Goal: Transaction & Acquisition: Purchase product/service

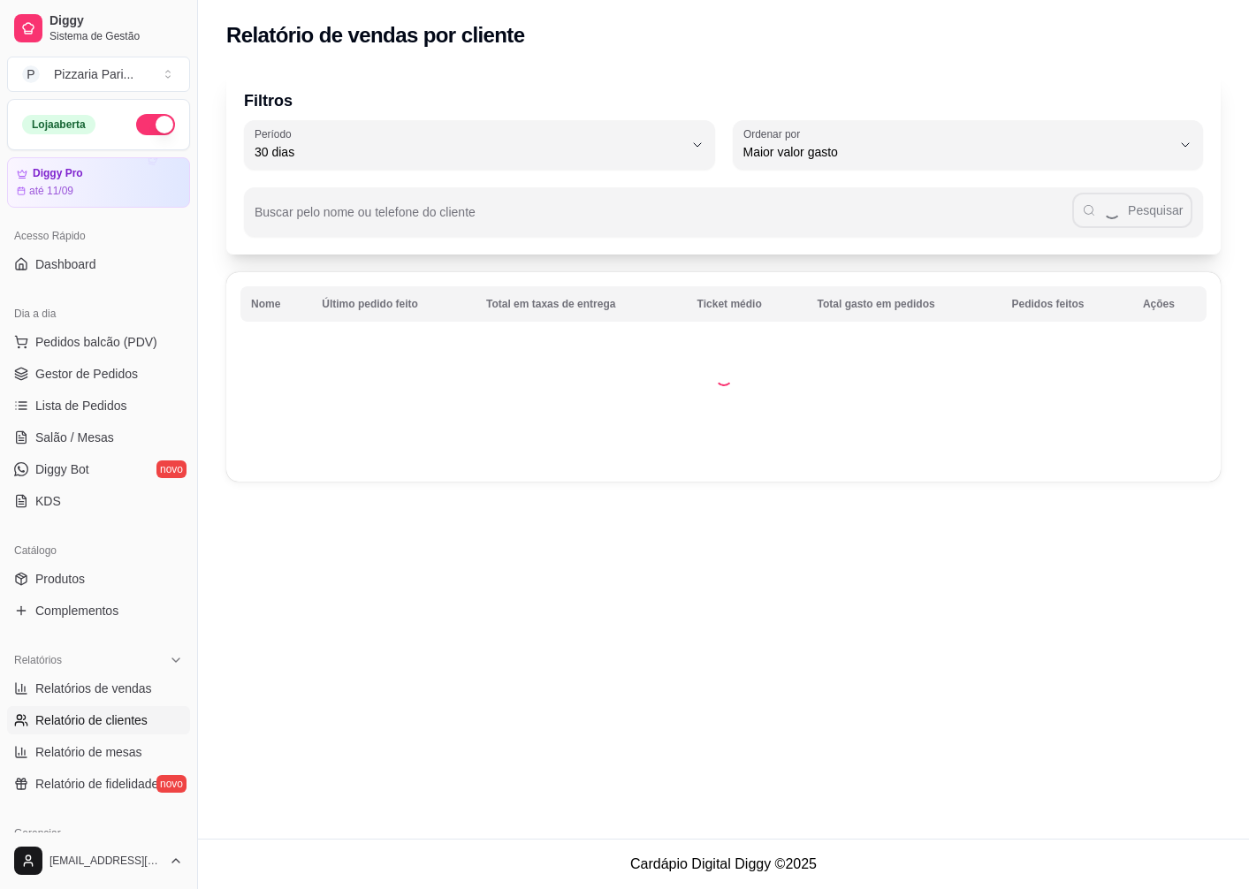
select select "30"
select select "HIGHEST_TOTAL_SPENT_WITH_ORDERS"
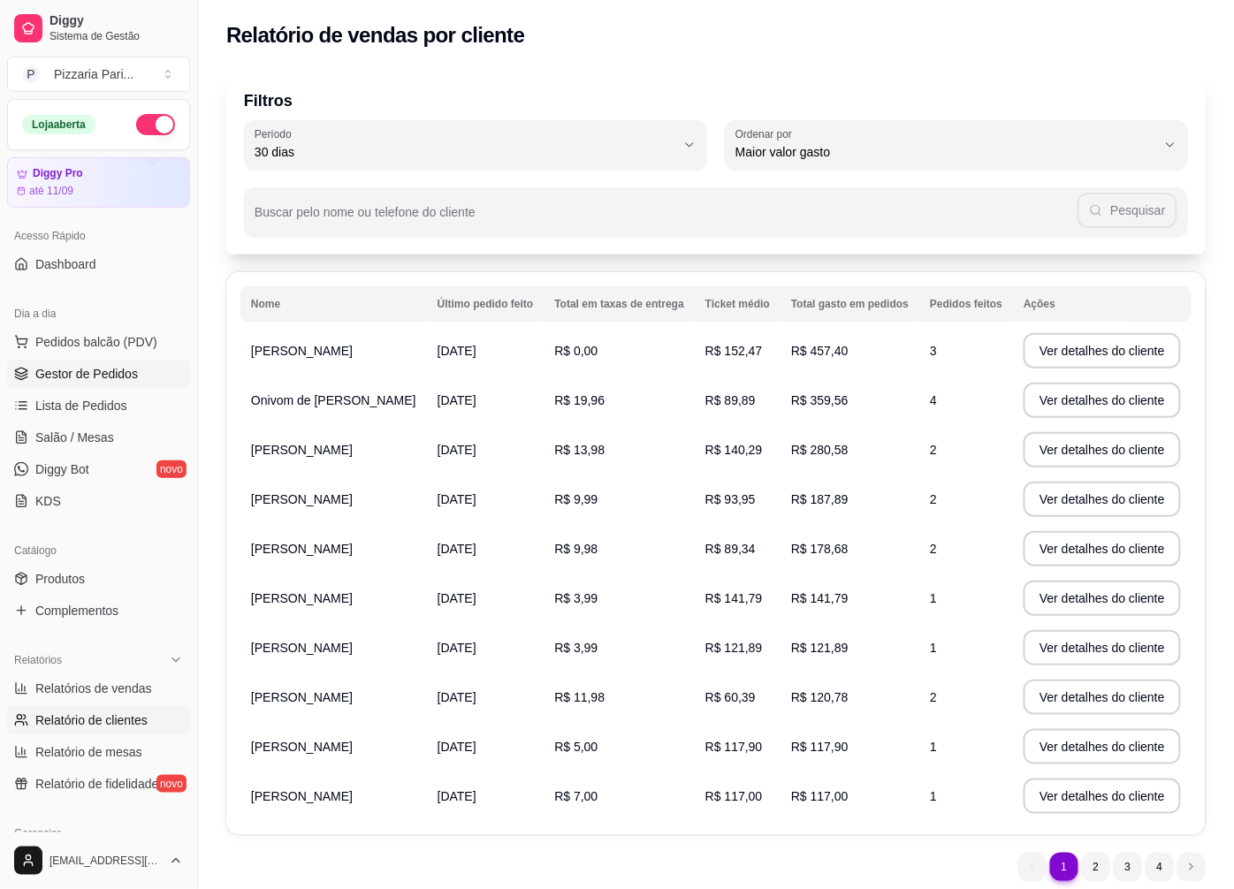
click at [80, 372] on span "Gestor de Pedidos" at bounding box center [86, 374] width 103 height 18
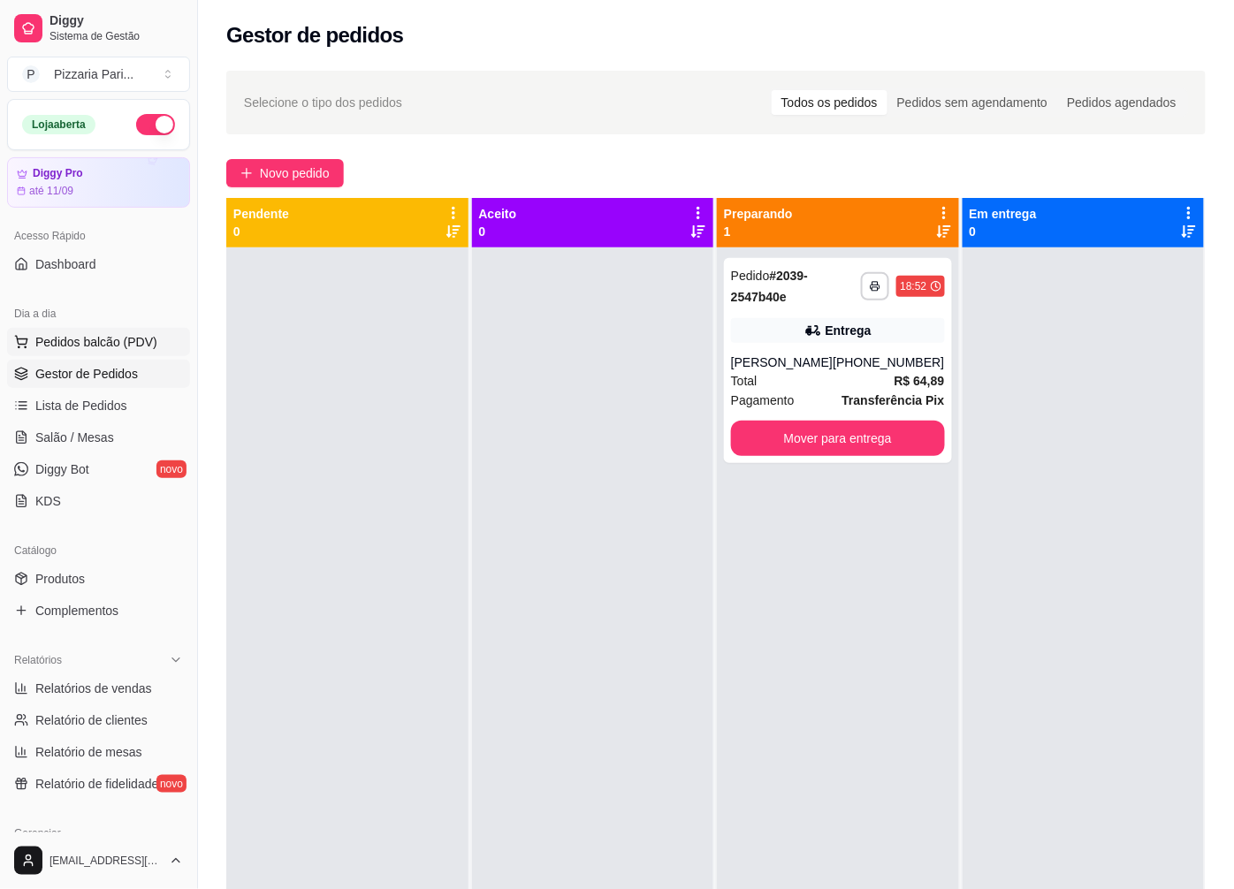
click at [76, 342] on span "Pedidos balcão (PDV)" at bounding box center [96, 342] width 122 height 18
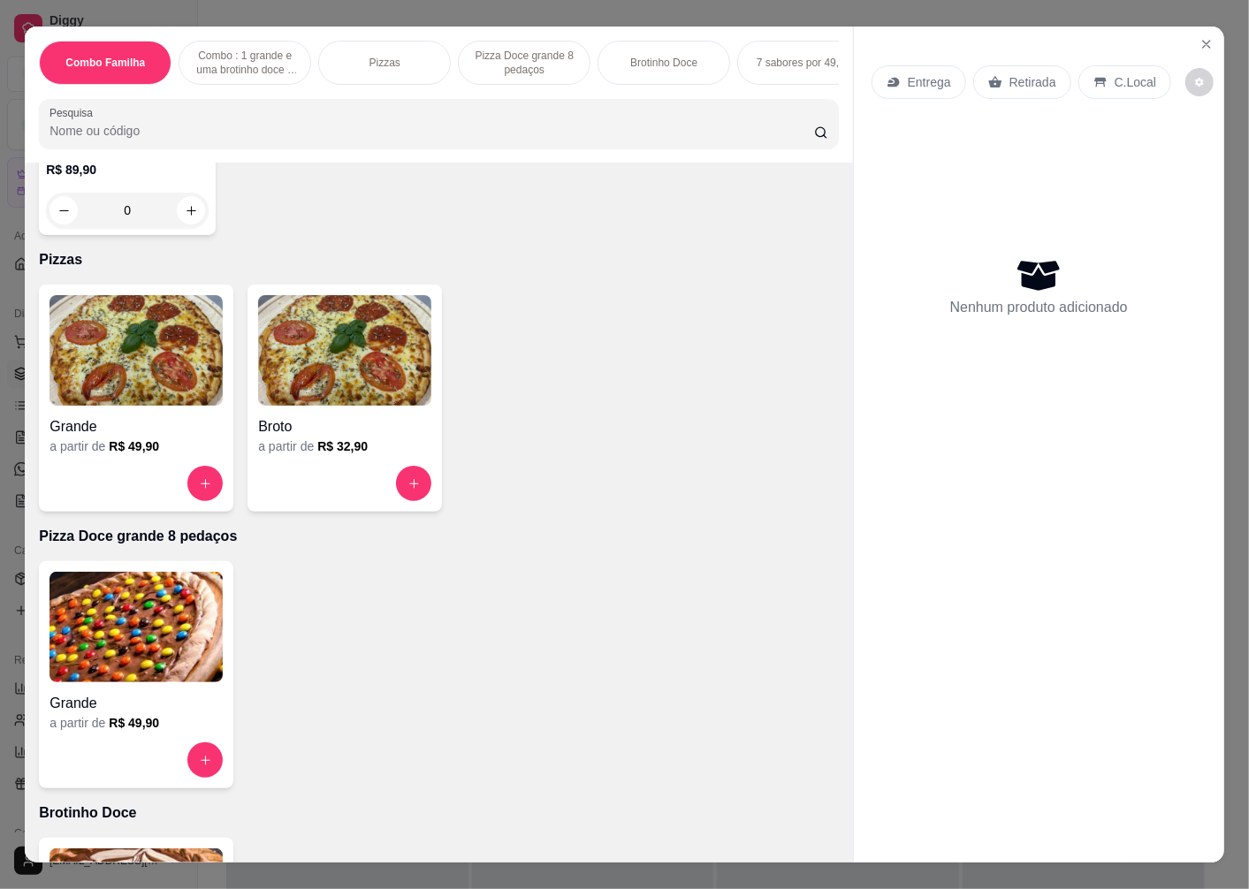
scroll to position [687, 0]
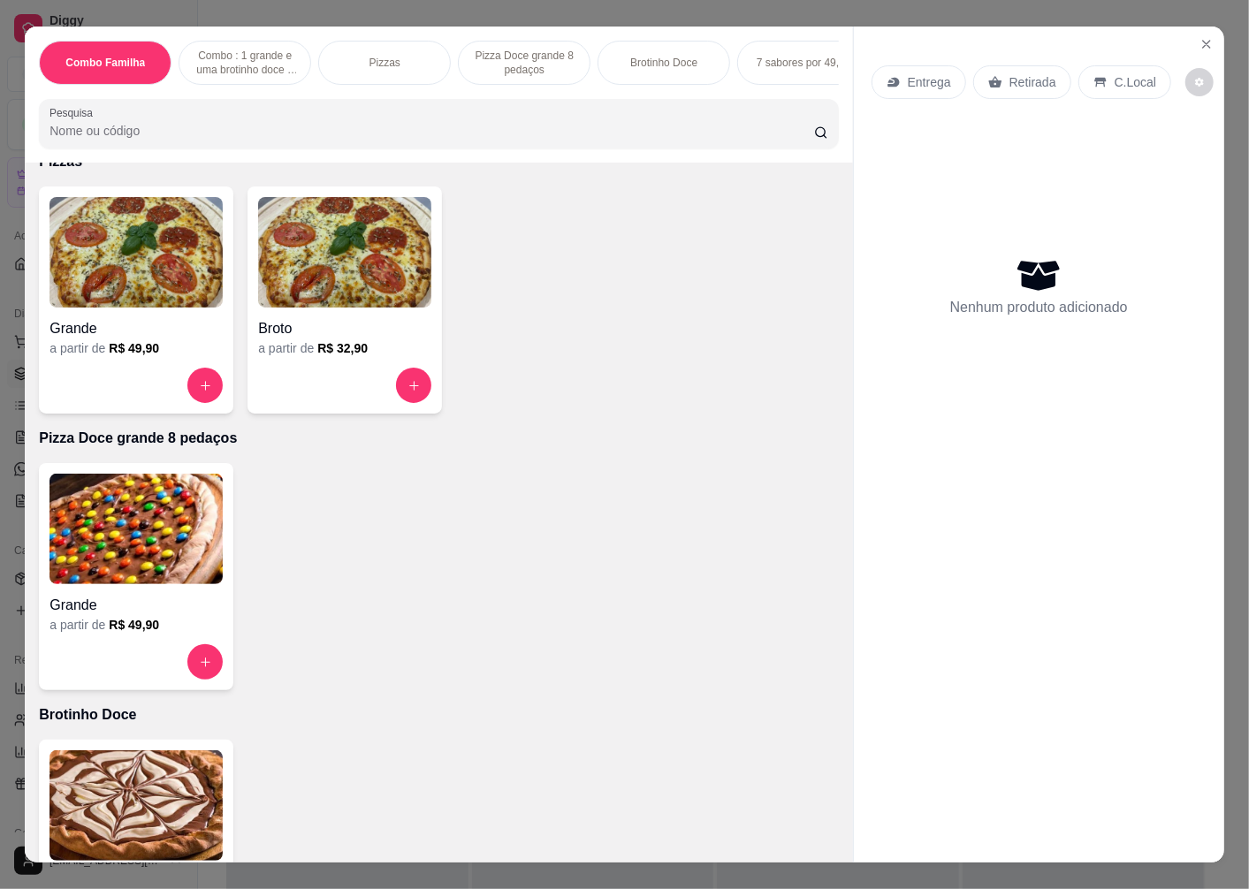
click at [162, 357] on div "a partir de R$ 49,90" at bounding box center [135, 348] width 173 height 18
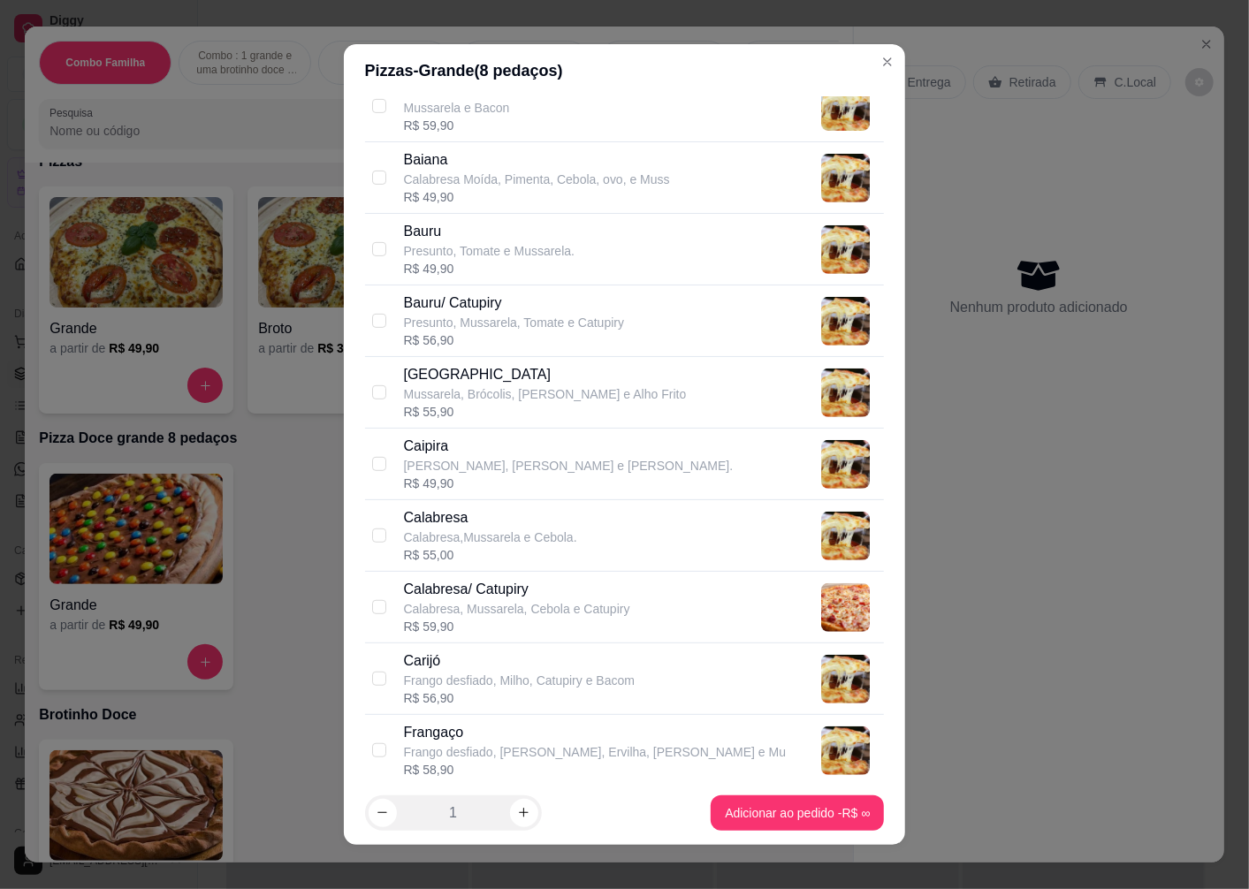
scroll to position [589, 0]
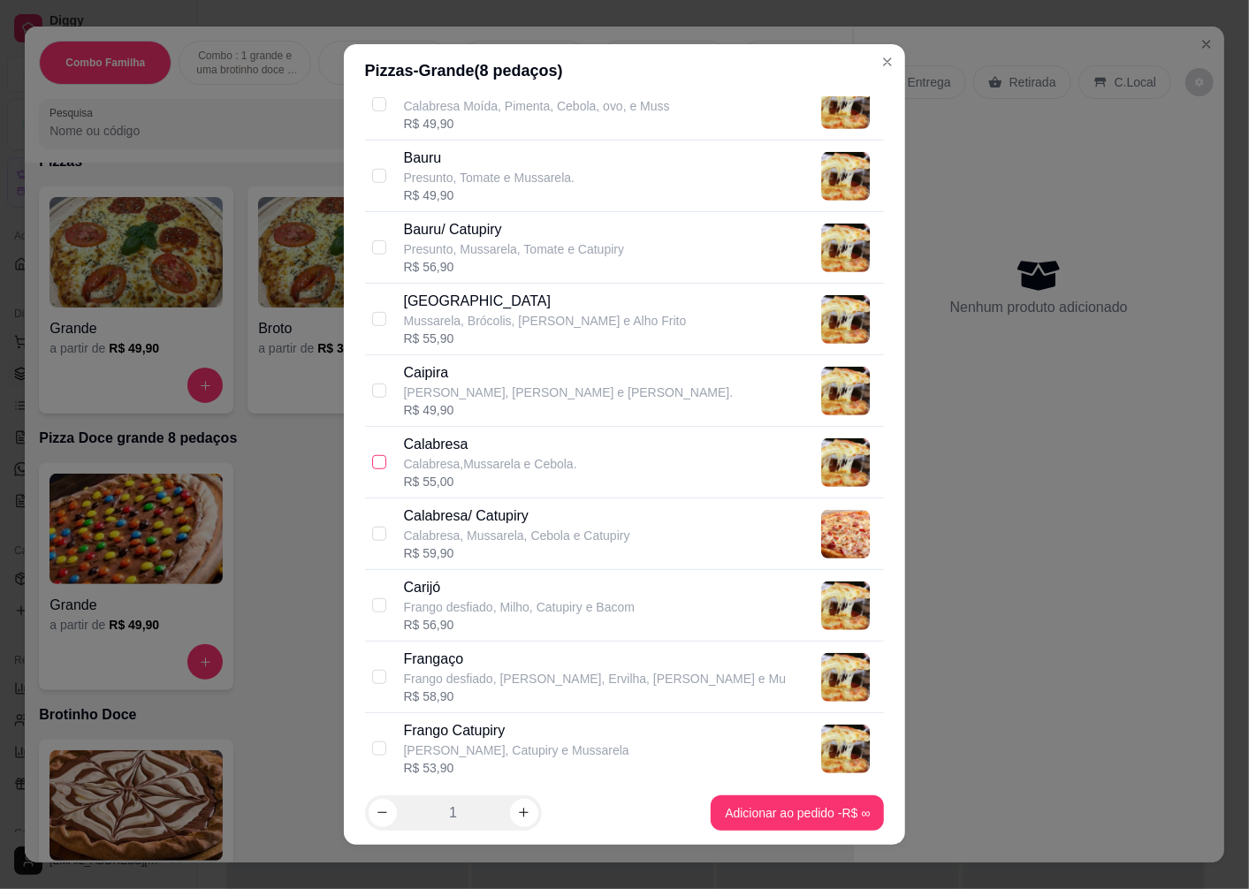
click at [377, 469] on input "checkbox" at bounding box center [379, 462] width 14 height 14
checkbox input "true"
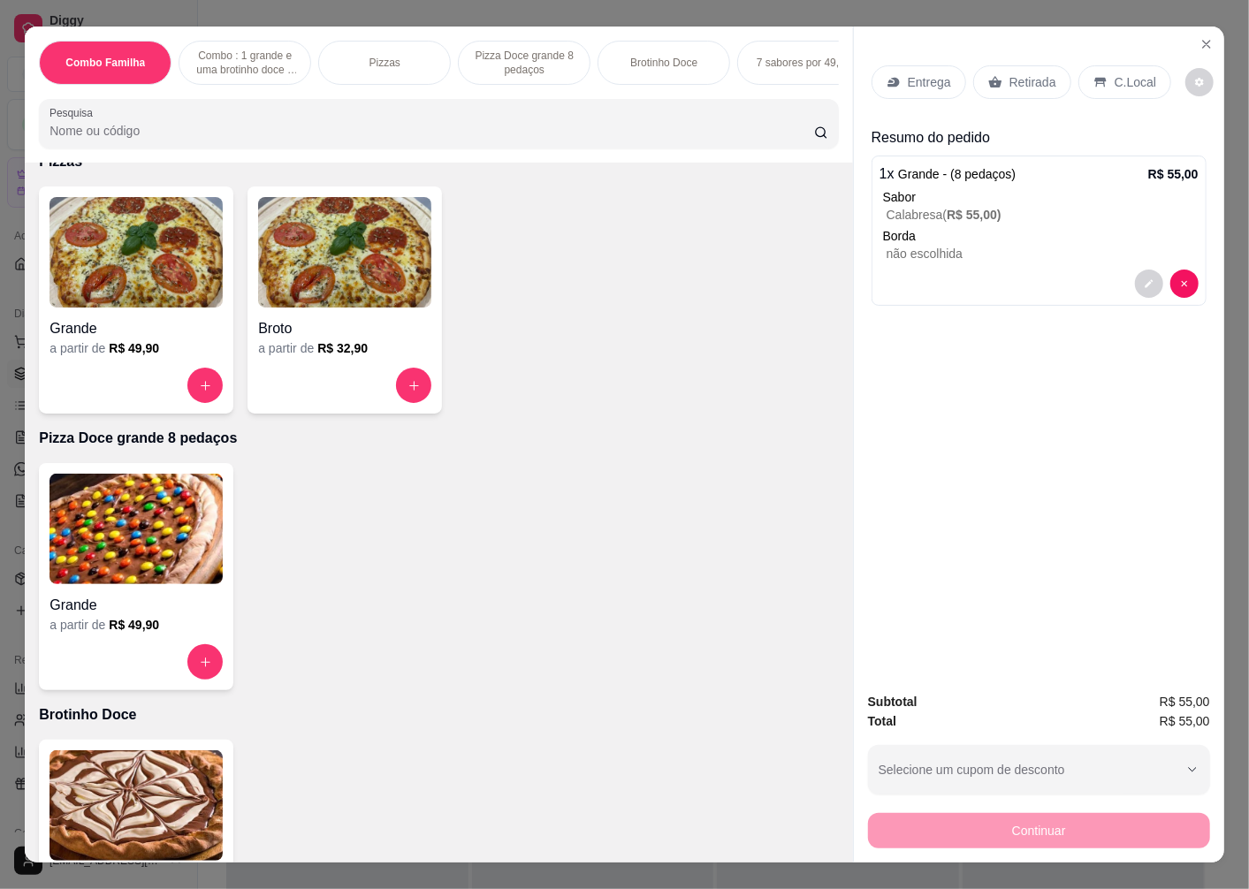
click at [155, 294] on img at bounding box center [135, 252] width 173 height 110
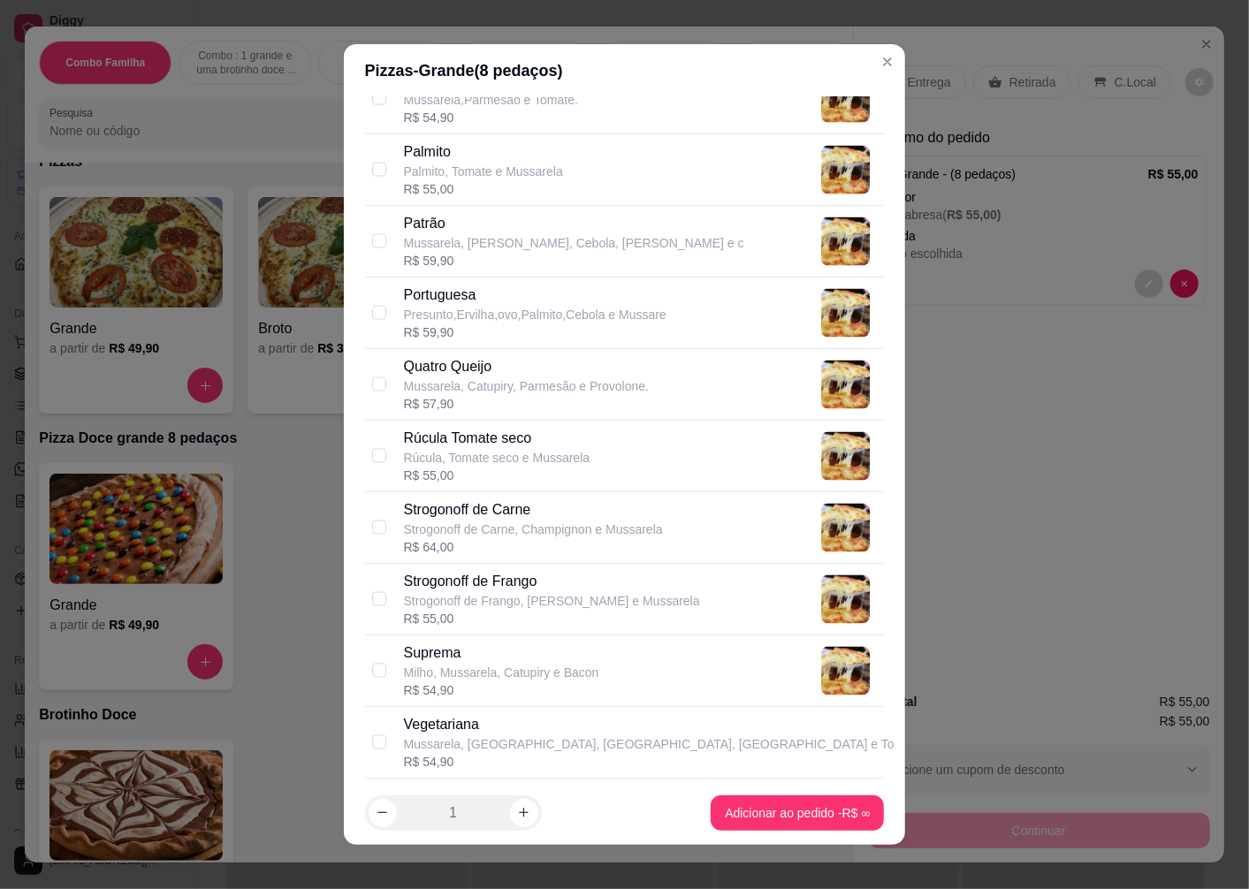
scroll to position [1964, 0]
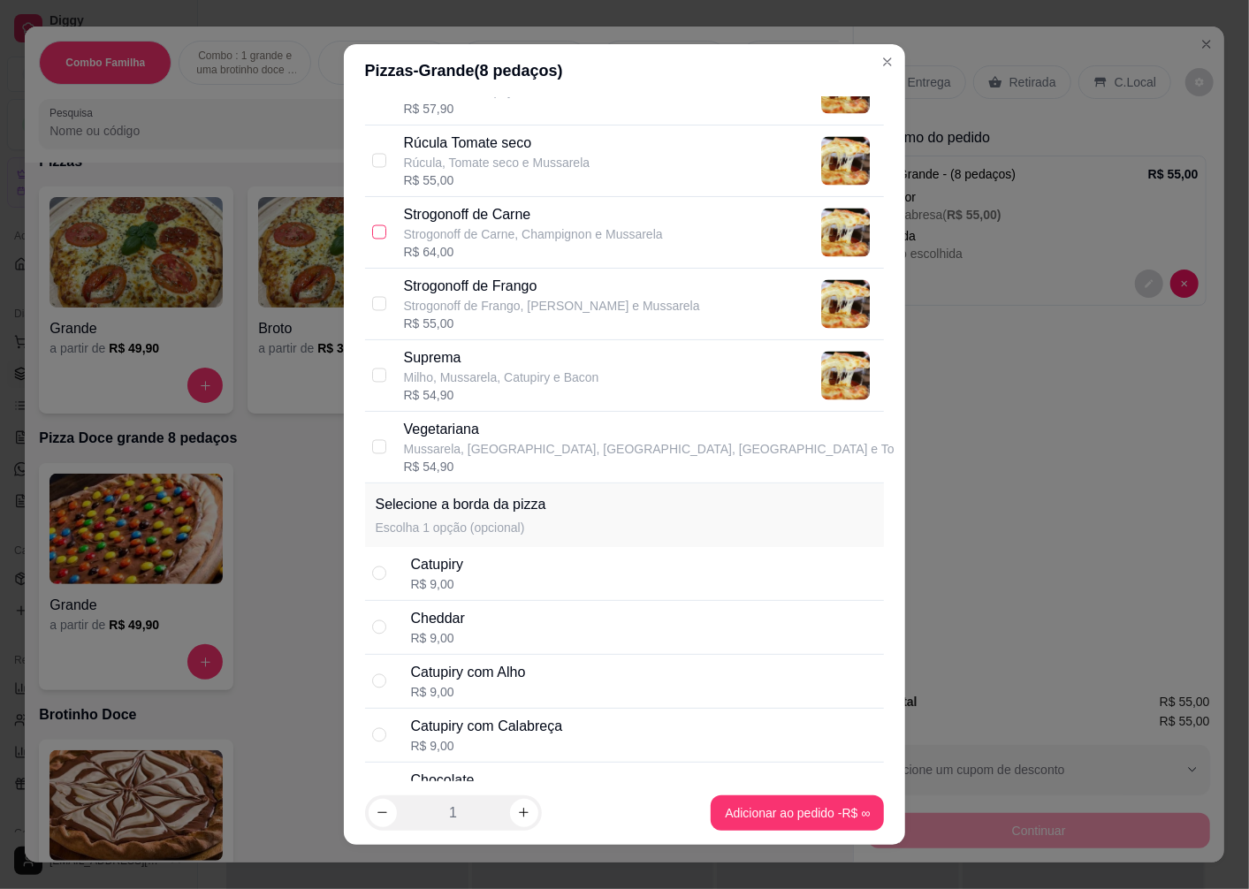
click at [373, 232] on input "checkbox" at bounding box center [379, 232] width 14 height 14
checkbox input "true"
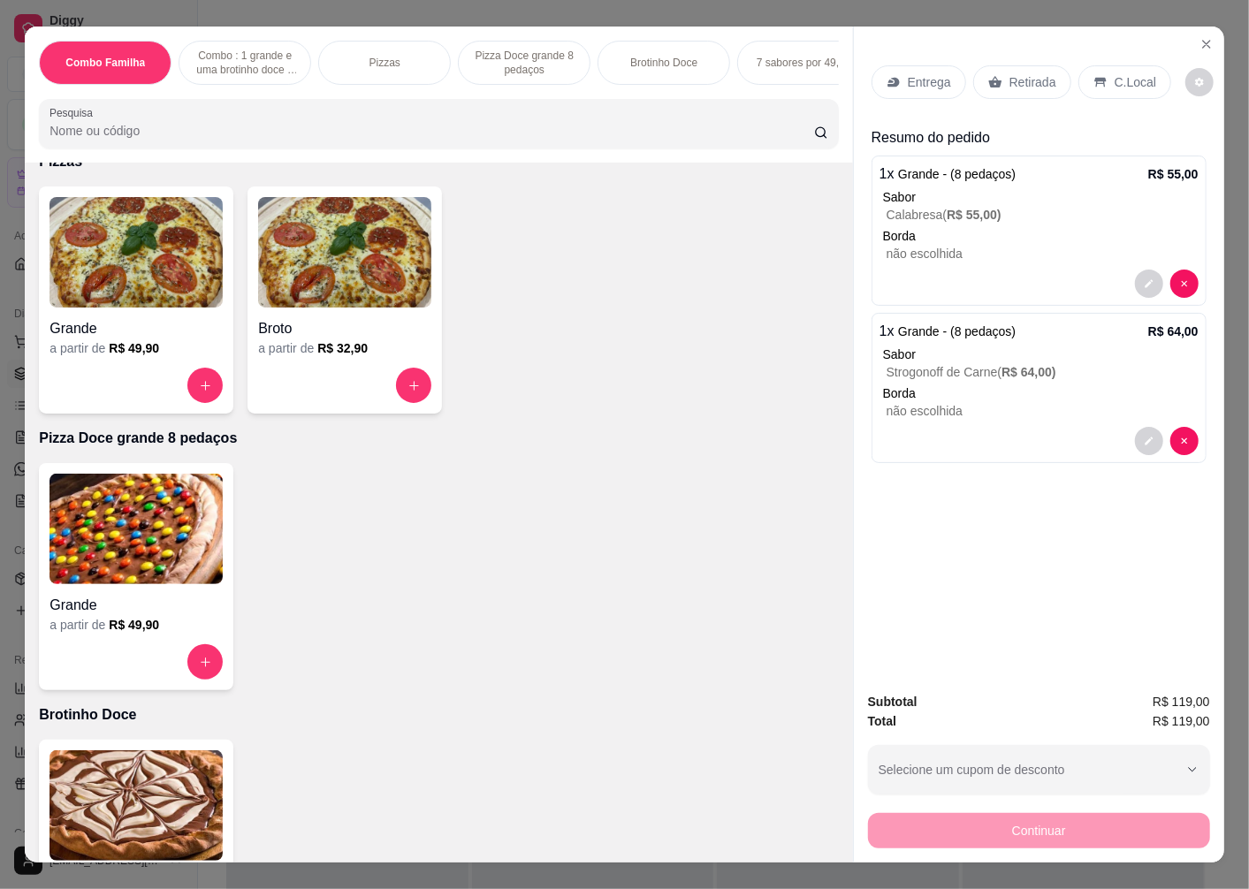
click at [913, 73] on p "Entrega" at bounding box center [929, 82] width 43 height 18
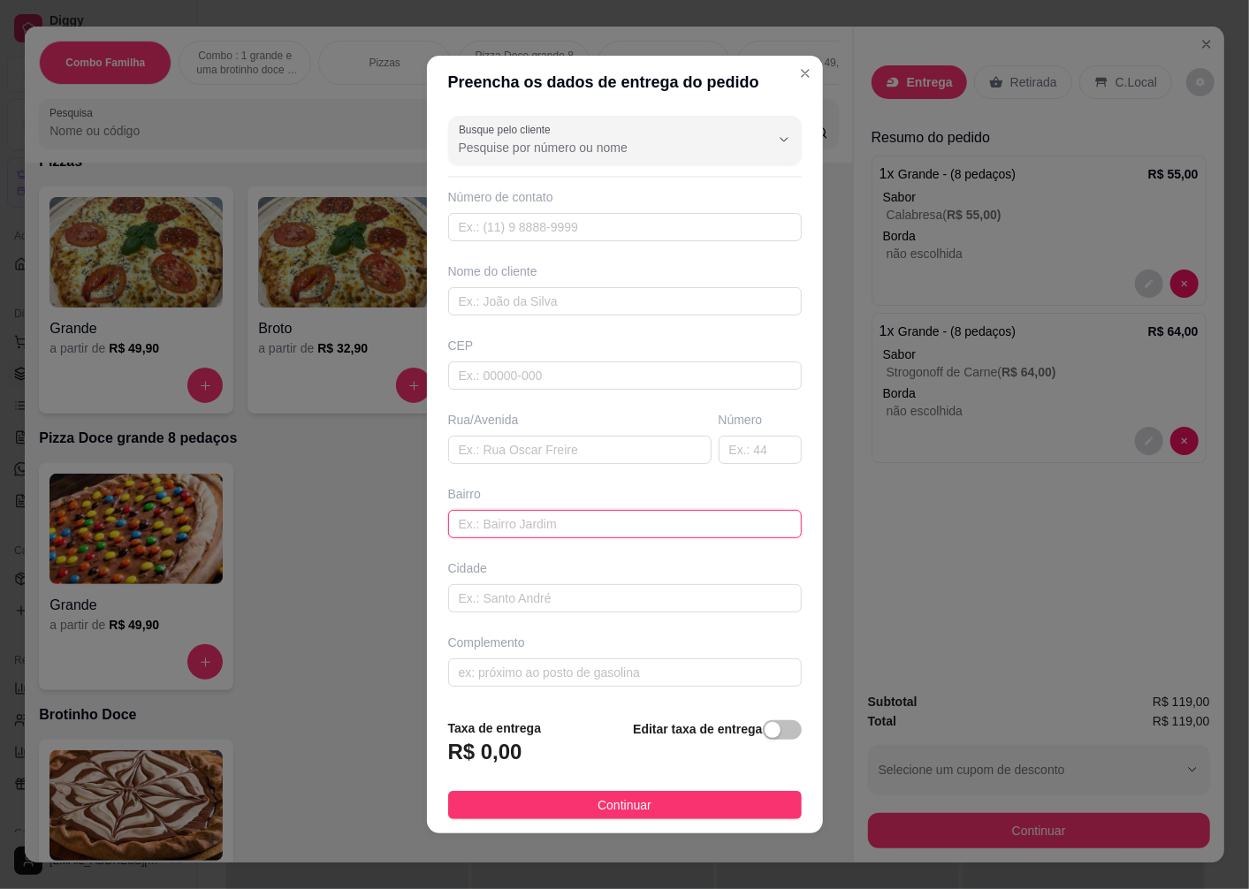
click at [496, 522] on input "text" at bounding box center [625, 524] width 354 height 28
click at [486, 444] on input "text" at bounding box center [579, 450] width 263 height 28
paste input "[STREET_ADDRESS][PERSON_NAME]"
type input "[STREET_ADDRESS][PERSON_NAME]"
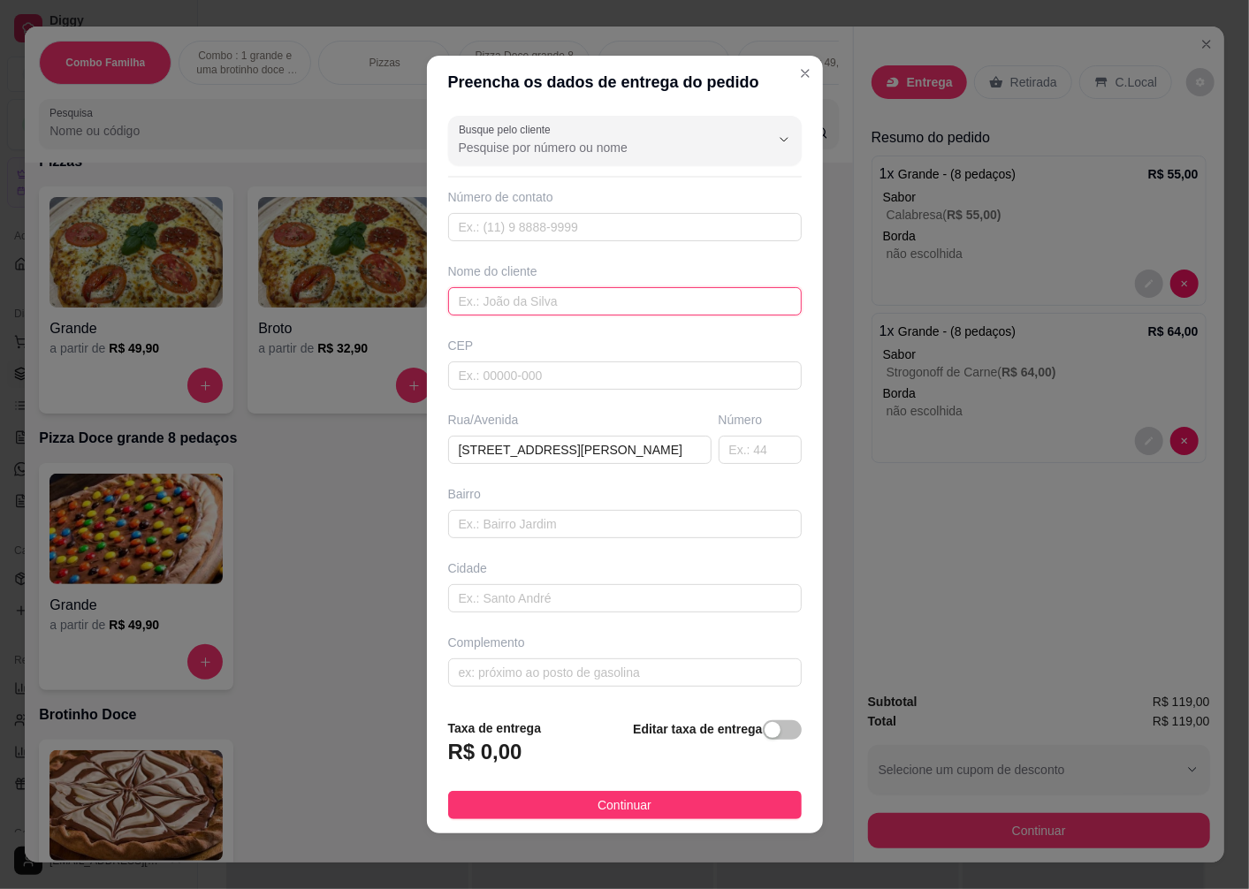
click at [499, 295] on input "text" at bounding box center [625, 301] width 354 height 28
type input "joao"
click at [765, 734] on div "button" at bounding box center [773, 730] width 16 height 16
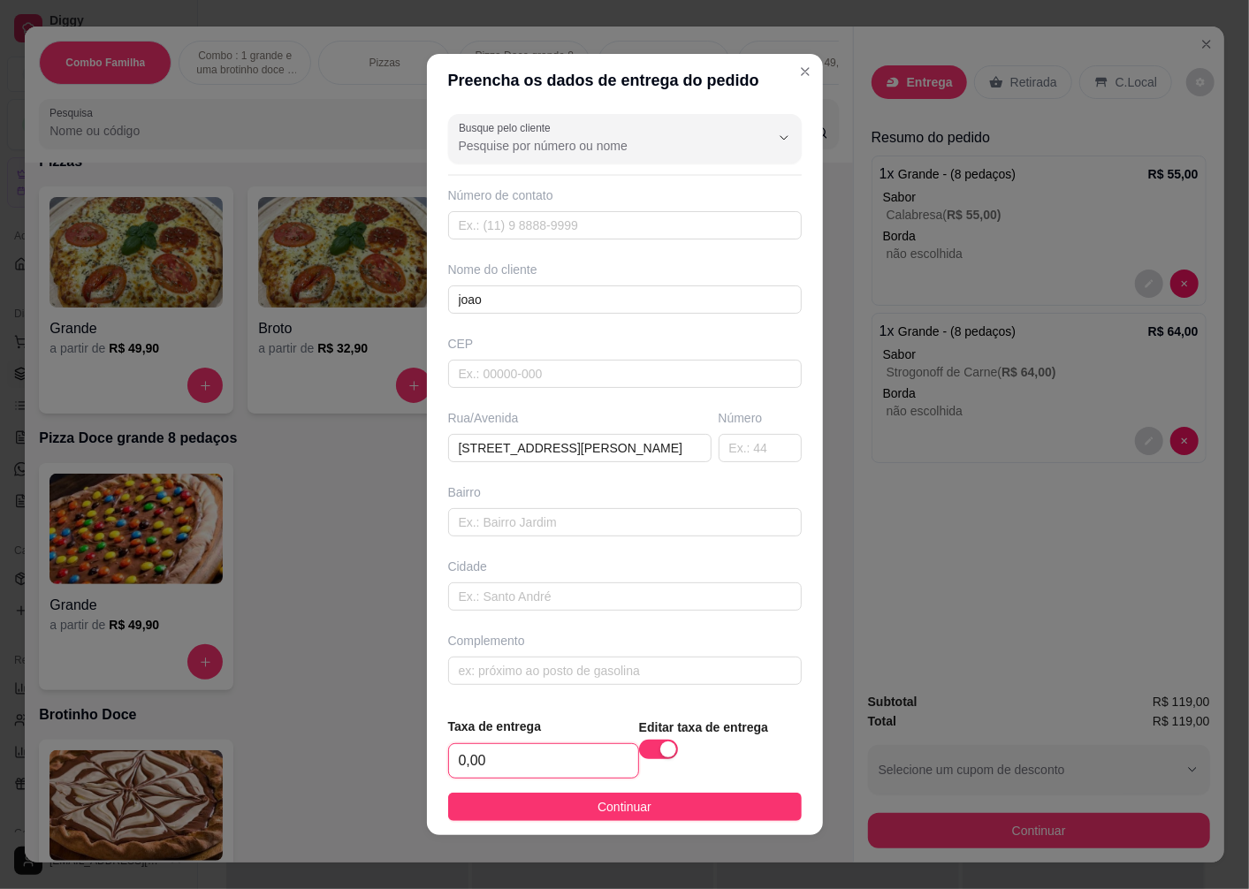
click at [527, 756] on input "0,00" at bounding box center [543, 761] width 189 height 34
type input "10,00"
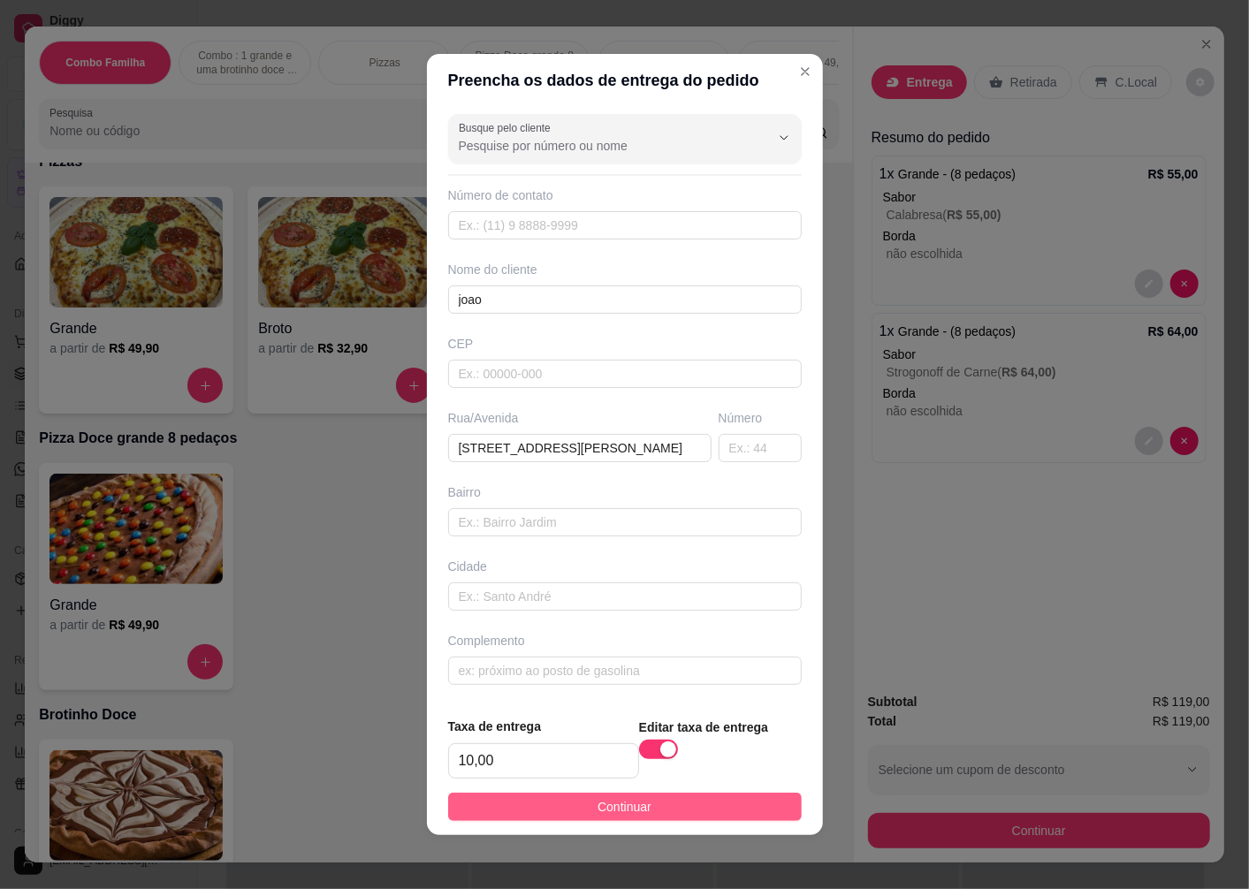
click at [636, 810] on span "Continuar" at bounding box center [624, 806] width 54 height 19
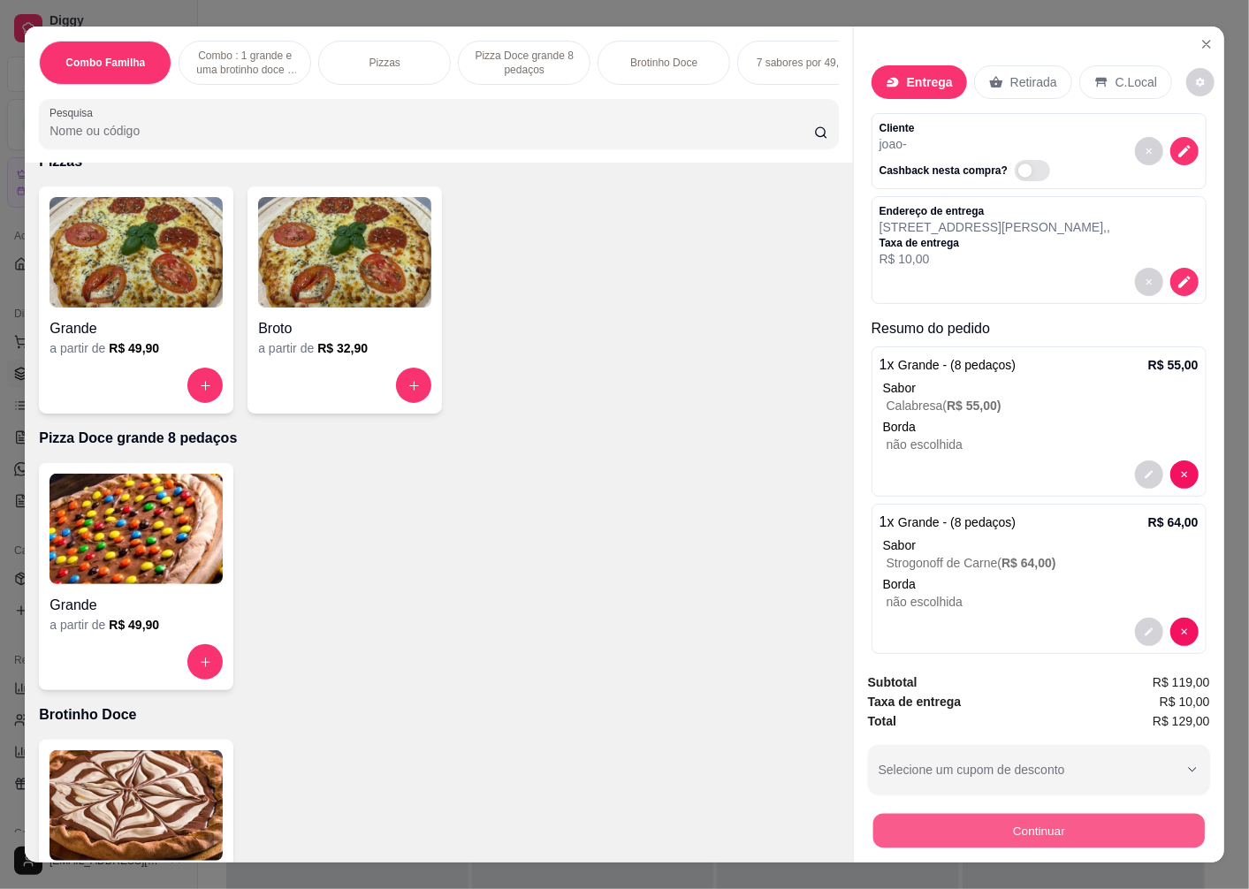
click at [1019, 824] on button "Continuar" at bounding box center [1038, 830] width 331 height 34
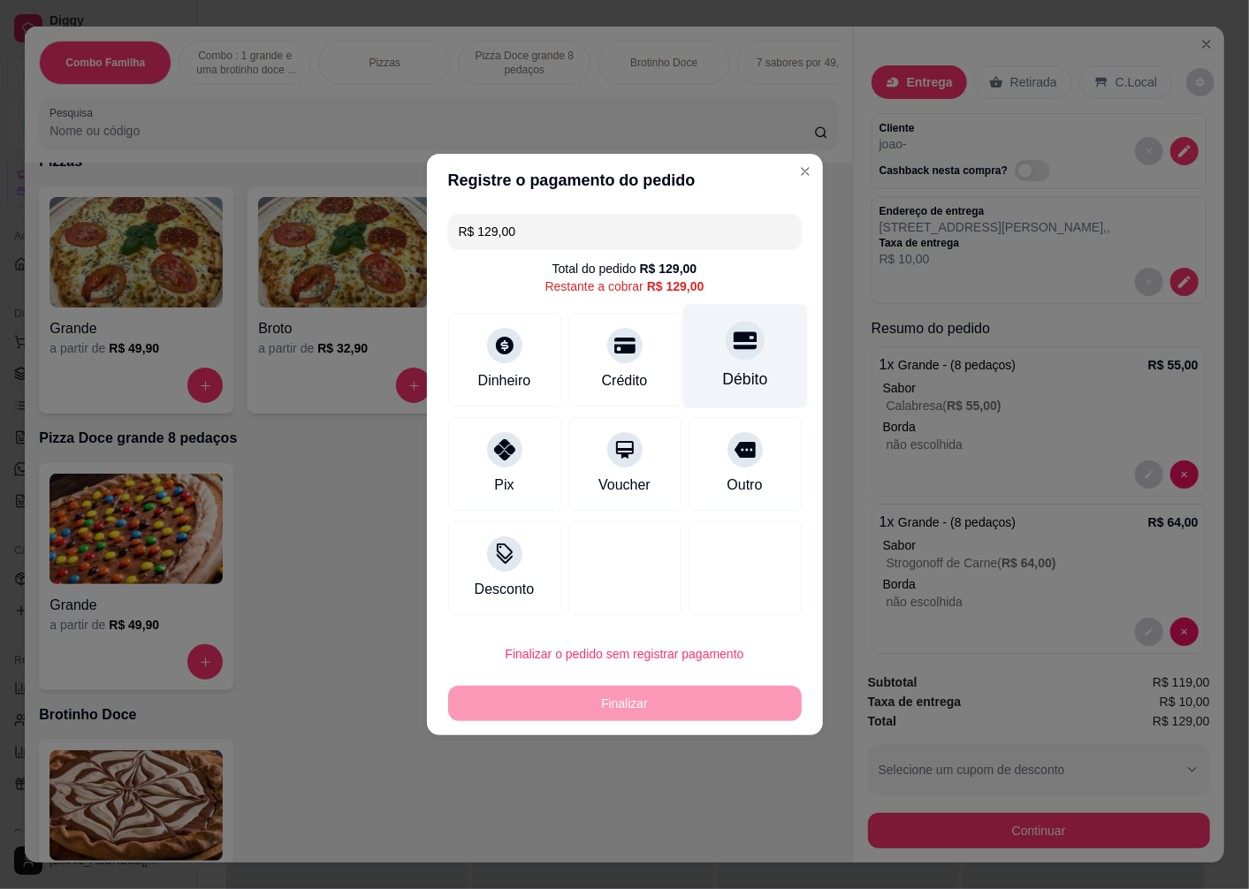
click at [726, 367] on div "Débito" at bounding box center [744, 356] width 125 height 103
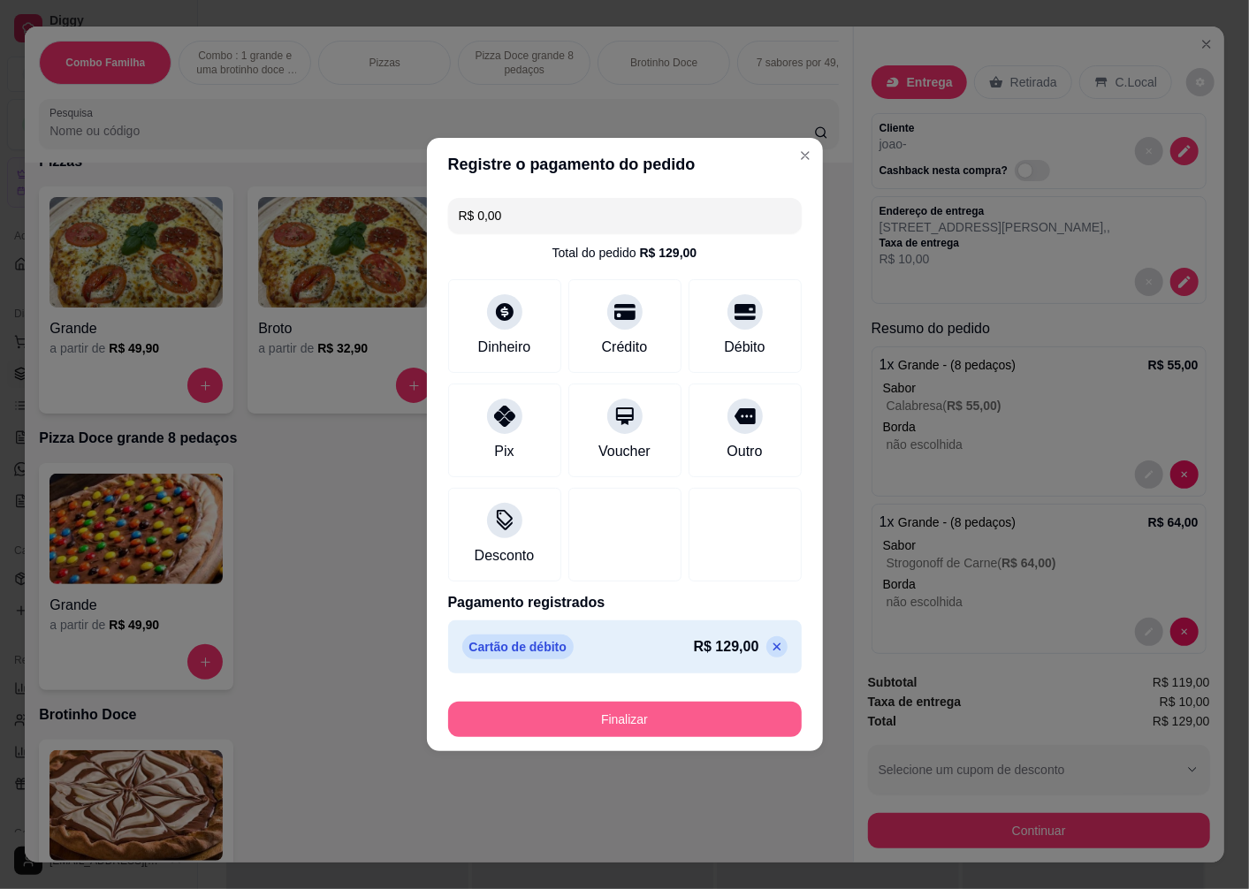
click at [637, 721] on button "Finalizar" at bounding box center [625, 719] width 354 height 35
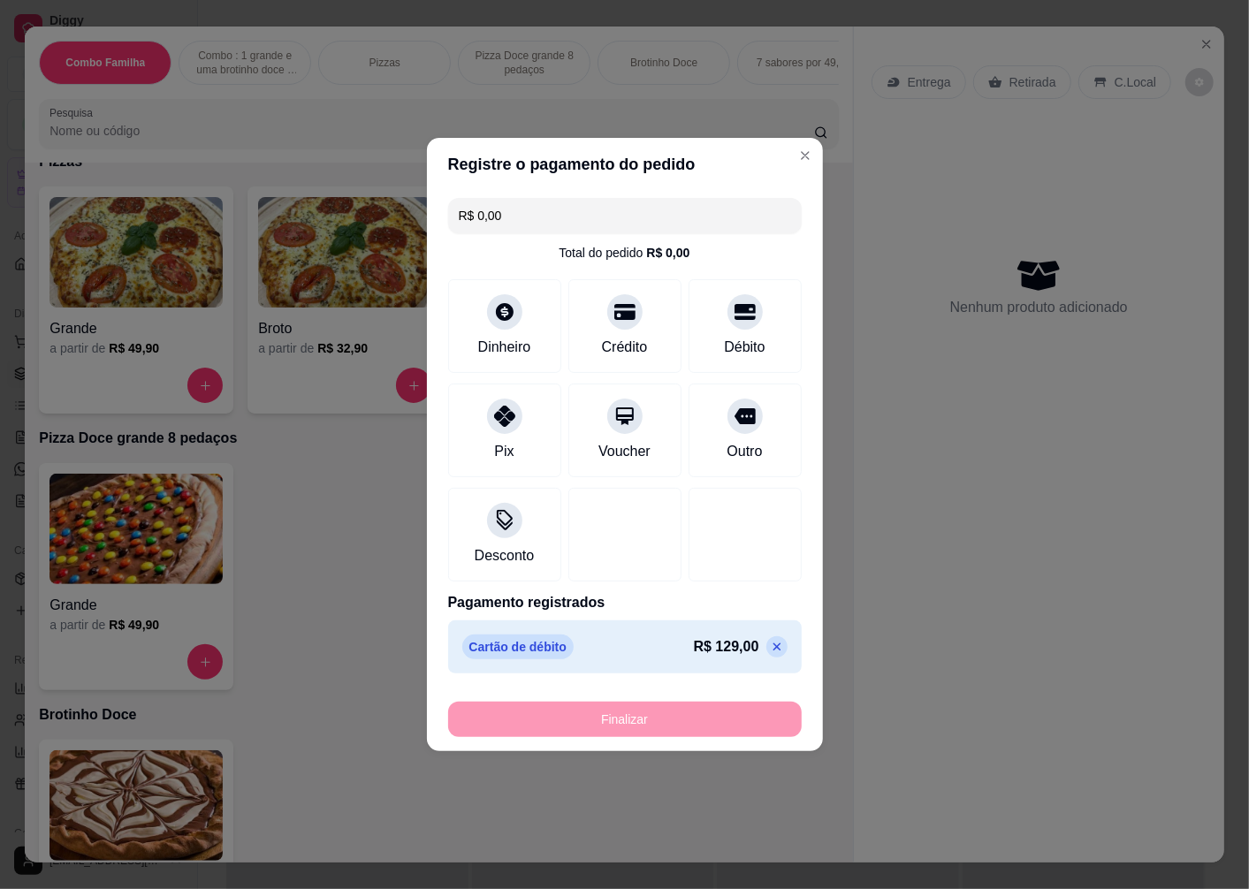
type input "-R$ 129,00"
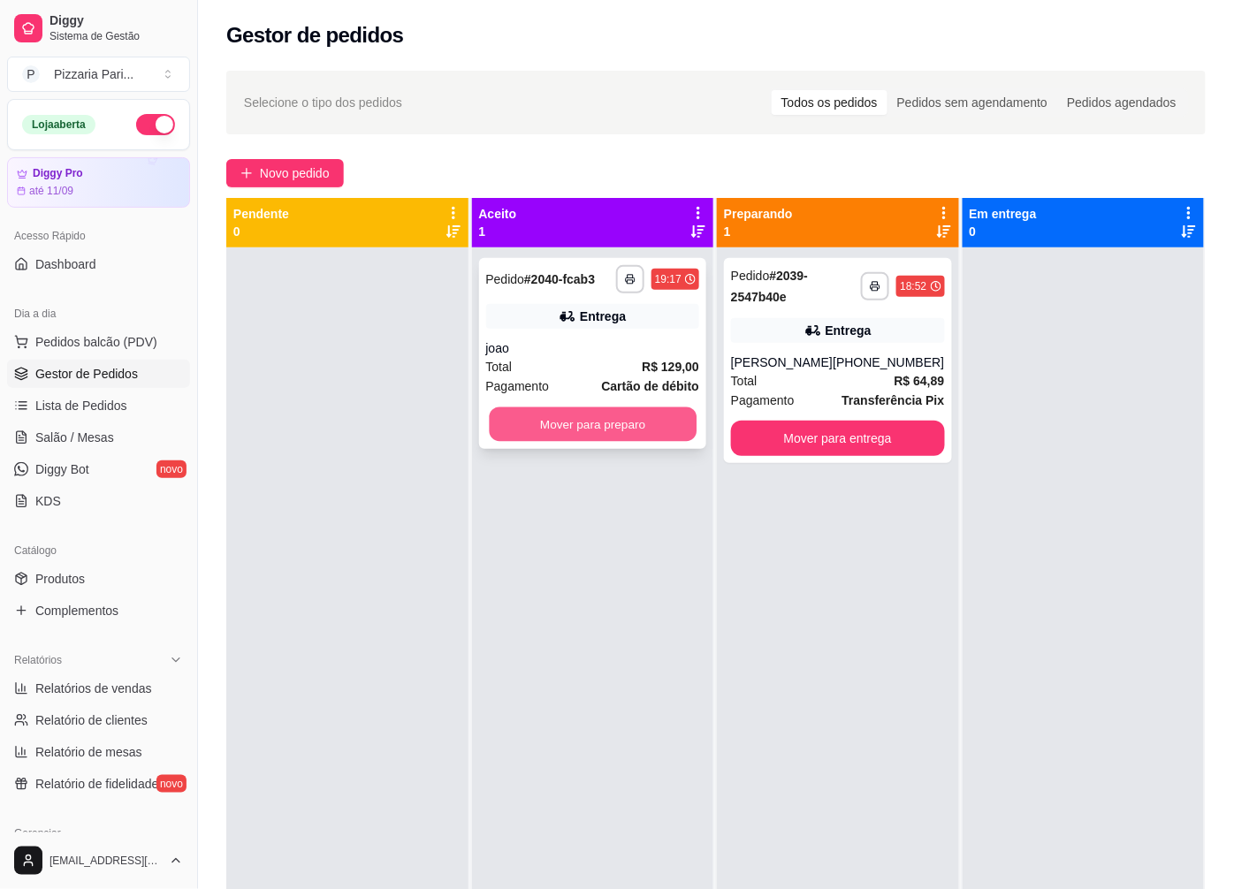
click at [570, 417] on button "Mover para preparo" at bounding box center [592, 424] width 207 height 34
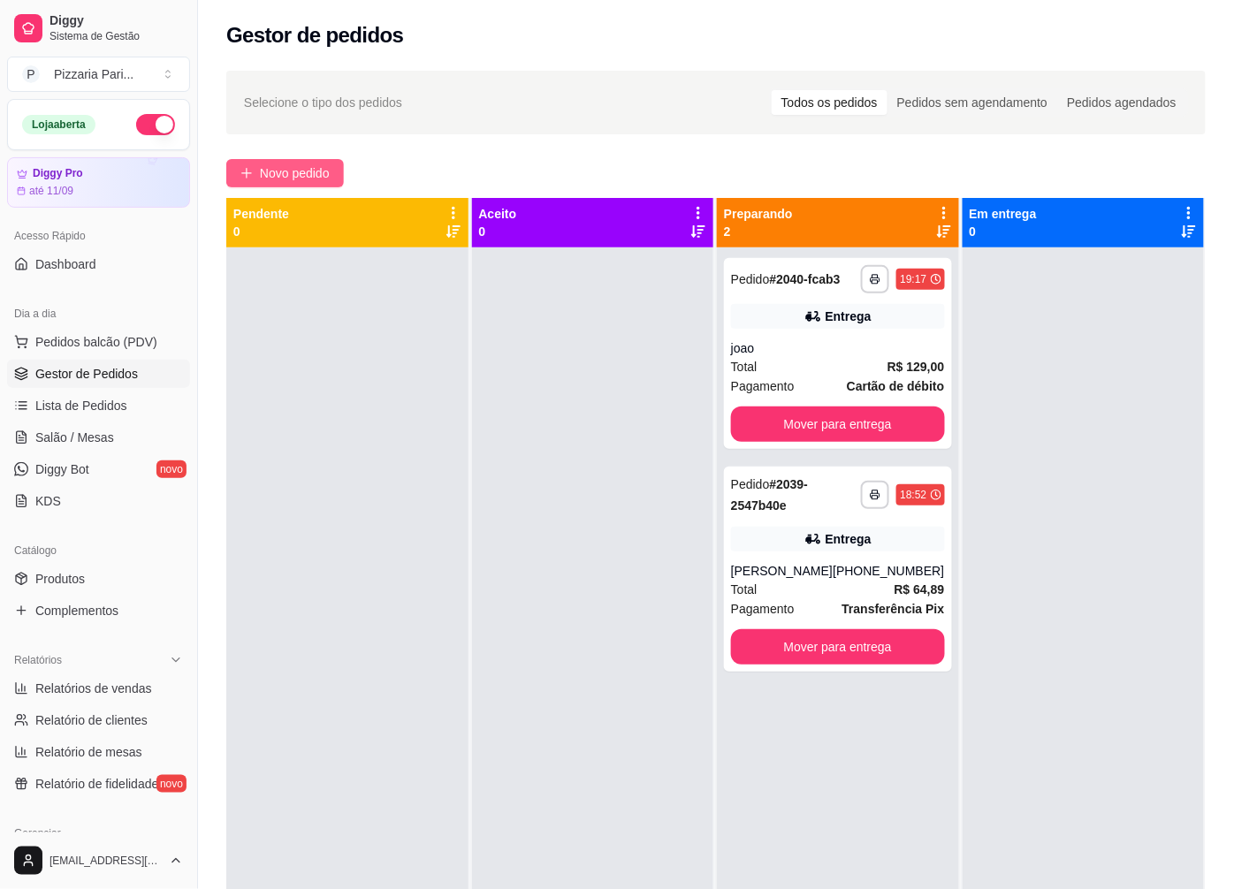
click at [281, 171] on span "Novo pedido" at bounding box center [295, 173] width 70 height 19
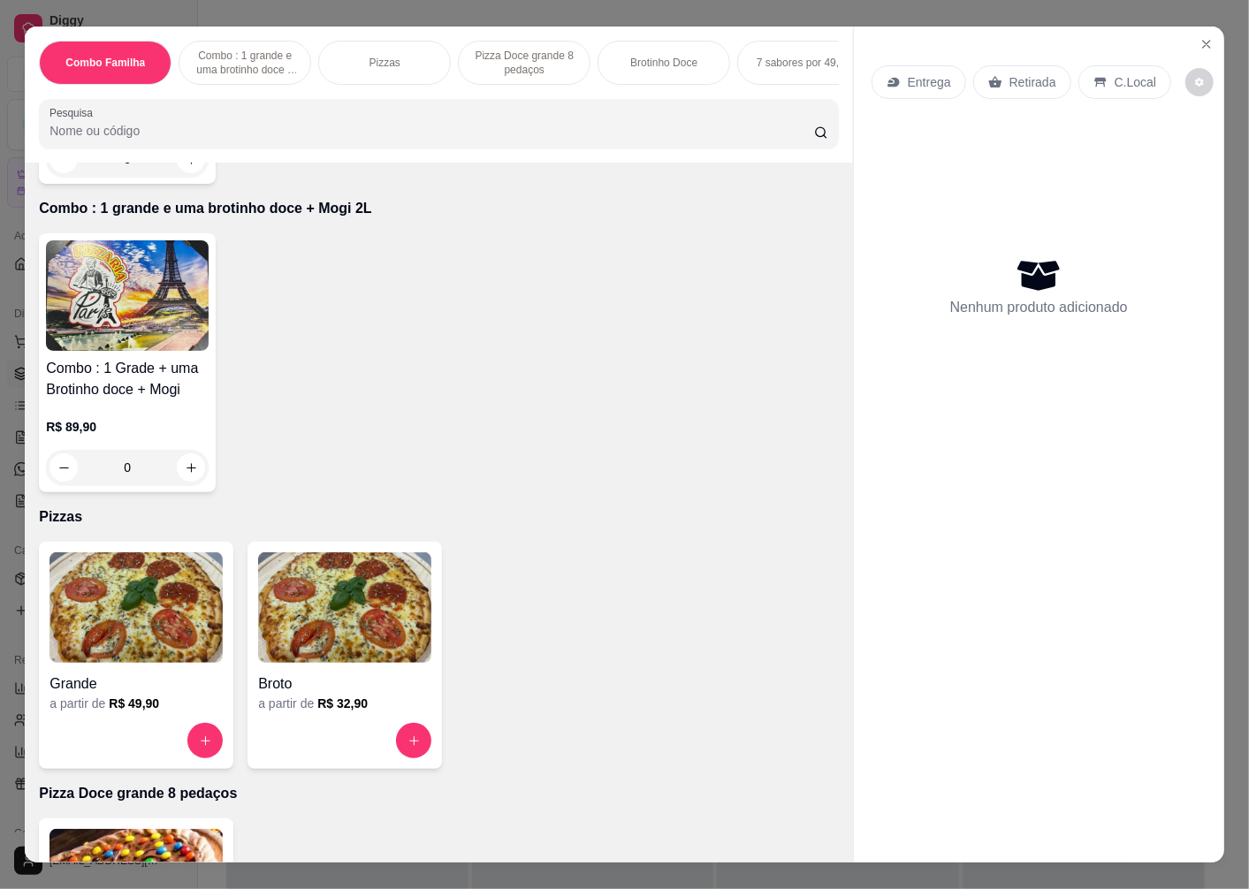
scroll to position [491, 0]
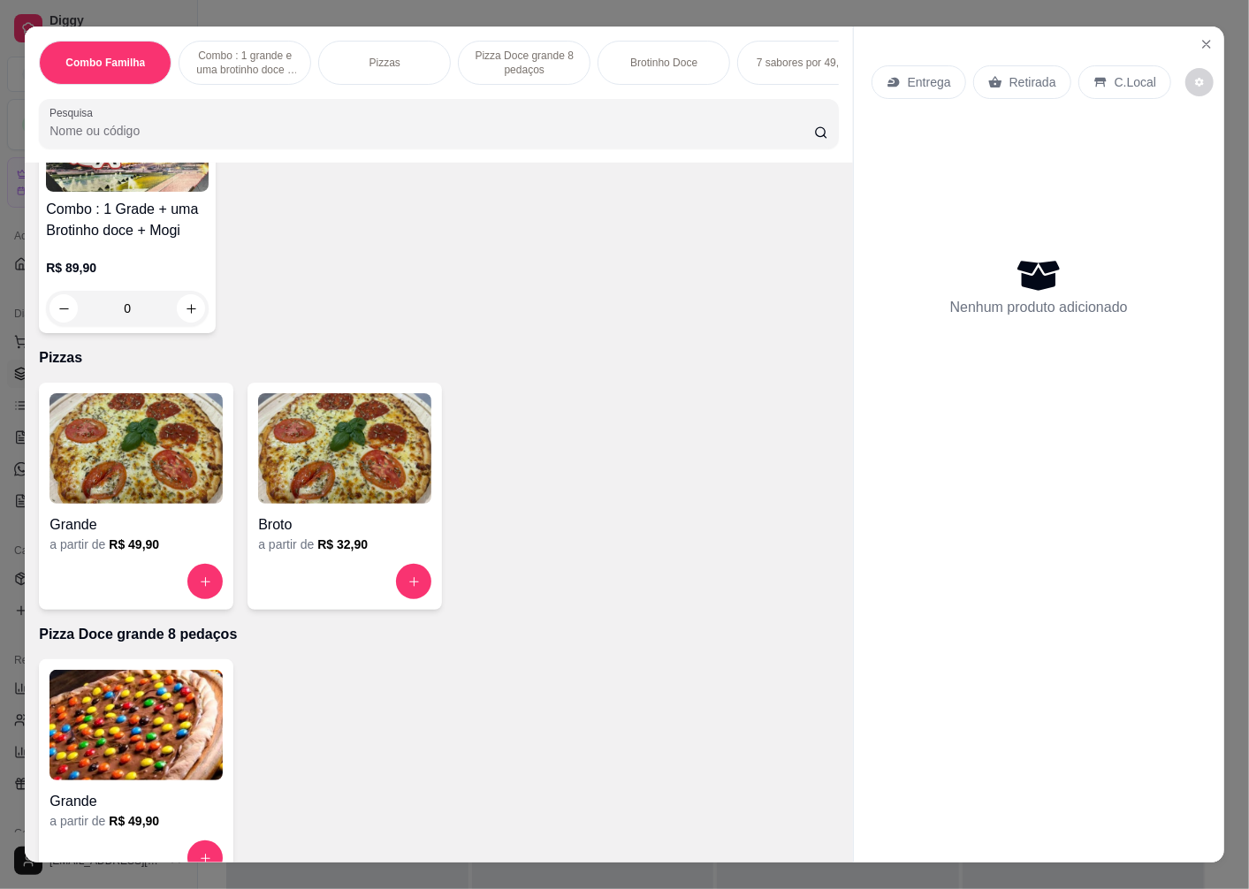
click at [148, 522] on h4 "Grande" at bounding box center [135, 524] width 173 height 21
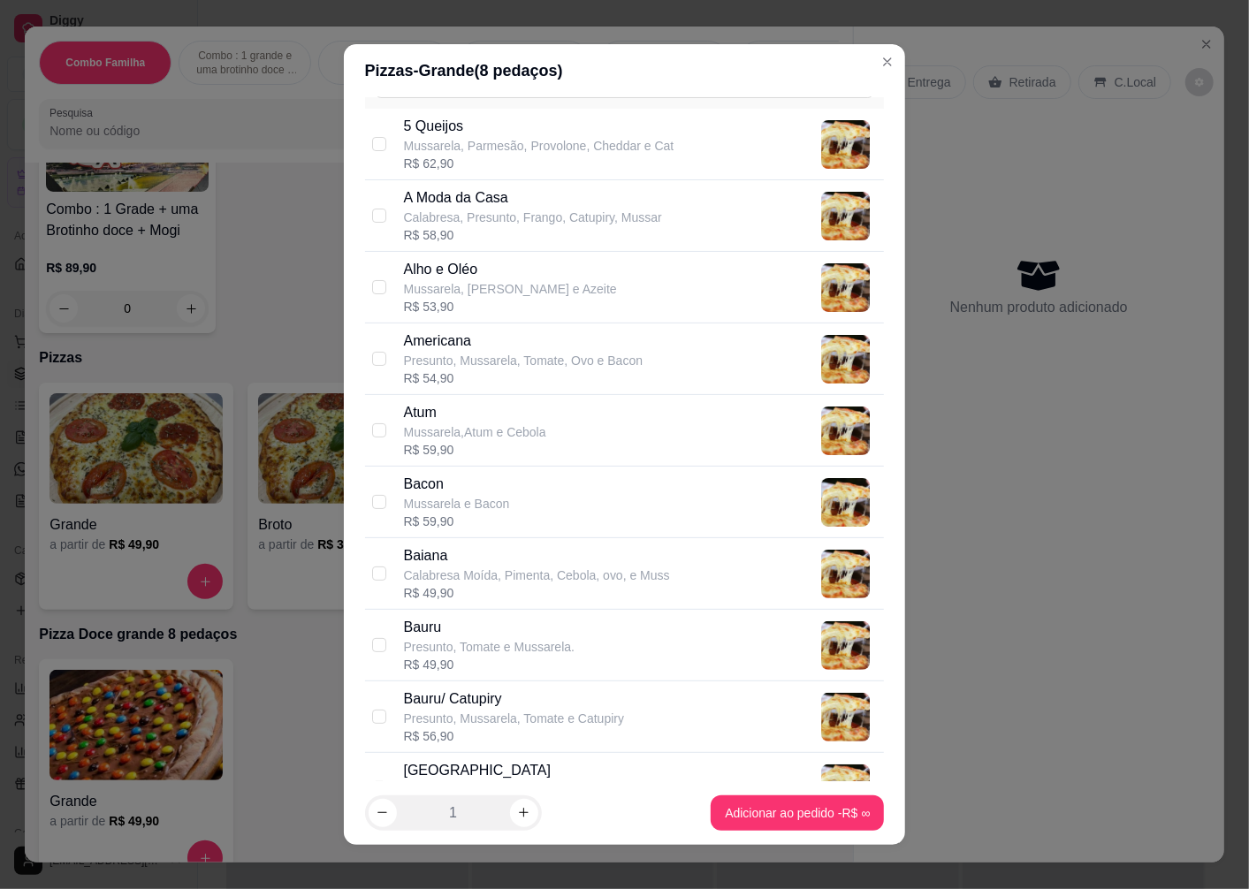
scroll to position [98, 0]
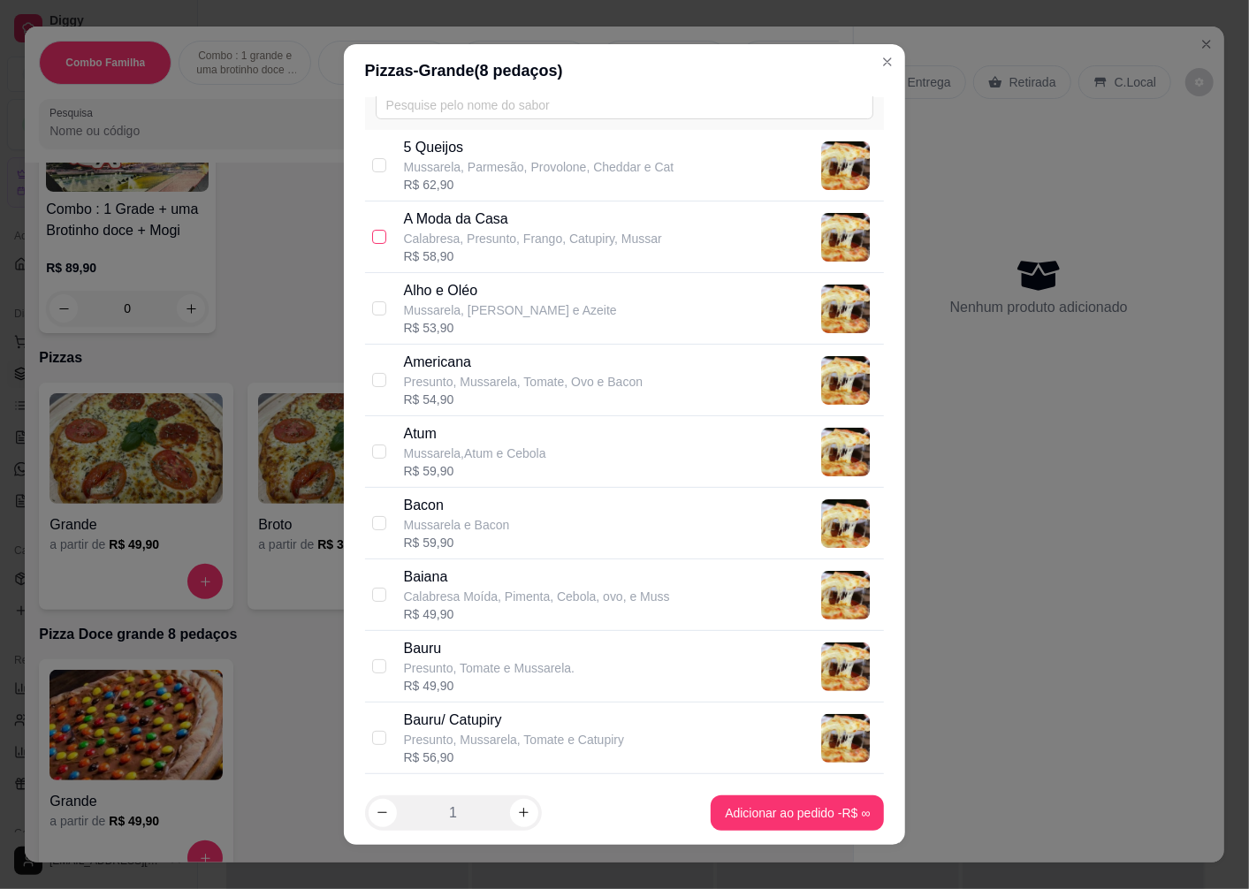
click at [372, 233] on input "checkbox" at bounding box center [379, 237] width 14 height 14
checkbox input "true"
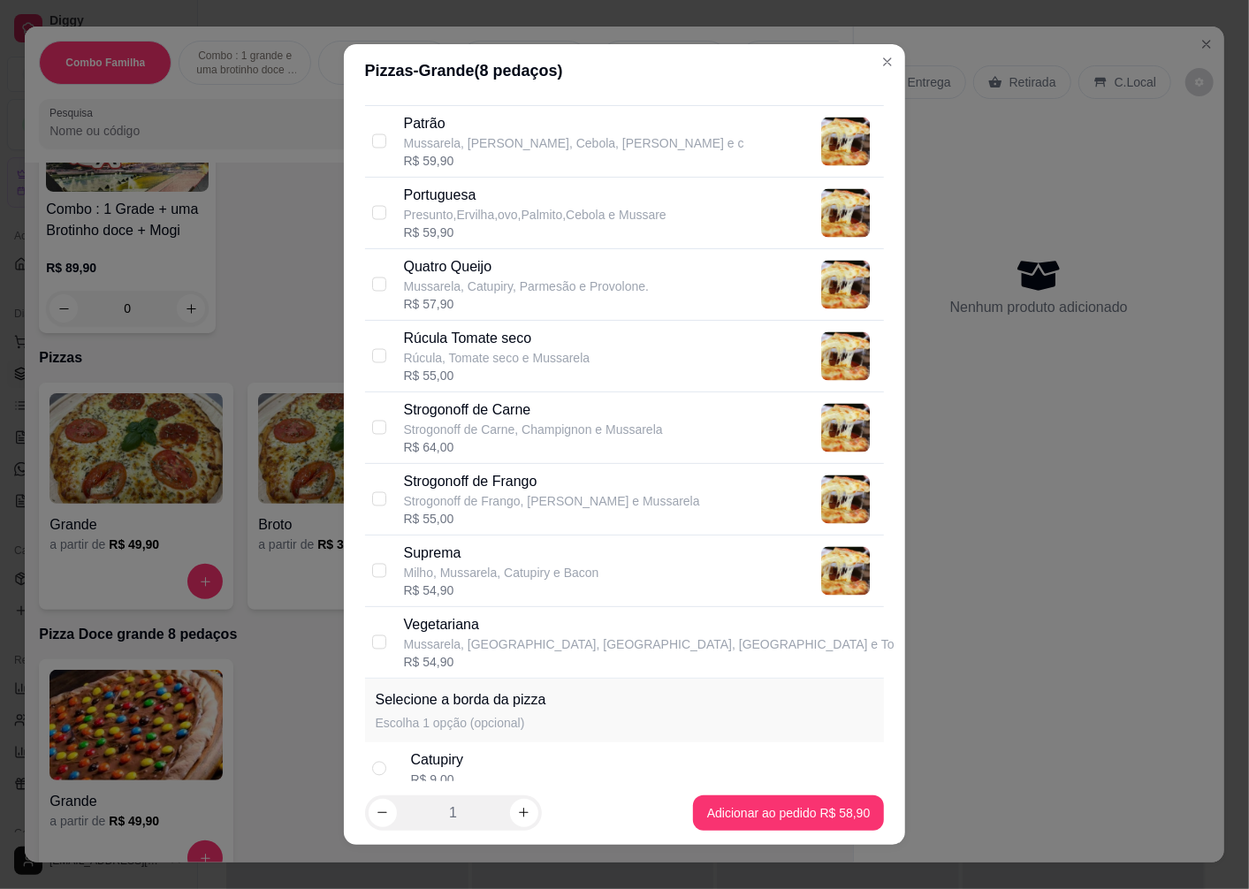
scroll to position [2080, 0]
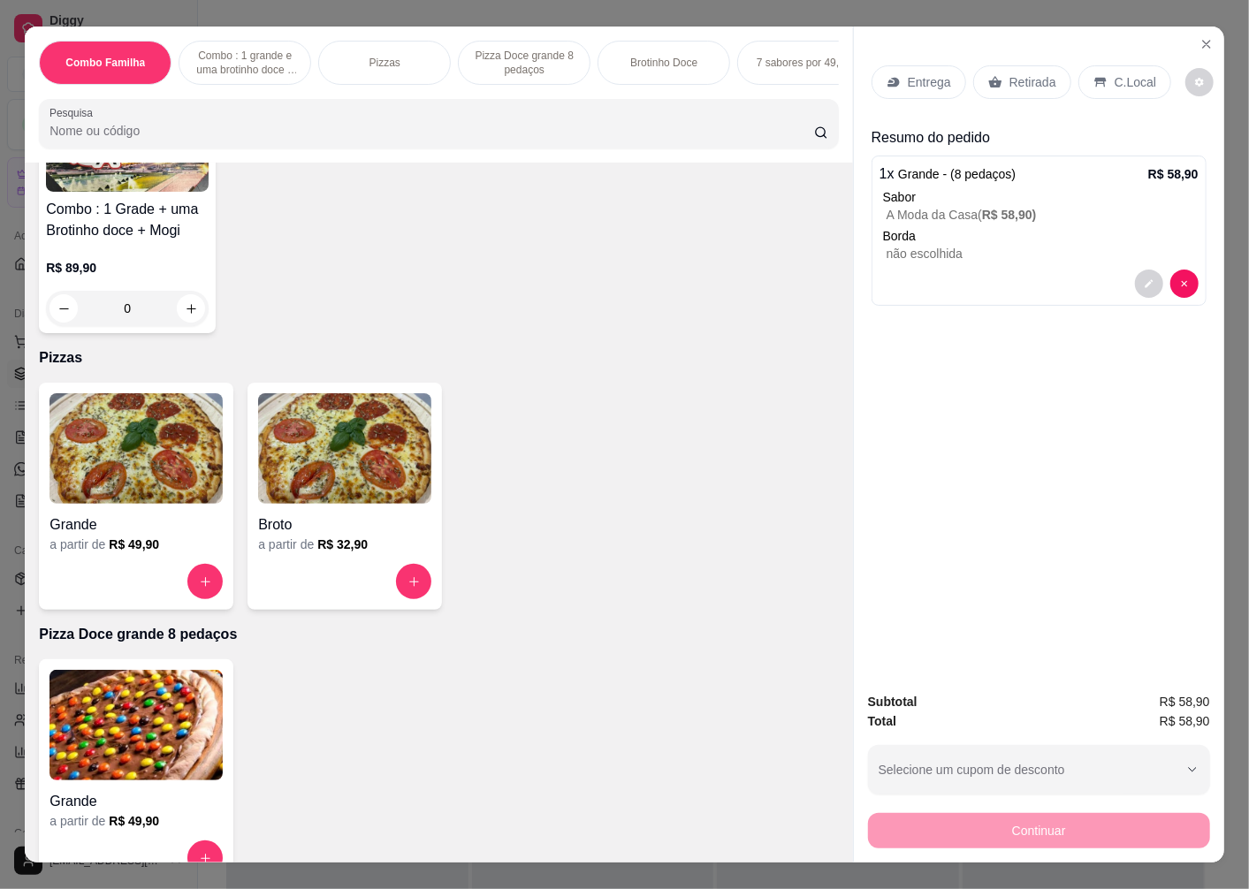
click at [1039, 73] on p "Retirada" at bounding box center [1032, 82] width 47 height 18
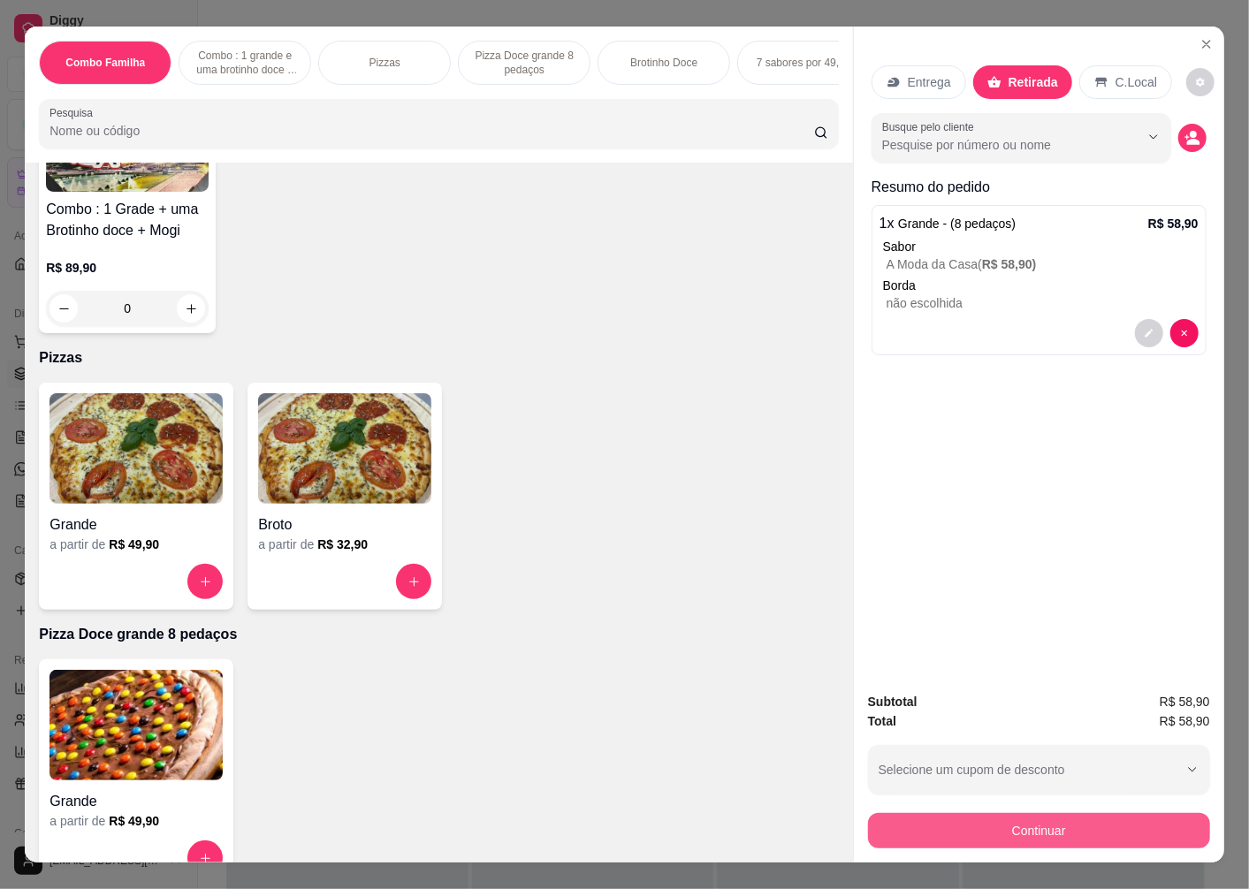
click at [981, 823] on button "Continuar" at bounding box center [1039, 830] width 342 height 35
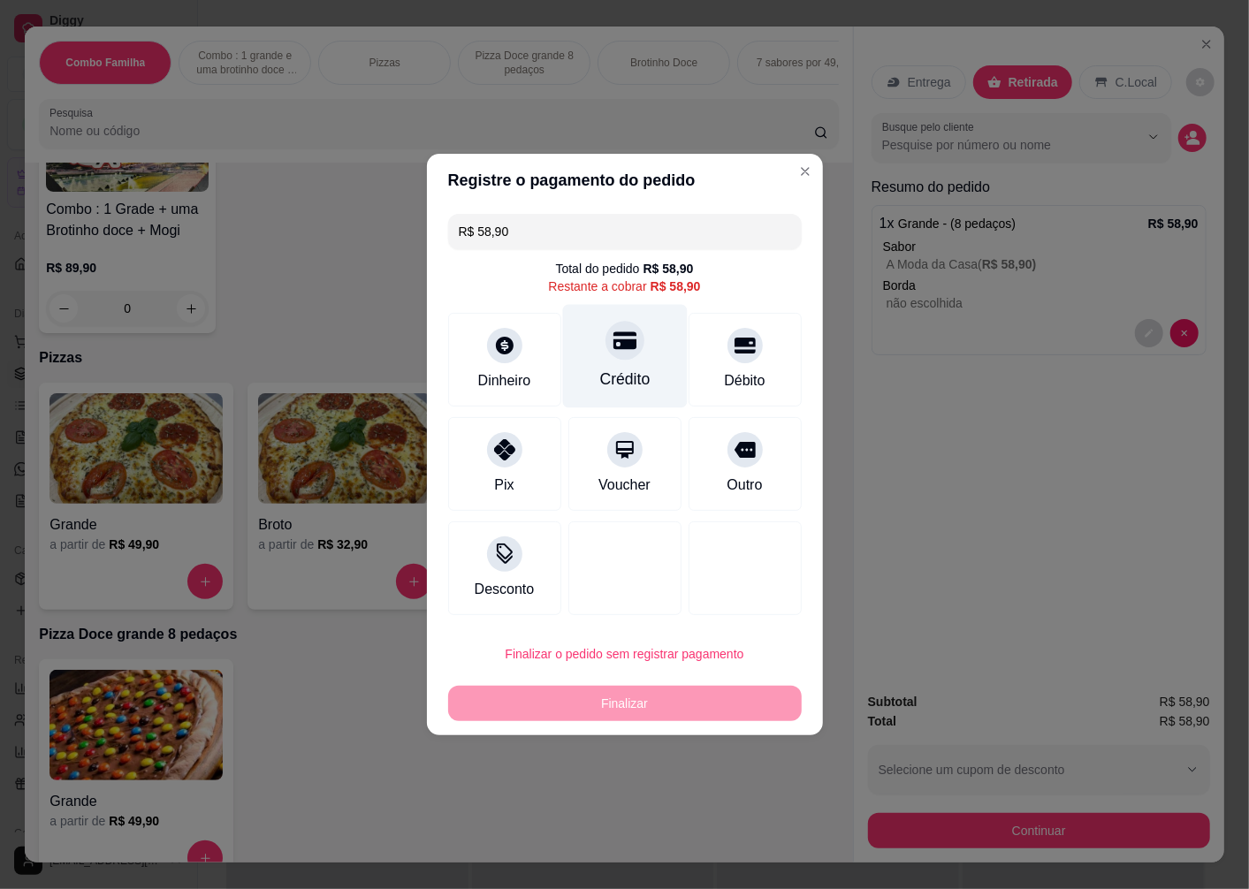
click at [620, 377] on div "Crédito" at bounding box center [624, 379] width 50 height 23
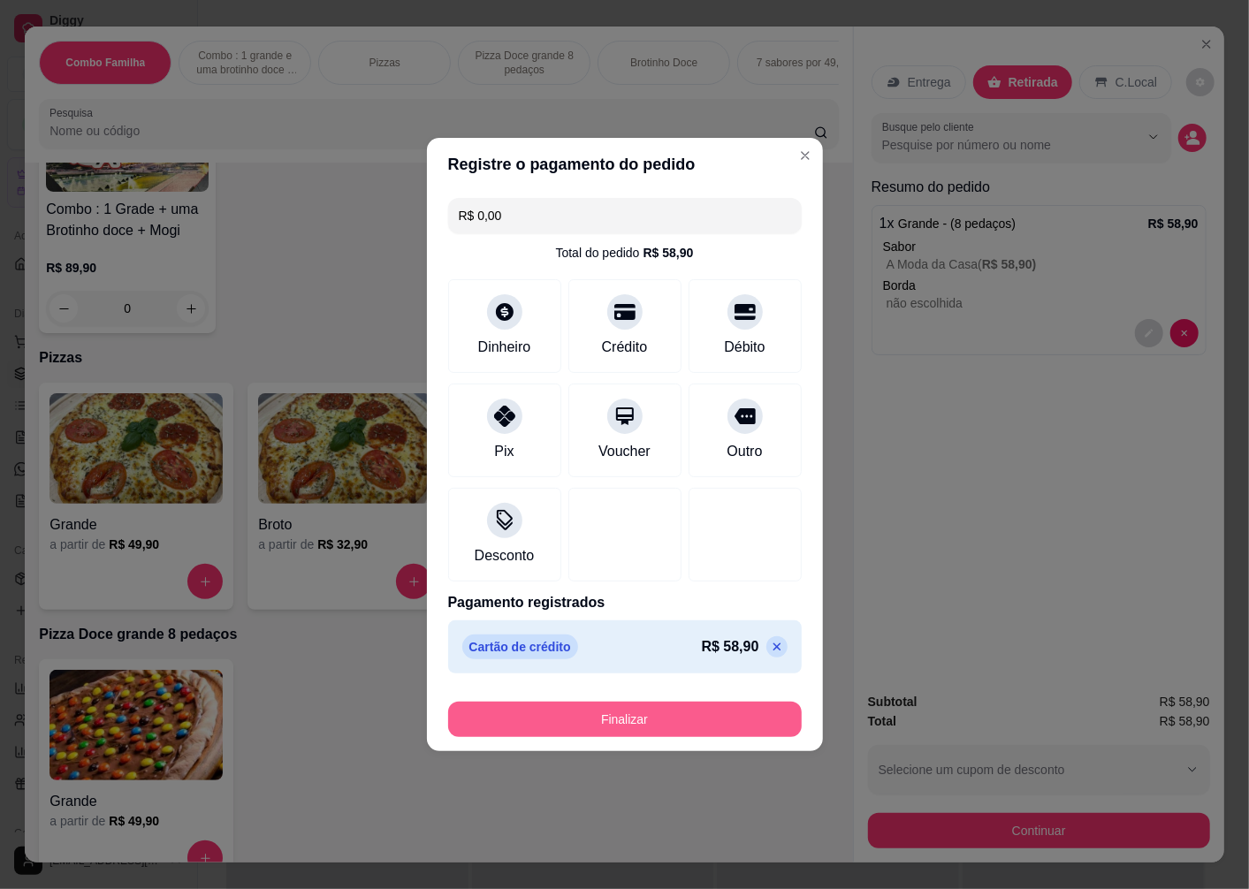
click at [649, 716] on button "Finalizar" at bounding box center [625, 719] width 354 height 35
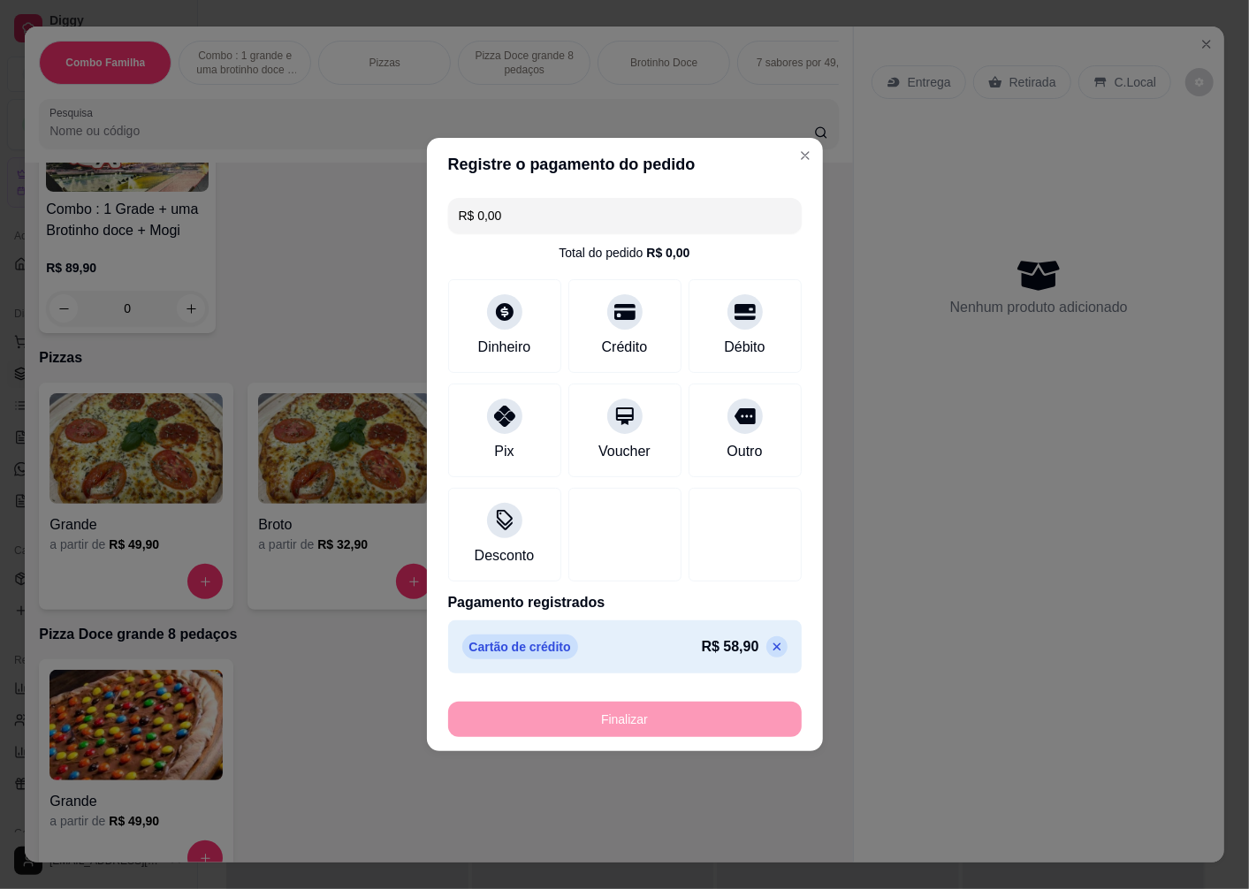
type input "-R$ 58,90"
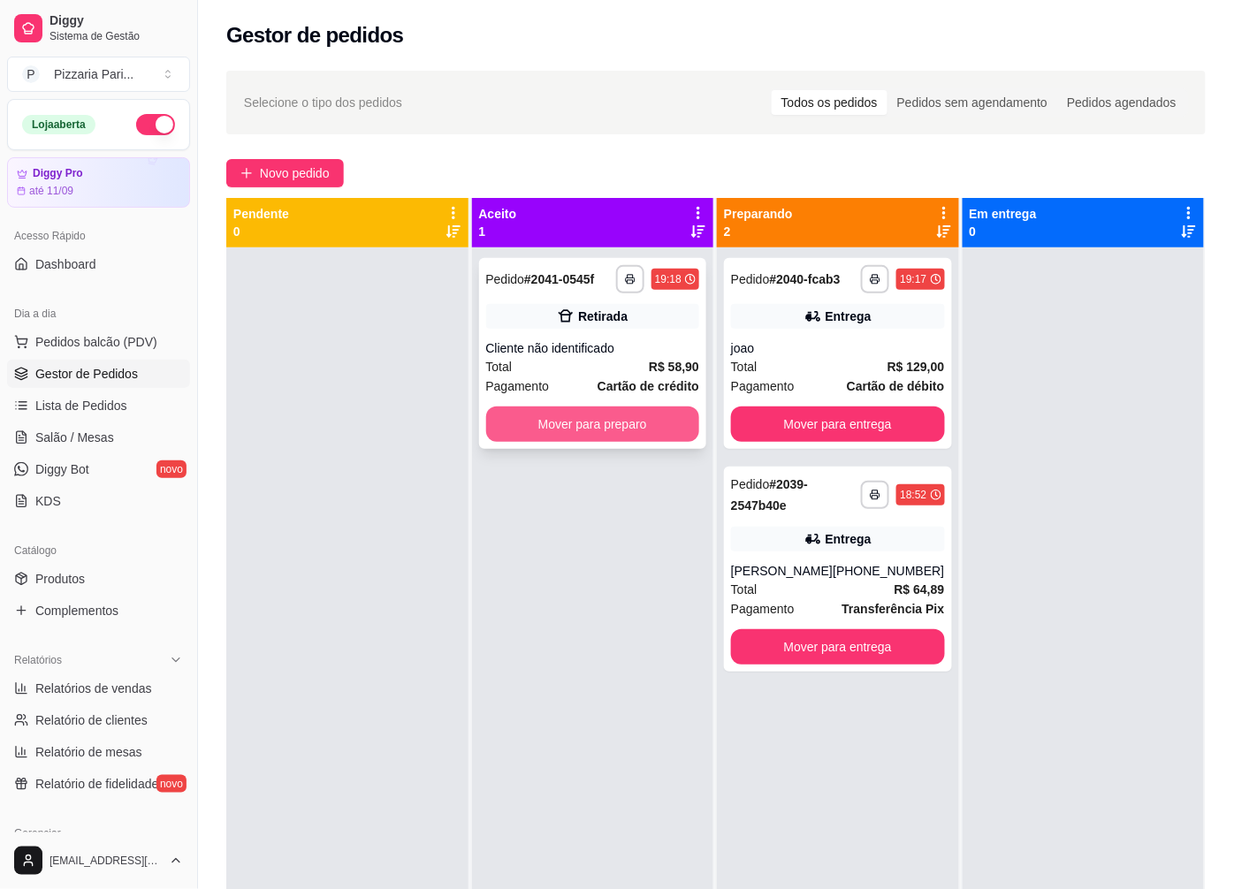
click at [583, 434] on button "Mover para preparo" at bounding box center [593, 424] width 214 height 35
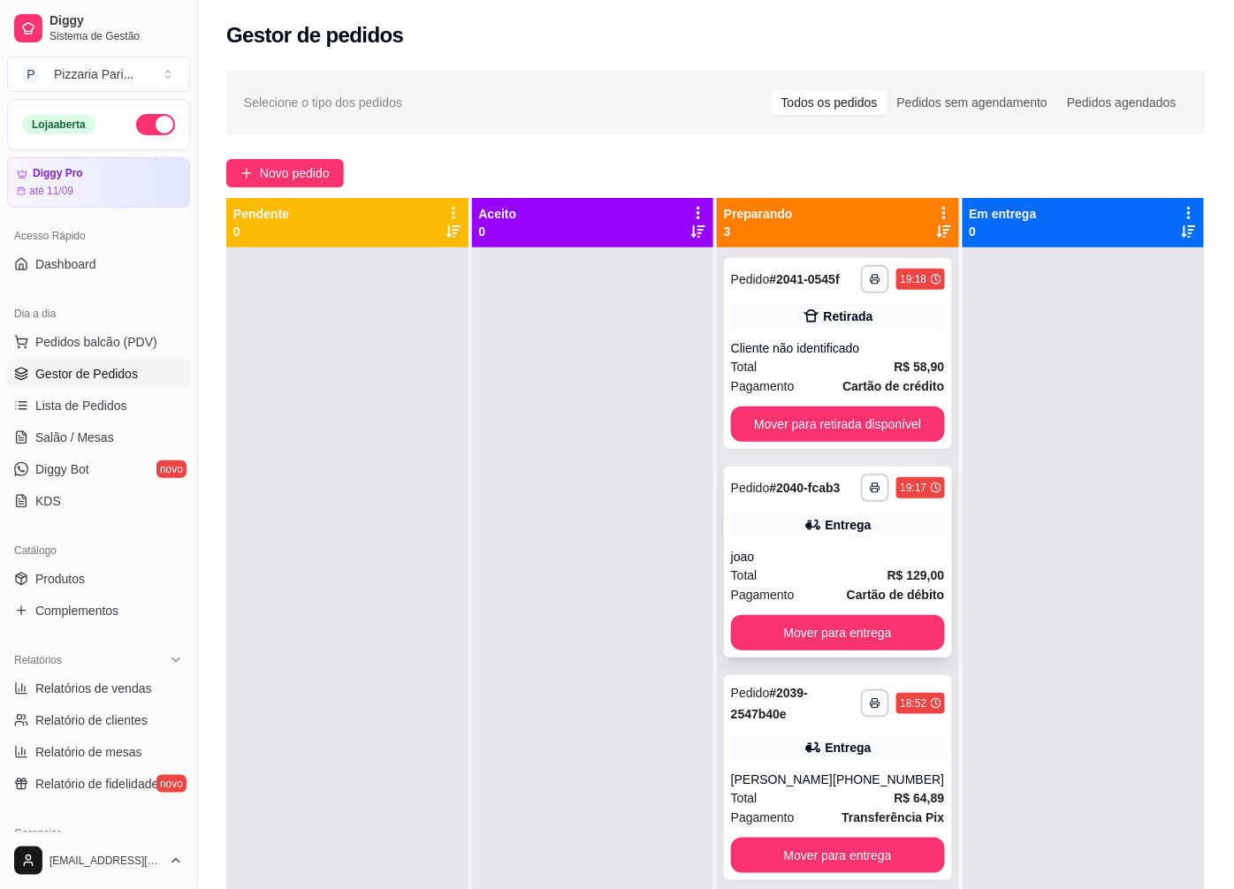
click at [761, 544] on div "**********" at bounding box center [838, 562] width 228 height 191
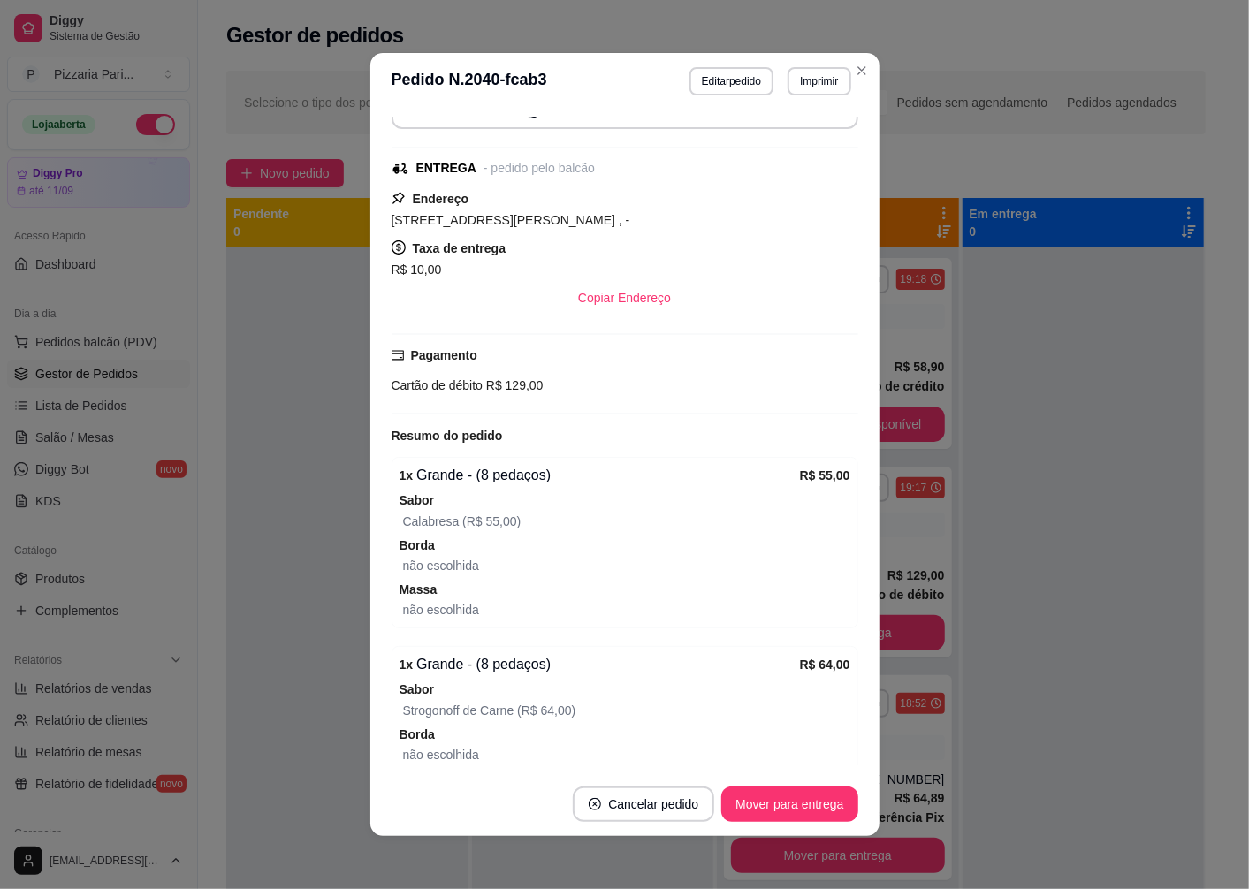
scroll to position [172, 0]
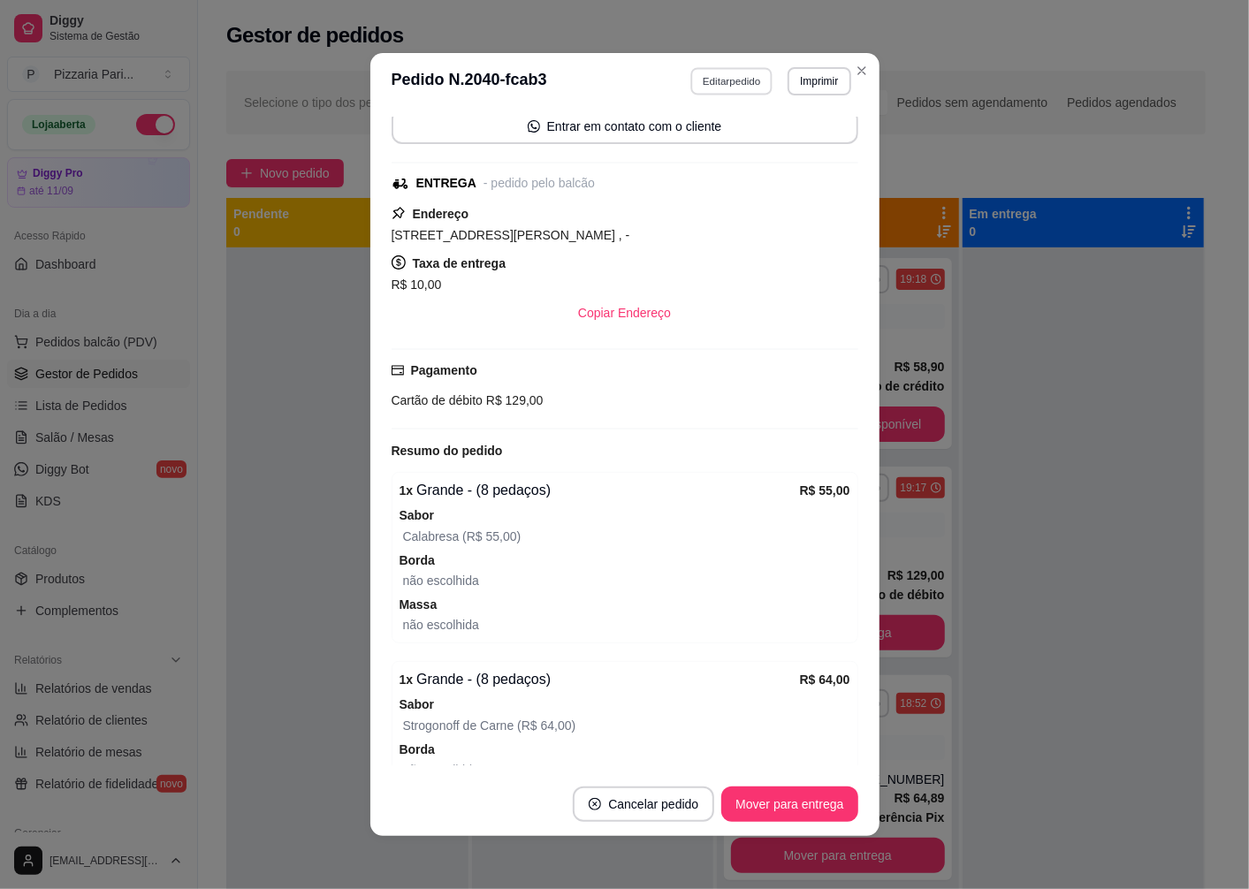
click at [732, 82] on button "Editar pedido" at bounding box center [731, 80] width 82 height 27
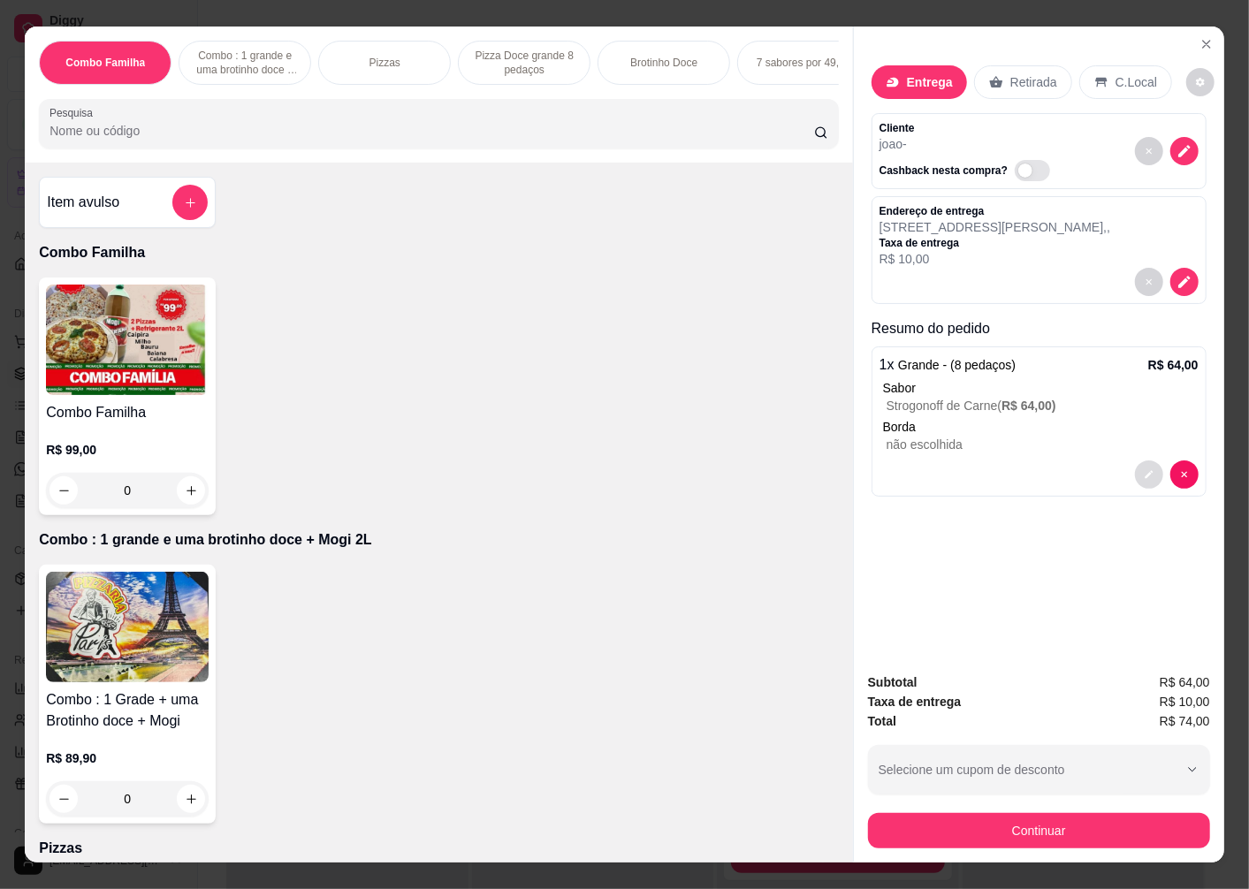
click at [1144, 469] on icon "decrease-product-quantity" at bounding box center [1149, 474] width 11 height 11
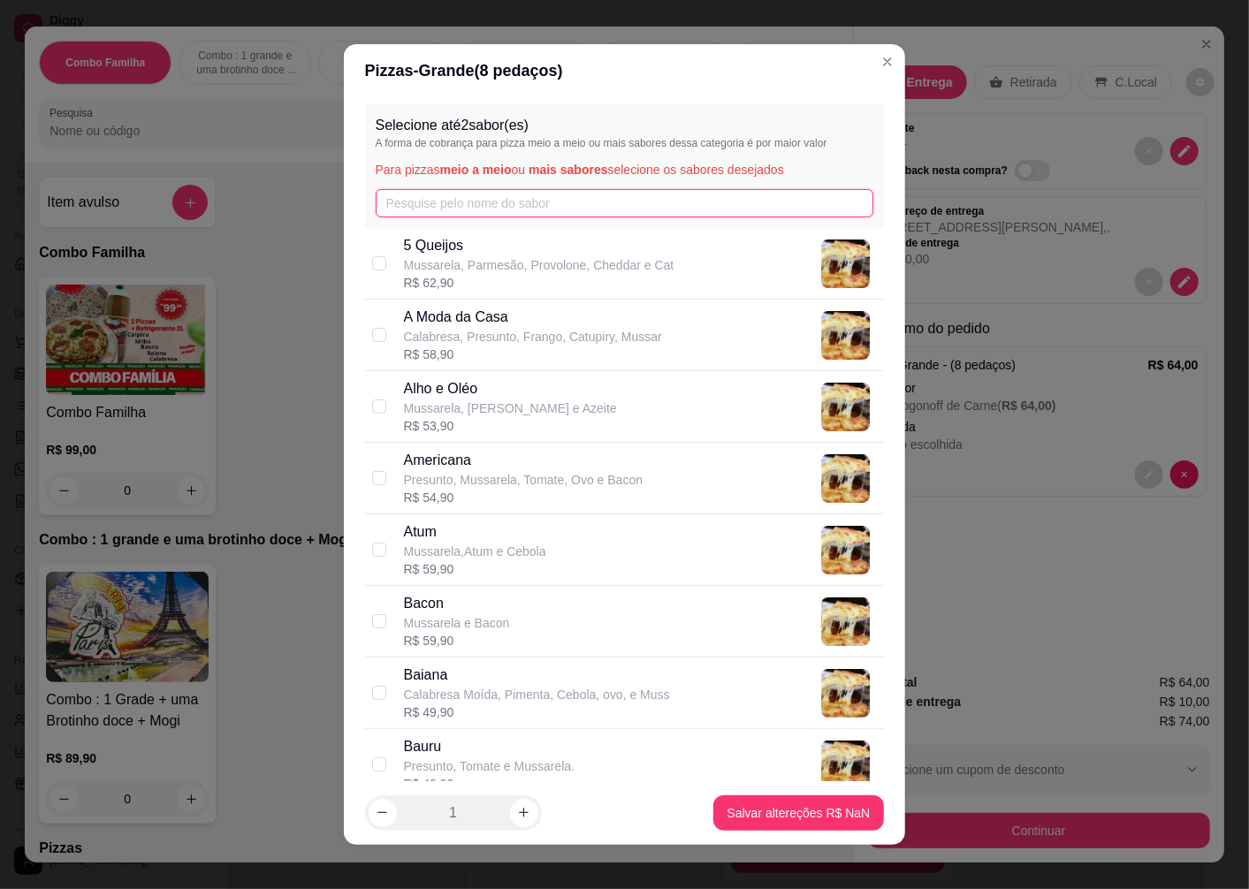
click at [537, 196] on input "text" at bounding box center [625, 203] width 498 height 28
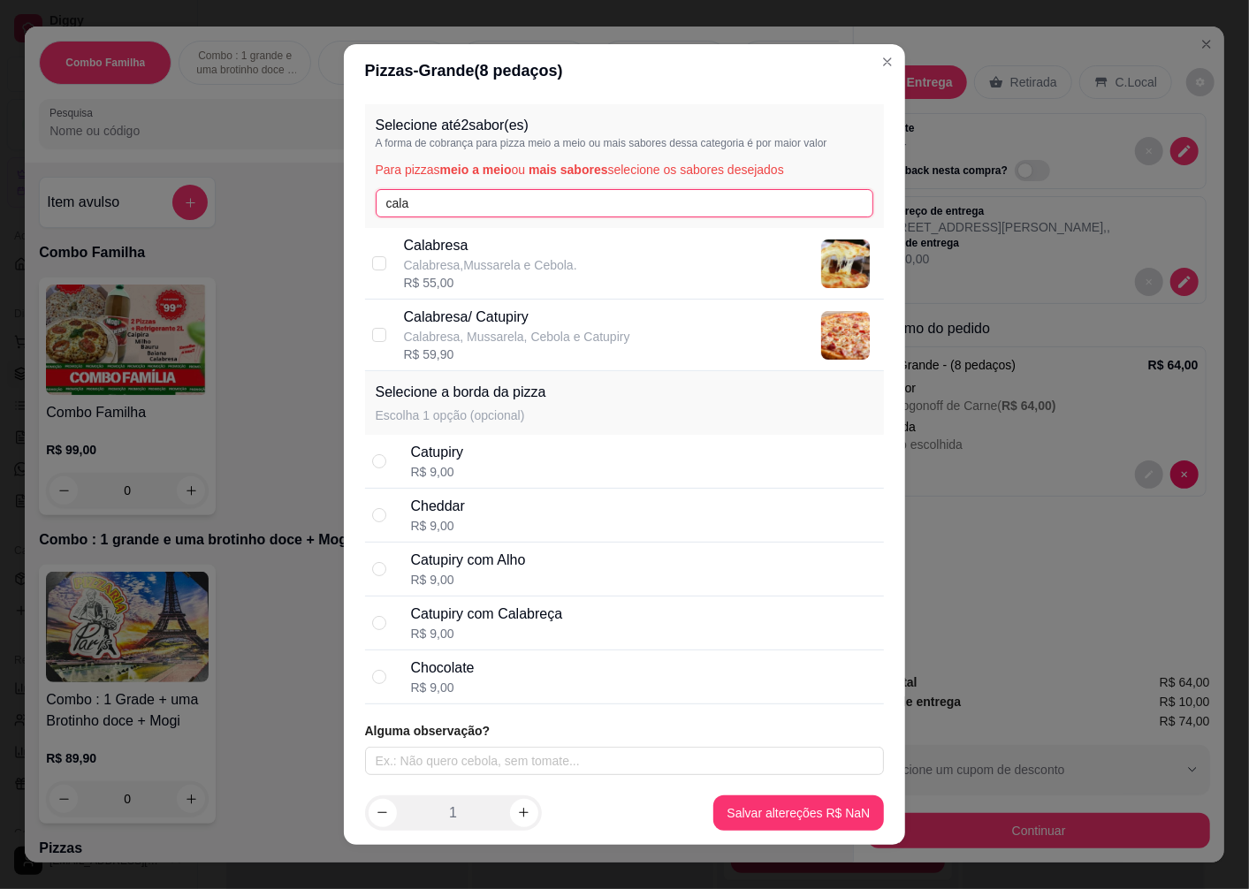
type input "cala"
click at [373, 245] on div "Calabresa Calabresa,Mussarela e Cebola. R$ 55,00" at bounding box center [625, 264] width 520 height 72
checkbox input "true"
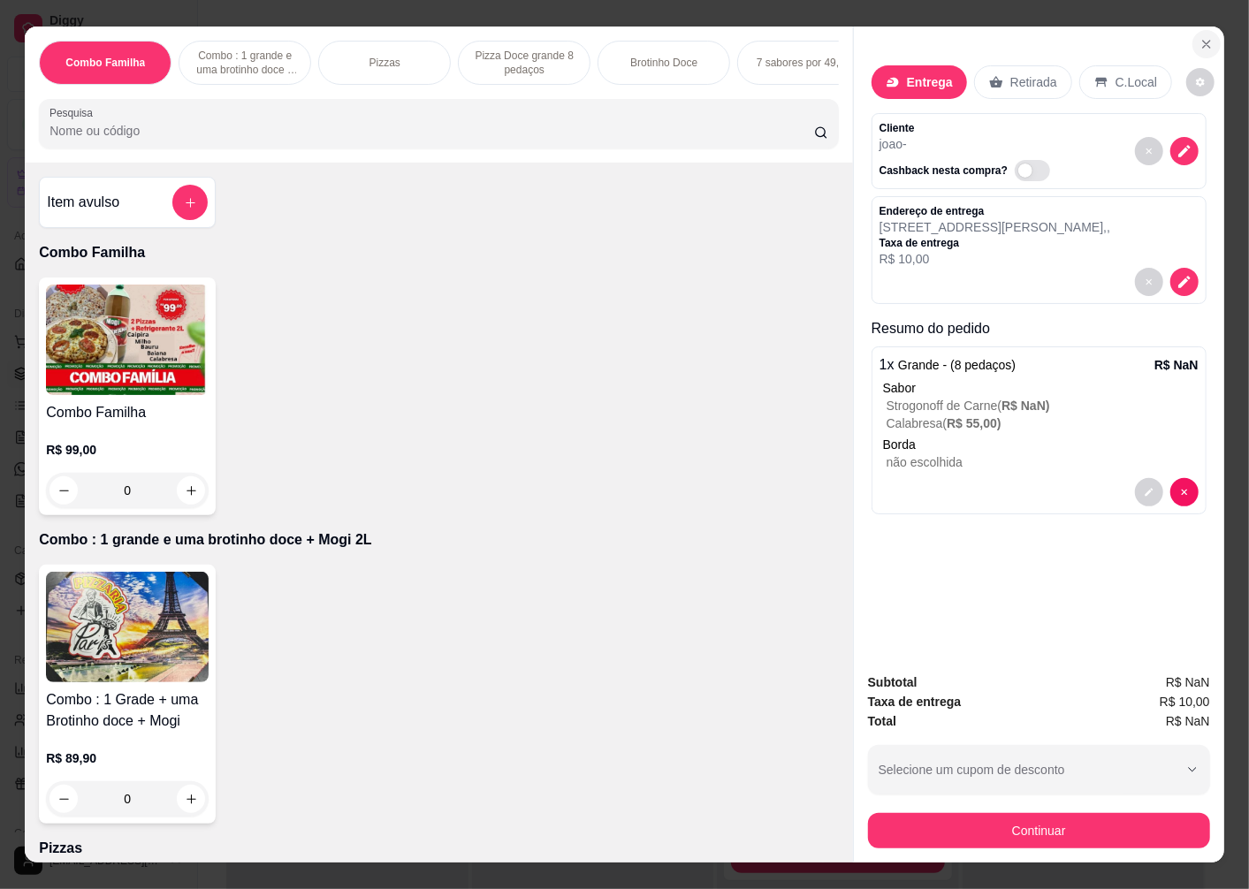
click at [1199, 37] on icon "Close" at bounding box center [1206, 44] width 14 height 14
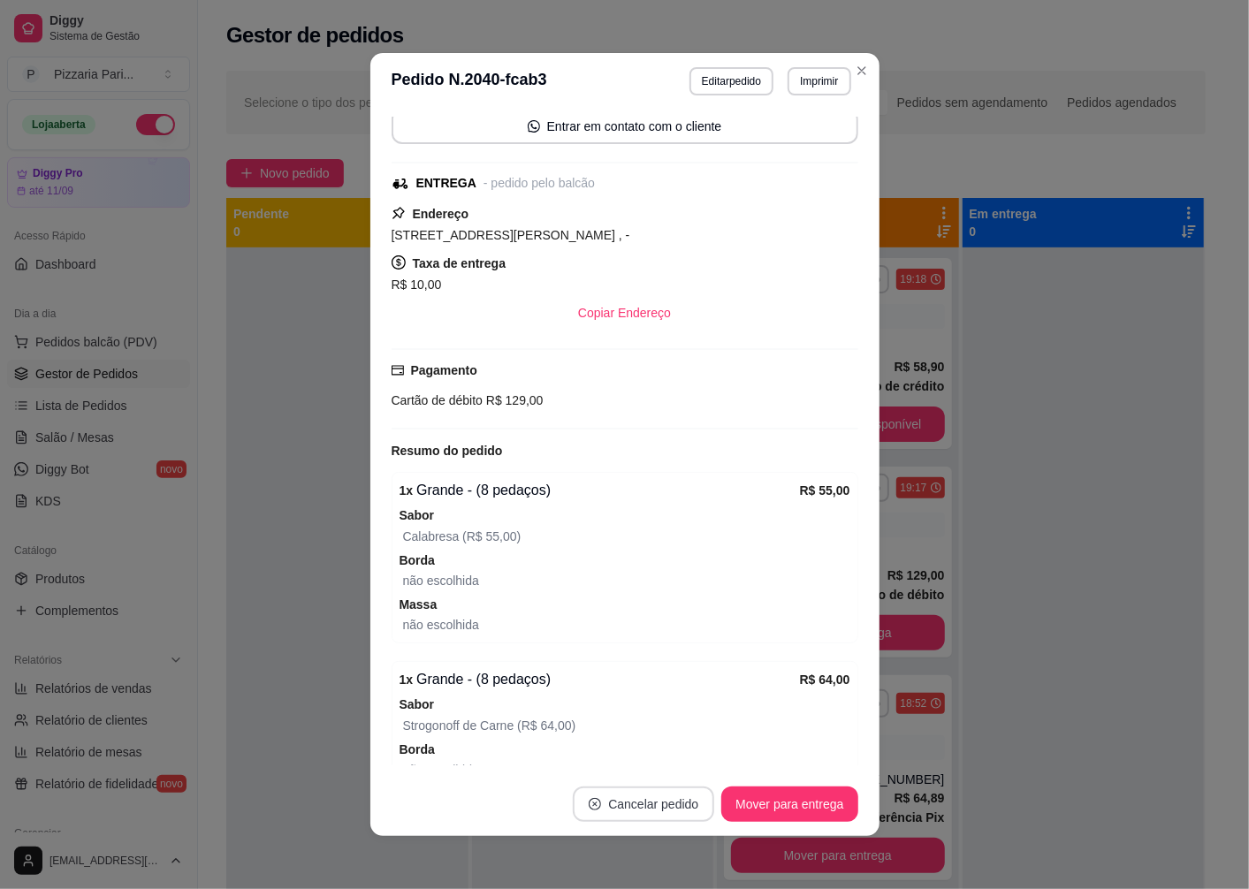
click at [652, 808] on button "Cancelar pedido" at bounding box center [643, 804] width 141 height 35
click at [690, 767] on button "Sim" at bounding box center [686, 760] width 71 height 35
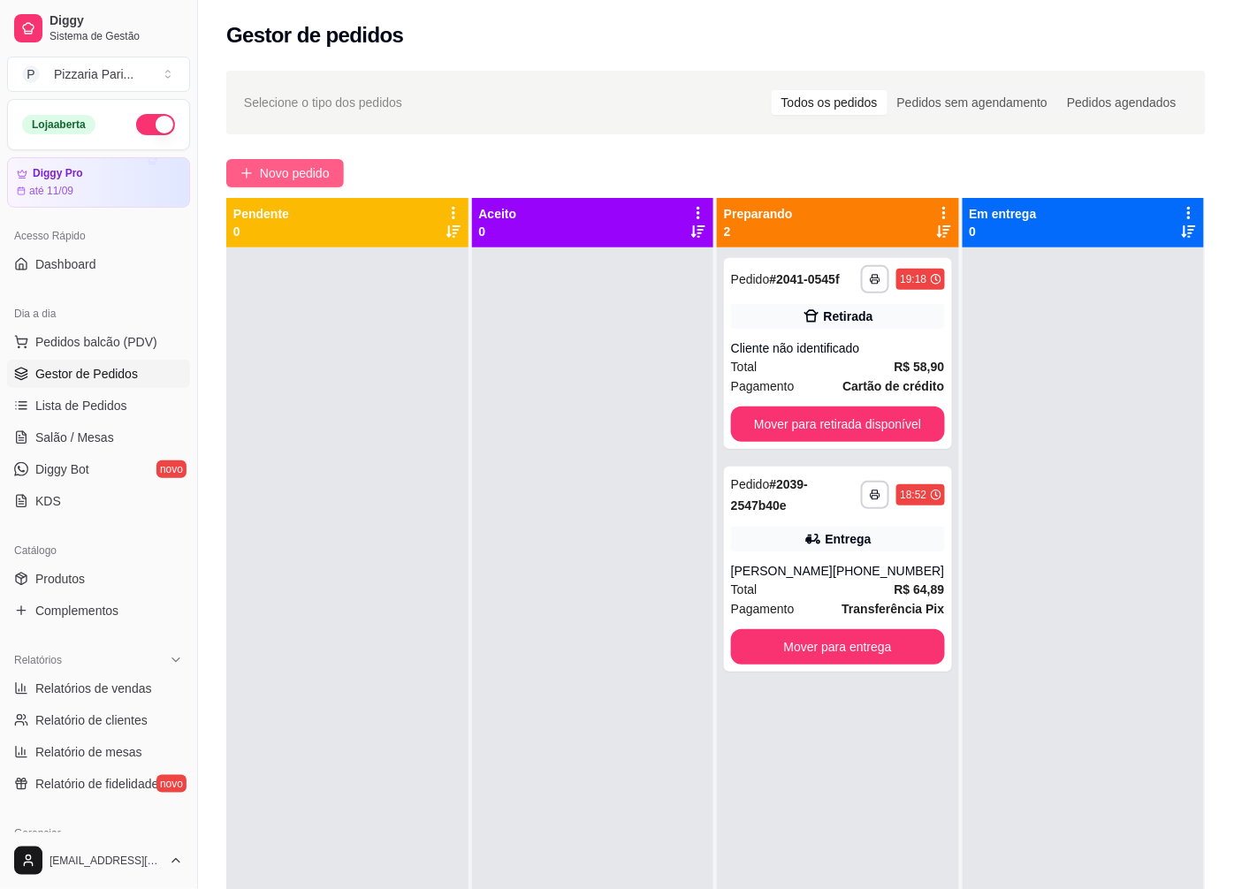
click at [296, 170] on span "Novo pedido" at bounding box center [295, 173] width 70 height 19
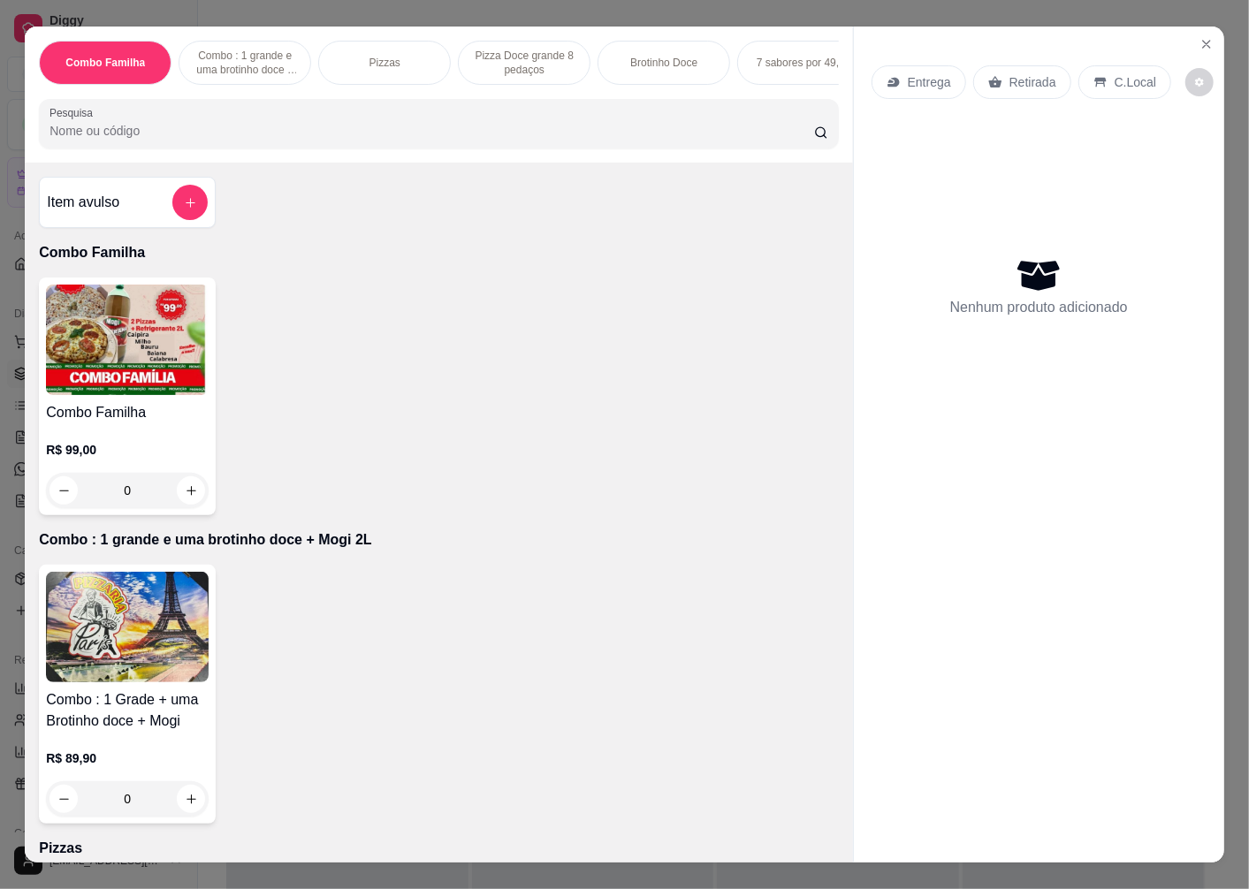
click at [371, 56] on p "Pizzas" at bounding box center [384, 63] width 31 height 14
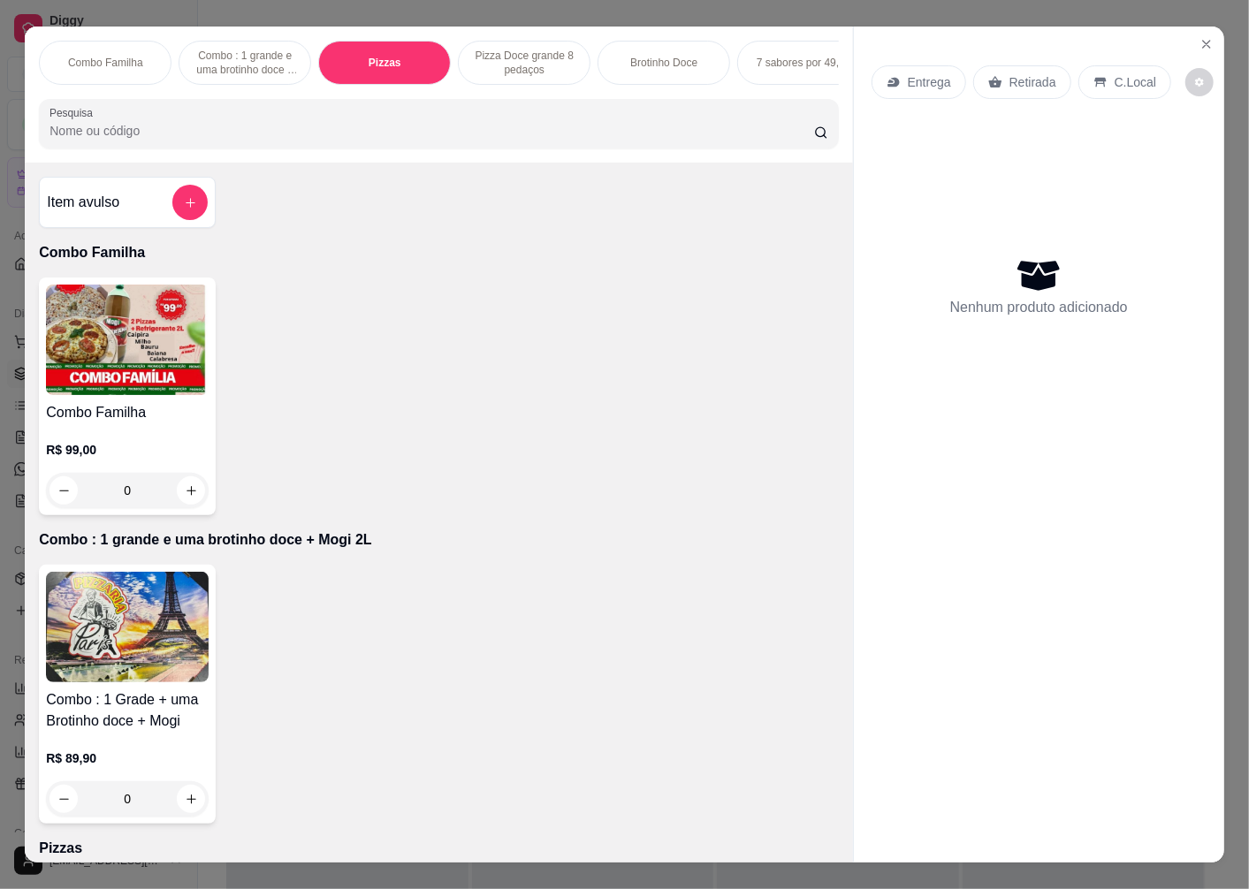
scroll to position [37, 0]
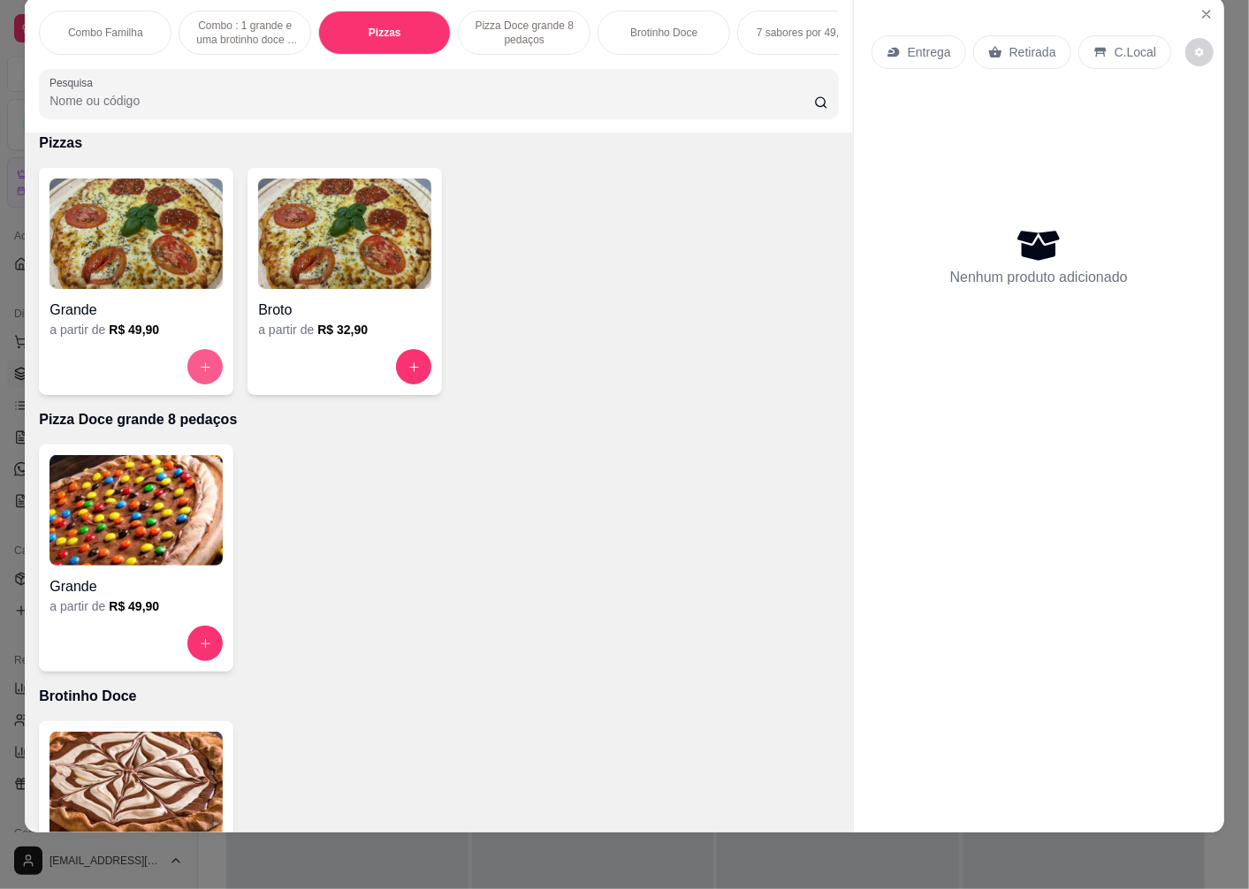
click at [209, 363] on button "increase-product-quantity" at bounding box center [204, 366] width 35 height 35
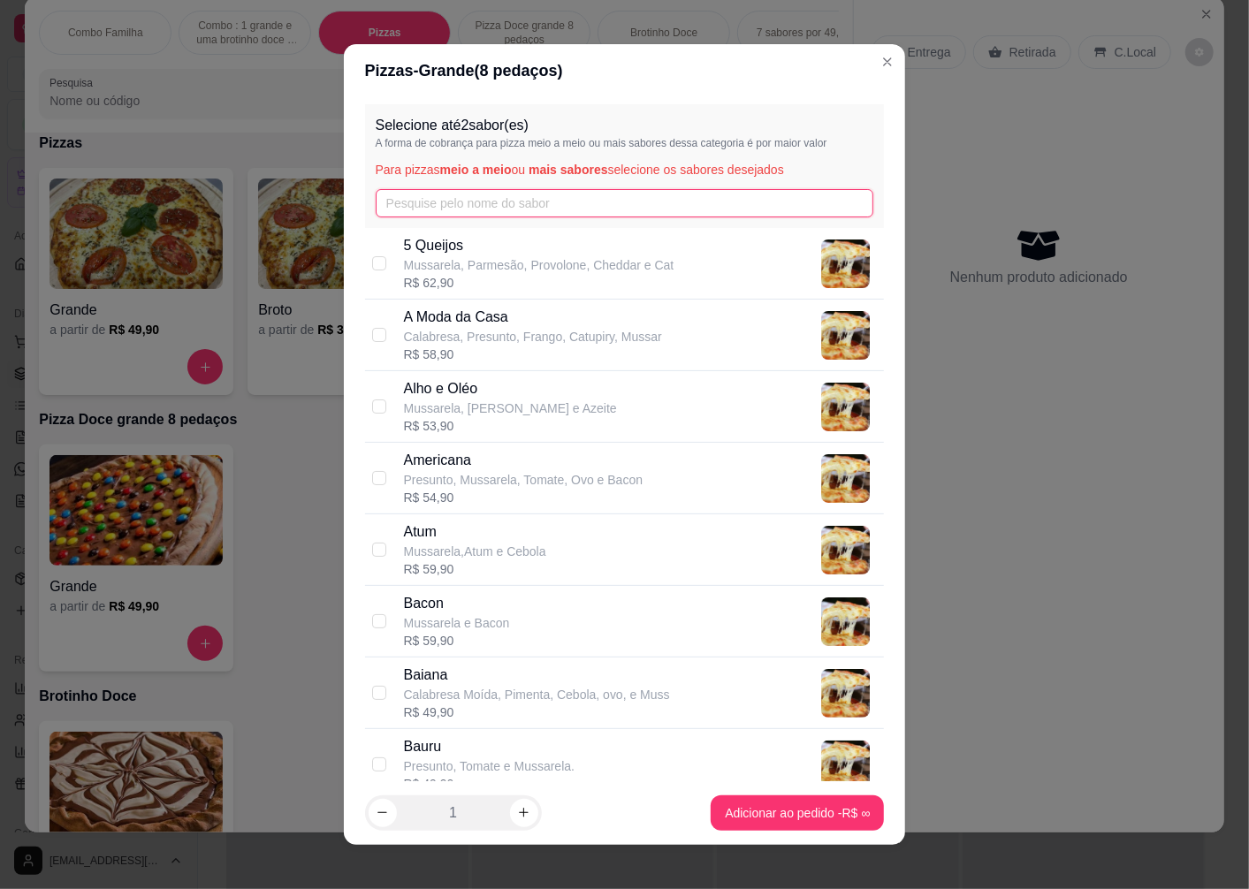
click at [550, 213] on input "text" at bounding box center [625, 203] width 498 height 28
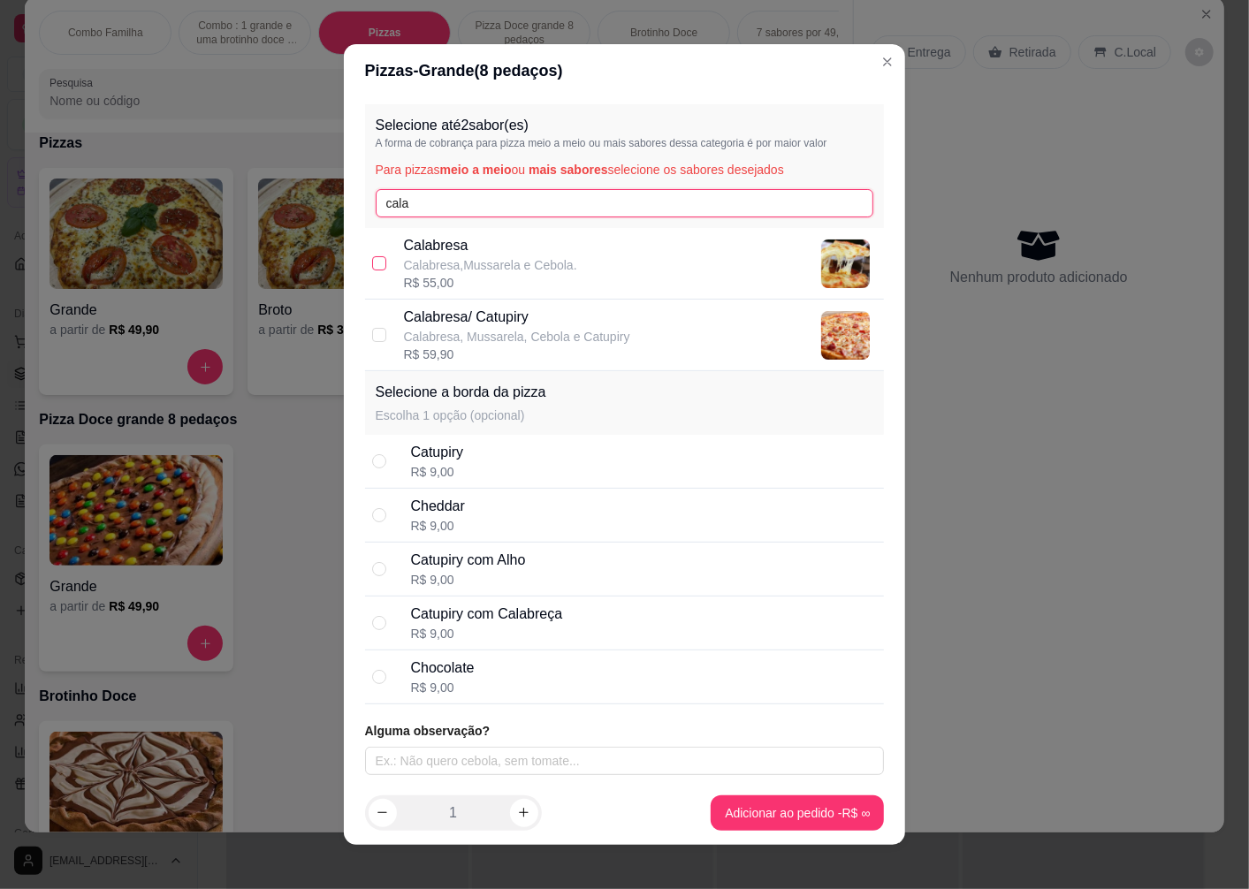
type input "cala"
click at [373, 263] on input "checkbox" at bounding box center [379, 263] width 14 height 14
checkbox input "true"
click at [430, 203] on input "cala" at bounding box center [625, 203] width 498 height 28
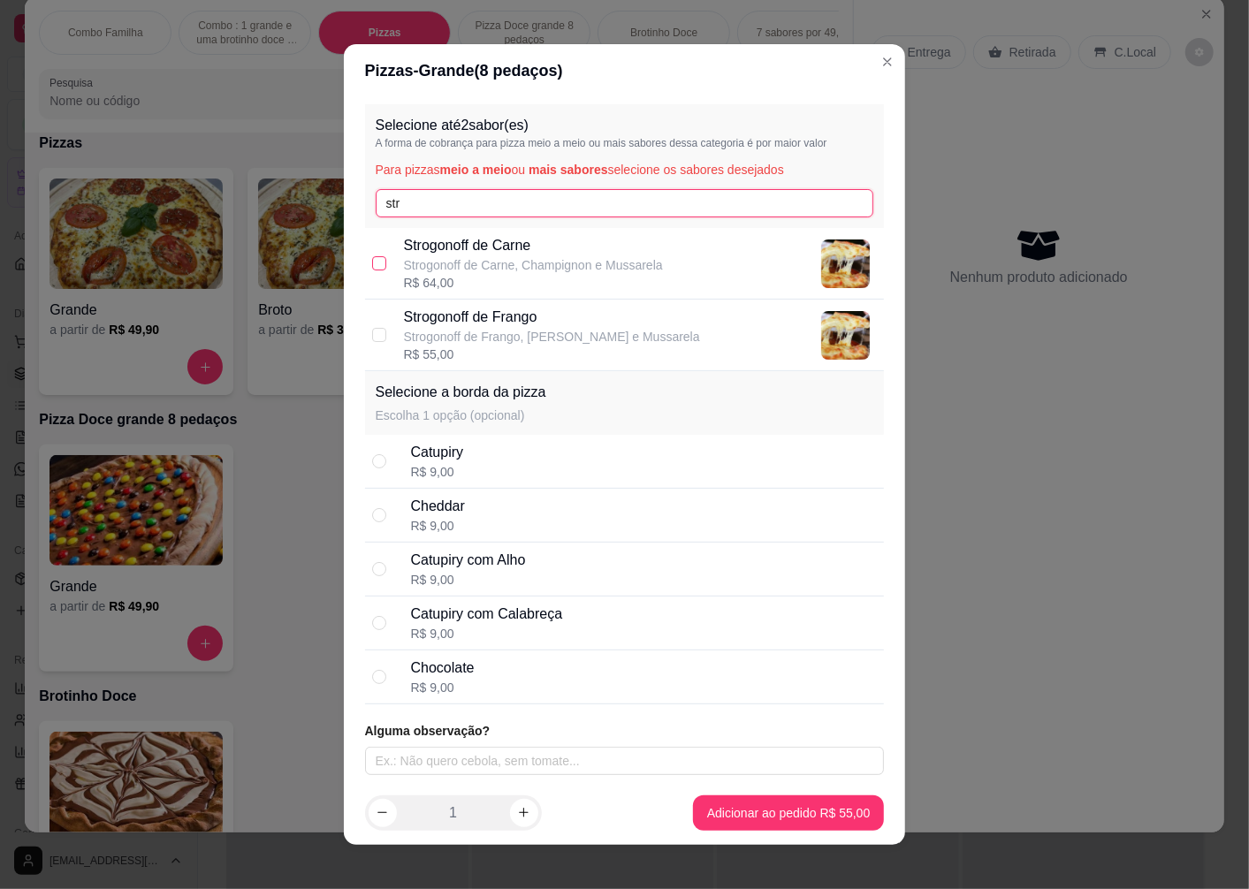
type input "str"
click at [374, 262] on input "checkbox" at bounding box center [379, 263] width 14 height 14
checkbox input "true"
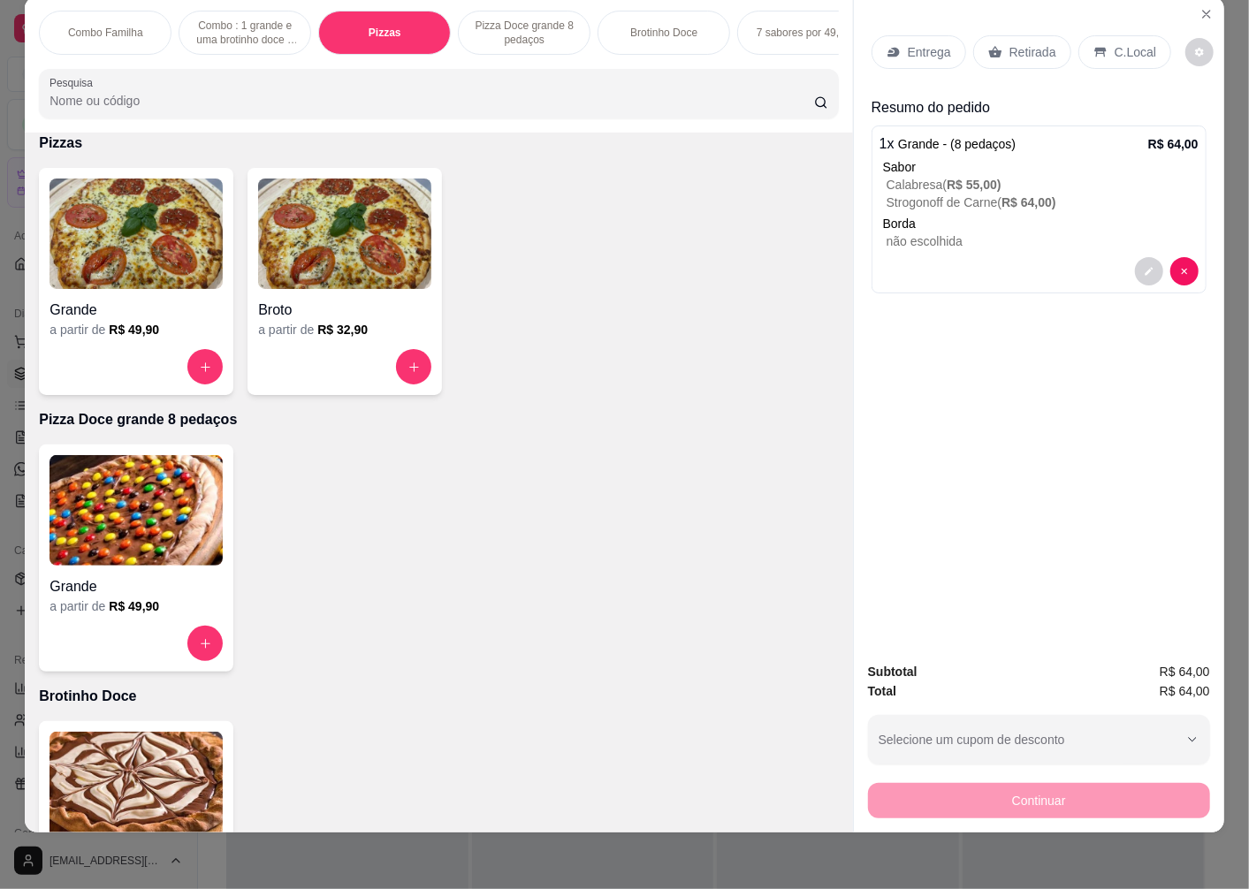
click at [899, 35] on div "Entrega" at bounding box center [918, 52] width 95 height 34
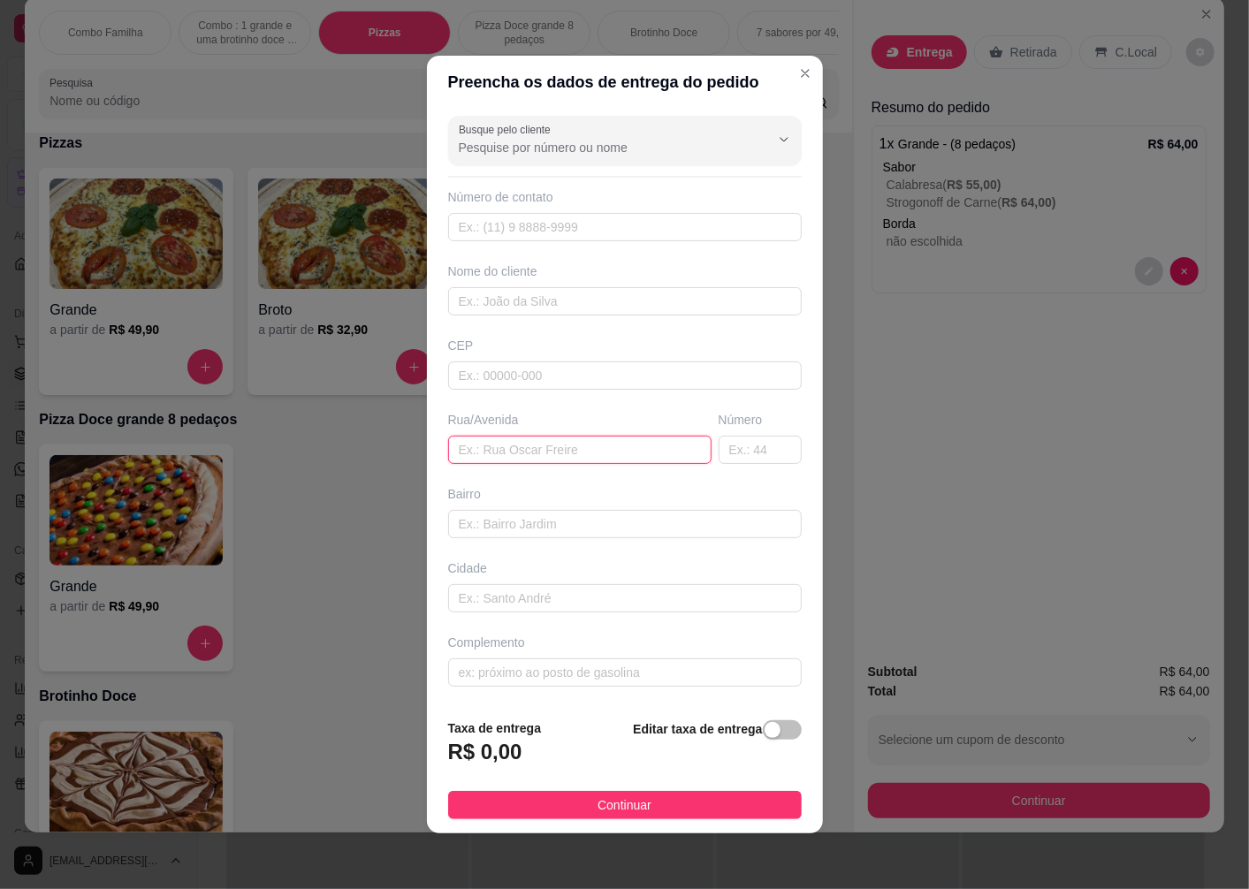
click at [593, 442] on input "text" at bounding box center [579, 450] width 263 height 28
paste input "Rua [PERSON_NAME] sobrinho"
type input "Rua [PERSON_NAME] sobrinho"
click at [569, 295] on input "text" at bounding box center [625, 301] width 354 height 28
type input "[PERSON_NAME]"
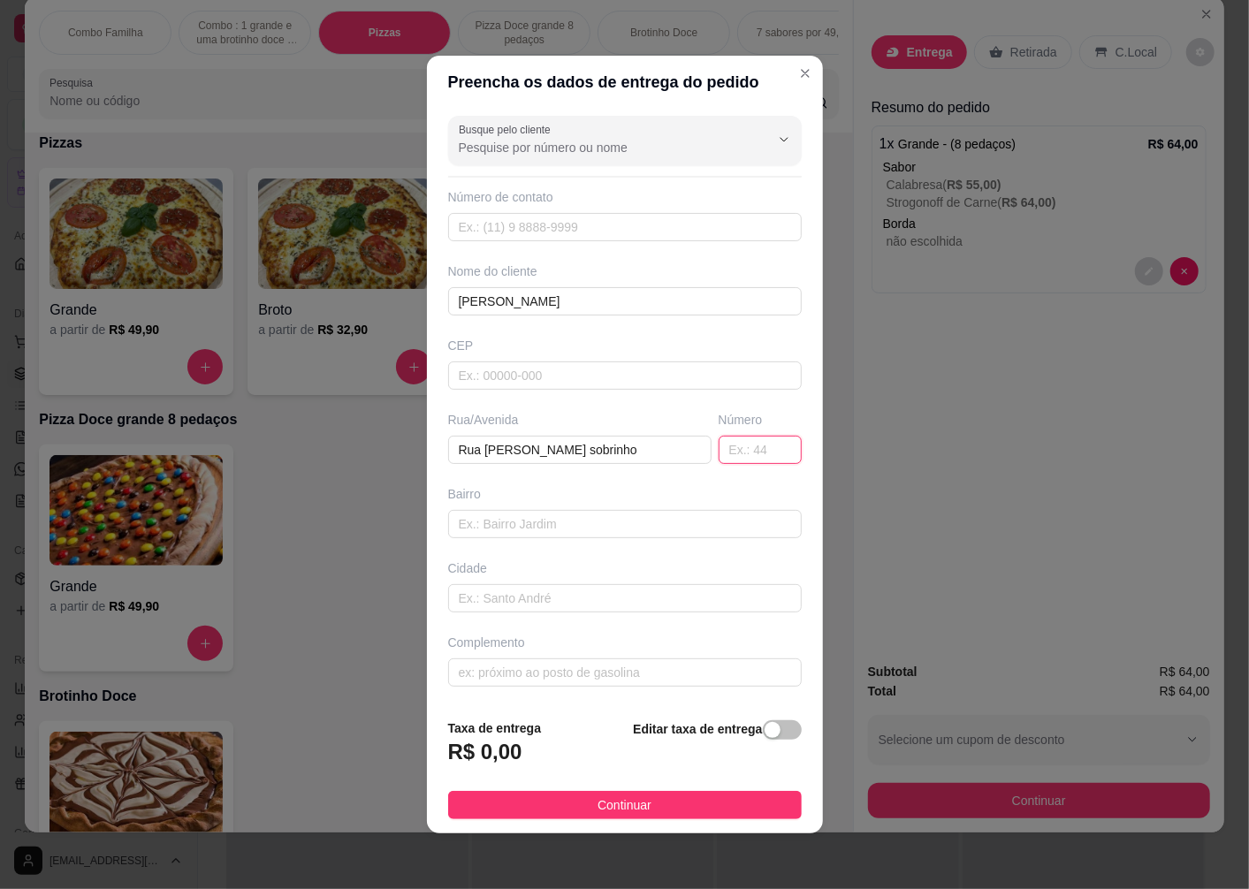
click at [729, 448] on input "text" at bounding box center [760, 450] width 83 height 28
type input "1543"
click at [531, 523] on input "text" at bounding box center [625, 524] width 354 height 28
type input "jardim planalto"
click at [765, 727] on div "button" at bounding box center [773, 730] width 16 height 16
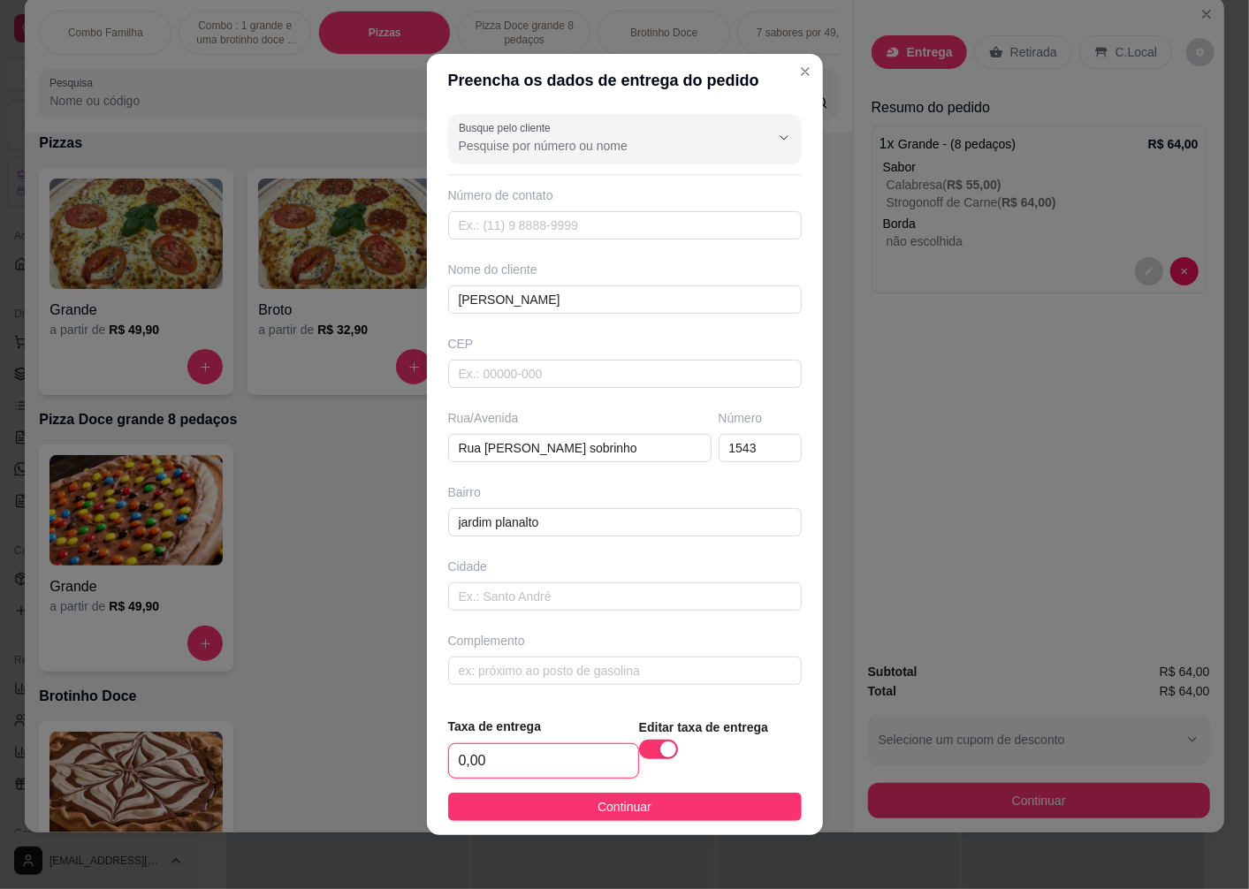
click at [552, 760] on input "0,00" at bounding box center [543, 761] width 189 height 34
type input "10,00"
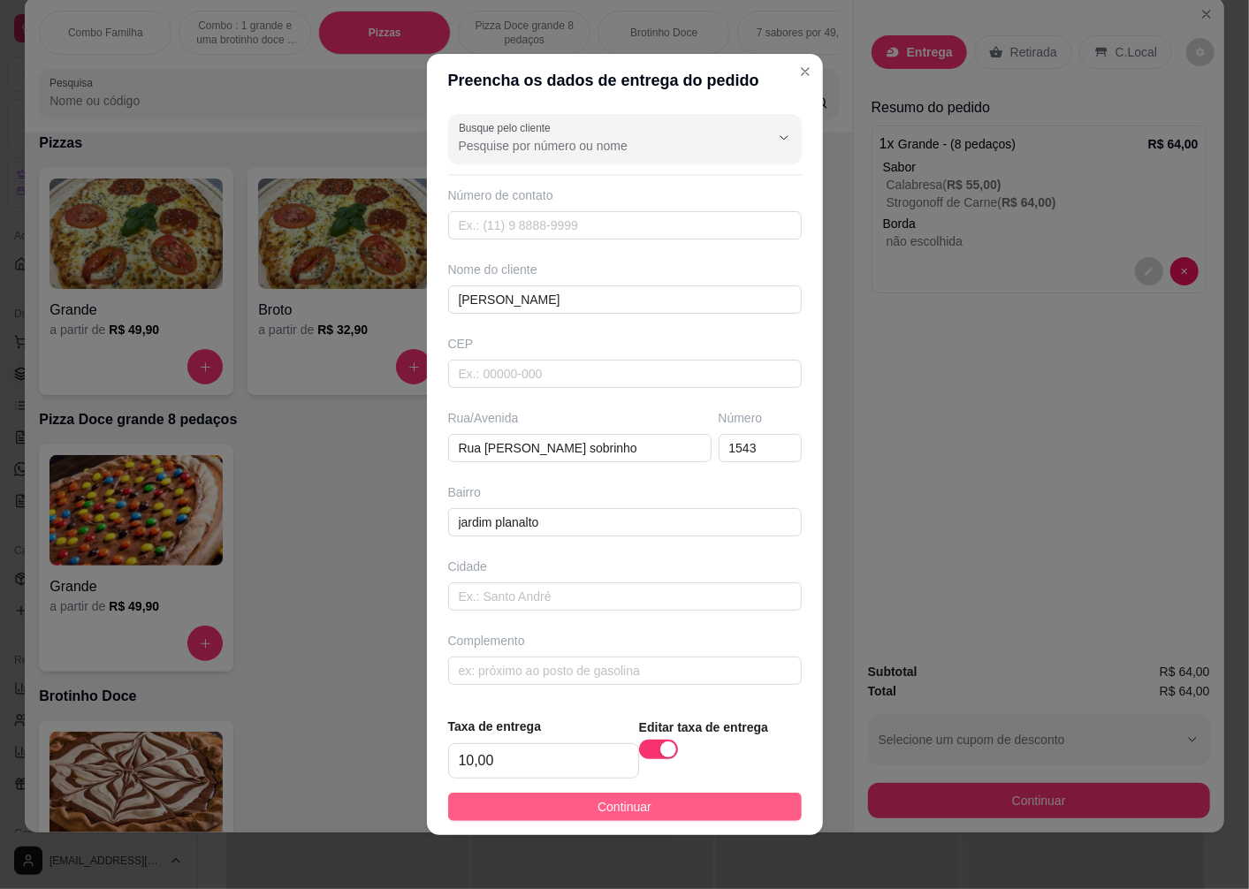
click at [640, 805] on button "Continuar" at bounding box center [625, 807] width 354 height 28
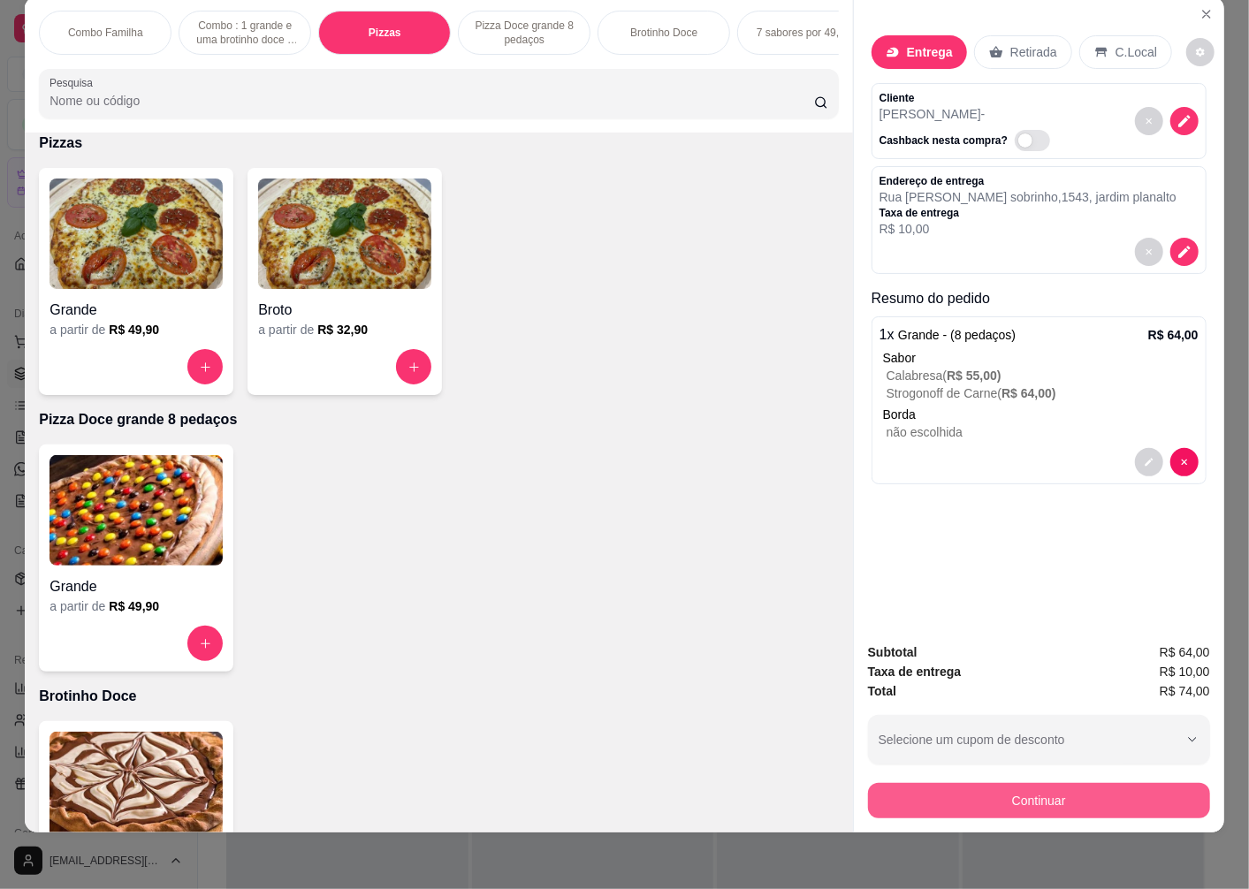
click at [993, 783] on button "Continuar" at bounding box center [1039, 800] width 342 height 35
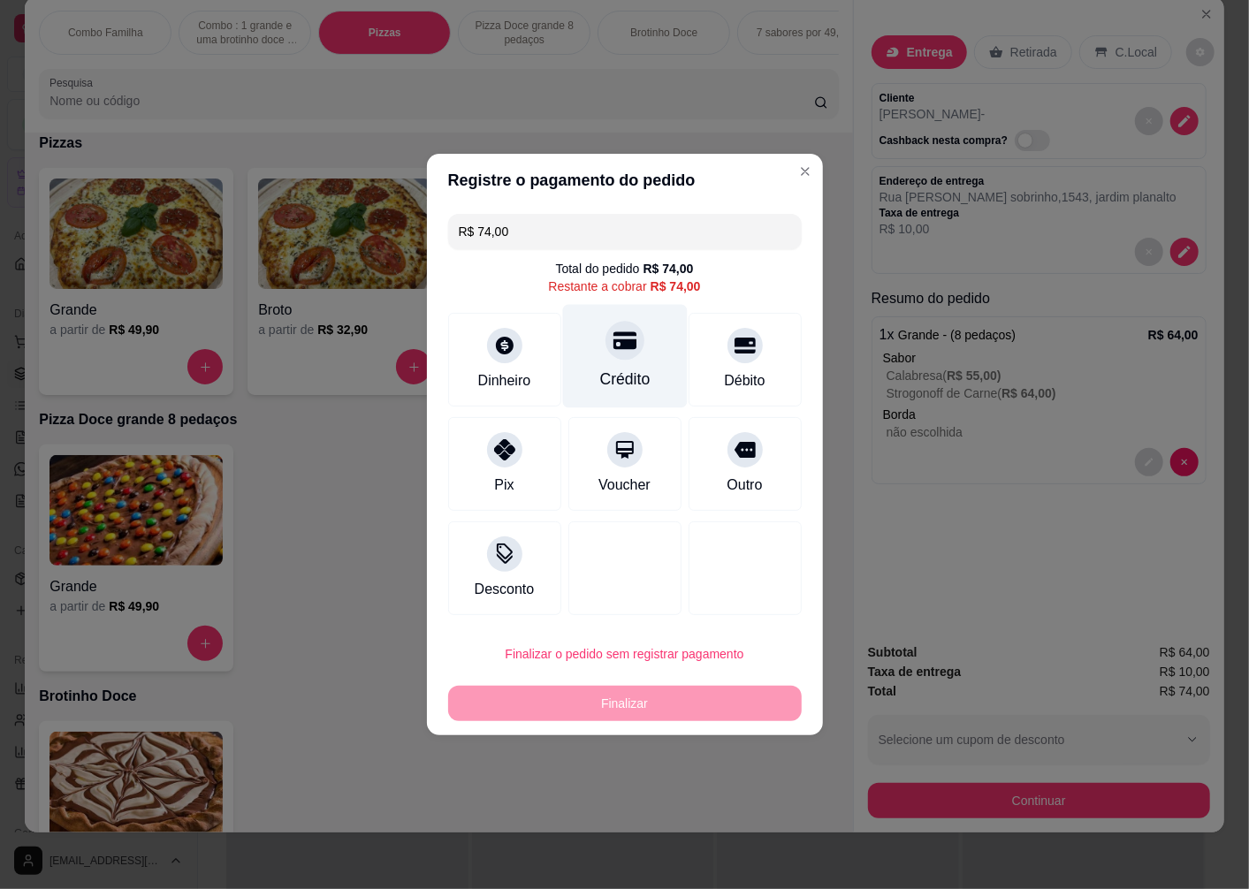
click at [605, 351] on div at bounding box center [624, 340] width 39 height 39
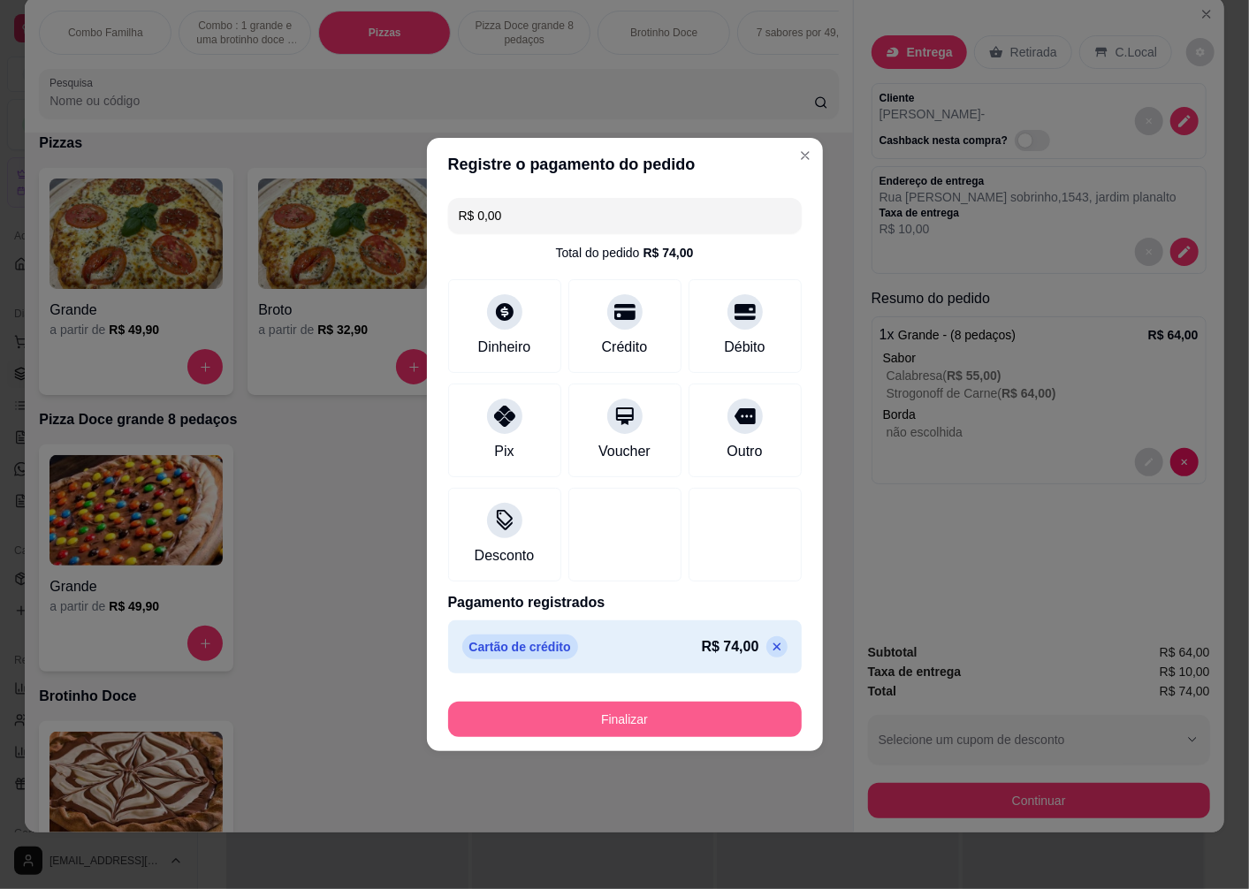
click at [640, 712] on button "Finalizar" at bounding box center [625, 719] width 354 height 35
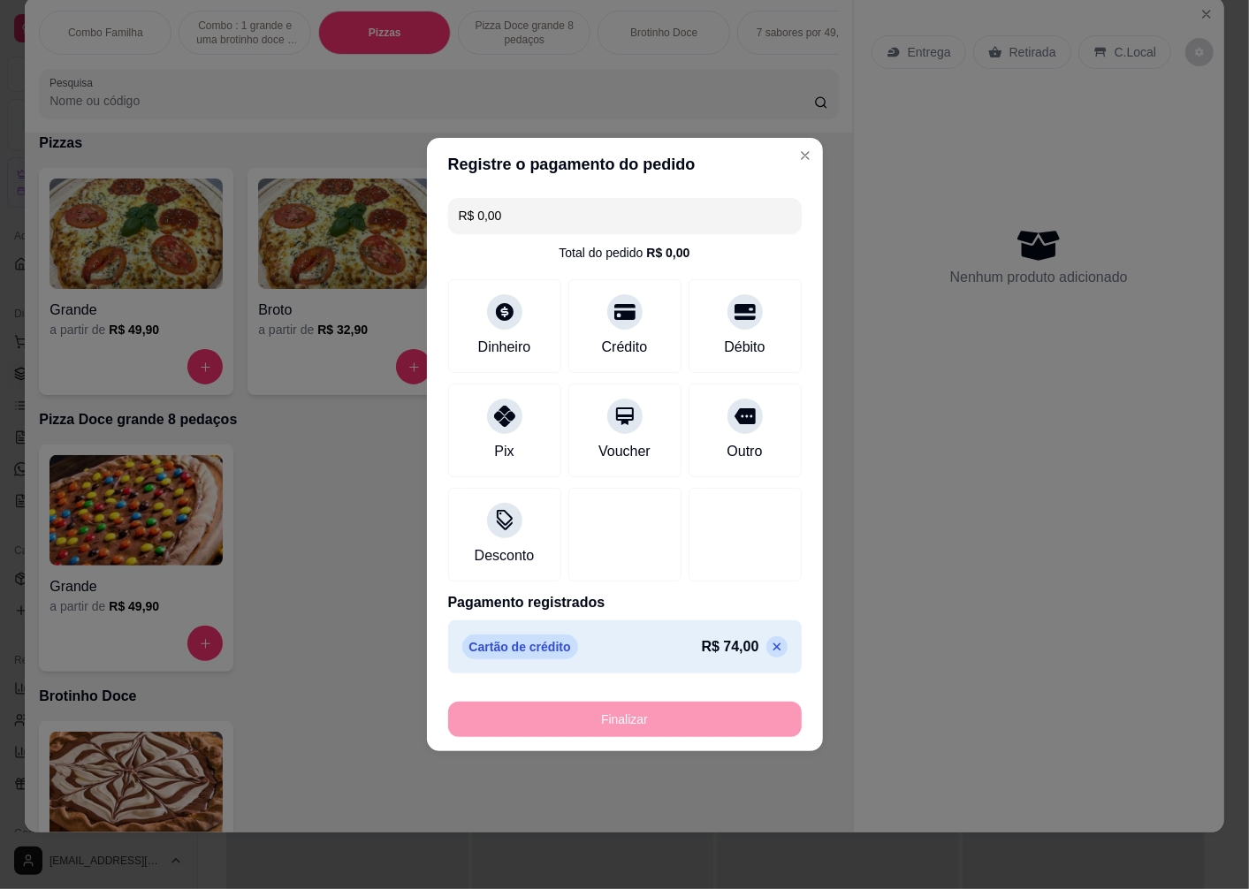
type input "-R$ 74,00"
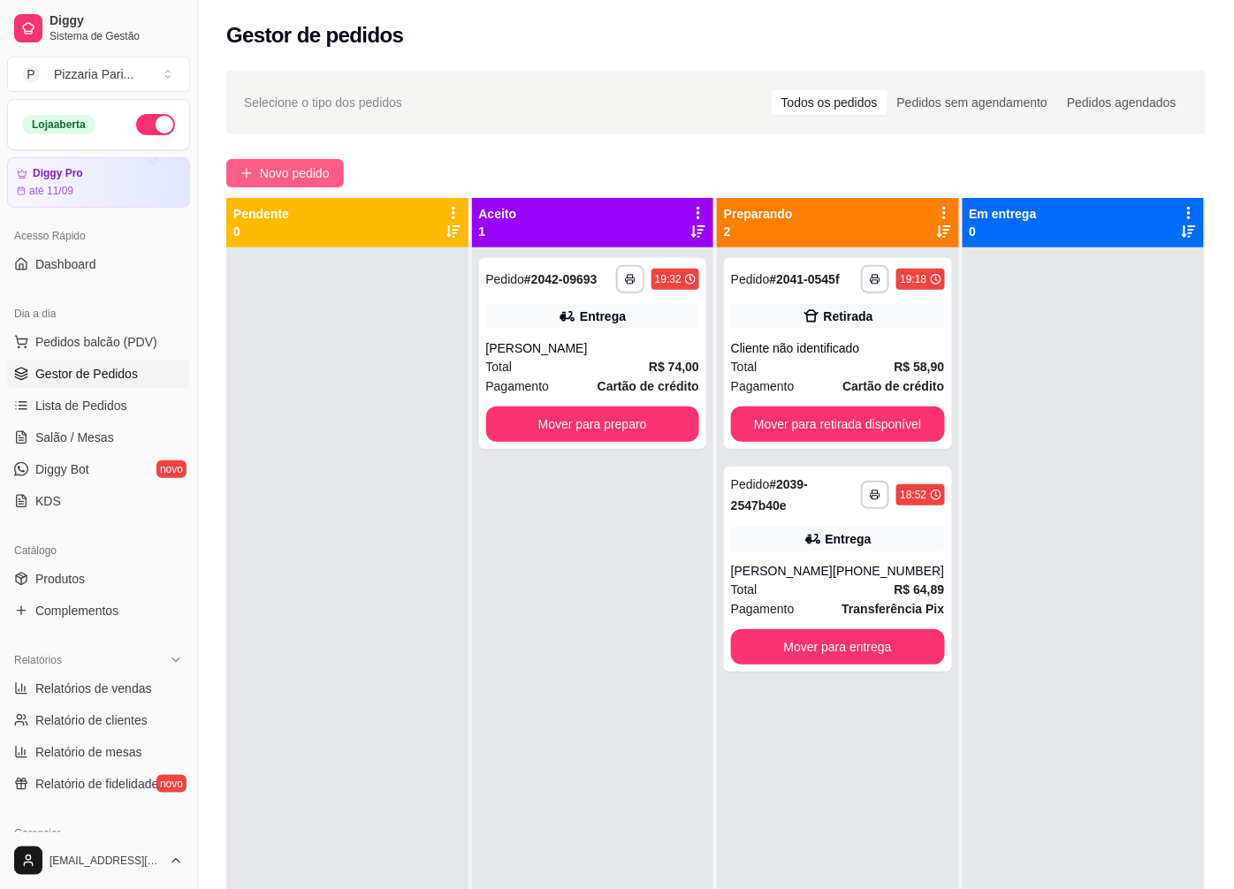
click at [243, 164] on button "Novo pedido" at bounding box center [285, 173] width 118 height 28
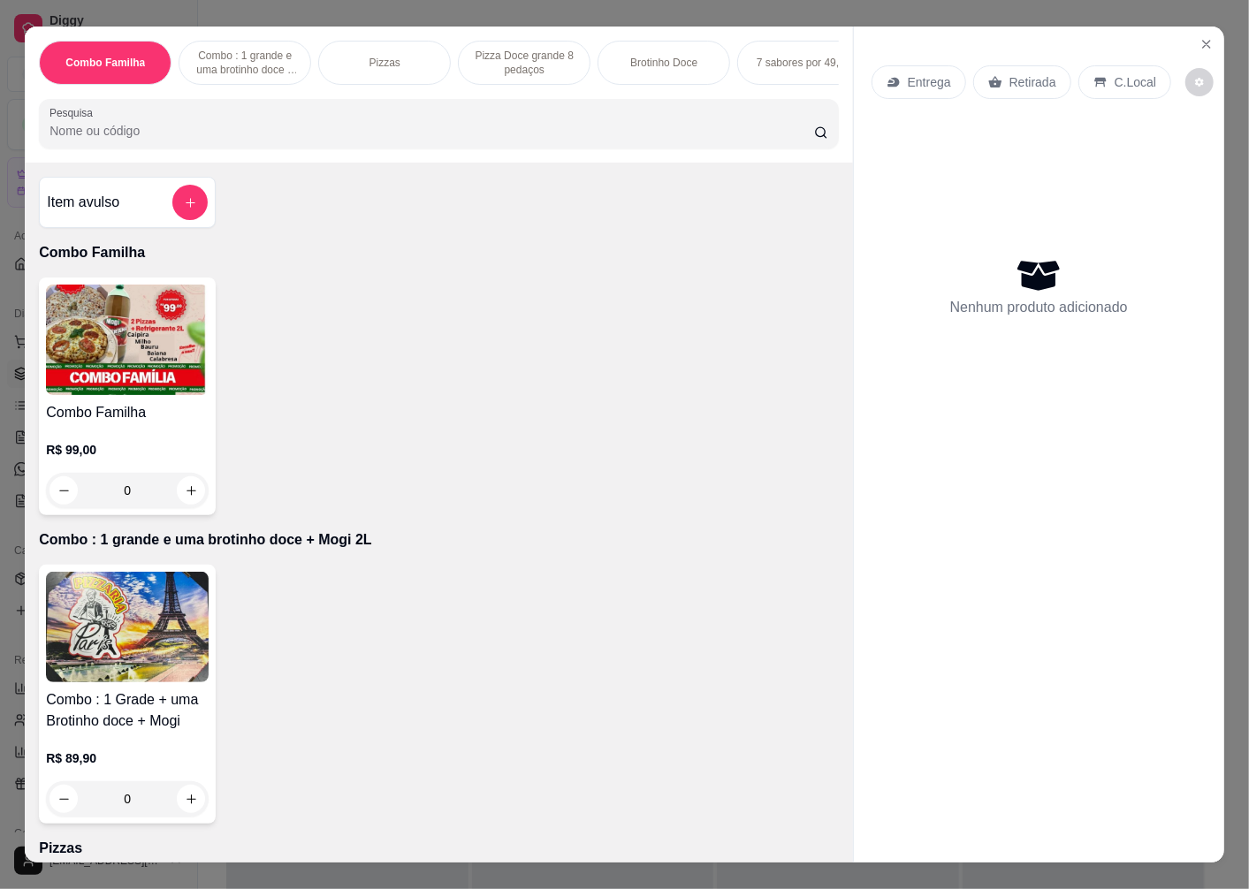
click at [404, 76] on div "Pizzas" at bounding box center [384, 63] width 133 height 44
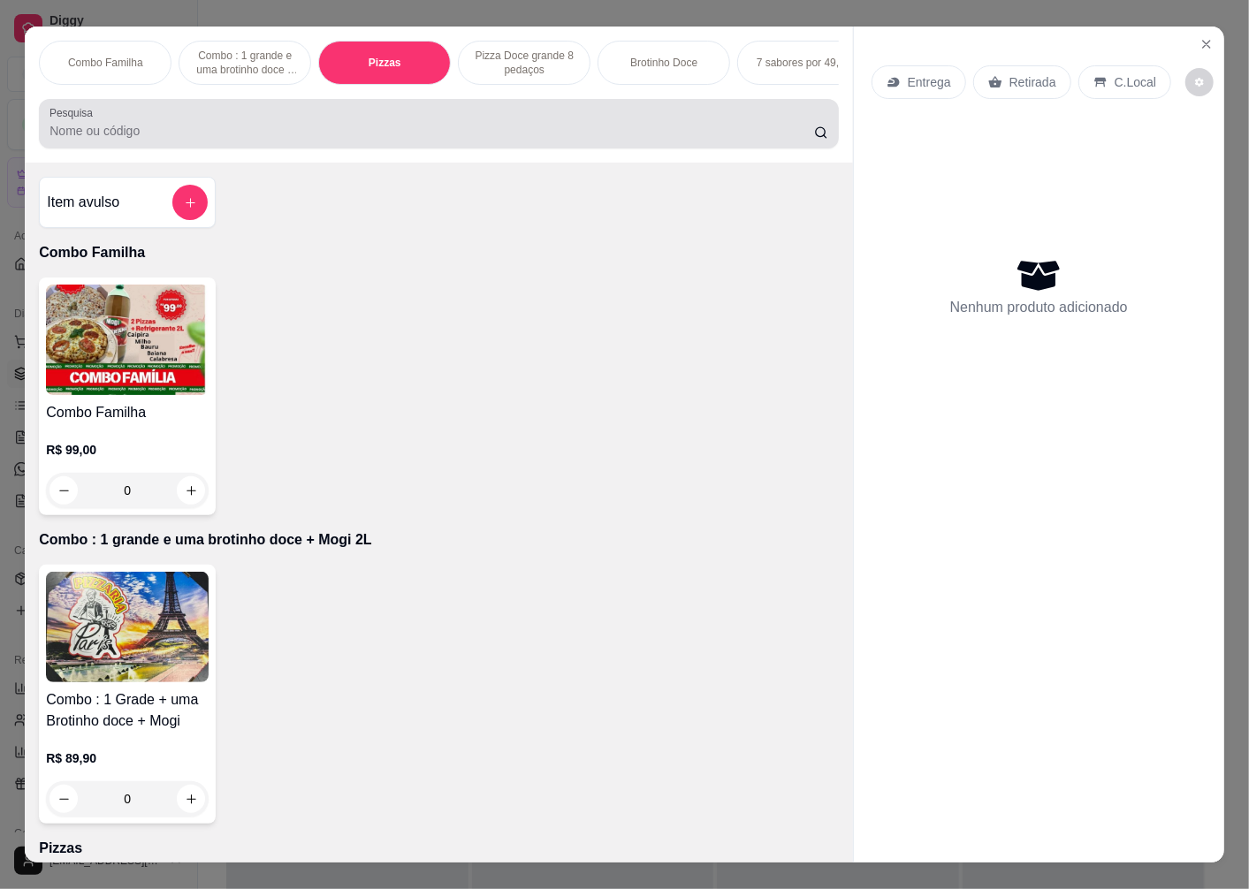
scroll to position [37, 0]
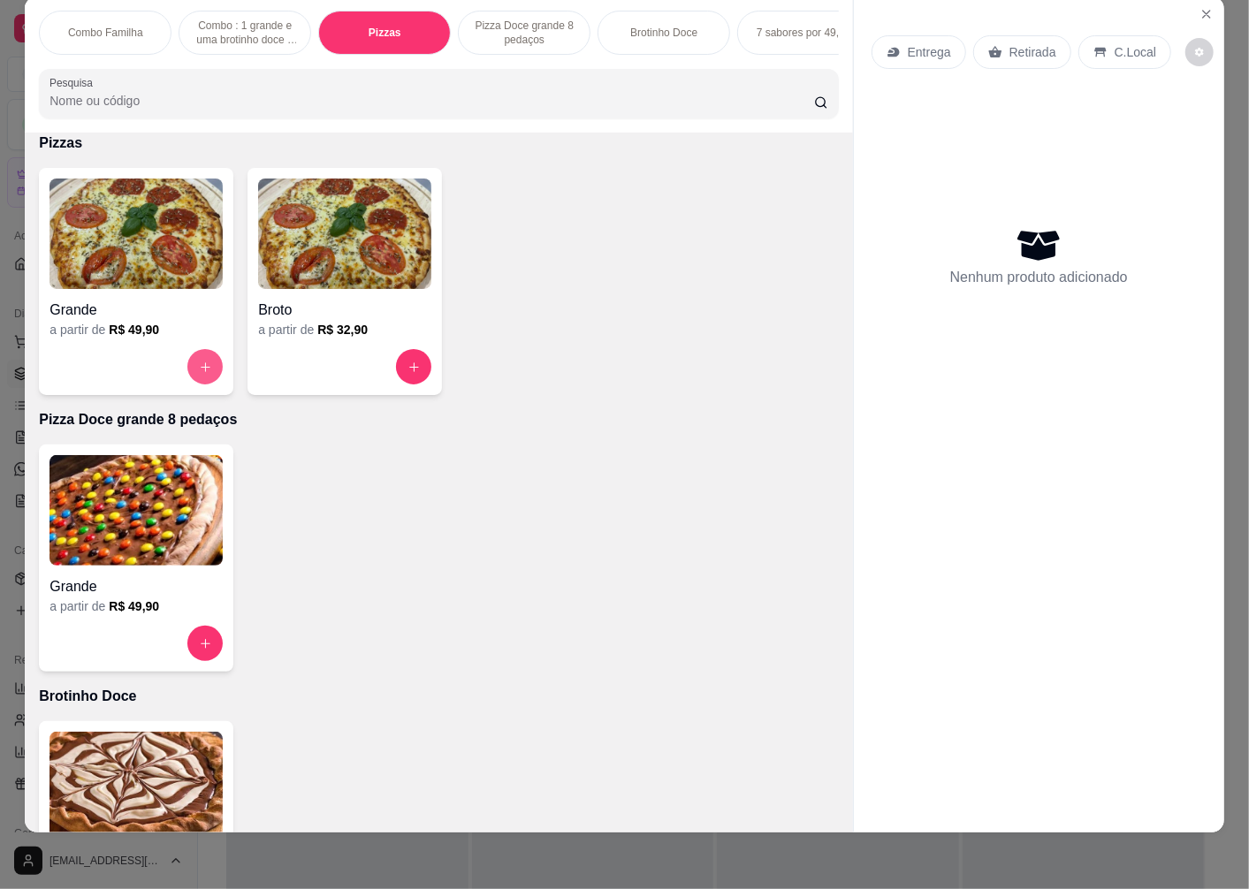
click at [199, 369] on icon "increase-product-quantity" at bounding box center [205, 367] width 13 height 13
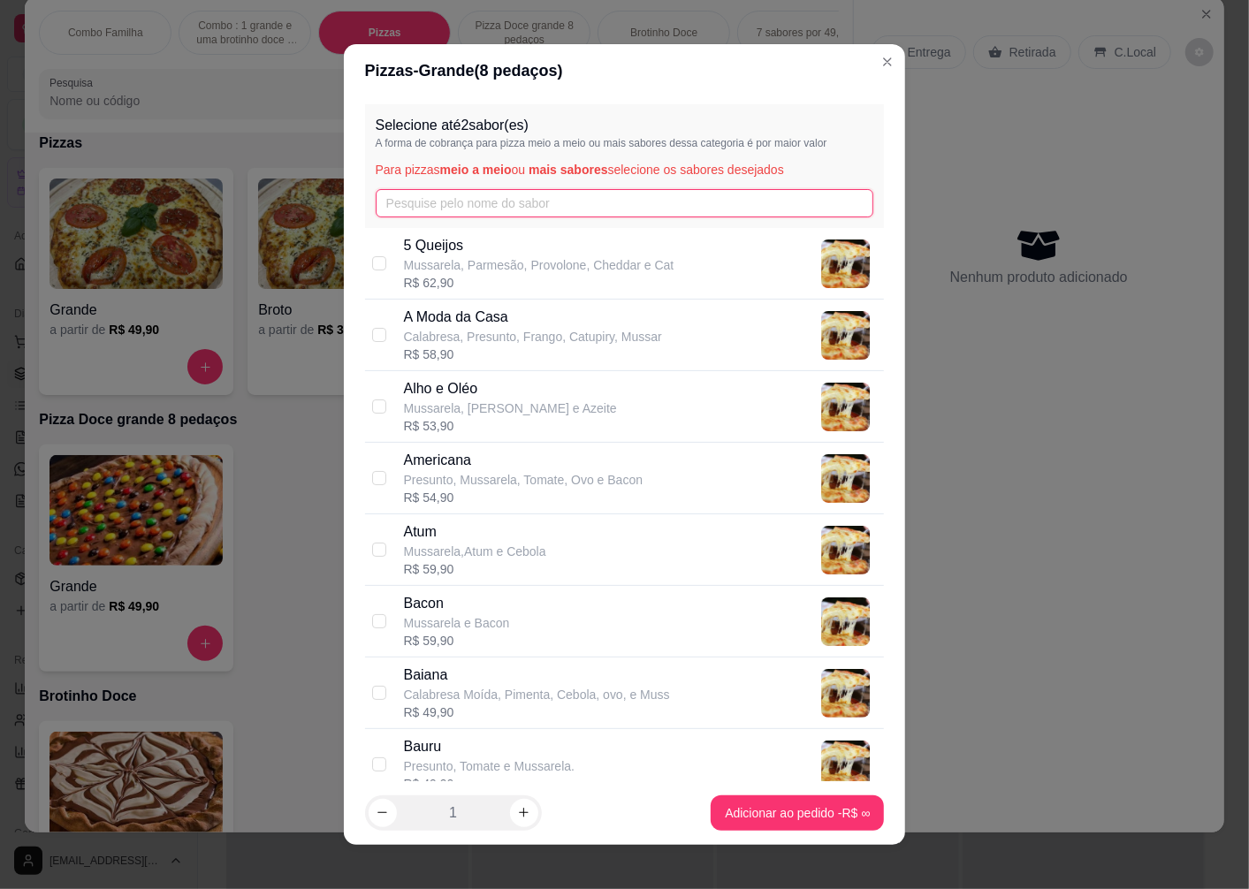
click at [469, 213] on input "text" at bounding box center [625, 203] width 498 height 28
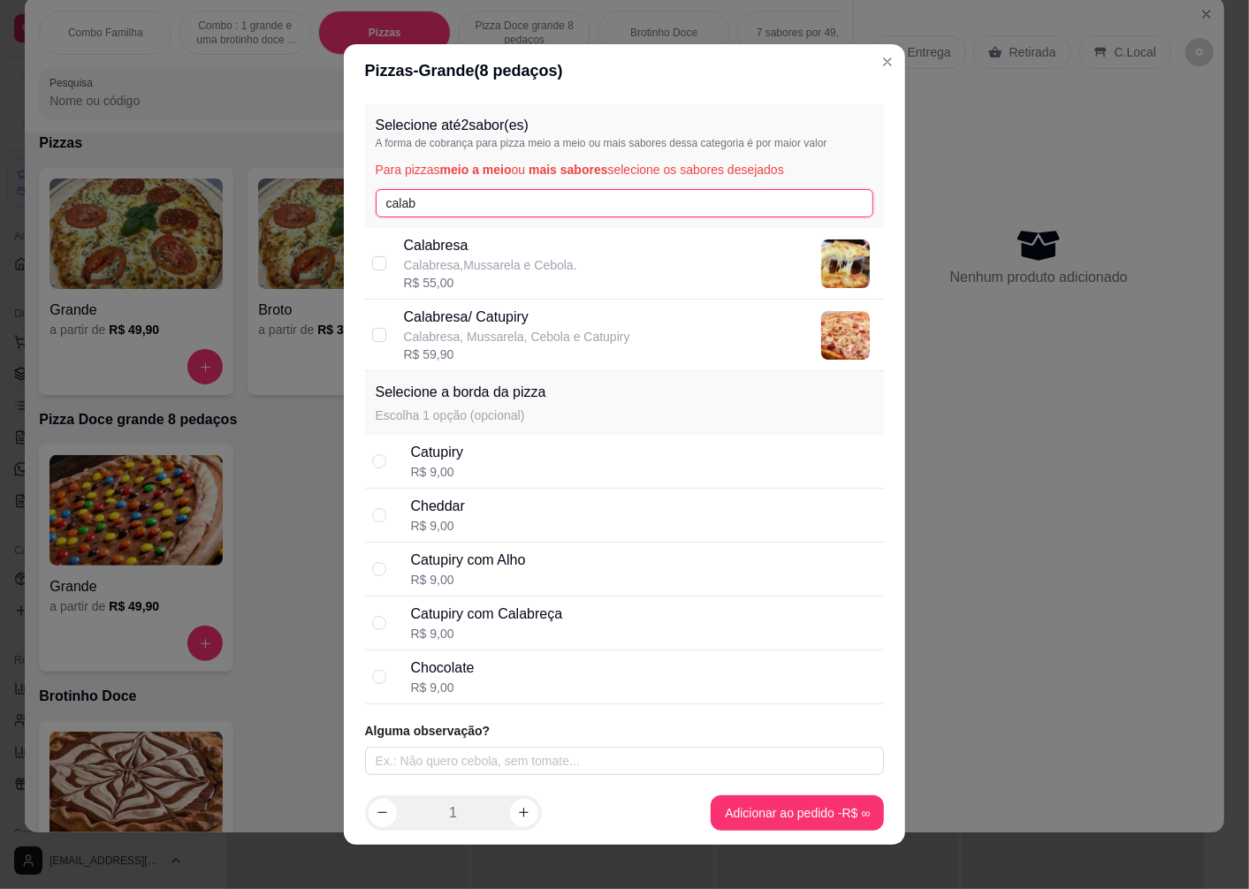
type input "calab"
click at [378, 266] on div "Calabresa Calabresa,Mussarela e Cebola. R$ 55,00" at bounding box center [625, 264] width 520 height 72
checkbox input "true"
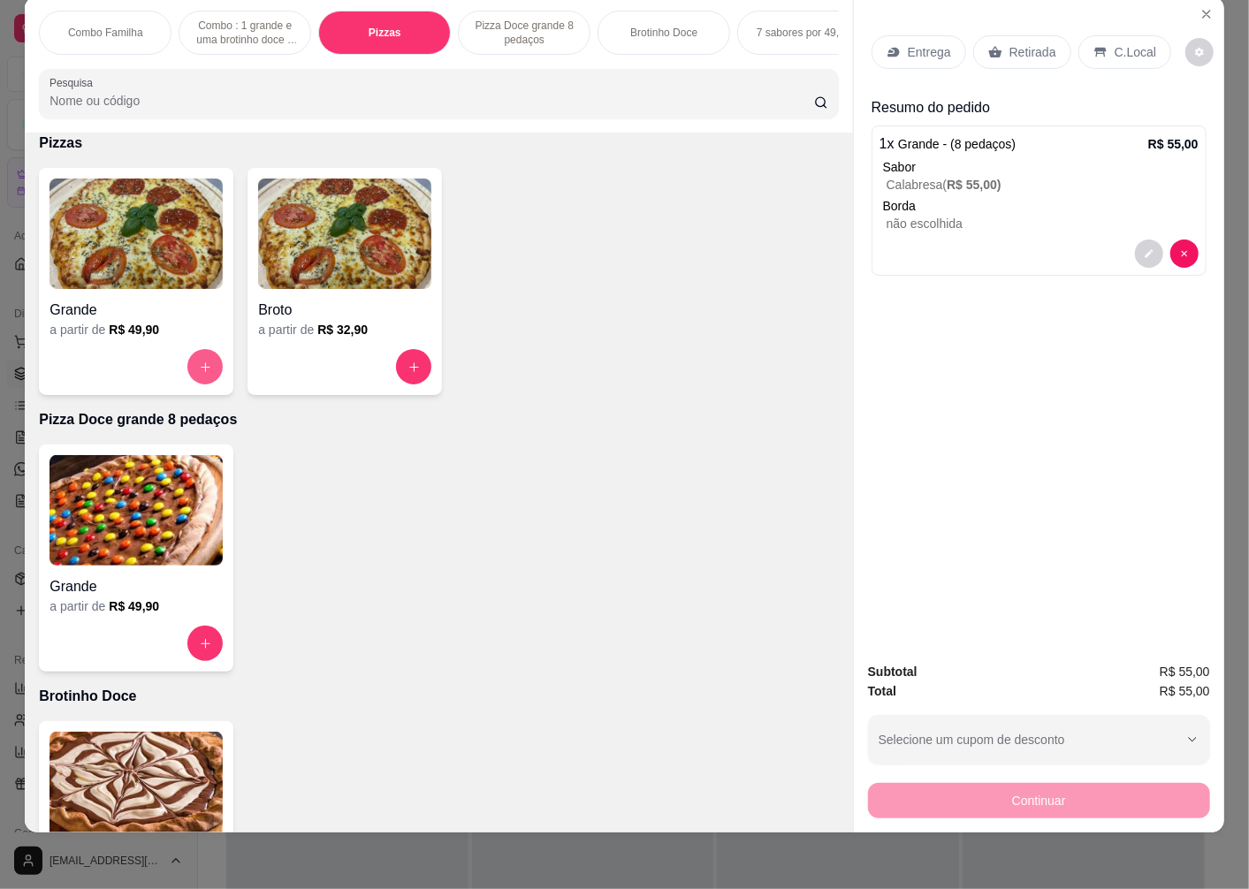
click at [212, 362] on button "increase-product-quantity" at bounding box center [204, 366] width 35 height 35
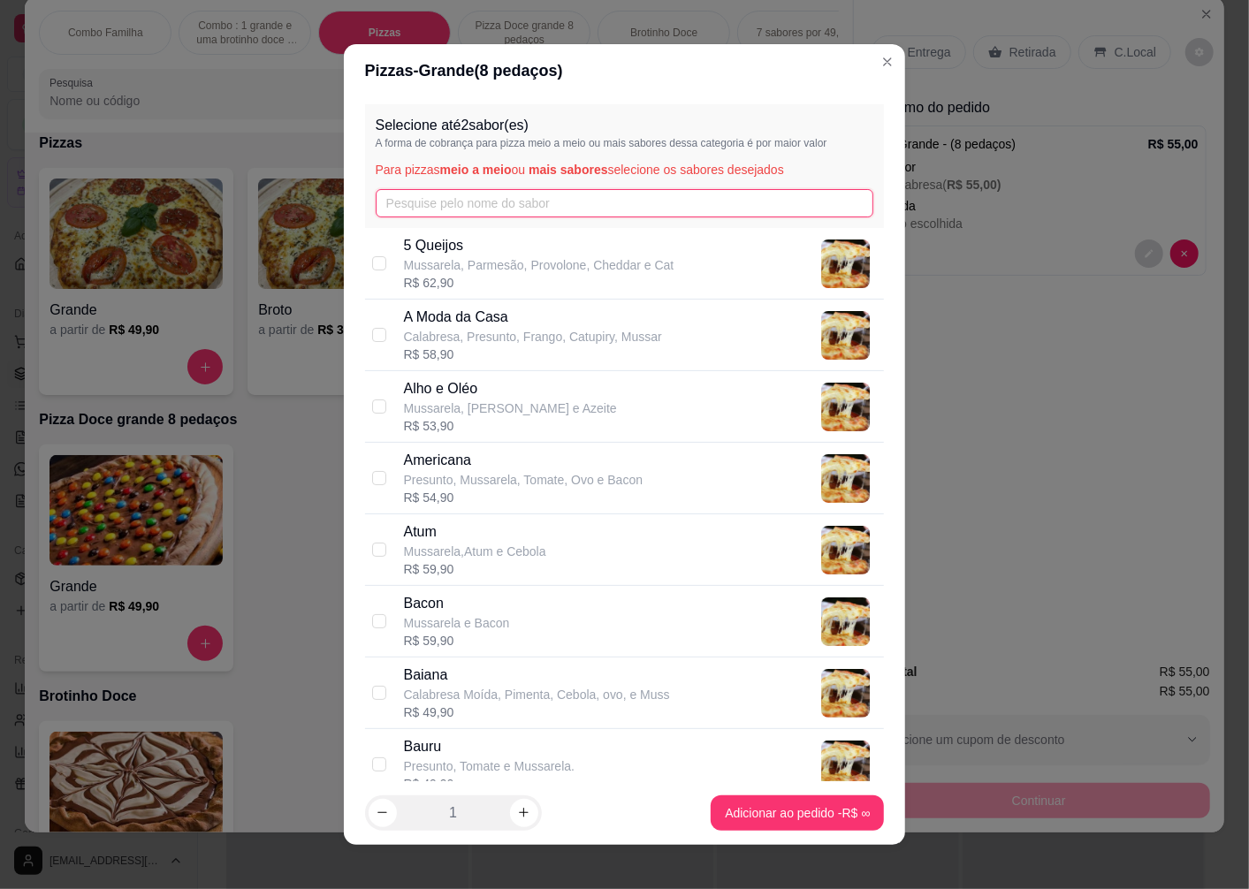
click at [475, 205] on input "text" at bounding box center [625, 203] width 498 height 28
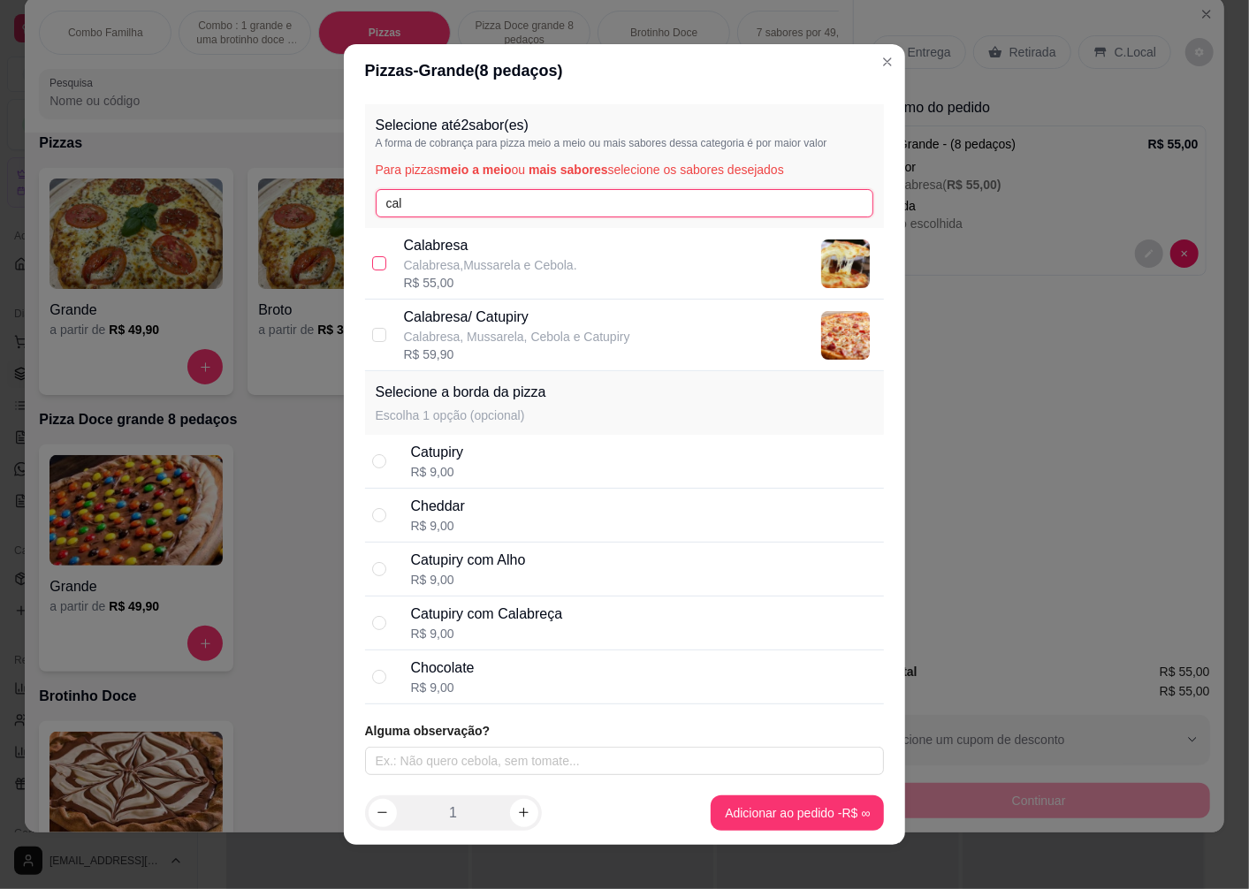
type input "cal"
click at [372, 263] on input "checkbox" at bounding box center [379, 263] width 14 height 14
checkbox input "true"
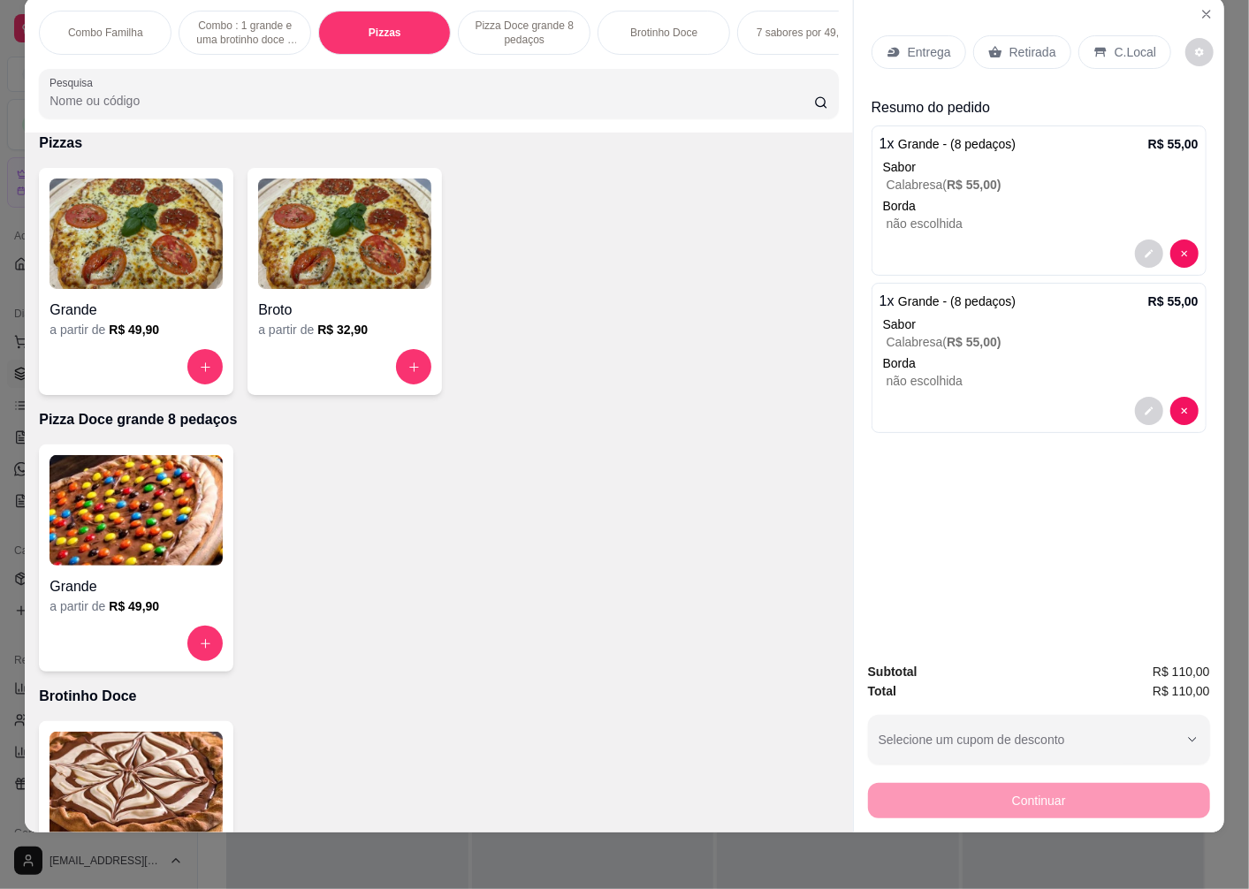
click at [924, 43] on p "Entrega" at bounding box center [929, 52] width 43 height 18
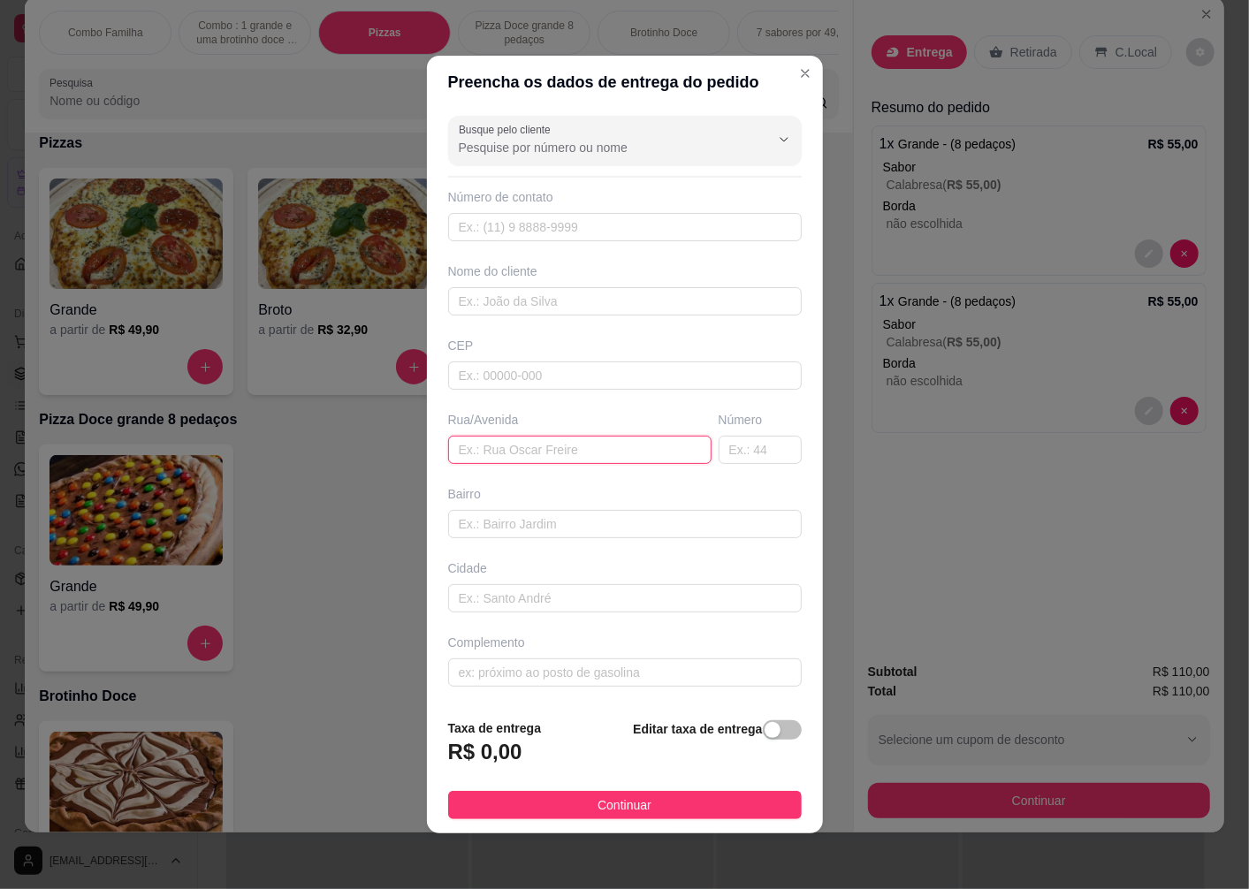
click at [552, 446] on input "text" at bounding box center [579, 450] width 263 height 28
paste input "[PERSON_NAME] claro 120, parque da imprensa [GEOGRAPHIC_DATA]"
drag, startPoint x: 608, startPoint y: 452, endPoint x: 681, endPoint y: 449, distance: 73.4
click at [681, 449] on input "[PERSON_NAME] claro 120, parque da imprensa [GEOGRAPHIC_DATA]" at bounding box center [579, 450] width 263 height 28
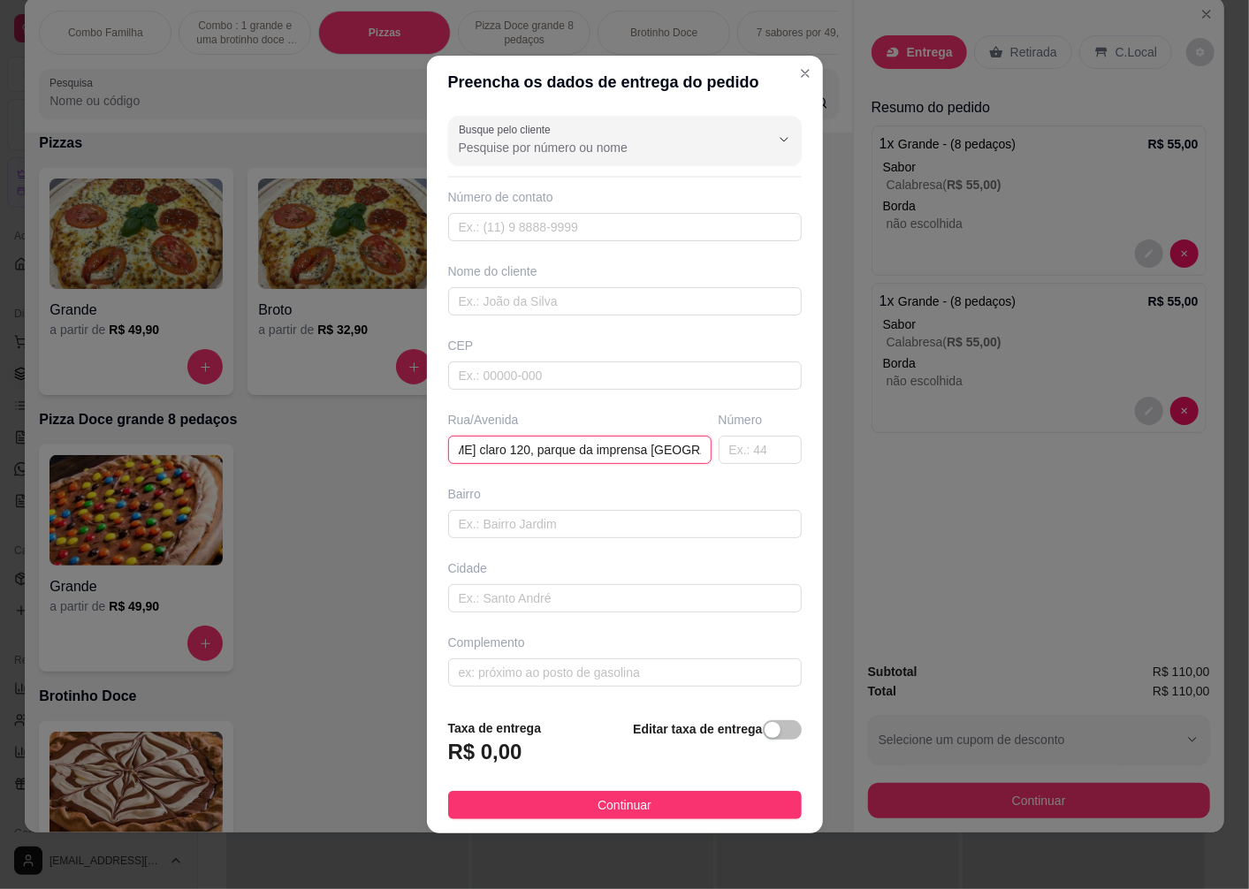
click at [681, 449] on input "[PERSON_NAME] claro 120, parque da imprensa [GEOGRAPHIC_DATA]" at bounding box center [579, 450] width 263 height 28
paste input "[PERSON_NAME] claro 120, parque da imprensa [GEOGRAPHIC_DATA]"
type input "[PERSON_NAME] claro 120, parque da imprensa [GEOGRAPHIC_DATA], parque da impren…"
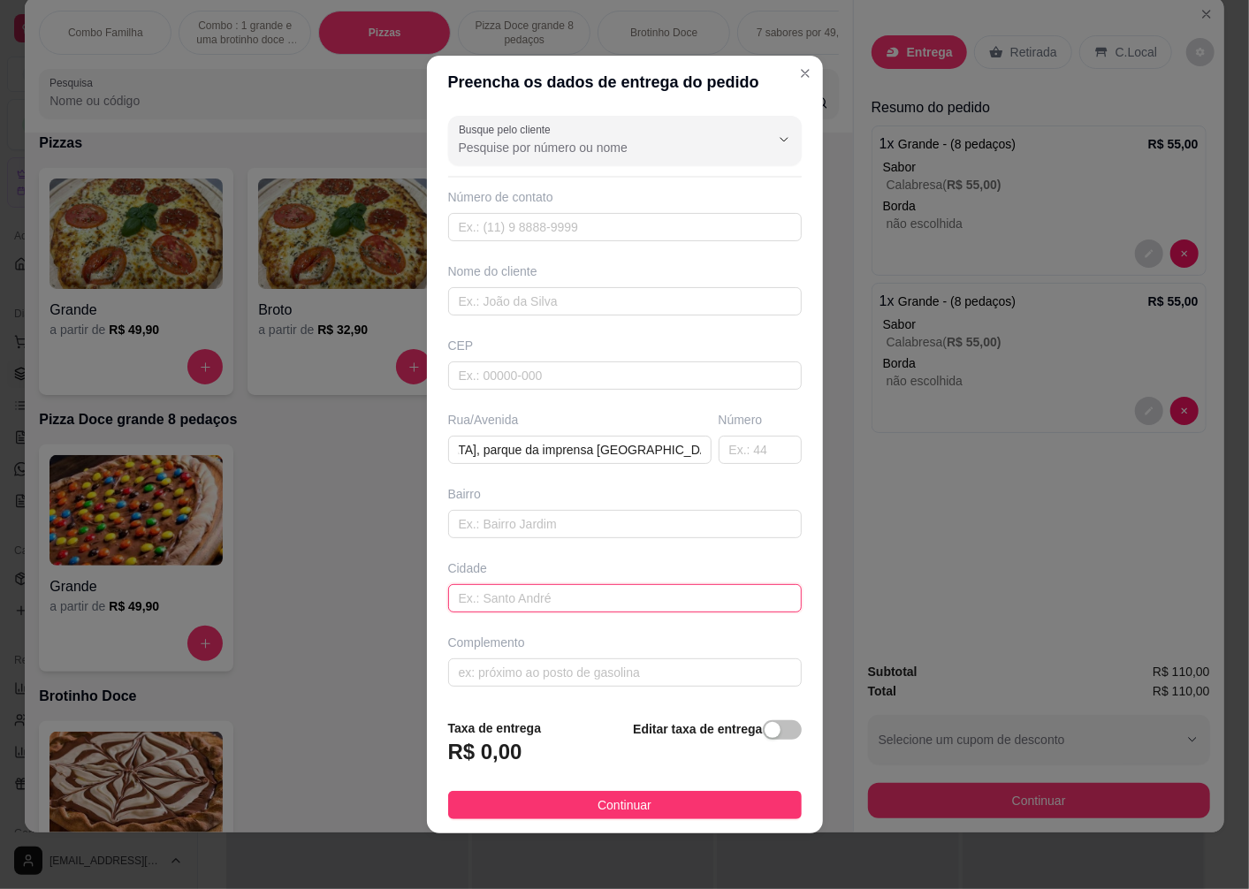
click at [593, 590] on input "text" at bounding box center [625, 598] width 354 height 28
paste input "[PERSON_NAME] claro 120, parque da imprensa [GEOGRAPHIC_DATA]"
type input "J"
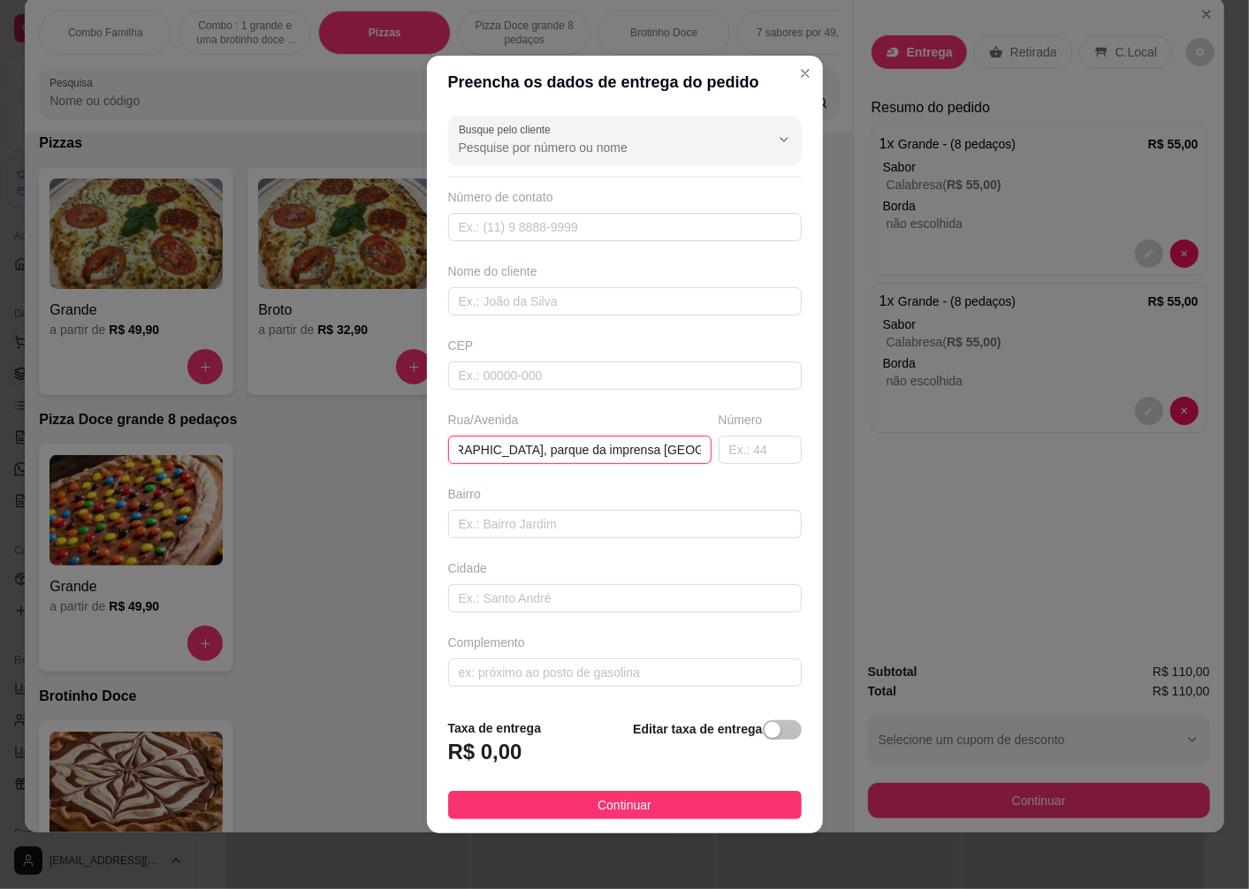
scroll to position [0, 387]
click at [583, 456] on input "[PERSON_NAME] claro 120, parque da imprensa [GEOGRAPHIC_DATA], parque da impren…" at bounding box center [579, 450] width 263 height 28
click at [731, 526] on input "text" at bounding box center [625, 524] width 354 height 28
drag, startPoint x: 683, startPoint y: 447, endPoint x: 426, endPoint y: 451, distance: 257.2
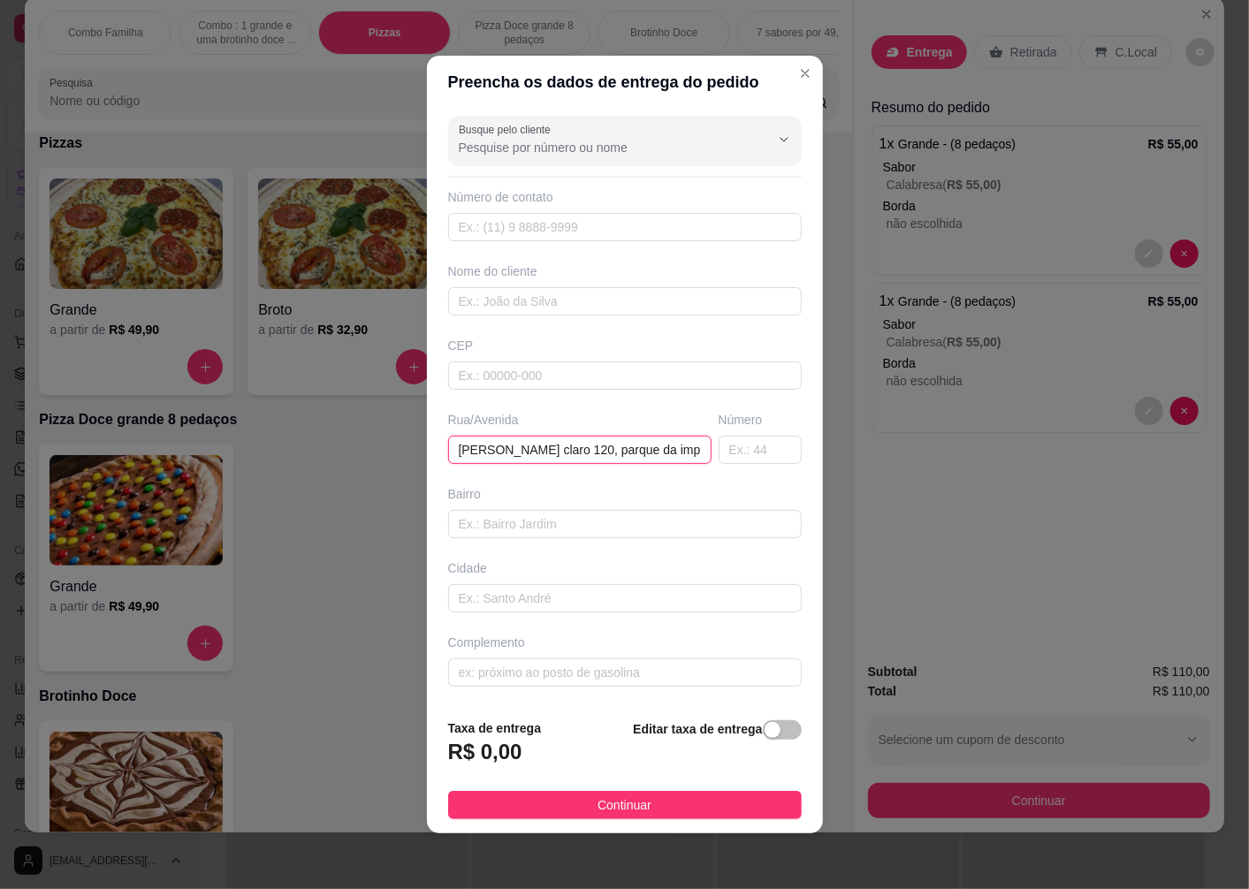
click at [427, 451] on div "Busque pelo cliente Número de contato Nome do cliente CEP Rua/[STREET_ADDRESS][…" at bounding box center [625, 407] width 396 height 596
drag, startPoint x: 679, startPoint y: 447, endPoint x: 367, endPoint y: 456, distance: 312.1
click at [369, 456] on div "Preencha os dados de entrega do pedido Busque pelo cliente Número de contato No…" at bounding box center [624, 444] width 1249 height 889
type input "rque da imprensa [PERSON_NAME]"
drag, startPoint x: 604, startPoint y: 449, endPoint x: 383, endPoint y: 453, distance: 221.0
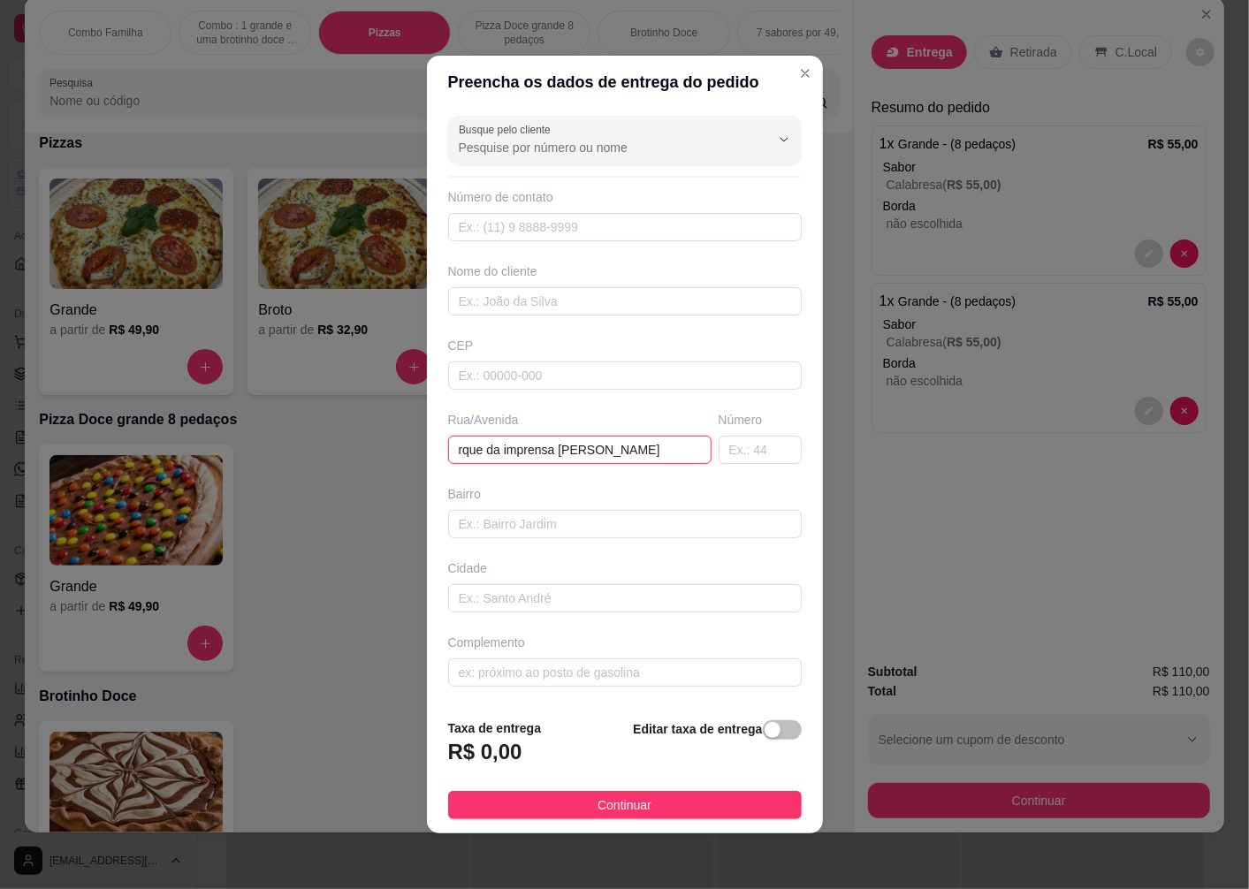
click at [383, 453] on div "Preencha os dados de entrega do pedido Busque pelo cliente Número de contato No…" at bounding box center [624, 444] width 1249 height 889
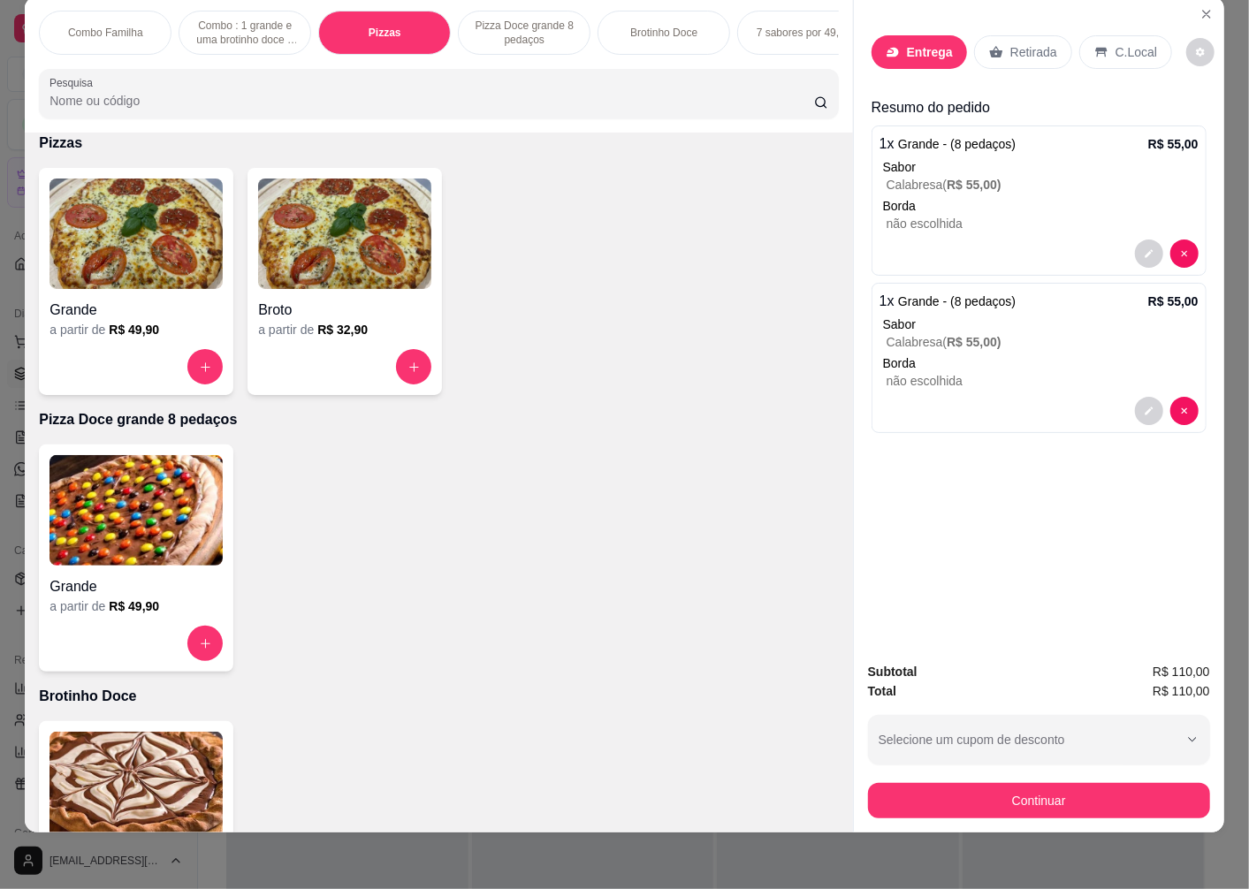
click at [911, 43] on p "Entrega" at bounding box center [930, 52] width 46 height 18
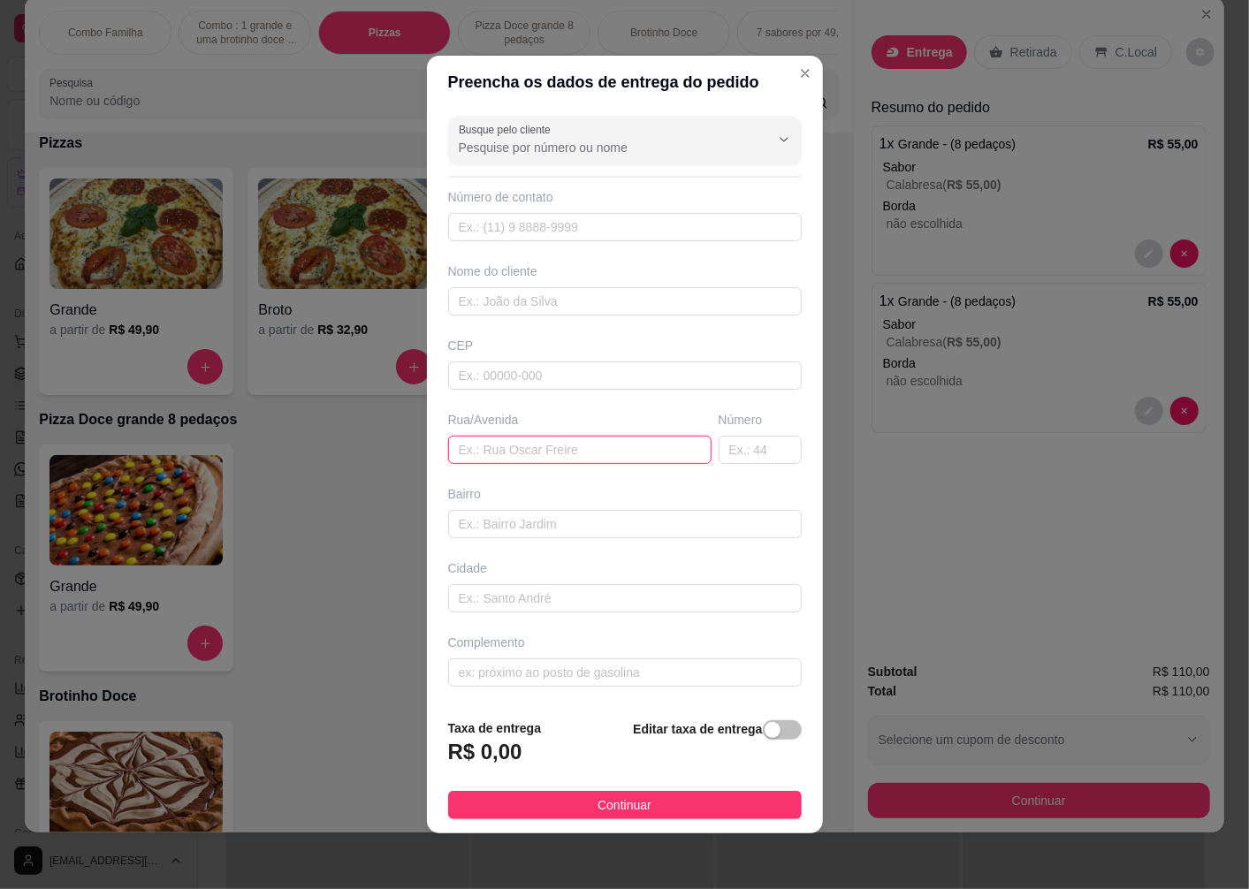
click at [502, 444] on input "text" at bounding box center [579, 450] width 263 height 28
paste input "[PERSON_NAME] claro 120, parque da imprensa [GEOGRAPHIC_DATA]"
type input "[PERSON_NAME] claro 120, parque da imprensa [GEOGRAPHIC_DATA]"
click at [581, 310] on input "text" at bounding box center [625, 301] width 354 height 28
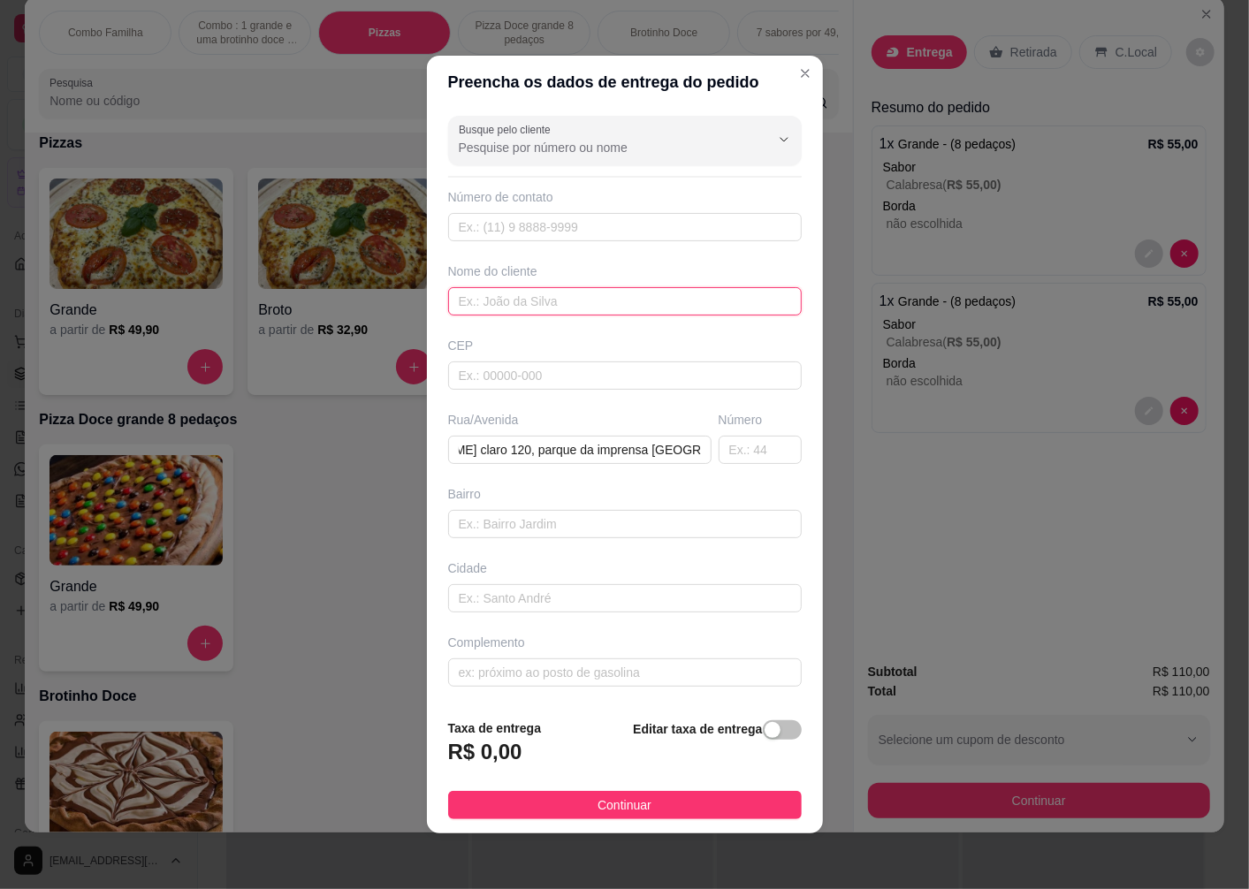
scroll to position [0, 0]
type input "Aline"
click at [743, 454] on input "text" at bounding box center [760, 450] width 83 height 28
type input "120"
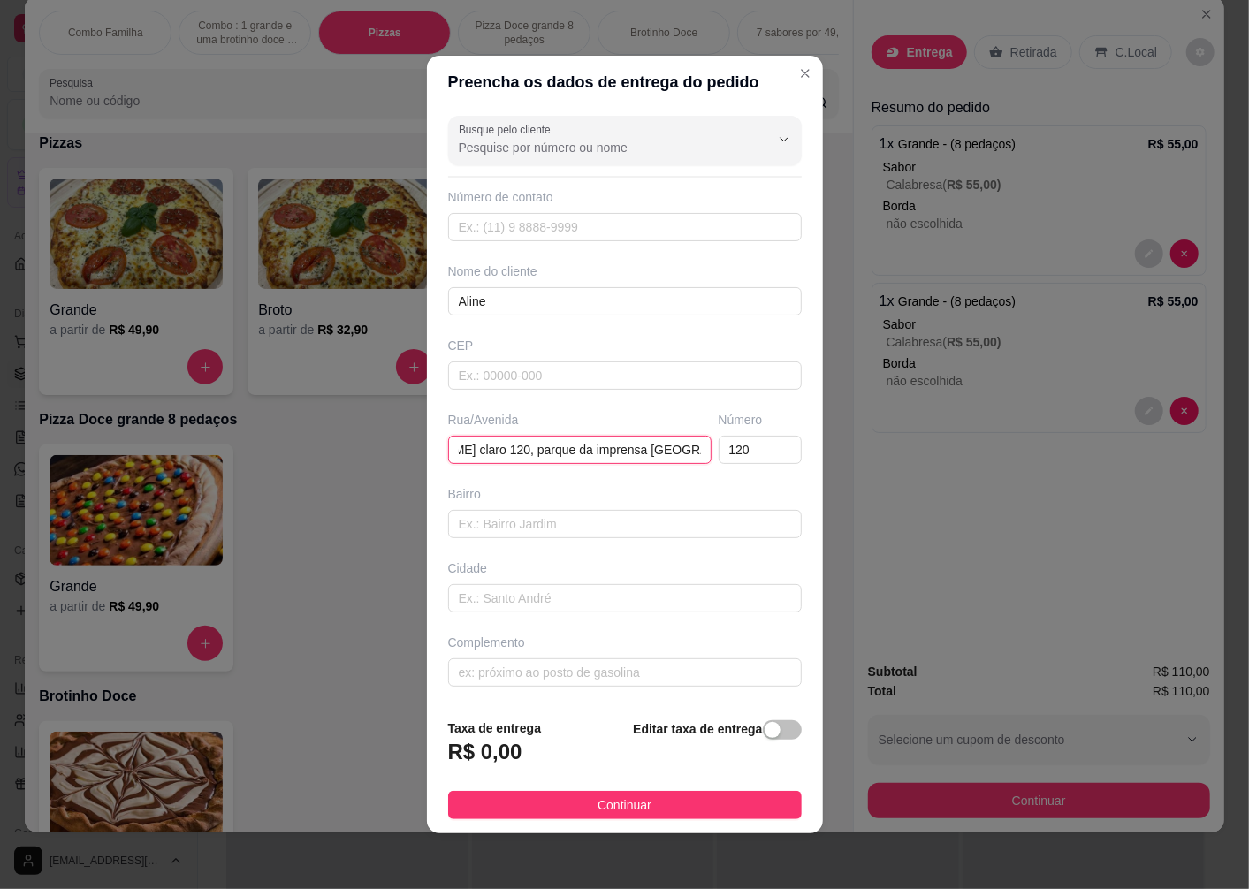
drag, startPoint x: 588, startPoint y: 447, endPoint x: 614, endPoint y: 458, distance: 28.6
click at [614, 458] on input "[PERSON_NAME] claro 120, parque da imprensa [GEOGRAPHIC_DATA]" at bounding box center [579, 450] width 263 height 28
type input "[PERSON_NAME] claro 120, [PERSON_NAME]"
click at [599, 525] on input "text" at bounding box center [625, 524] width 354 height 28
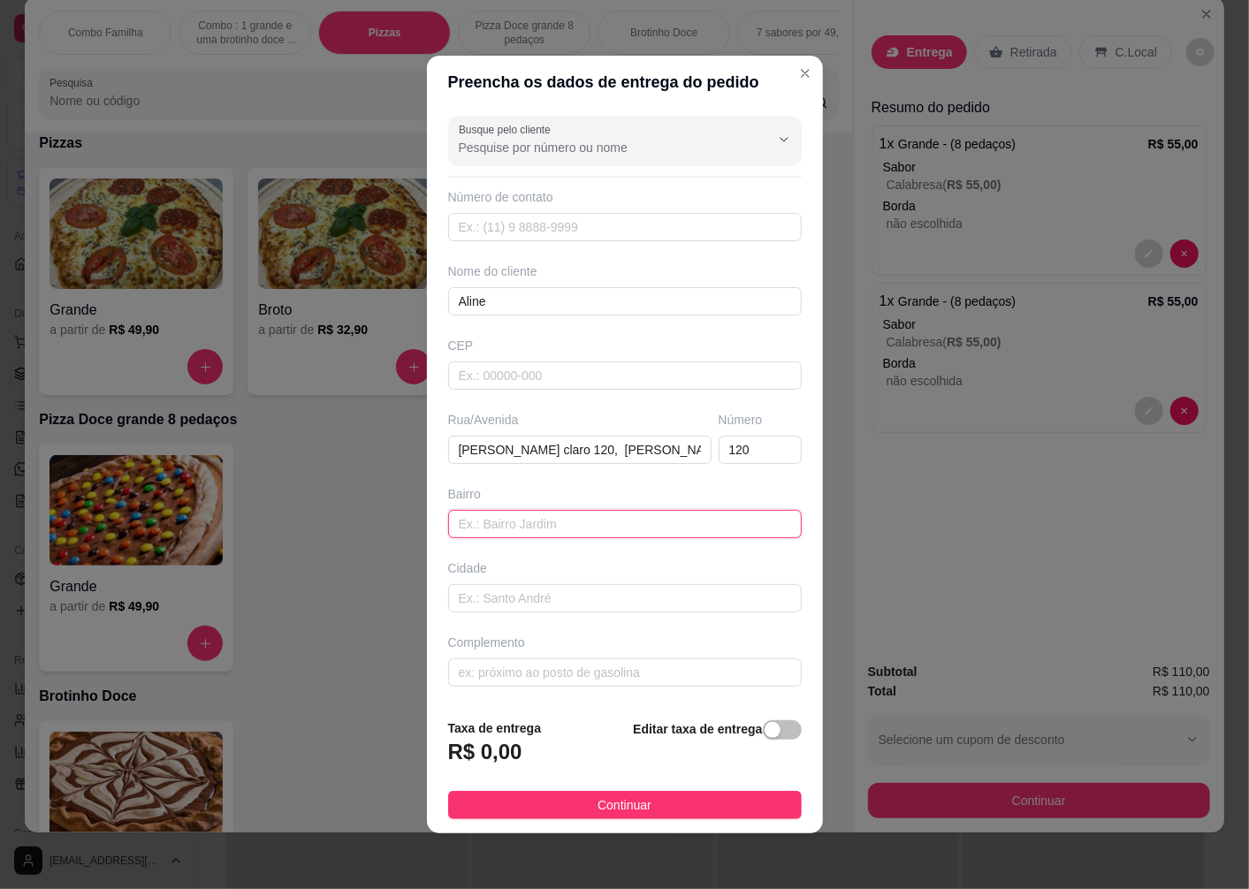
paste input "parque da imprensa"
type input "parque da imprensa"
drag, startPoint x: 589, startPoint y: 447, endPoint x: 668, endPoint y: 447, distance: 79.5
click at [668, 447] on input "[PERSON_NAME] claro 120, [PERSON_NAME]" at bounding box center [579, 450] width 263 height 28
type input "[PERSON_NAME] claro 120,"
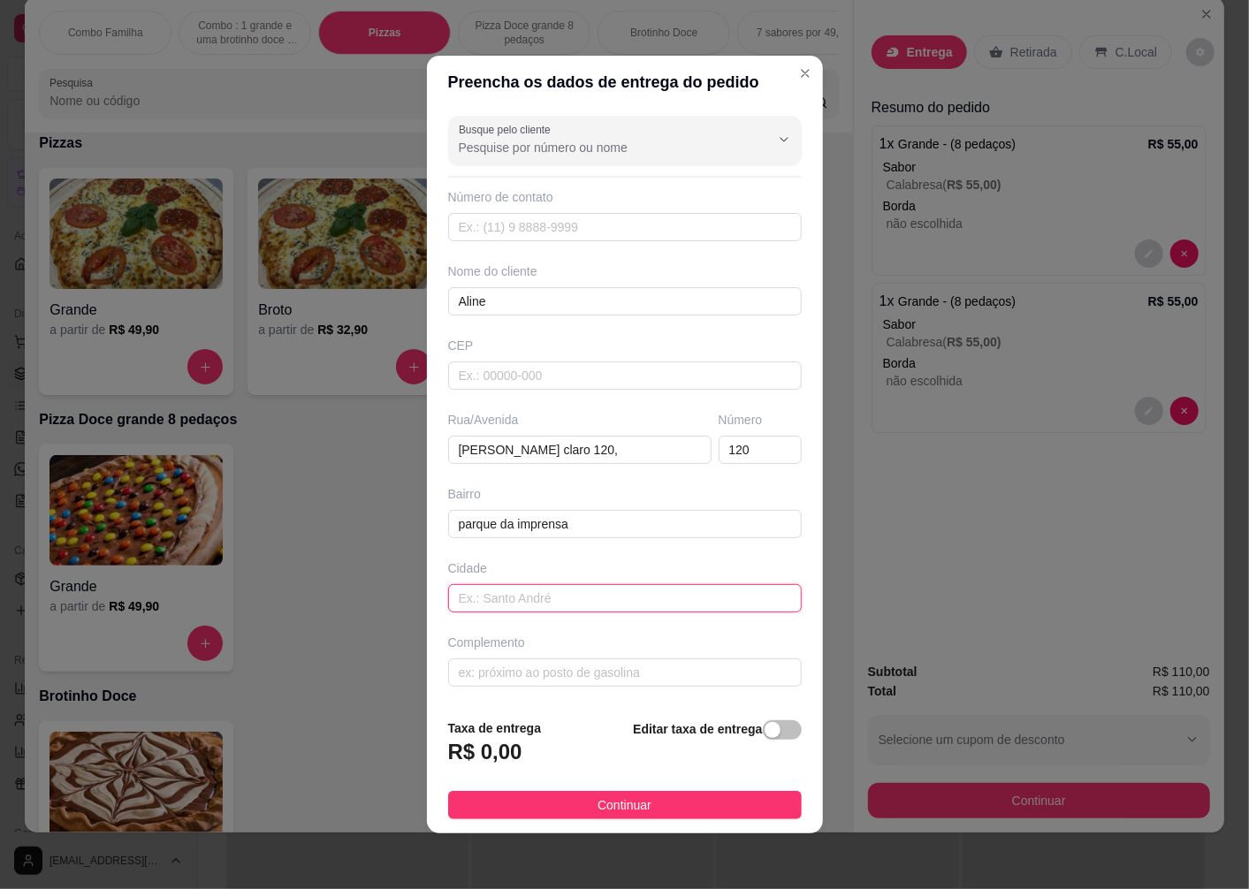
click at [559, 598] on input "text" at bounding box center [625, 598] width 354 height 28
paste input "[PERSON_NAME]"
type input "[PERSON_NAME]"
click at [763, 734] on span "button" at bounding box center [782, 729] width 39 height 19
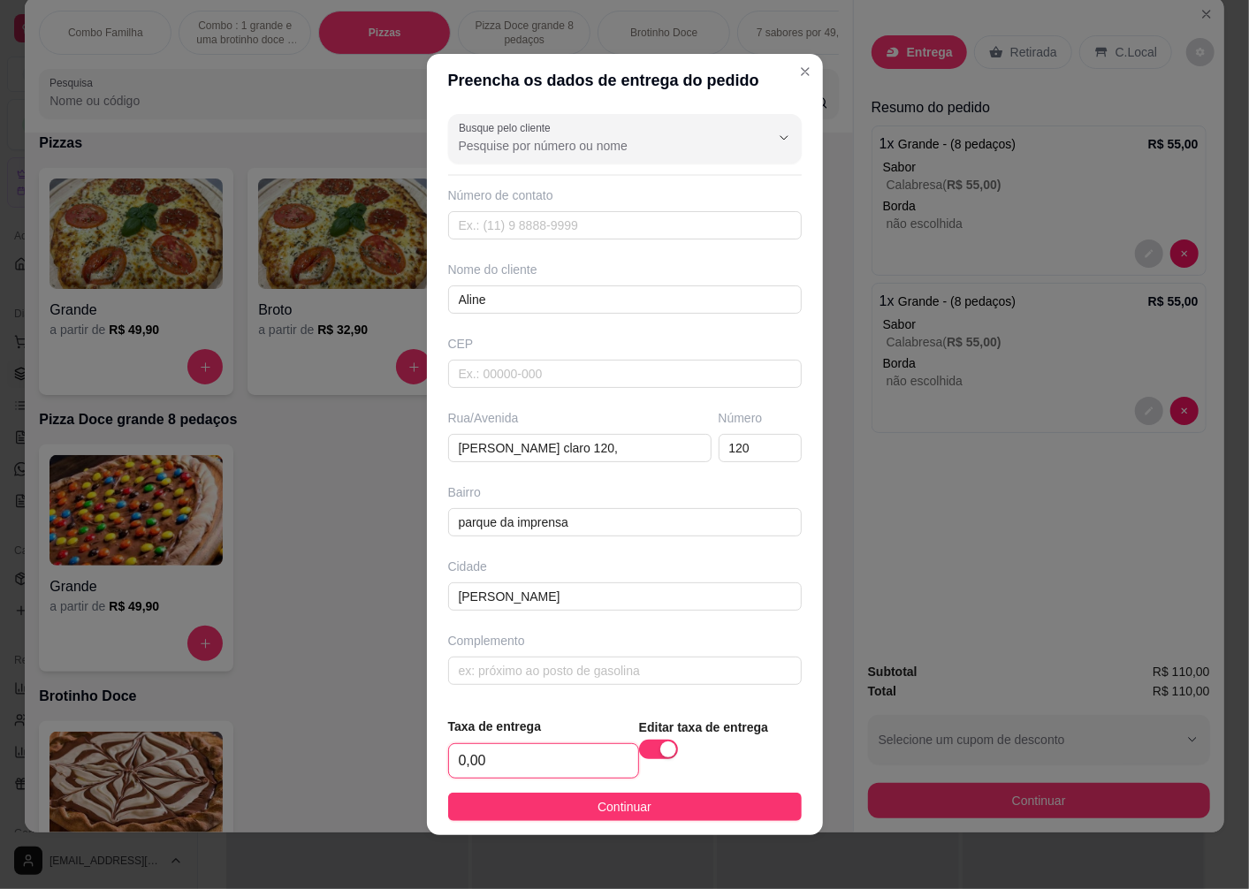
click at [530, 760] on input "0,00" at bounding box center [543, 761] width 189 height 34
type input "7,00"
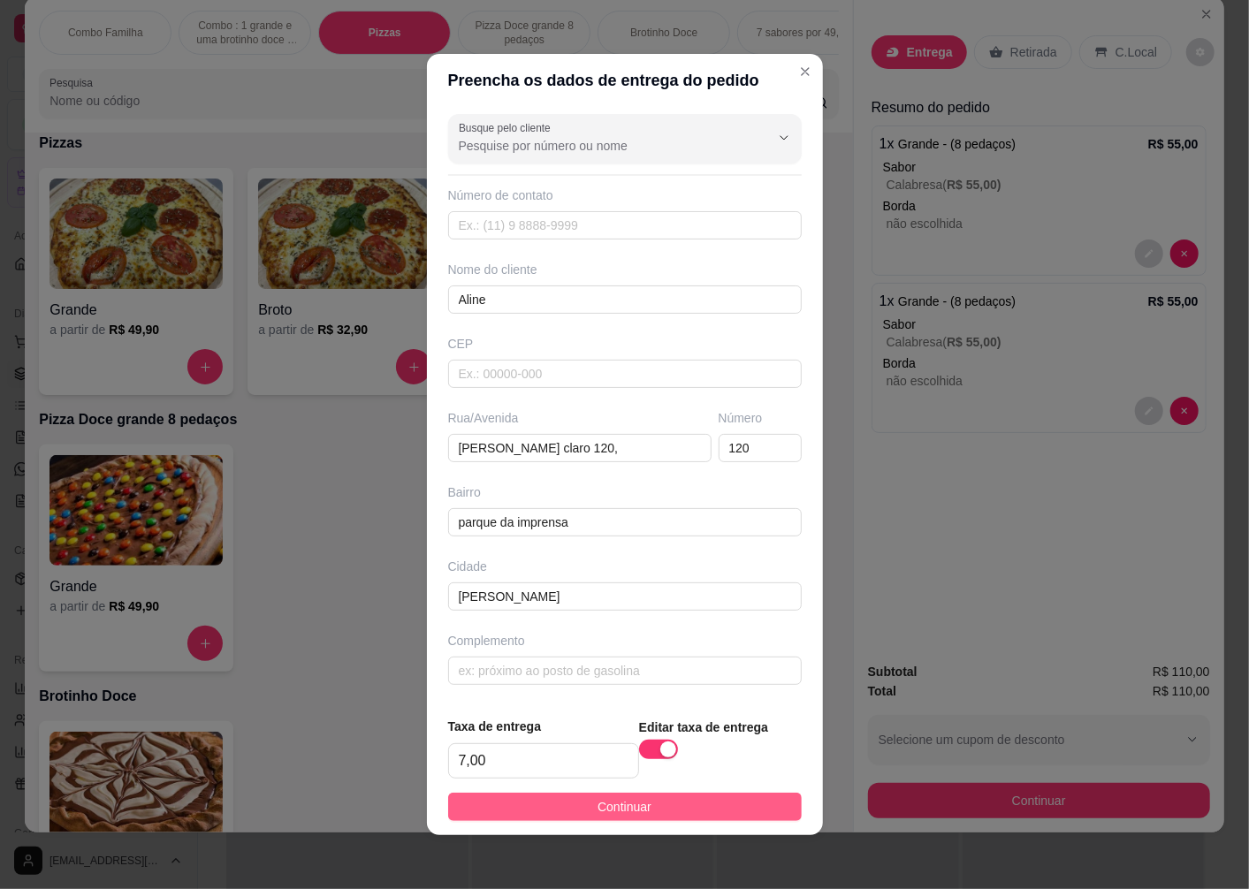
click at [571, 806] on button "Continuar" at bounding box center [625, 807] width 354 height 28
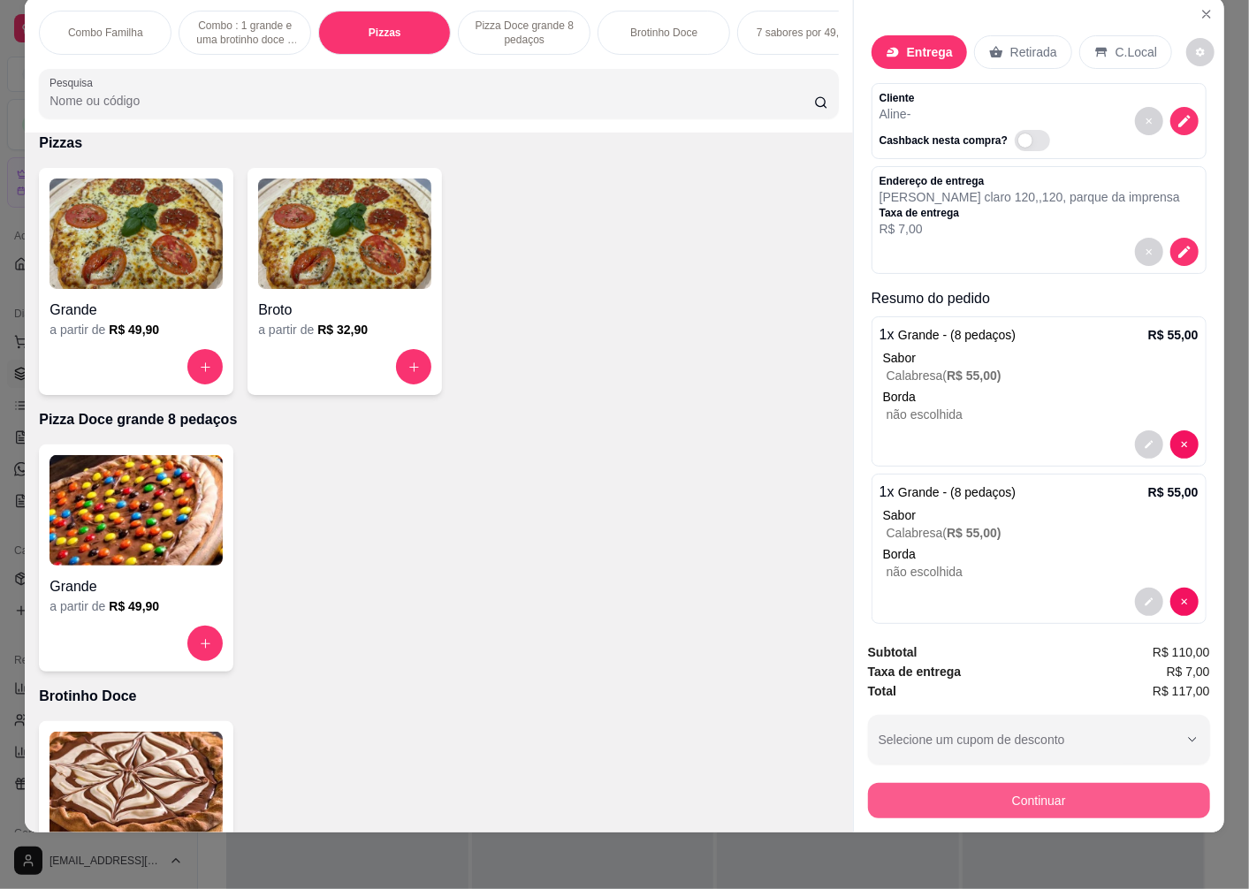
click at [1046, 783] on button "Continuar" at bounding box center [1039, 800] width 342 height 35
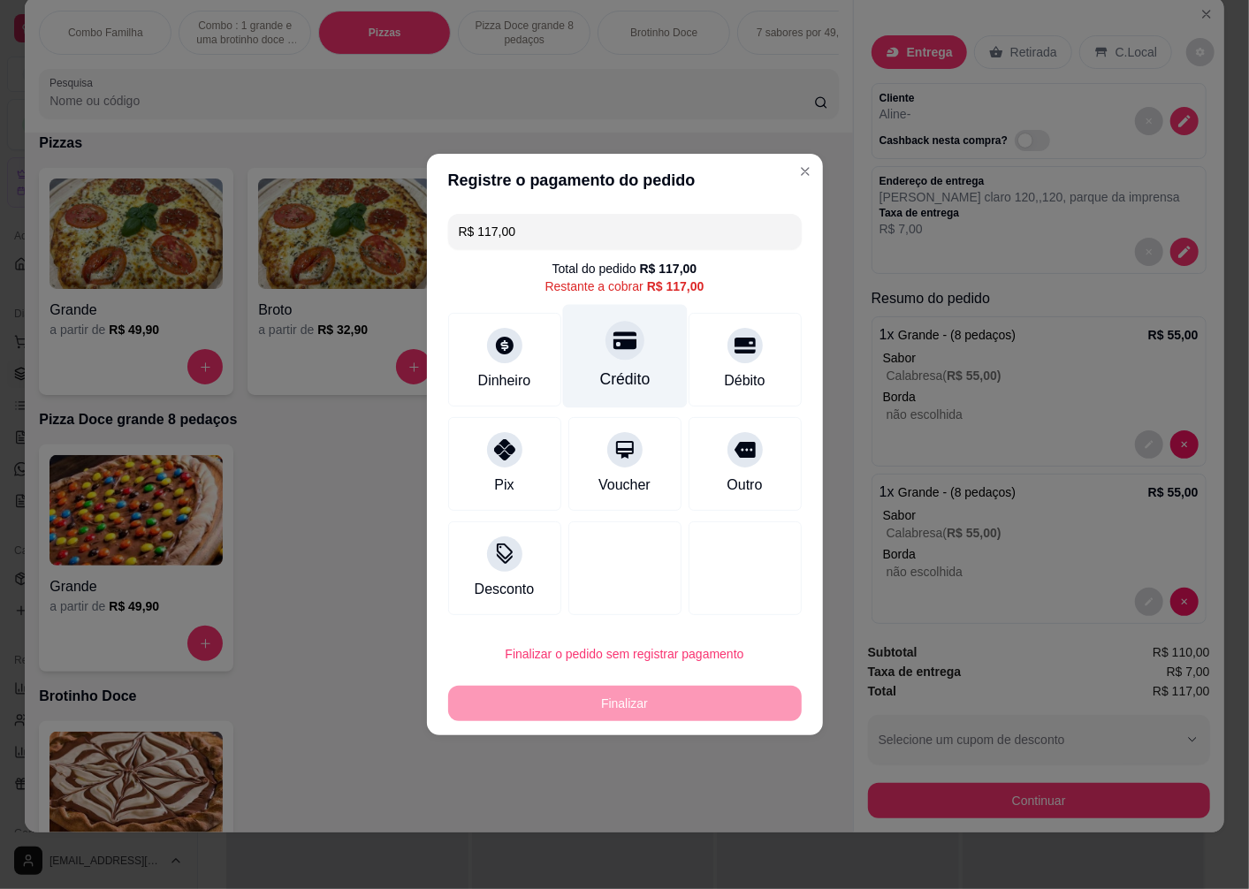
click at [619, 354] on div at bounding box center [624, 340] width 39 height 39
type input "R$ 0,00"
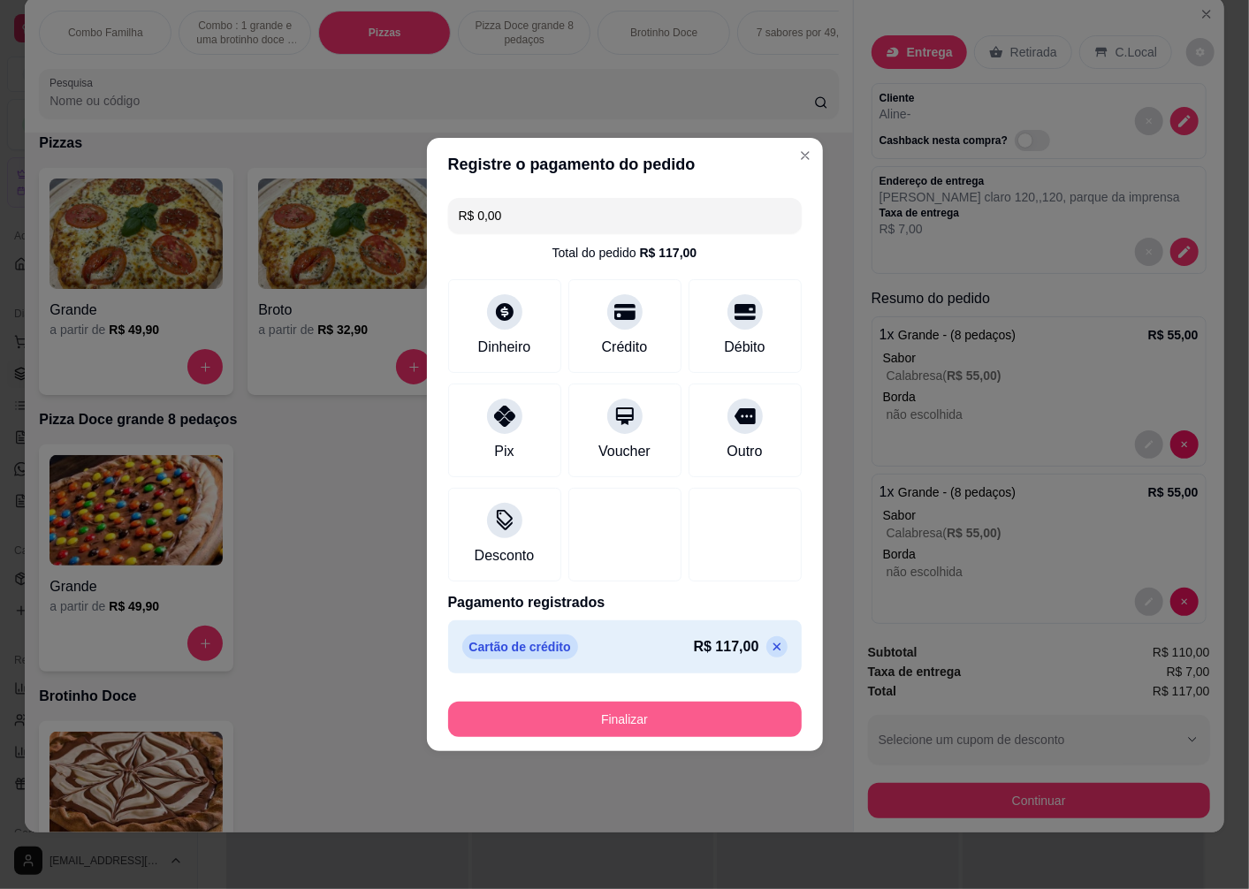
click at [677, 725] on button "Finalizar" at bounding box center [625, 719] width 354 height 35
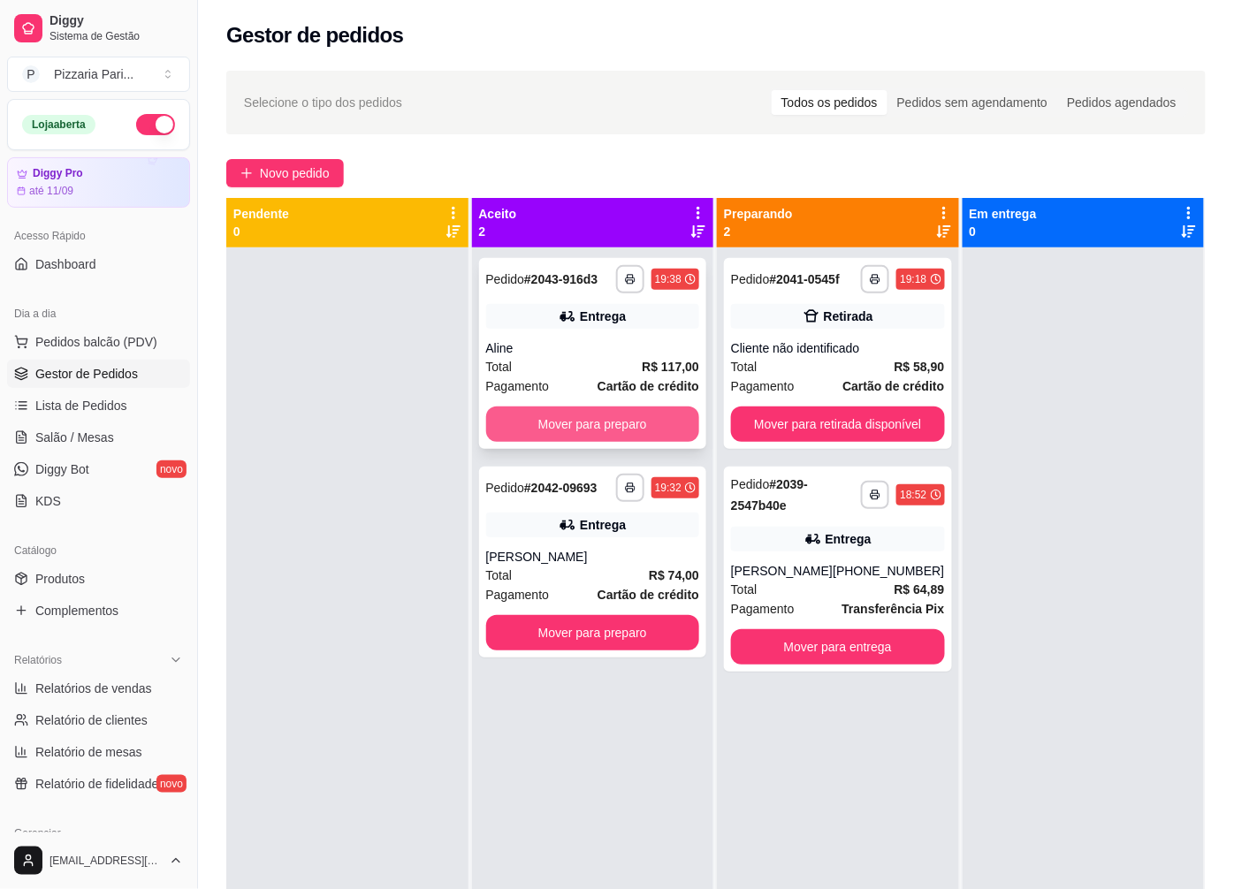
click at [599, 440] on button "Mover para preparo" at bounding box center [593, 424] width 214 height 35
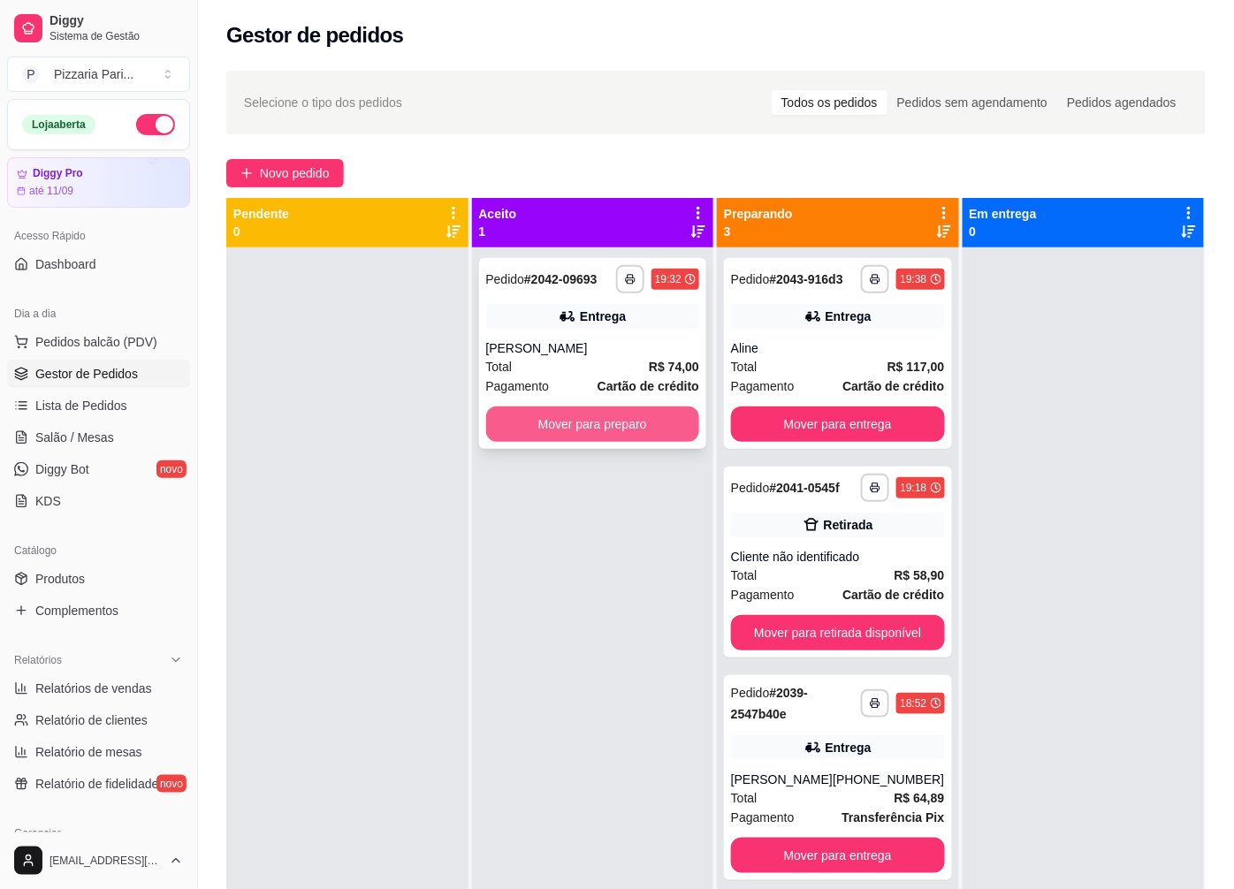
click at [594, 431] on button "Mover para preparo" at bounding box center [593, 424] width 214 height 35
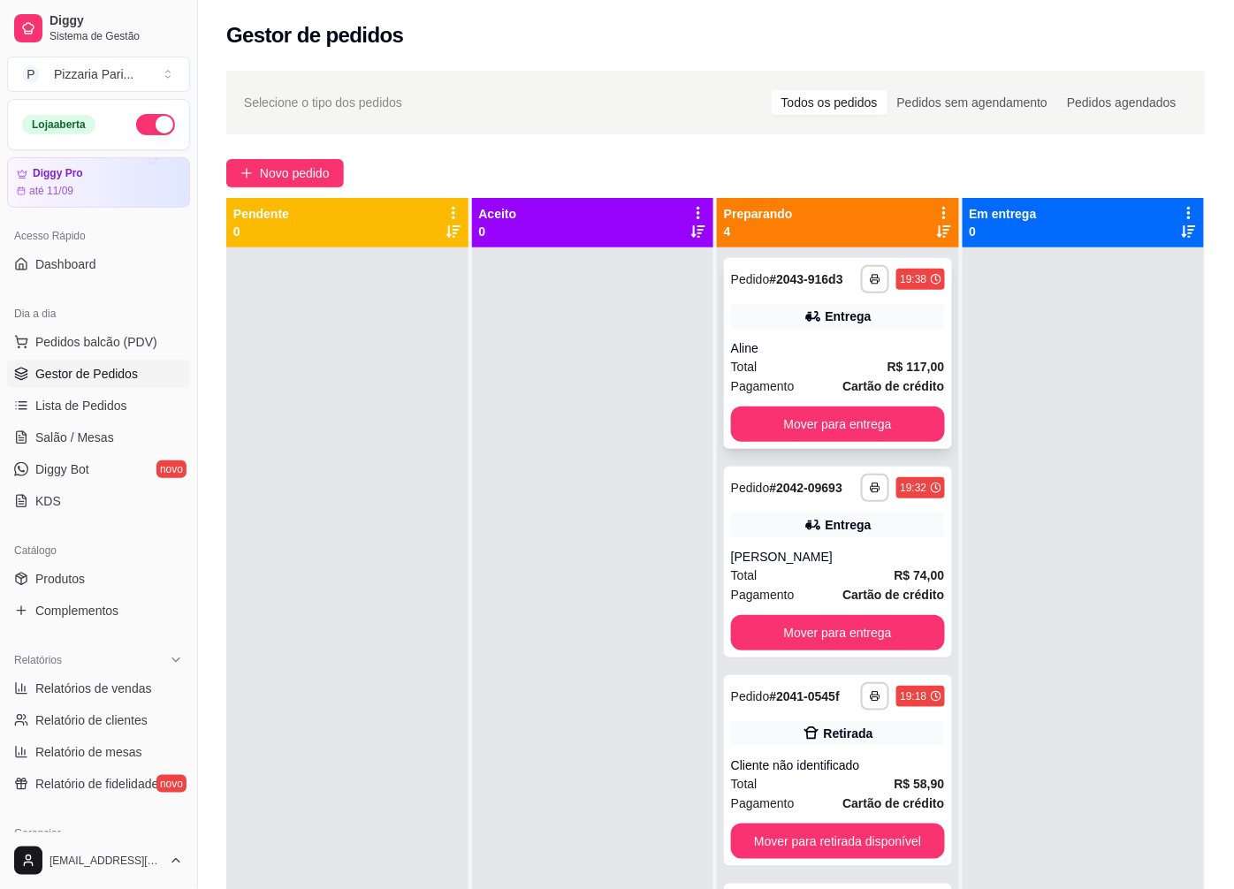
click at [772, 354] on div "Aline" at bounding box center [838, 348] width 214 height 18
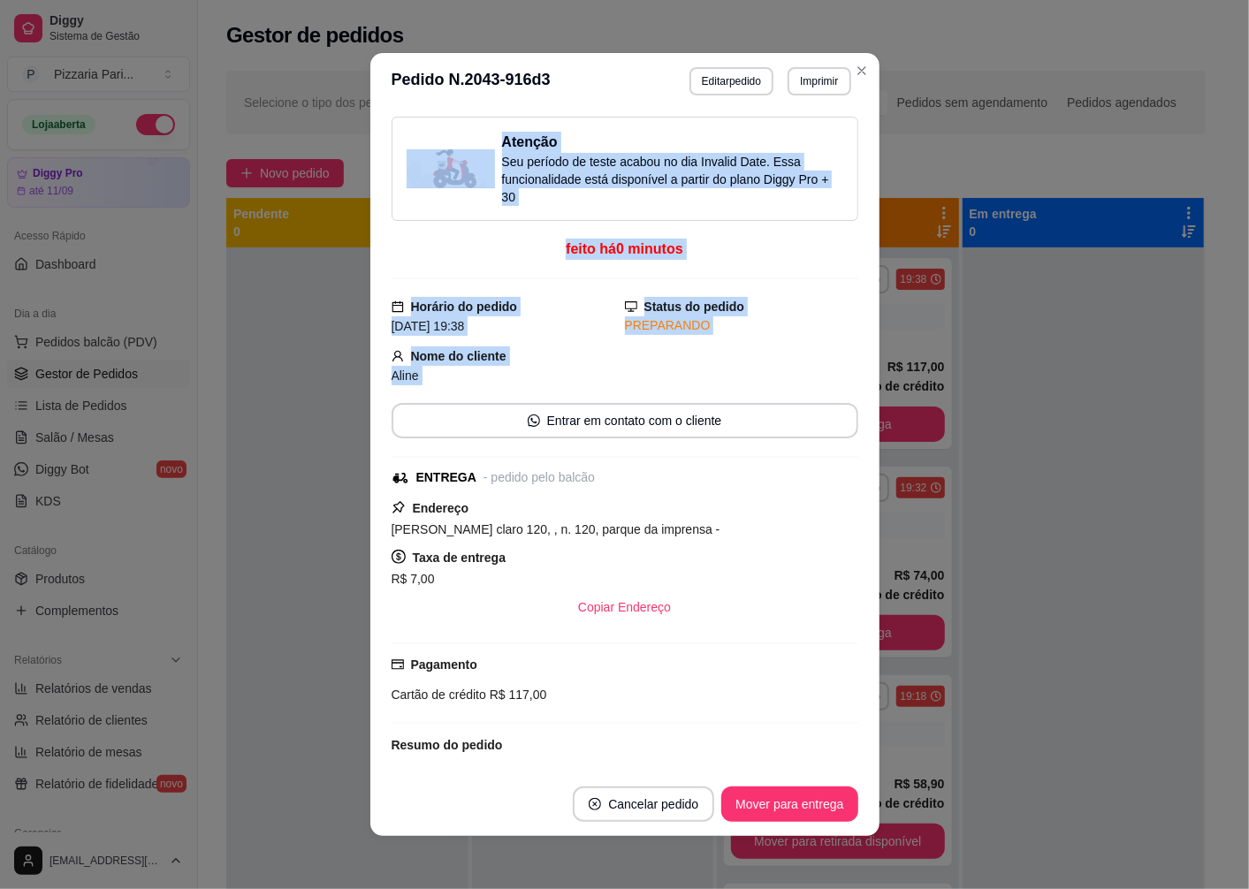
drag, startPoint x: 396, startPoint y: 216, endPoint x: 417, endPoint y: 396, distance: 181.5
click at [417, 396] on div "Atenção Seu período de teste acabou no dia Invalid Date . Essa funcionalidade e…" at bounding box center [625, 441] width 467 height 649
drag, startPoint x: 417, startPoint y: 396, endPoint x: 377, endPoint y: 235, distance: 165.7
click at [377, 235] on div "Atenção Seu período de teste acabou no dia Invalid Date . Essa funcionalidade e…" at bounding box center [624, 441] width 509 height 663
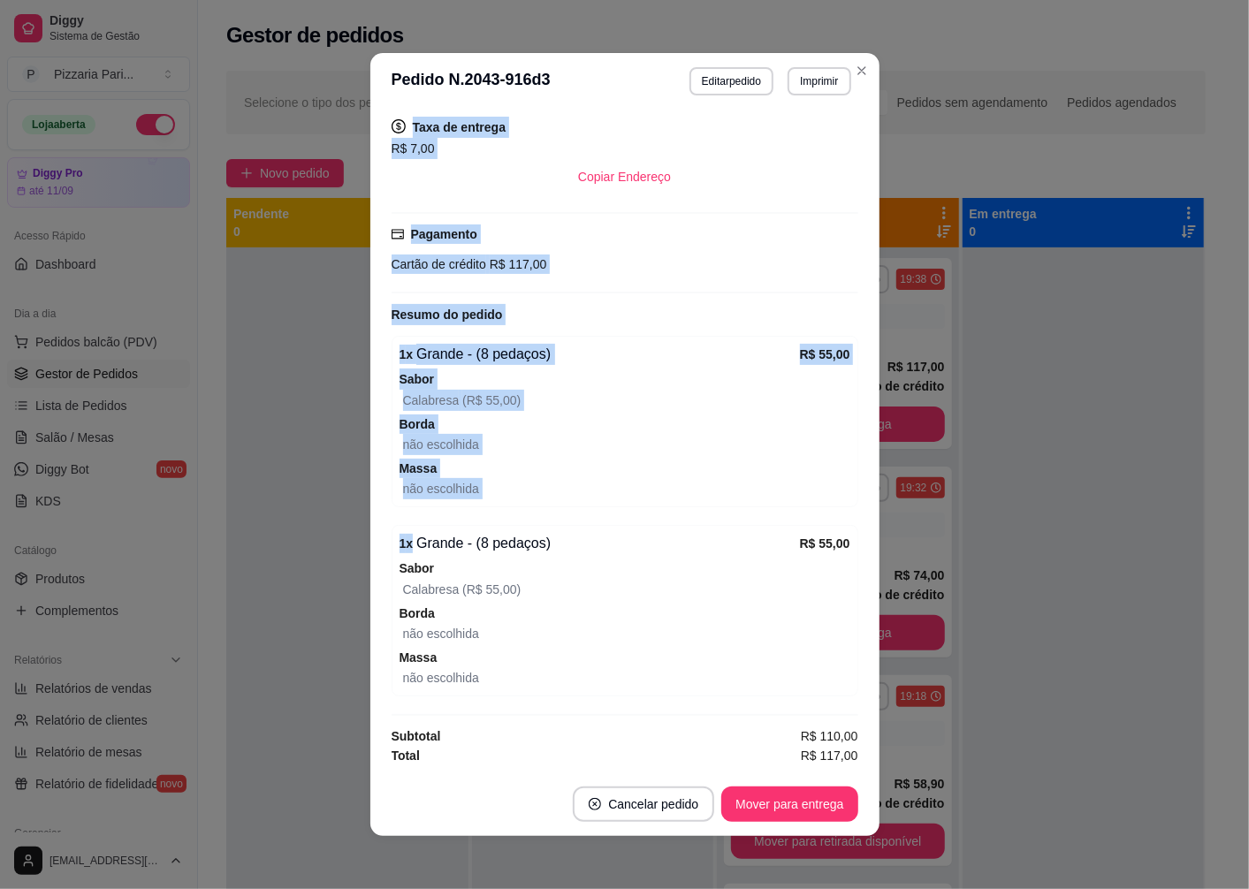
scroll to position [4, 0]
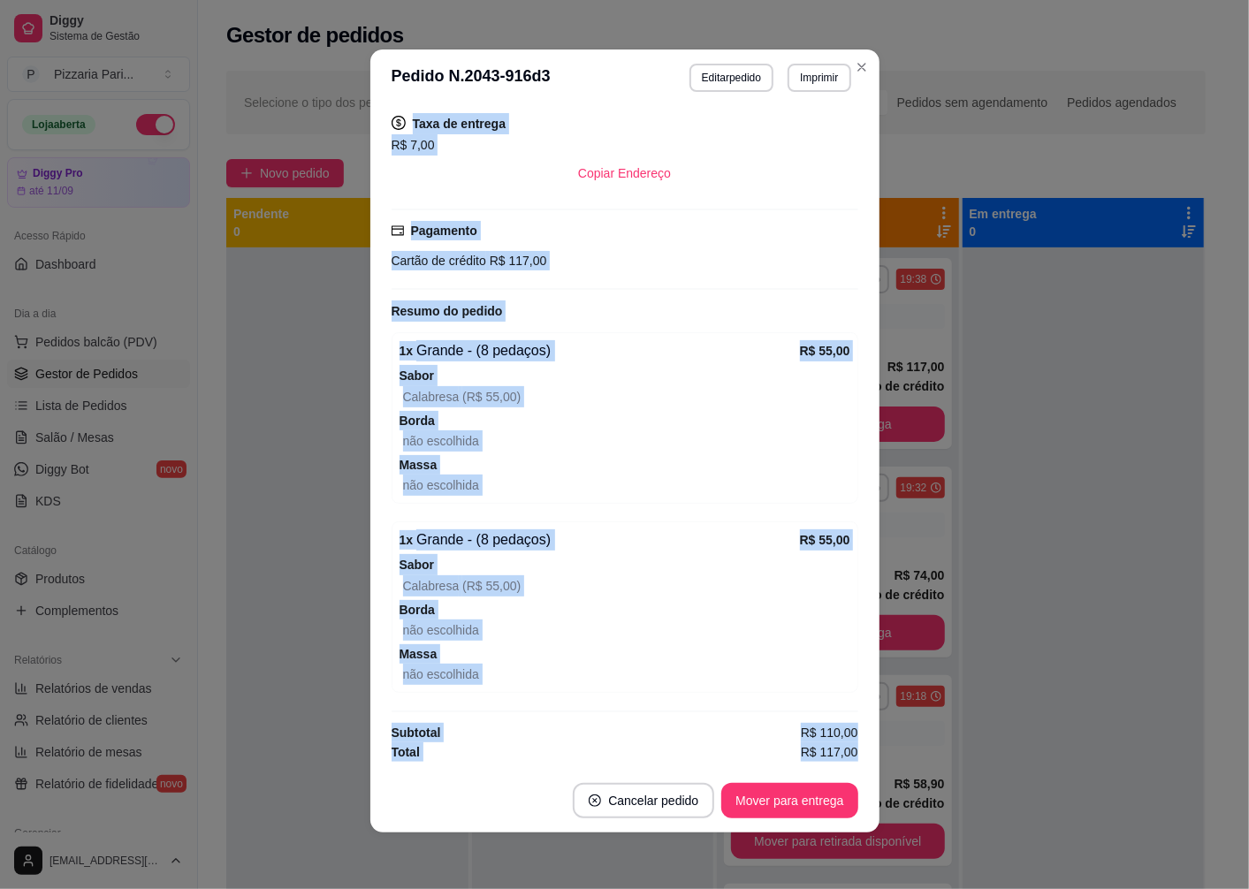
drag, startPoint x: 390, startPoint y: 281, endPoint x: 871, endPoint y: 774, distance: 688.8
click at [871, 774] on section "**********" at bounding box center [624, 440] width 509 height 783
copy section "Horário do pedido [DATE] 19:38 Status do pedido PREPARANDO Nome do cliente [PER…"
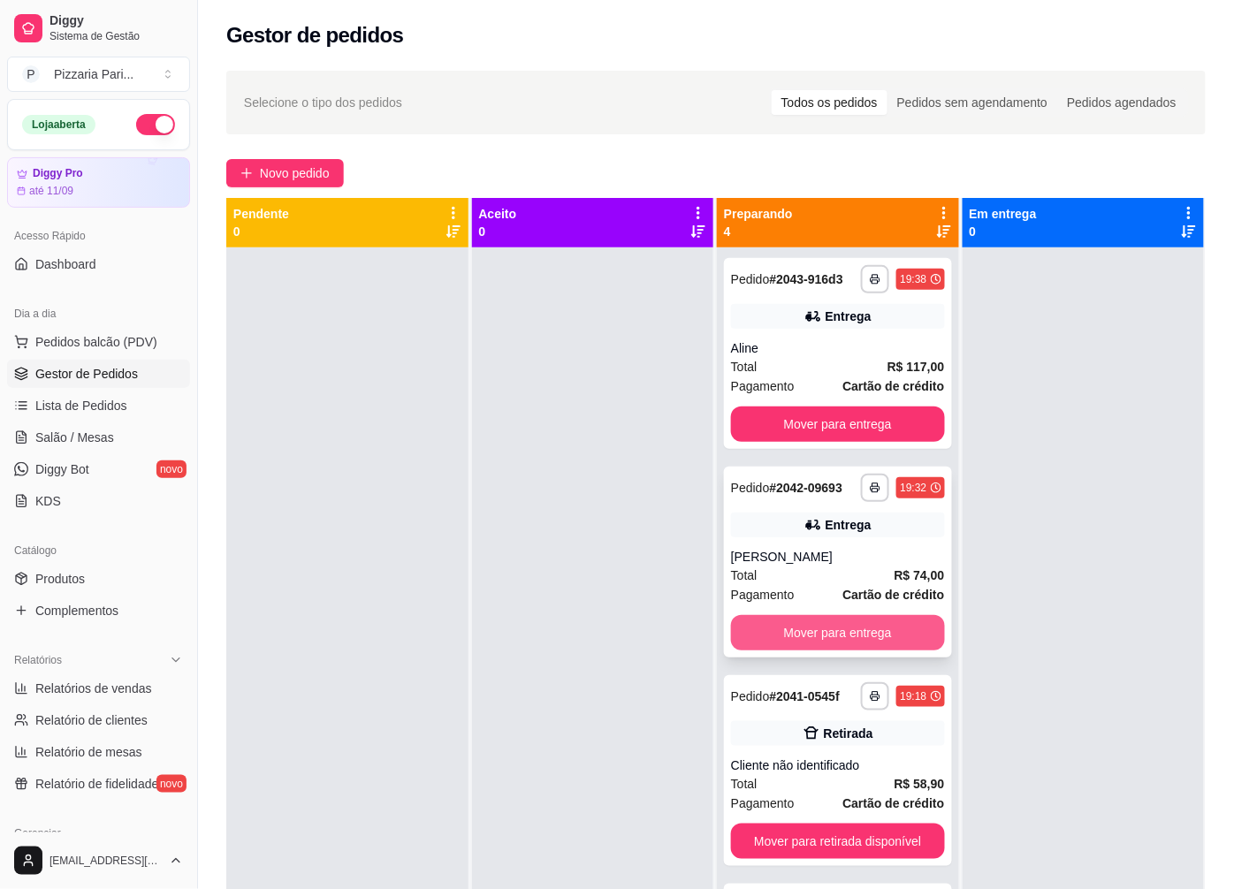
click at [805, 643] on button "Mover para entrega" at bounding box center [838, 632] width 214 height 35
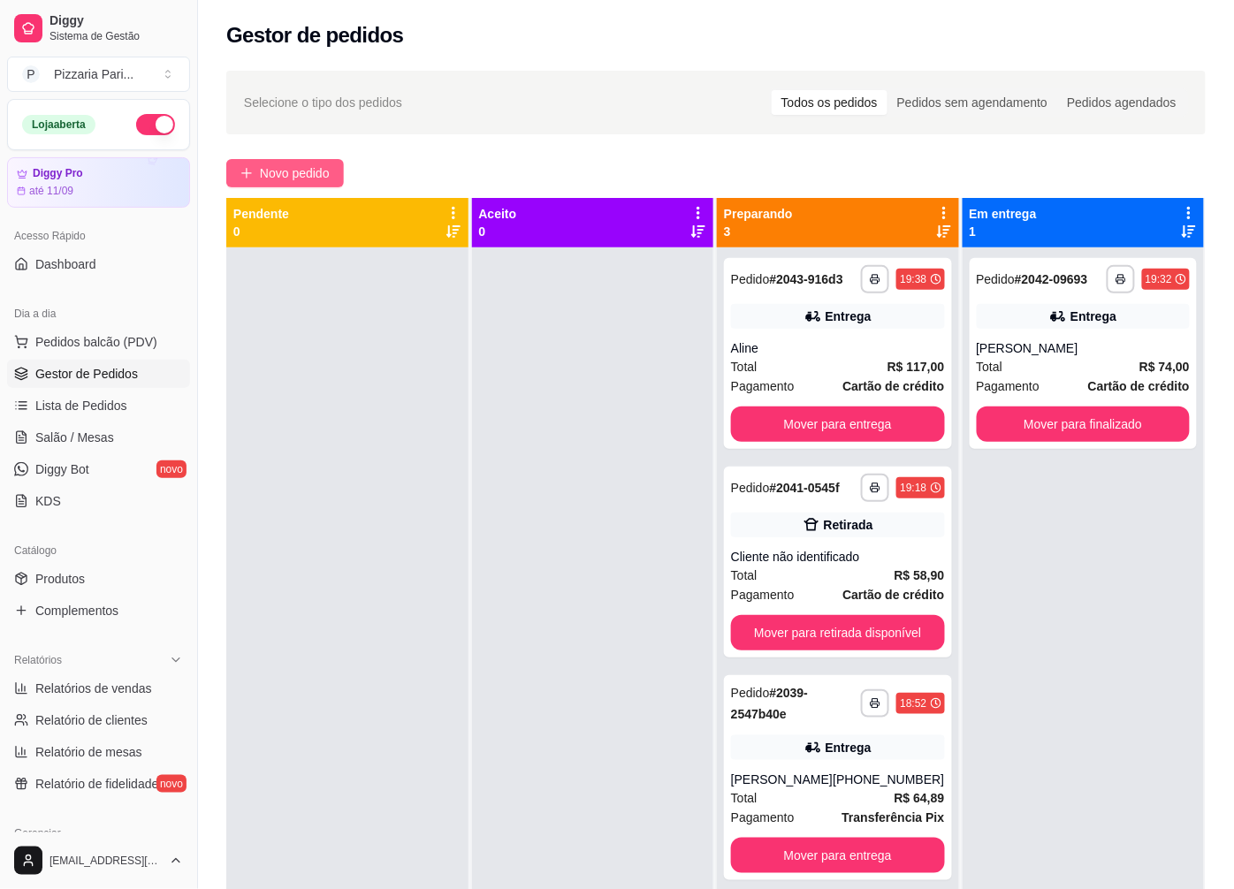
click at [270, 166] on span "Novo pedido" at bounding box center [295, 173] width 70 height 19
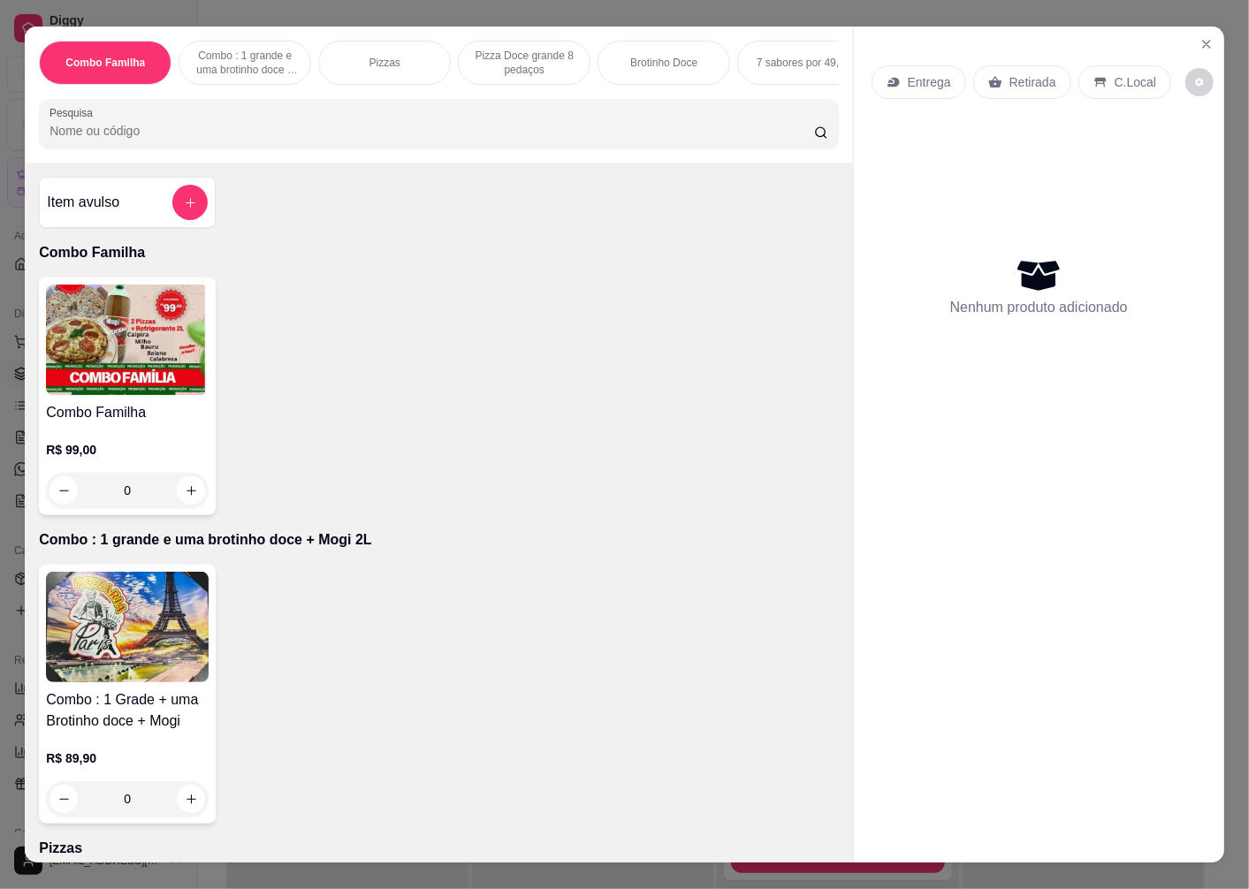
click at [380, 56] on p "Pizzas" at bounding box center [384, 63] width 31 height 14
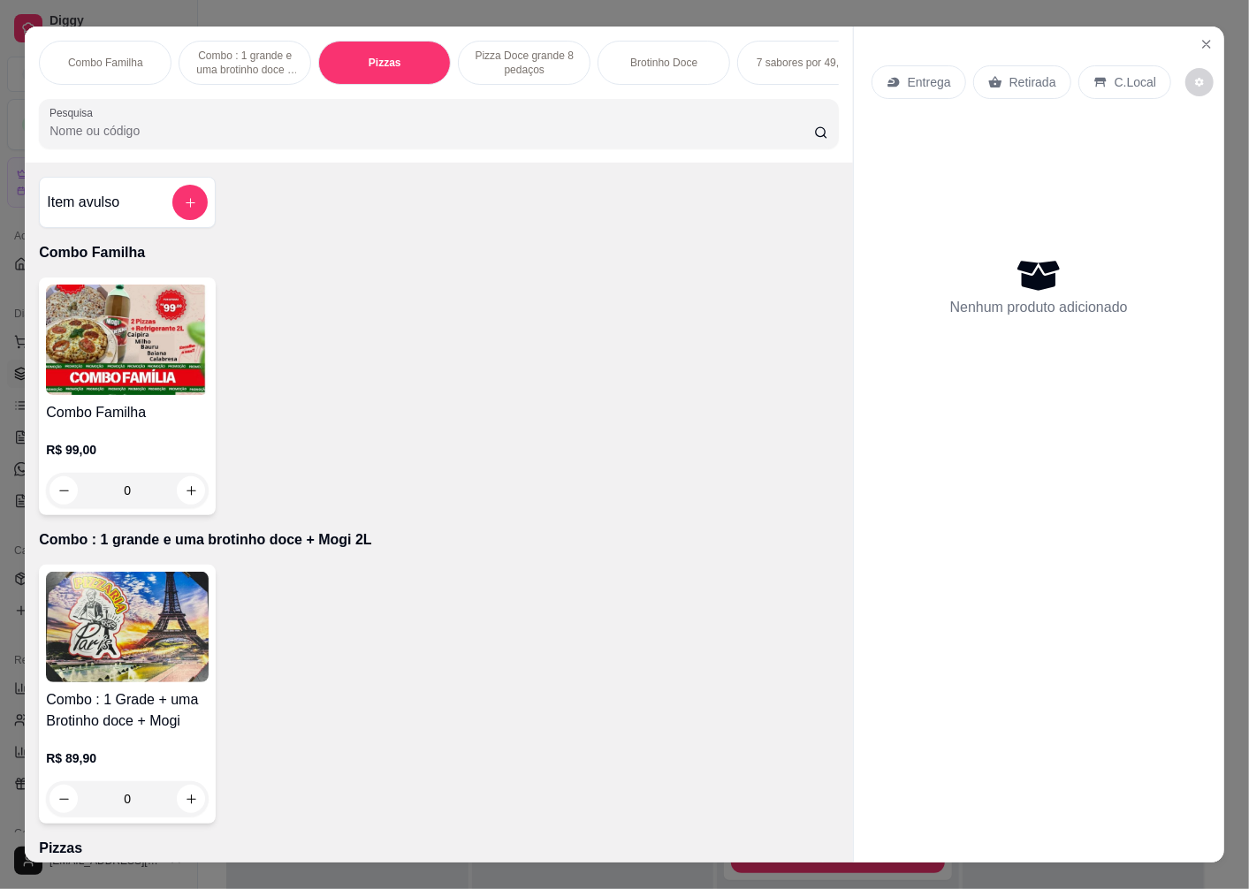
scroll to position [37, 0]
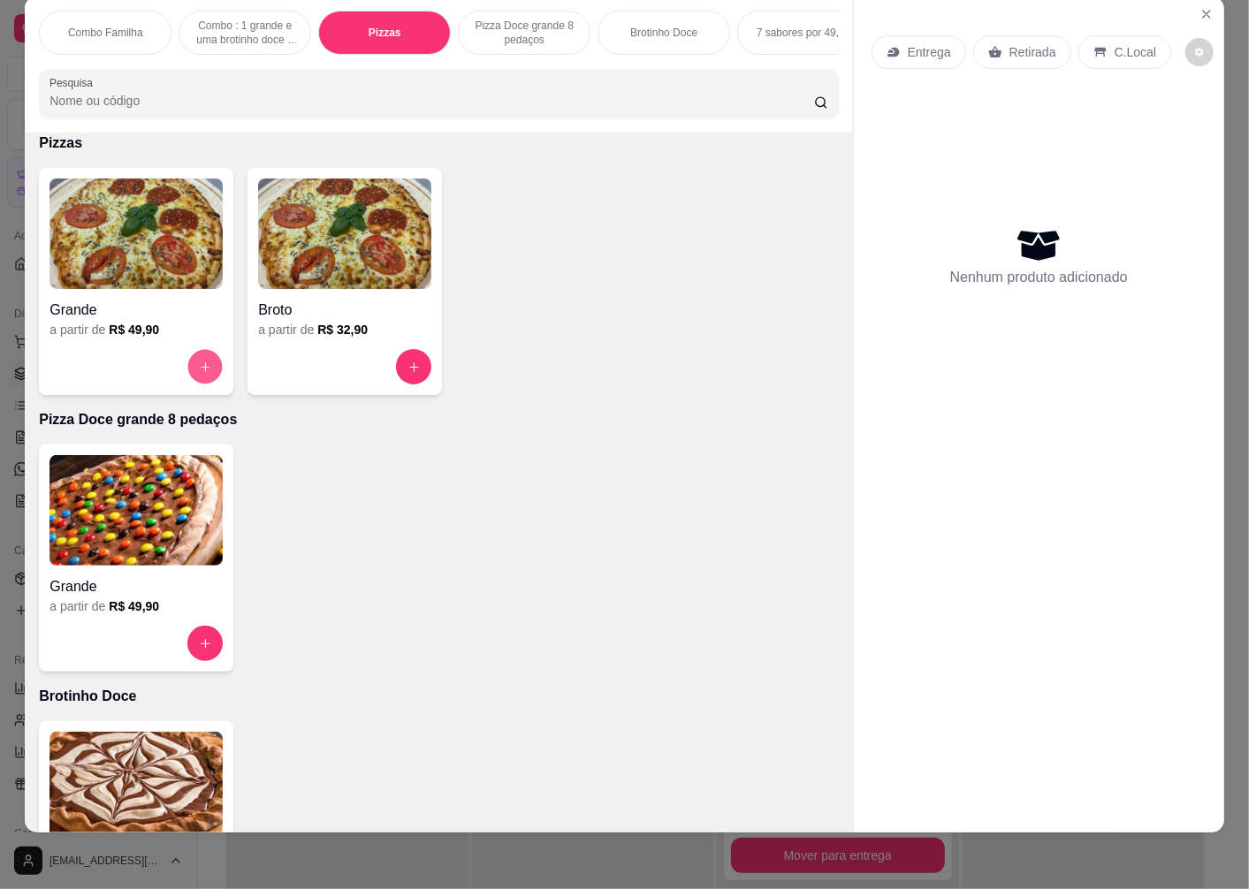
click at [204, 367] on icon "increase-product-quantity" at bounding box center [205, 367] width 13 height 13
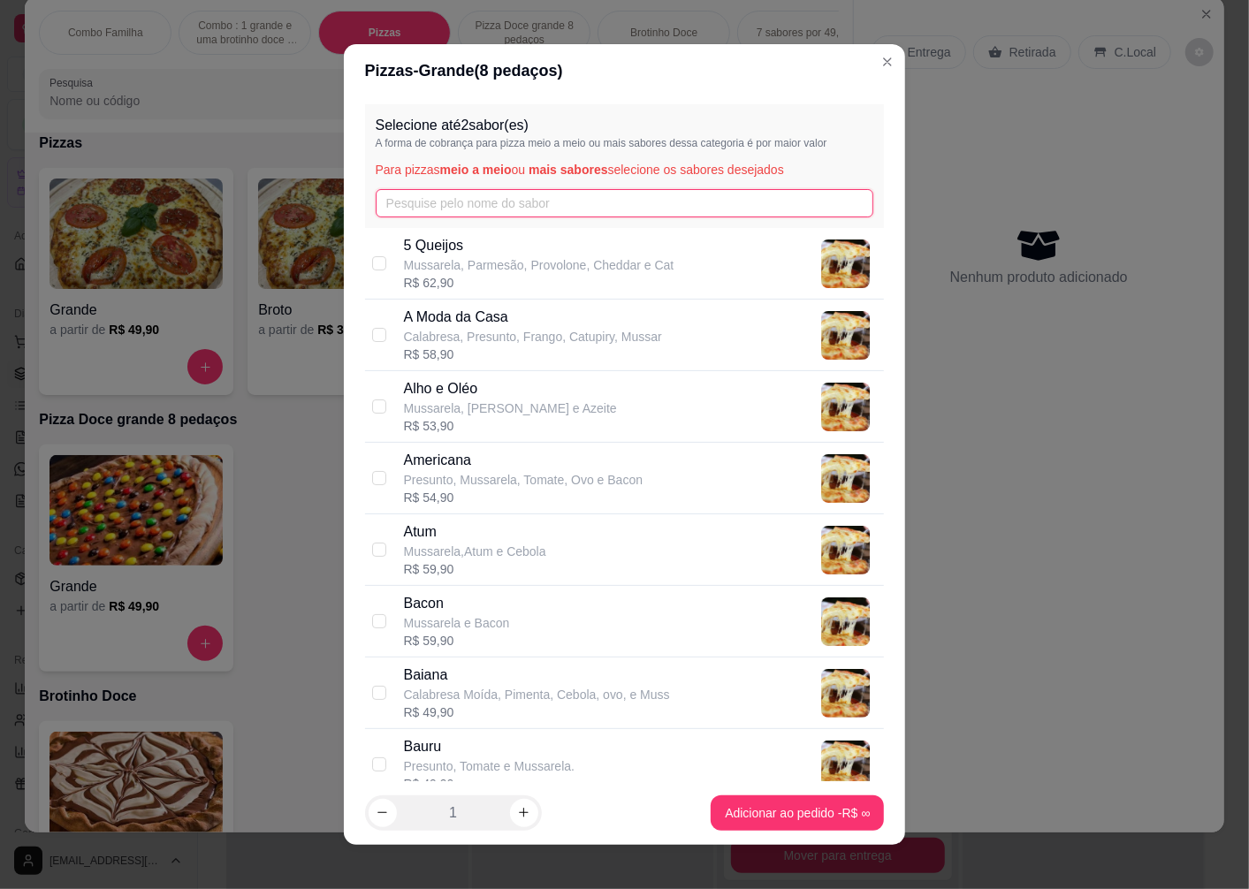
click at [498, 190] on input "text" at bounding box center [625, 203] width 498 height 28
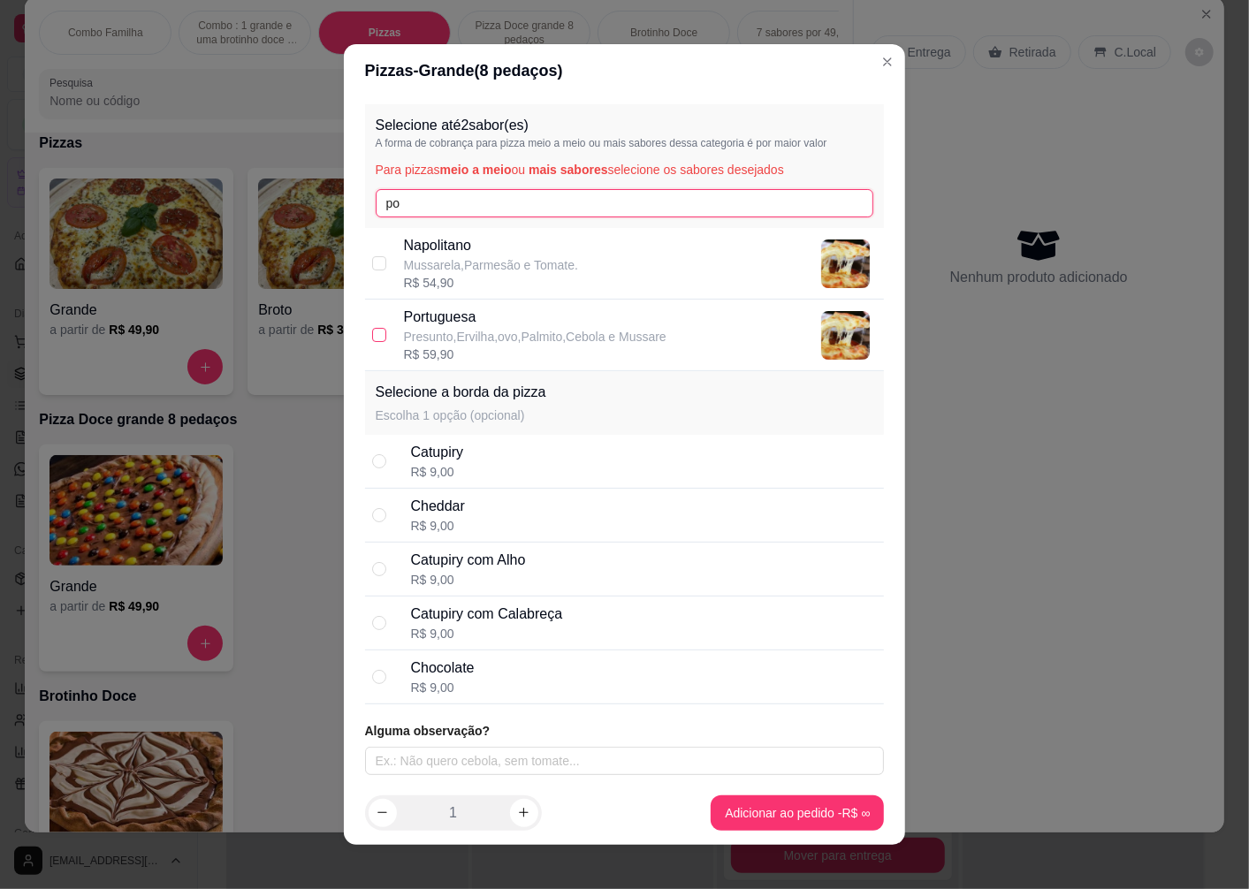
type input "po"
click at [372, 334] on input "checkbox" at bounding box center [379, 335] width 14 height 14
checkbox input "true"
click at [514, 210] on input "po" at bounding box center [625, 203] width 498 height 28
type input "p"
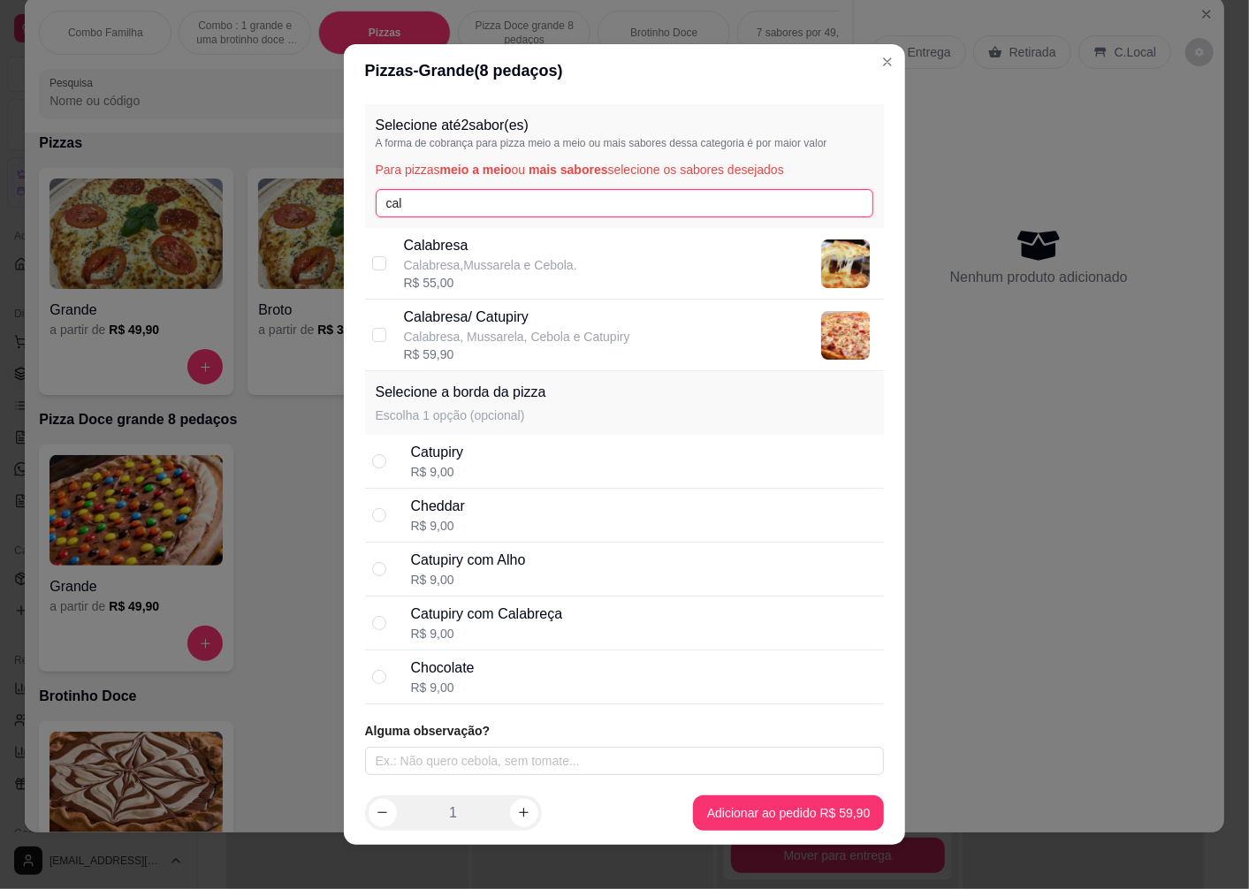
type input "cal"
click at [365, 272] on div "Calabresa Calabresa,Mussarela e Cebola. R$ 55,00" at bounding box center [625, 264] width 520 height 72
checkbox input "true"
click at [382, 469] on div "Catupiry R$ 9,00" at bounding box center [625, 462] width 520 height 54
radio input "true"
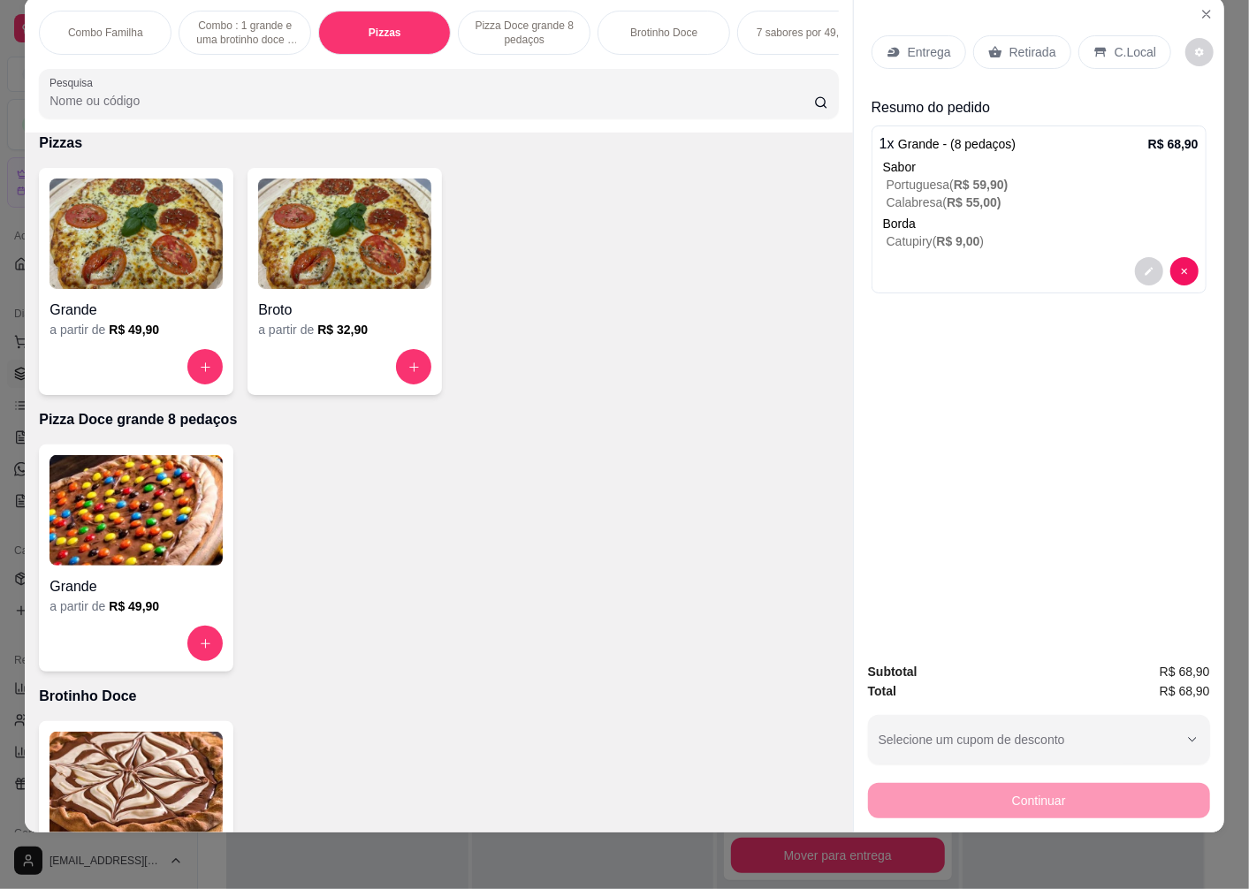
click at [921, 43] on p "Entrega" at bounding box center [929, 52] width 43 height 18
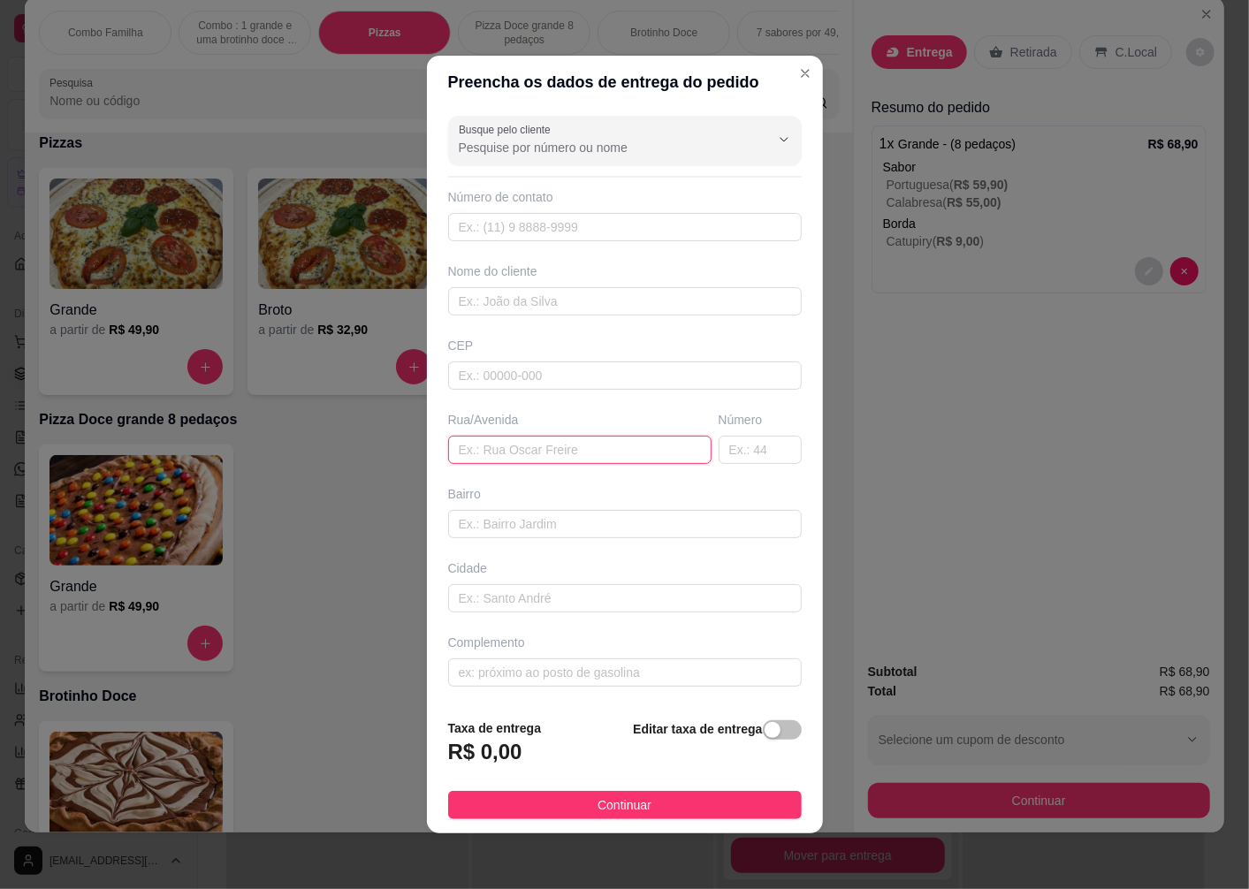
click at [622, 455] on input "text" at bounding box center [579, 450] width 263 height 28
paste input "Rua [PERSON_NAME]"
type input "Rua [PERSON_NAME]"
click at [726, 447] on input "text" at bounding box center [760, 450] width 83 height 28
type input "231"
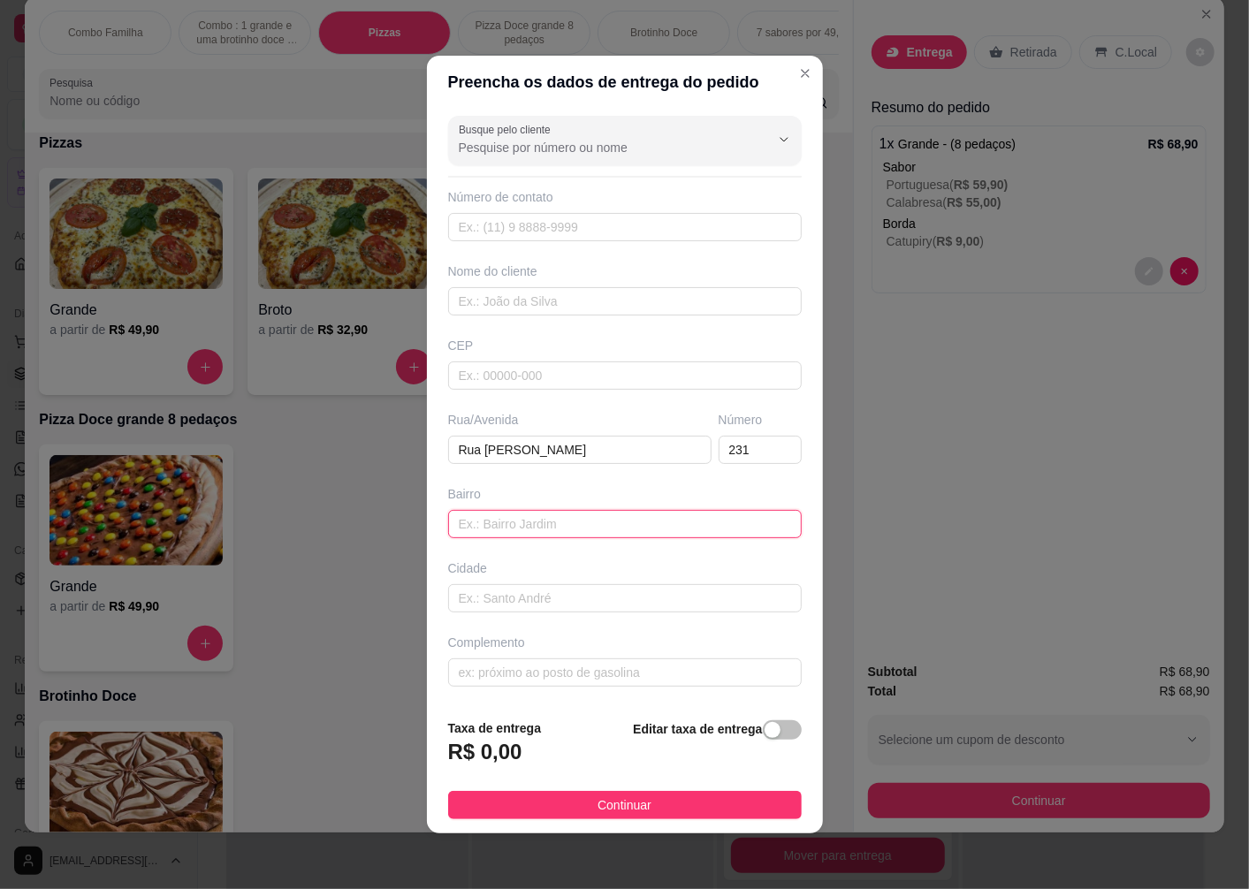
click at [531, 518] on input "text" at bounding box center [625, 524] width 354 height 28
type input "[GEOGRAPHIC_DATA]"
click at [765, 734] on span "button" at bounding box center [782, 729] width 39 height 19
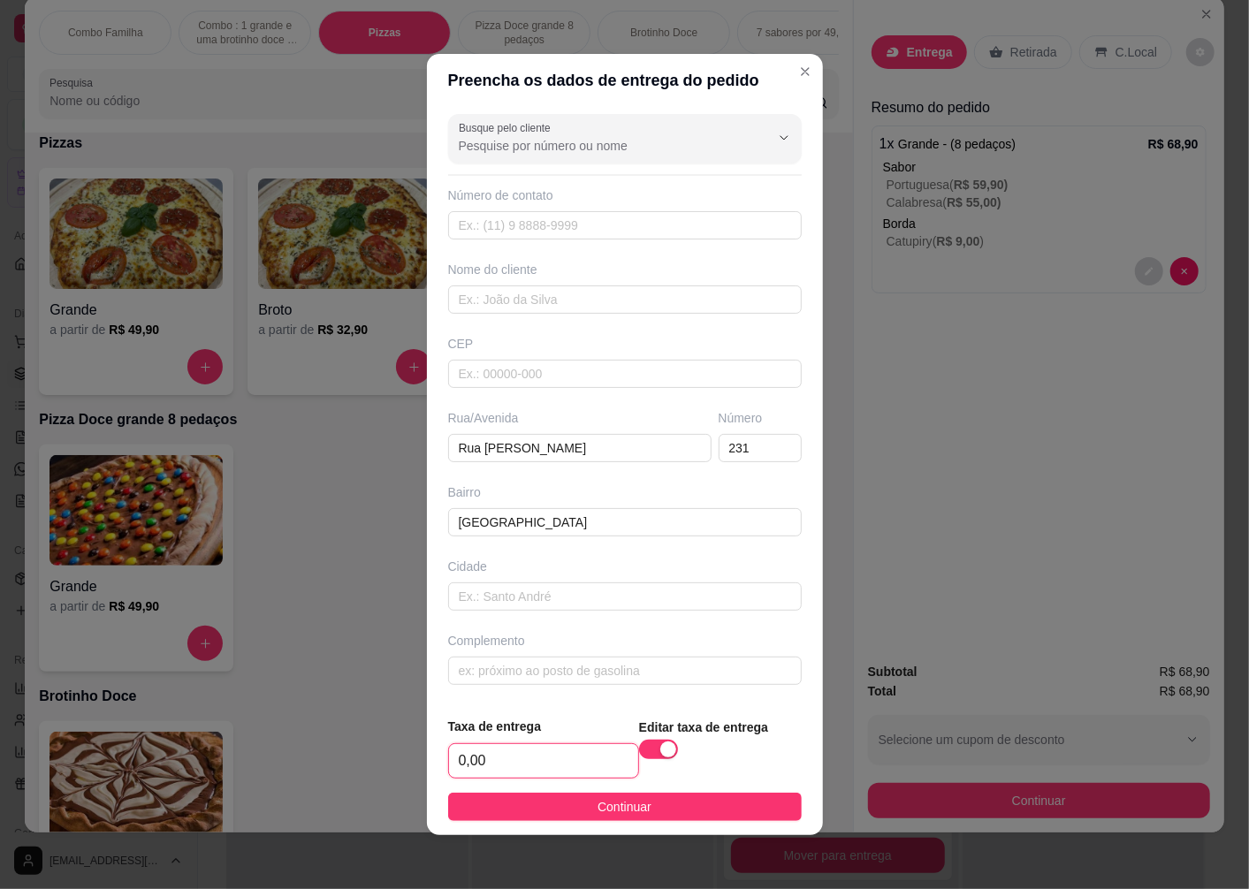
click at [577, 763] on input "0,00" at bounding box center [543, 761] width 189 height 34
type input "4,00"
click at [581, 293] on input "text" at bounding box center [625, 299] width 354 height 28
type input "odete"
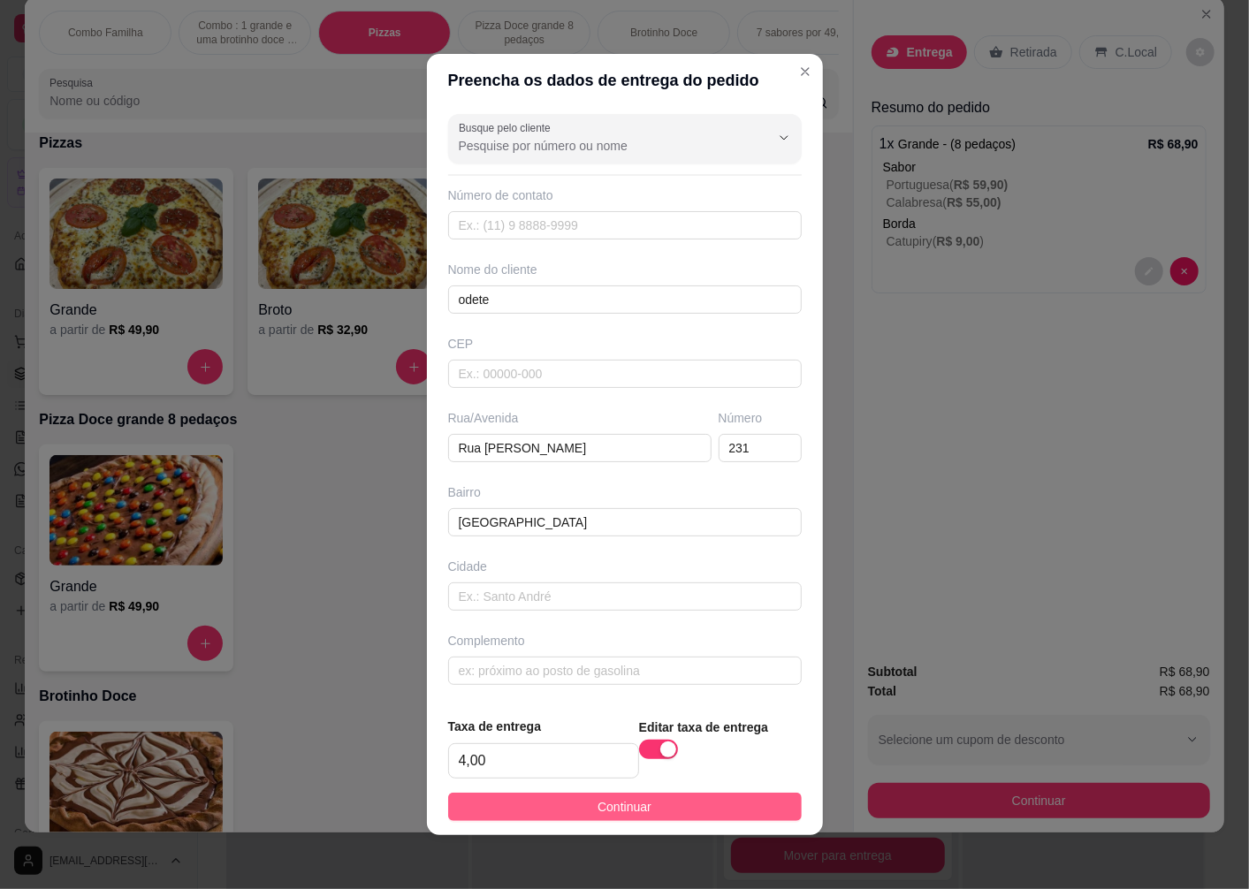
click at [615, 816] on span "Continuar" at bounding box center [624, 806] width 54 height 19
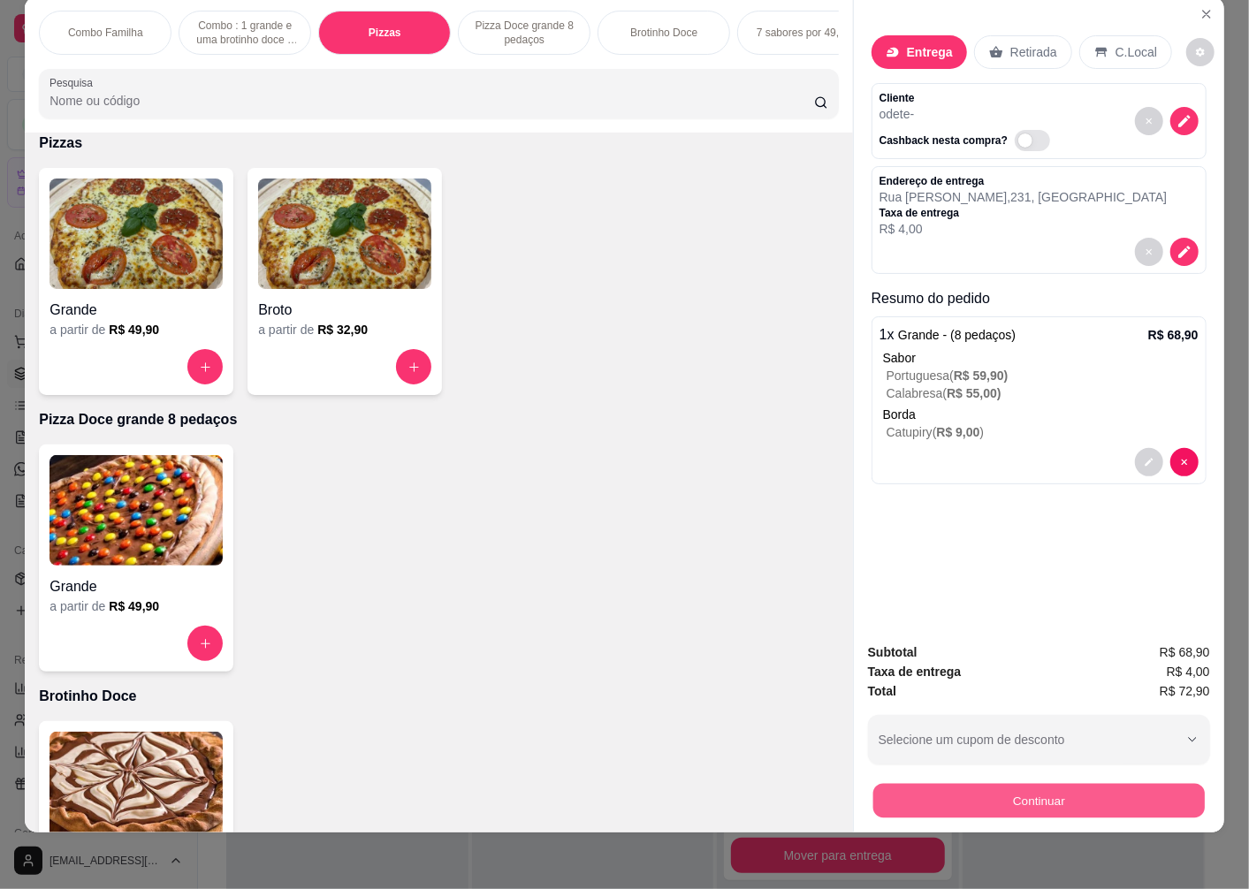
click at [1067, 797] on button "Continuar" at bounding box center [1038, 800] width 331 height 34
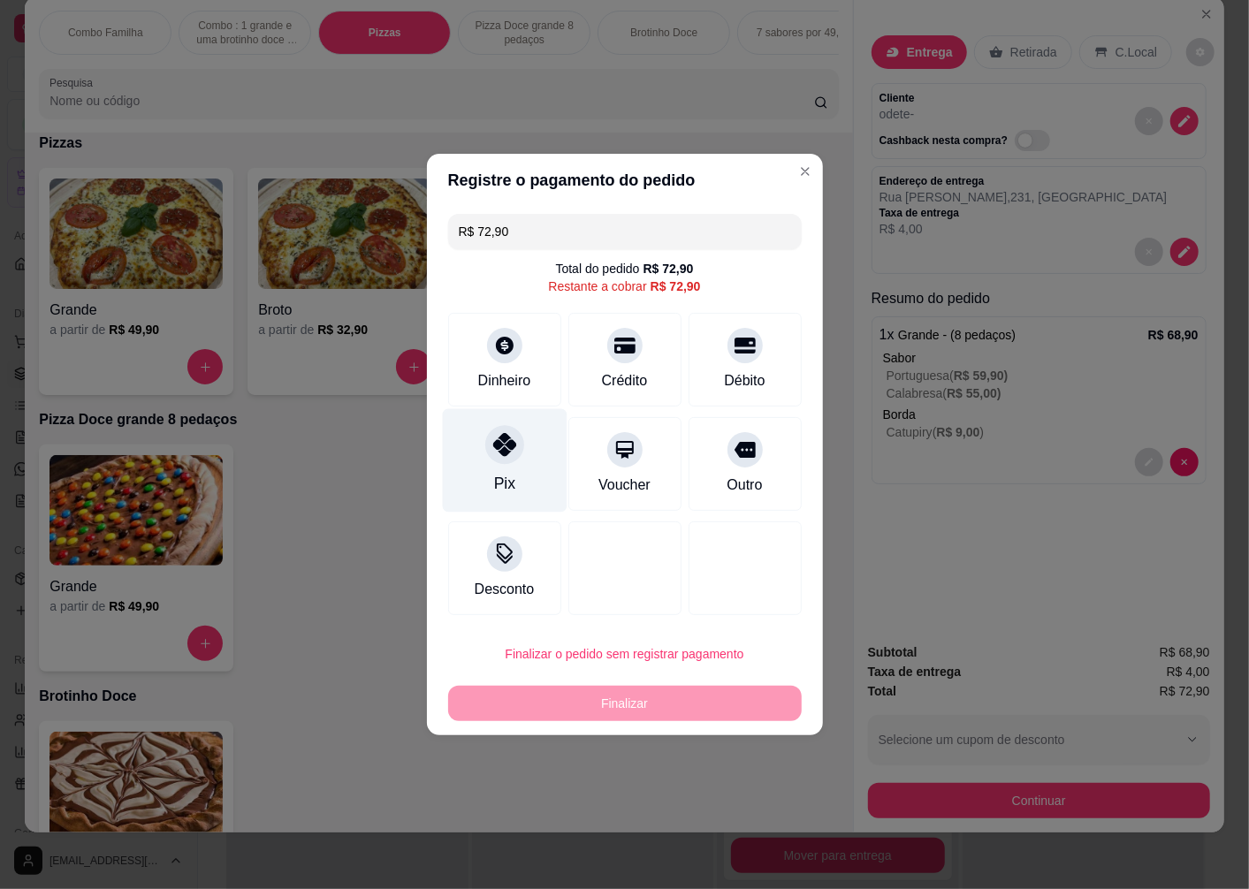
click at [493, 451] on icon at bounding box center [503, 444] width 23 height 23
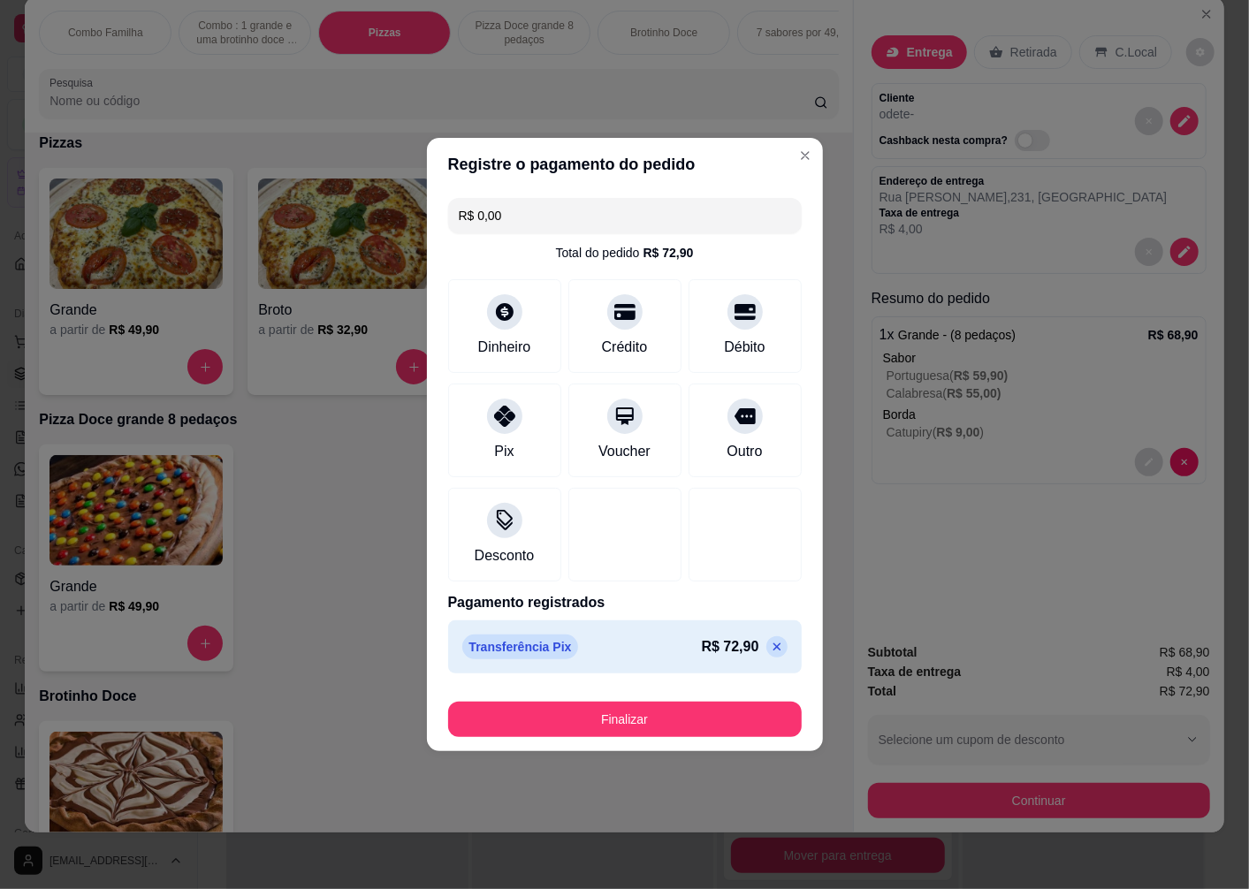
click at [770, 645] on icon at bounding box center [777, 647] width 14 height 14
type input "R$ 72,90"
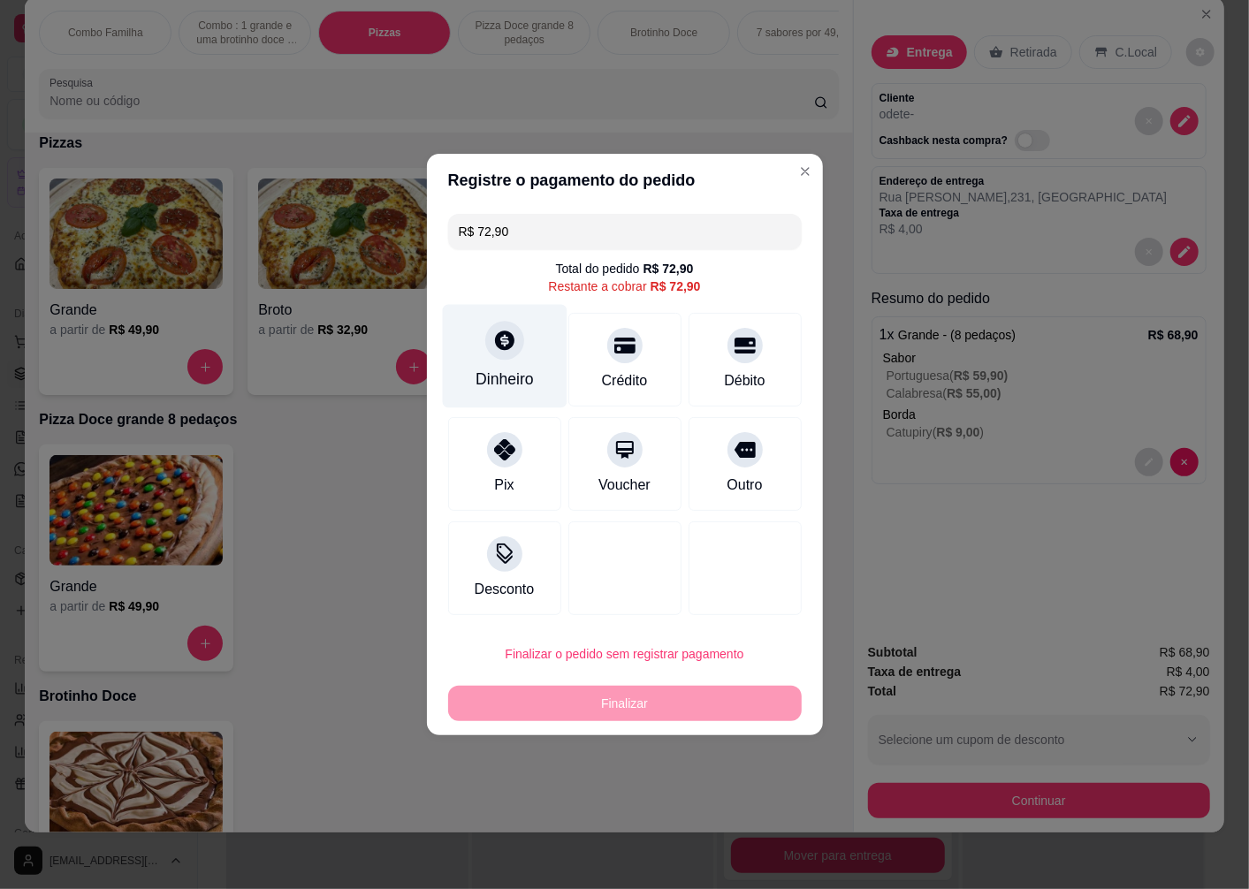
click at [501, 330] on icon at bounding box center [503, 340] width 23 height 23
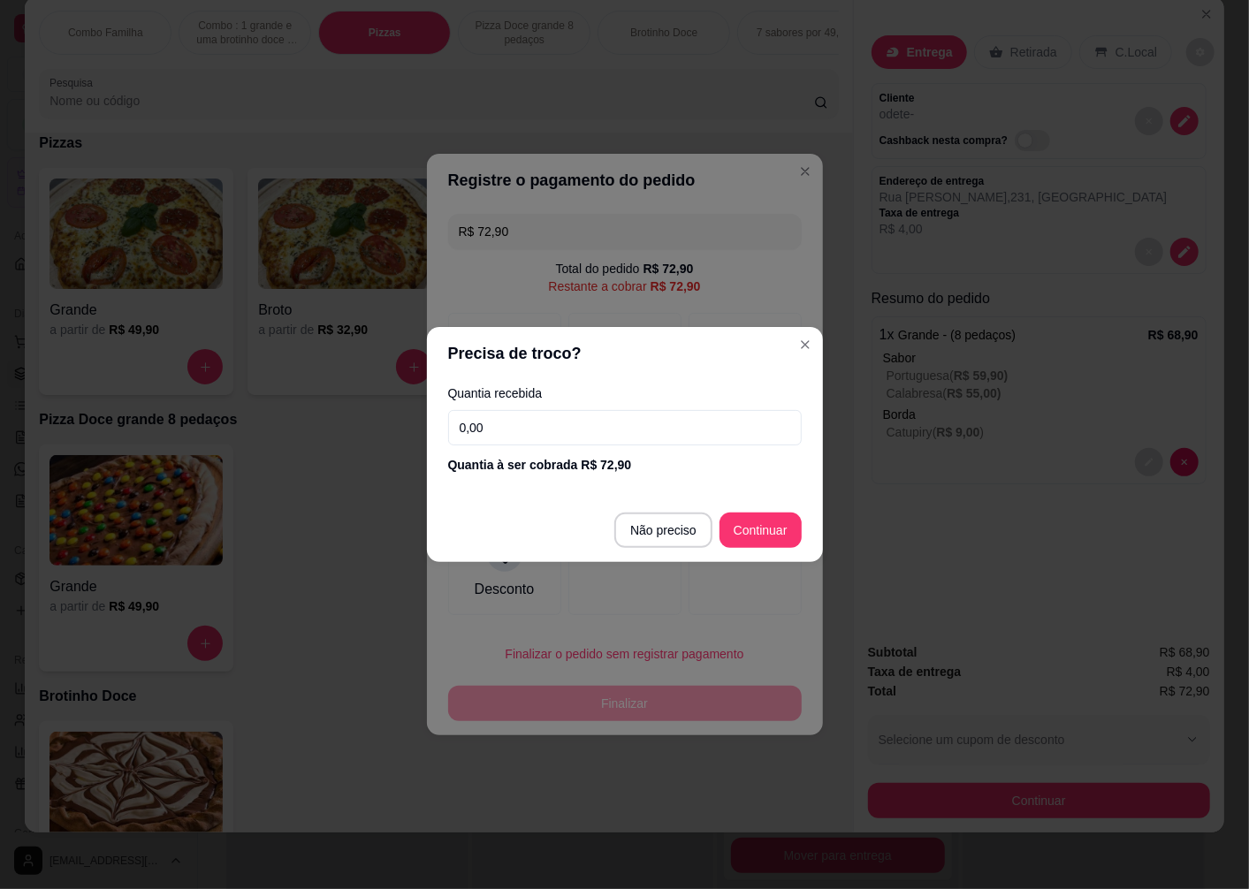
drag, startPoint x: 501, startPoint y: 330, endPoint x: 552, endPoint y: 422, distance: 105.6
click at [552, 422] on input "0,00" at bounding box center [625, 427] width 354 height 35
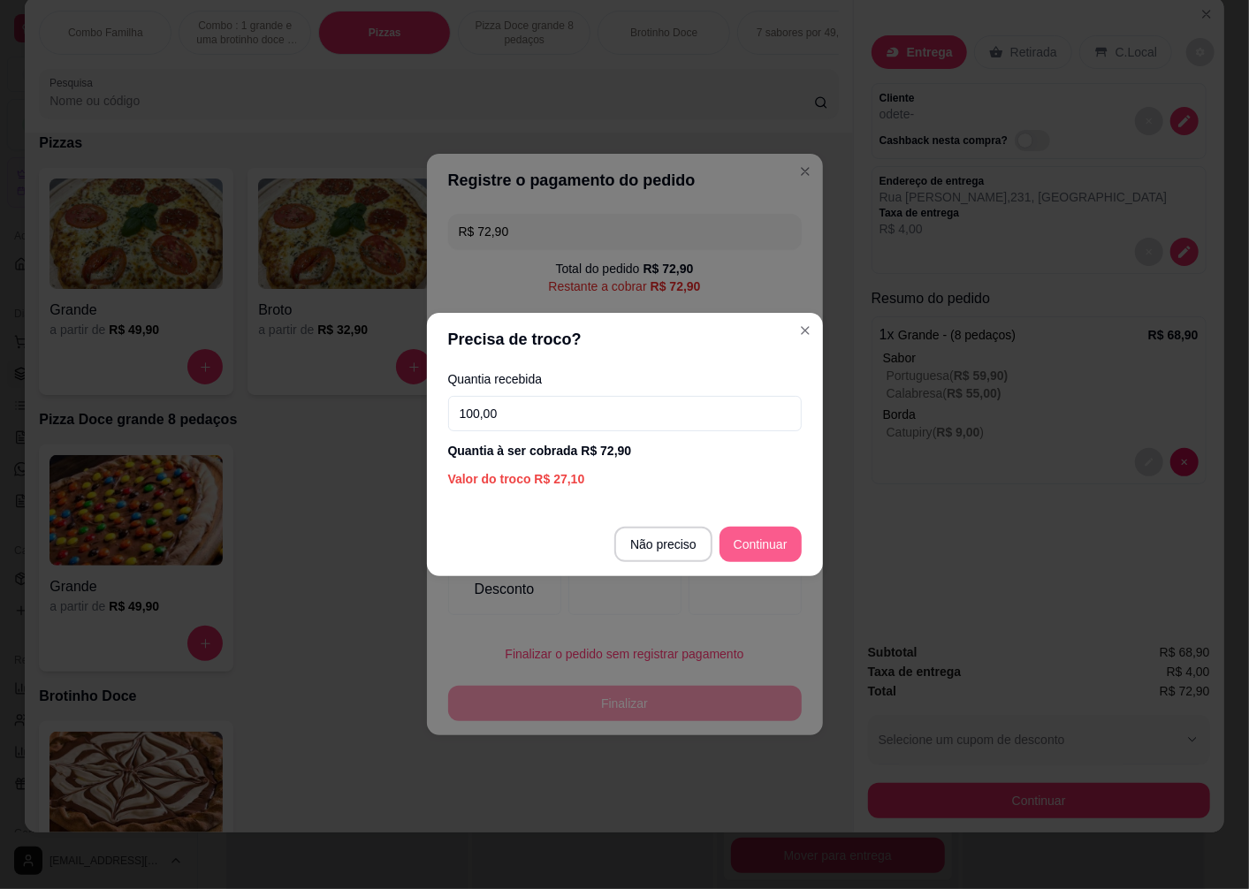
type input "100,00"
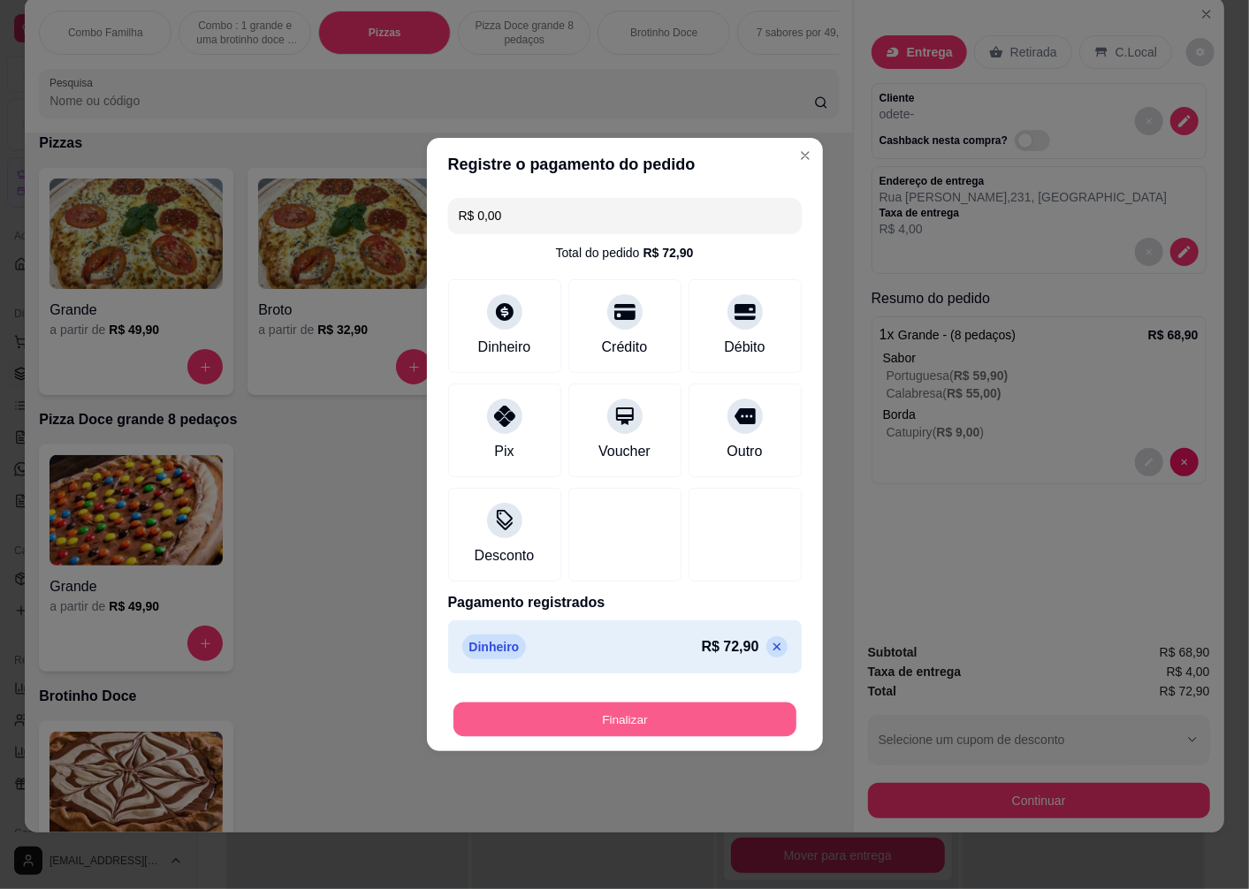
click at [699, 723] on button "Finalizar" at bounding box center [624, 720] width 343 height 34
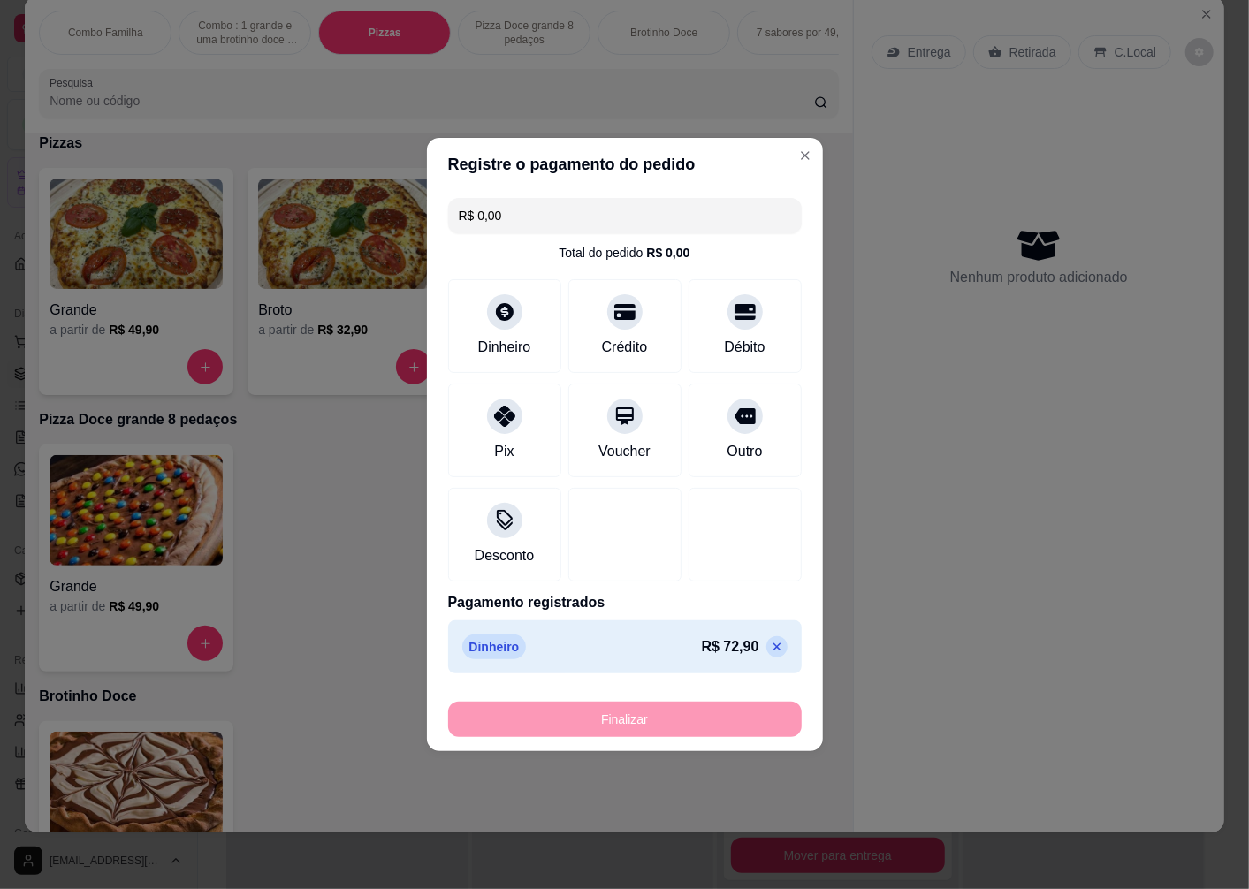
type input "-R$ 72,90"
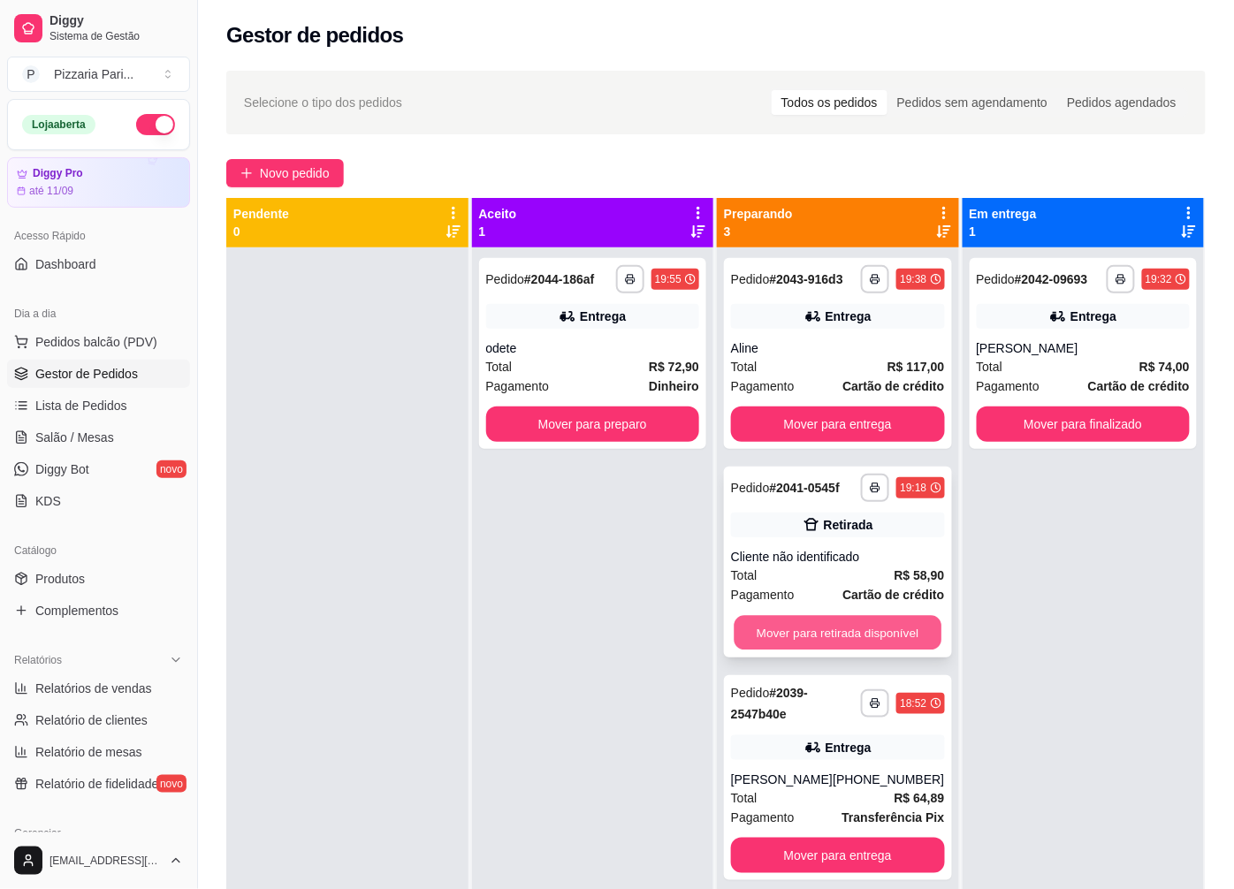
click at [810, 628] on button "Mover para retirada disponível" at bounding box center [837, 633] width 207 height 34
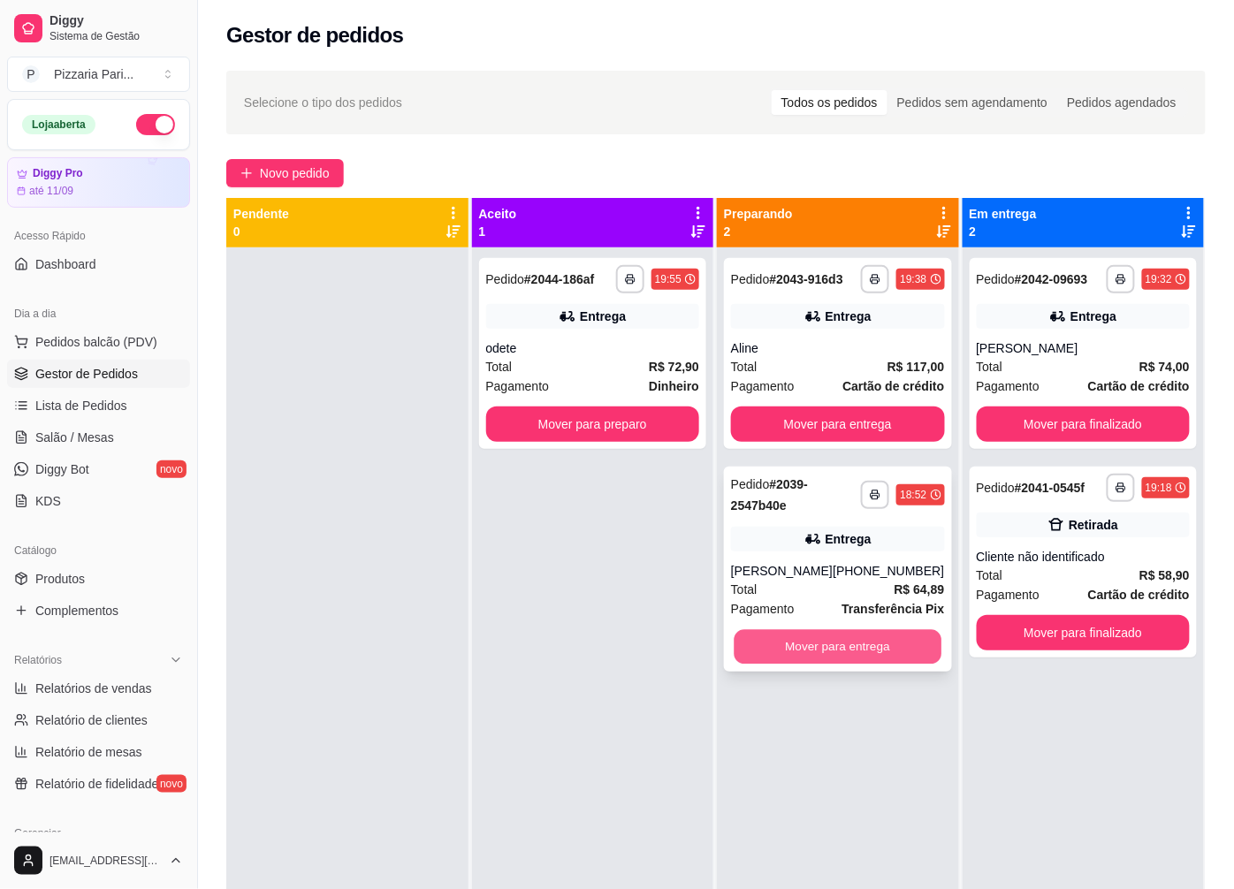
click at [818, 639] on button "Mover para entrega" at bounding box center [837, 647] width 207 height 34
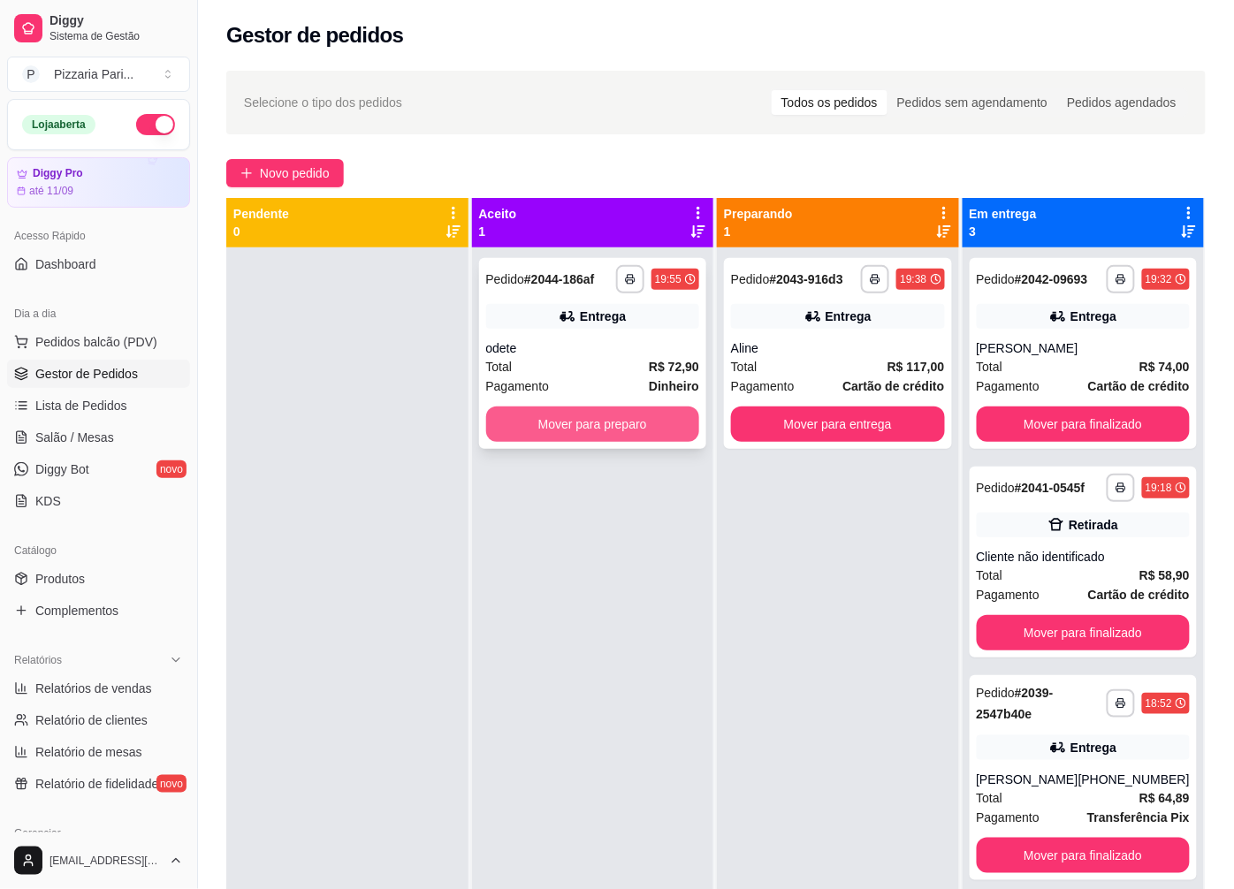
click at [617, 422] on button "Mover para preparo" at bounding box center [593, 424] width 214 height 35
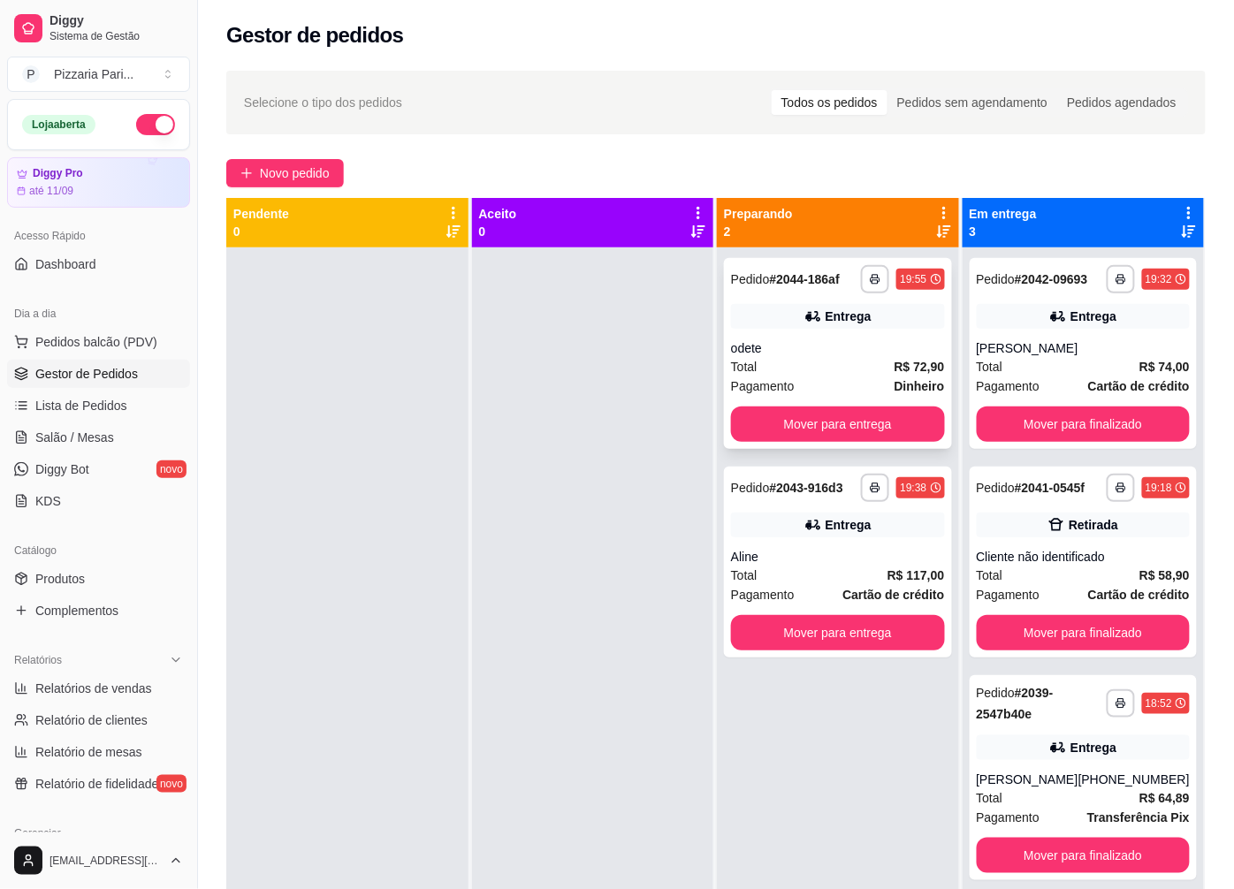
click at [753, 321] on div "Entrega" at bounding box center [838, 316] width 214 height 25
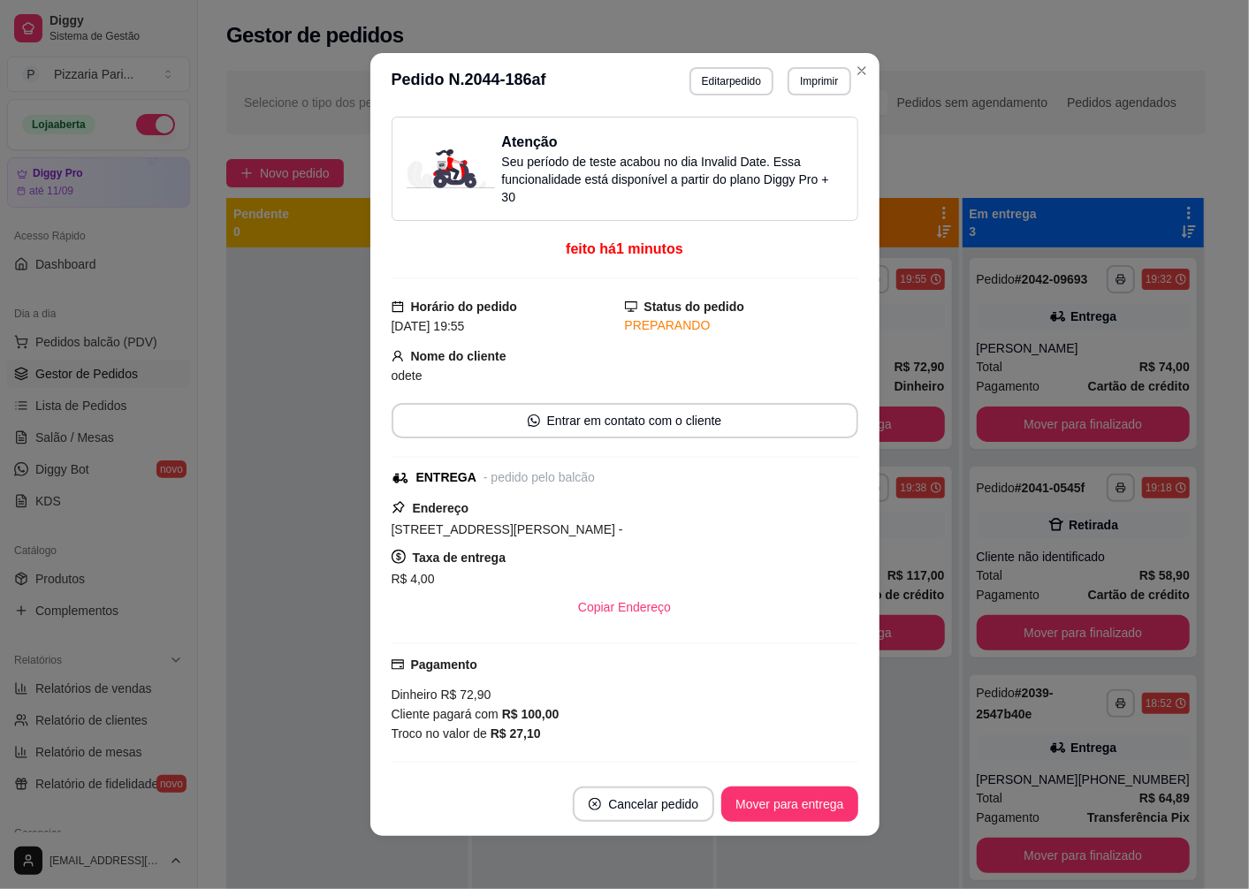
click at [392, 270] on div "feito há 1 minutos" at bounding box center [625, 259] width 467 height 41
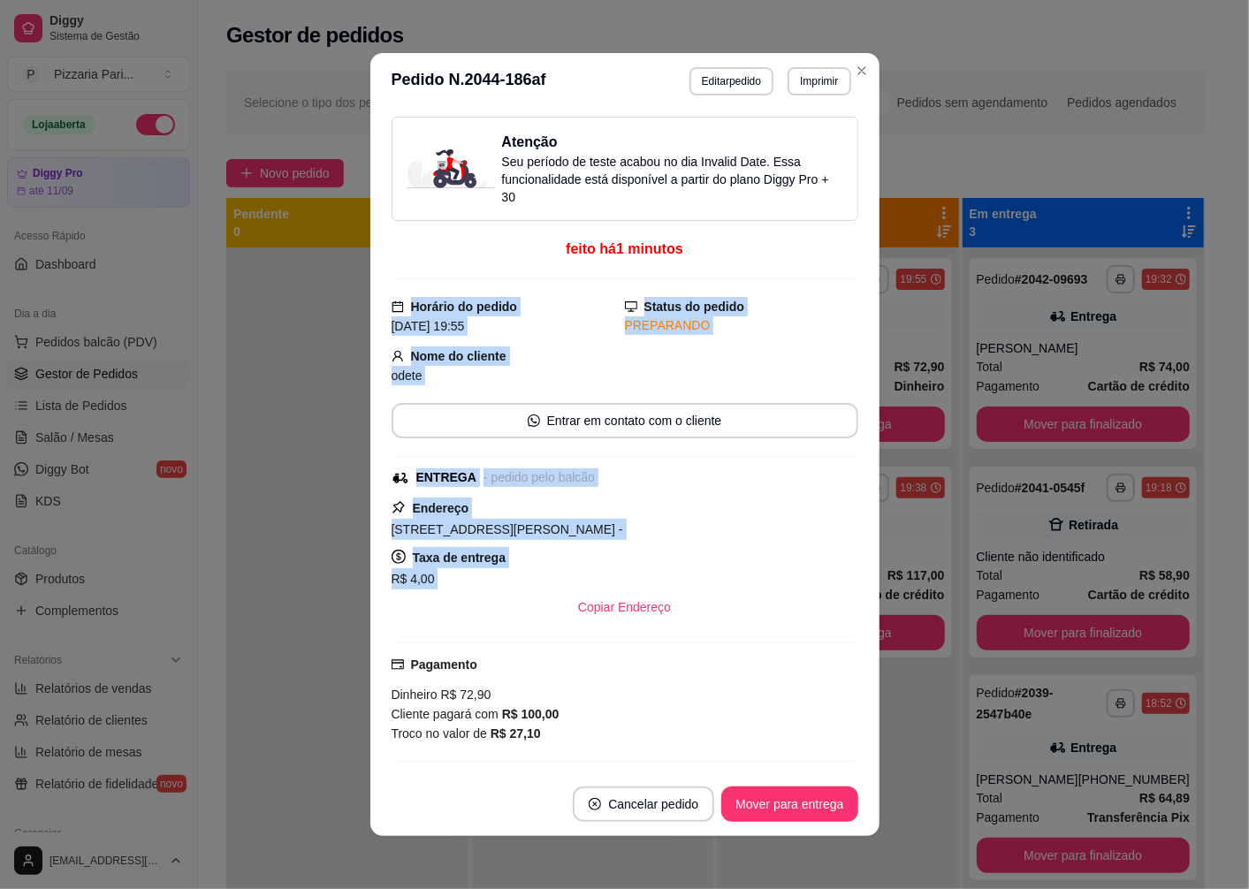
drag, startPoint x: 387, startPoint y: 271, endPoint x: 381, endPoint y: 598, distance: 327.1
click at [381, 598] on div "Atenção Seu período de teste acabou no dia Invalid Date . Essa funcionalidade e…" at bounding box center [624, 441] width 509 height 663
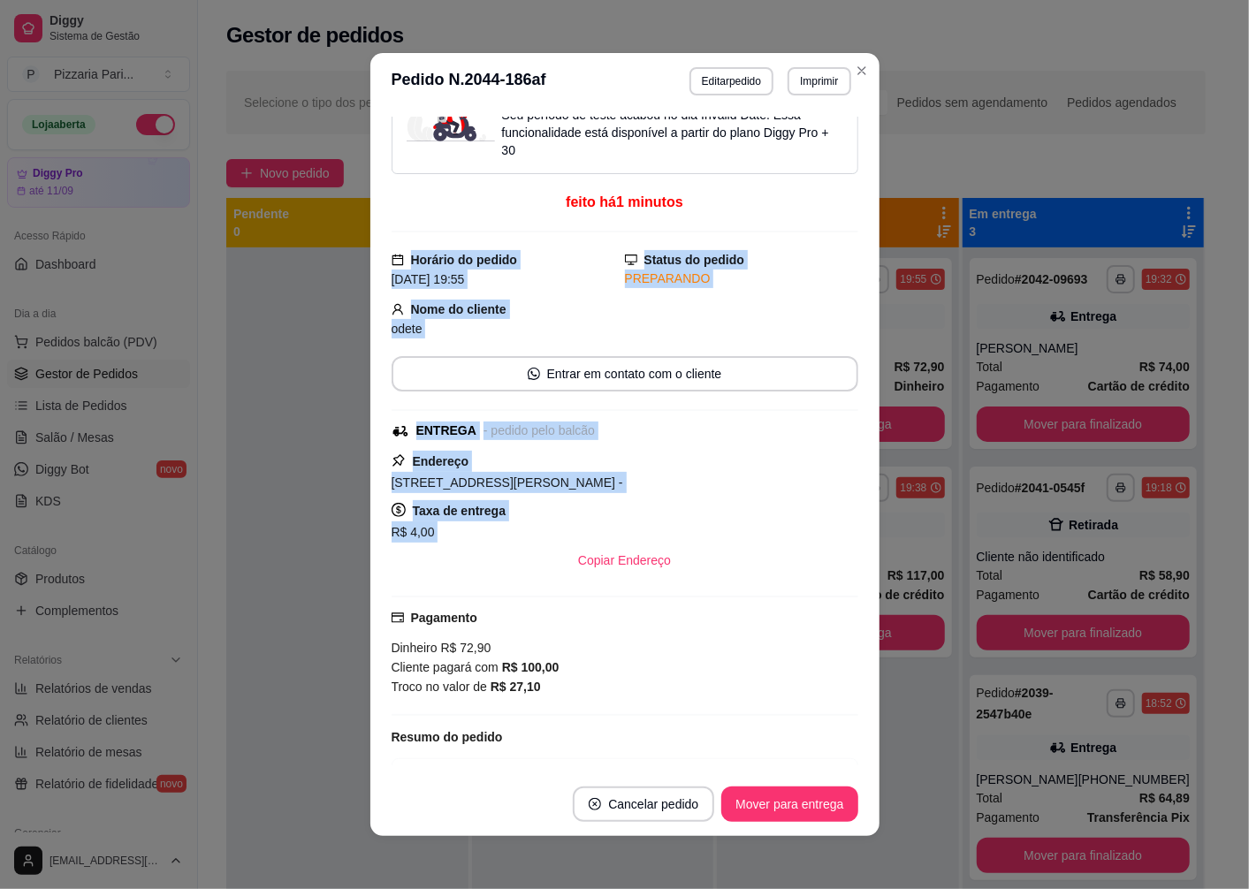
scroll to position [84, 0]
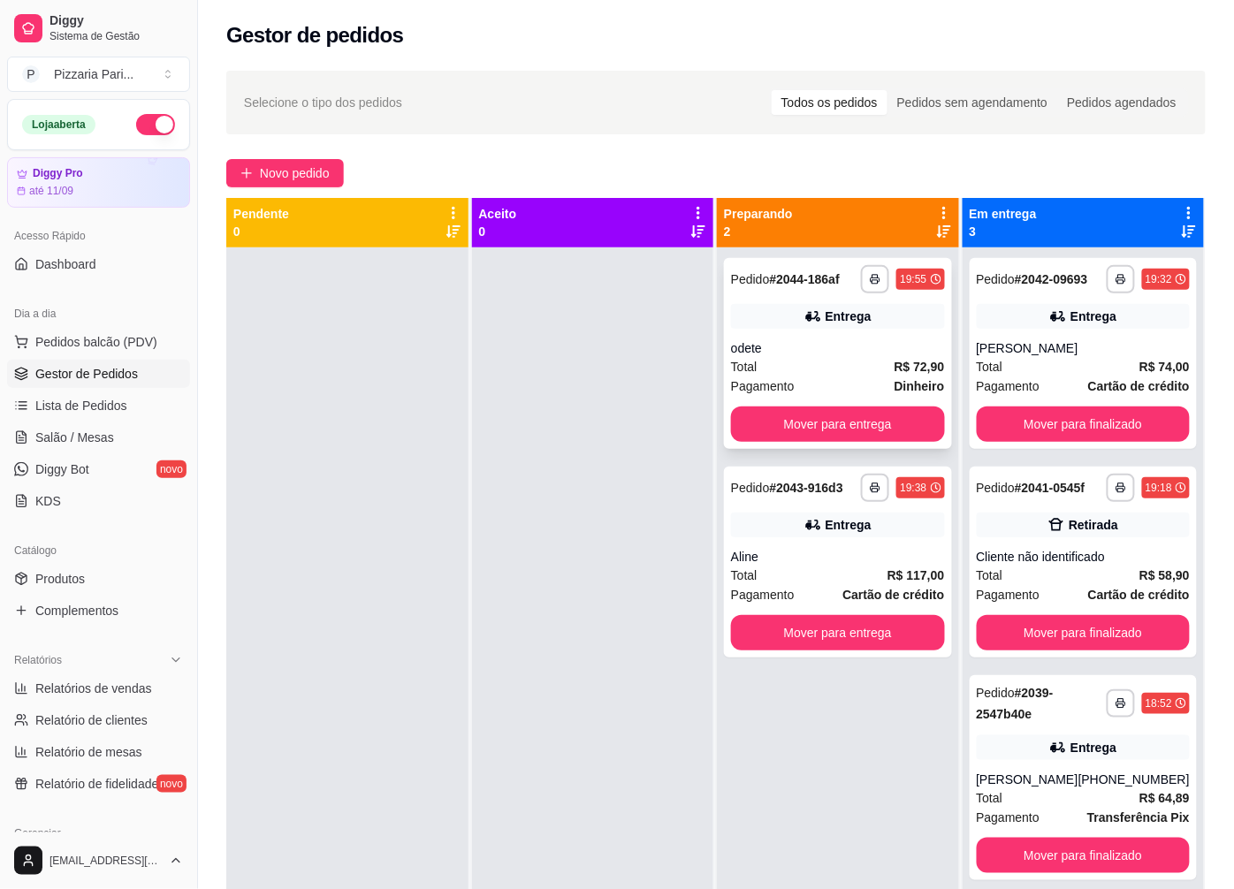
click at [738, 307] on div "Entrega" at bounding box center [838, 316] width 214 height 25
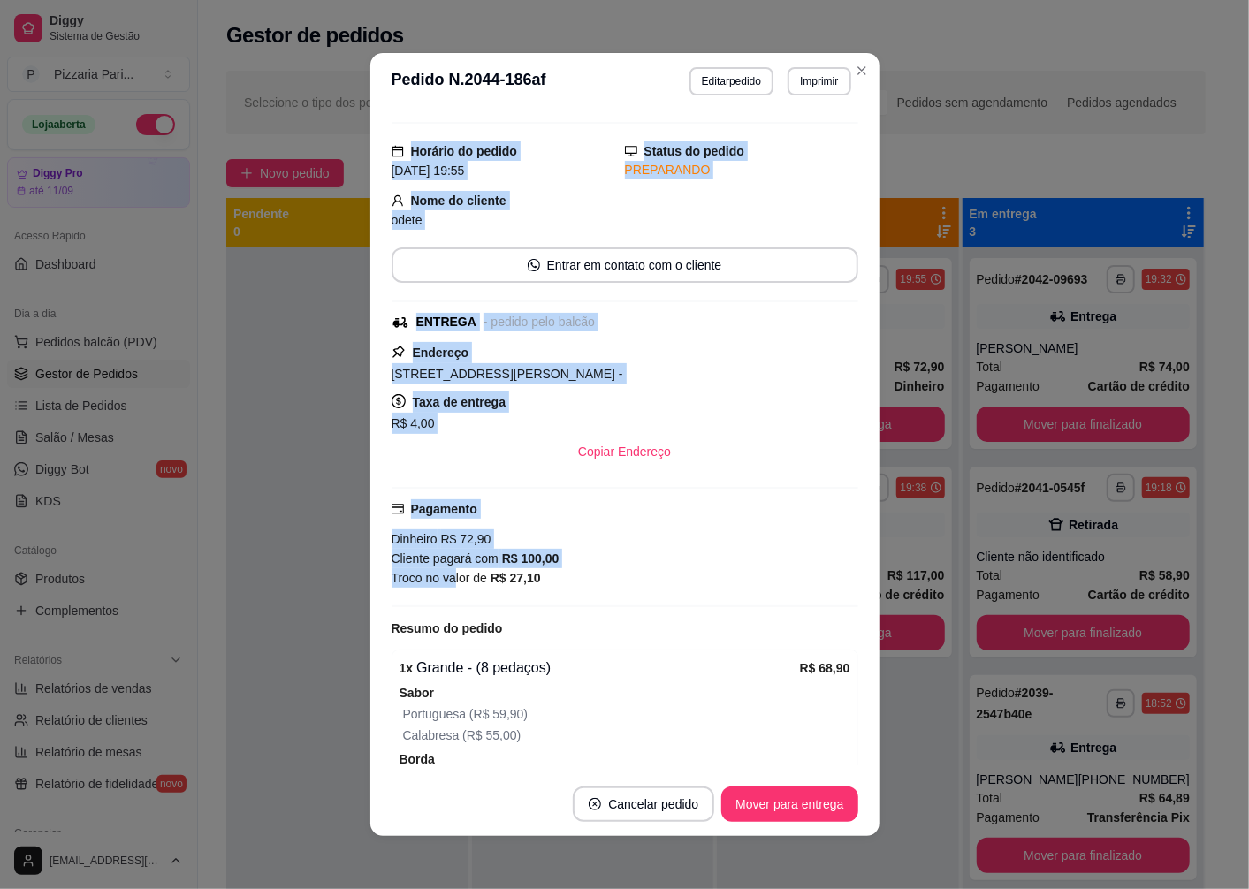
drag, startPoint x: 395, startPoint y: 254, endPoint x: 446, endPoint y: 573, distance: 323.1
click at [446, 573] on div "Atenção Seu período de teste acabou no dia Invalid Date . Essa funcionalidade e…" at bounding box center [625, 441] width 467 height 649
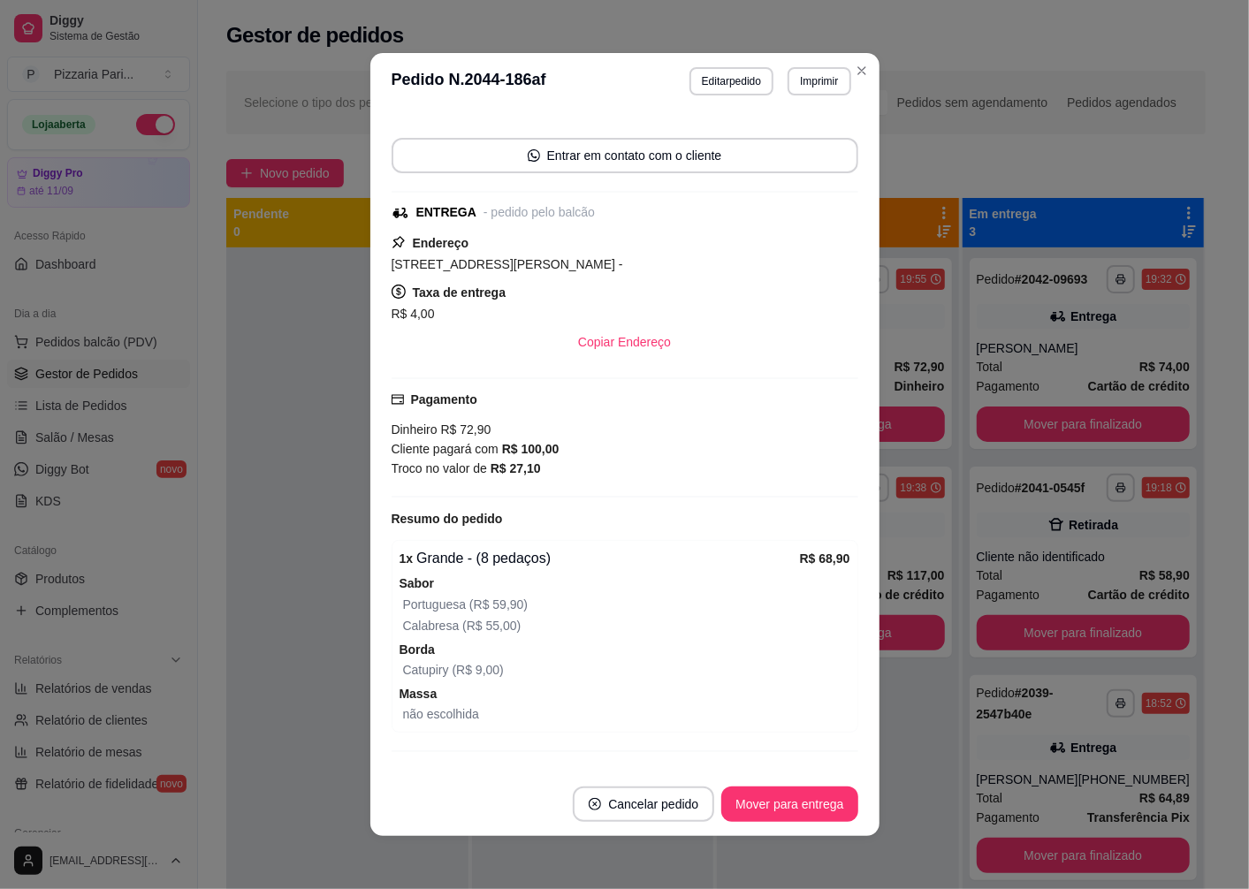
scroll to position [303, 0]
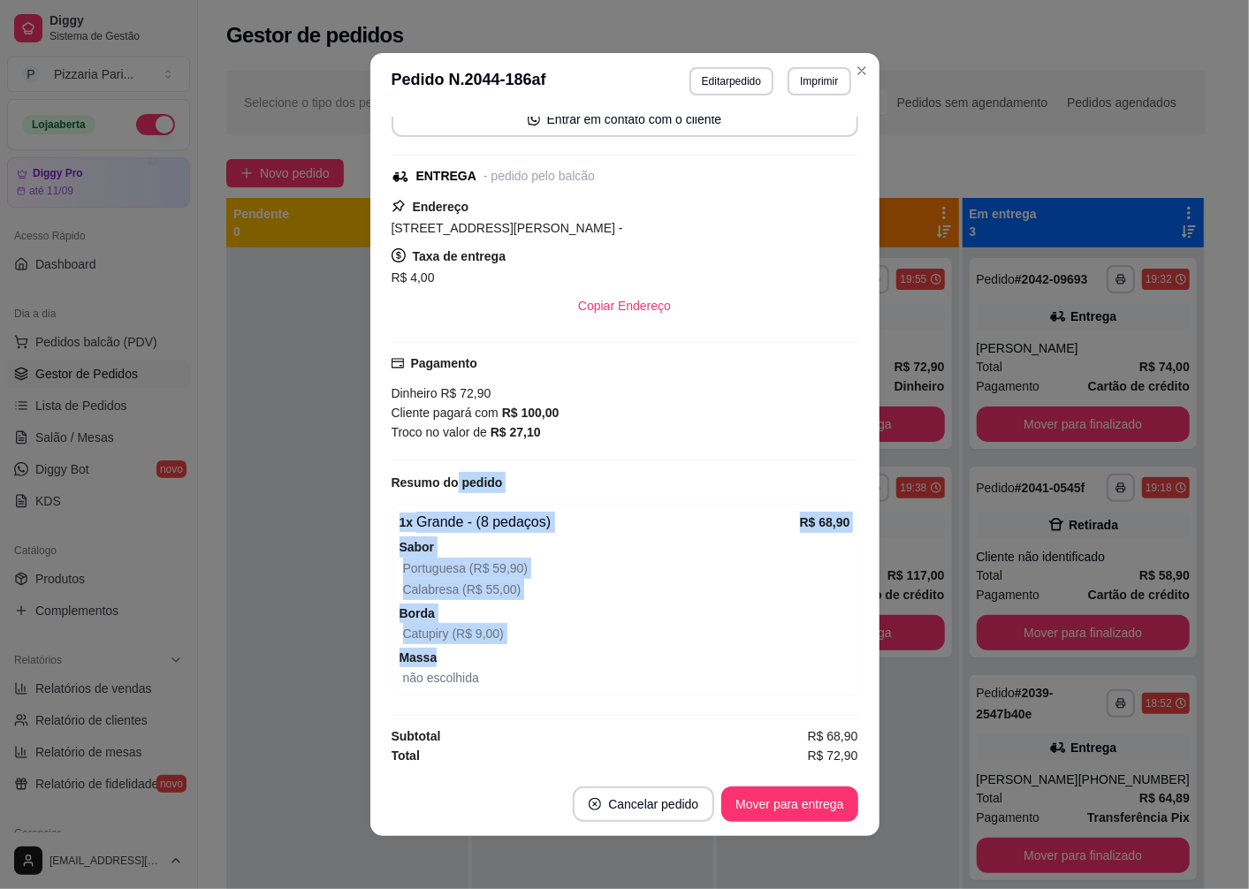
drag, startPoint x: 446, startPoint y: 573, endPoint x: 515, endPoint y: 660, distance: 111.4
click at [515, 660] on div "Atenção Seu período de teste acabou no dia Invalid Date . Essa funcionalidade e…" at bounding box center [625, 441] width 467 height 649
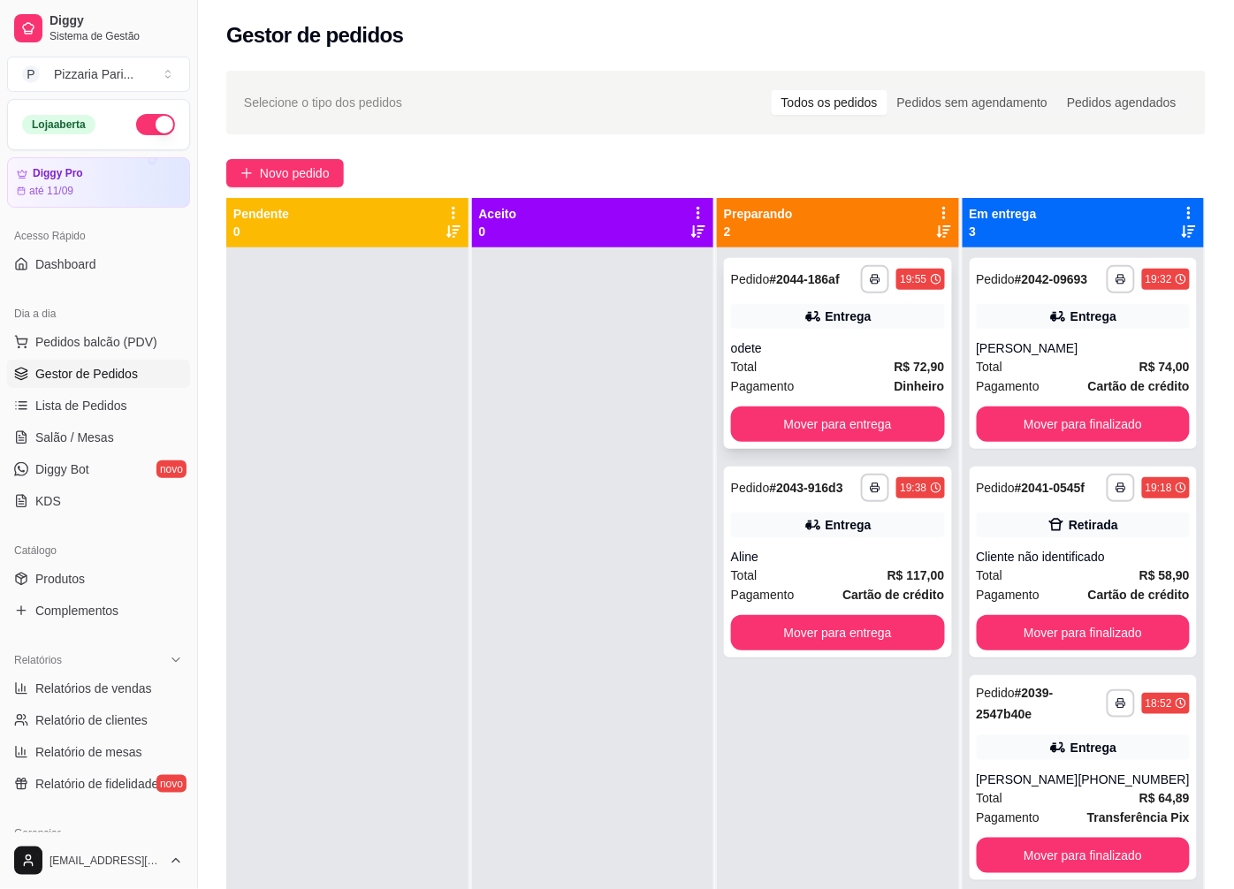
click at [758, 343] on div "odete" at bounding box center [838, 348] width 214 height 18
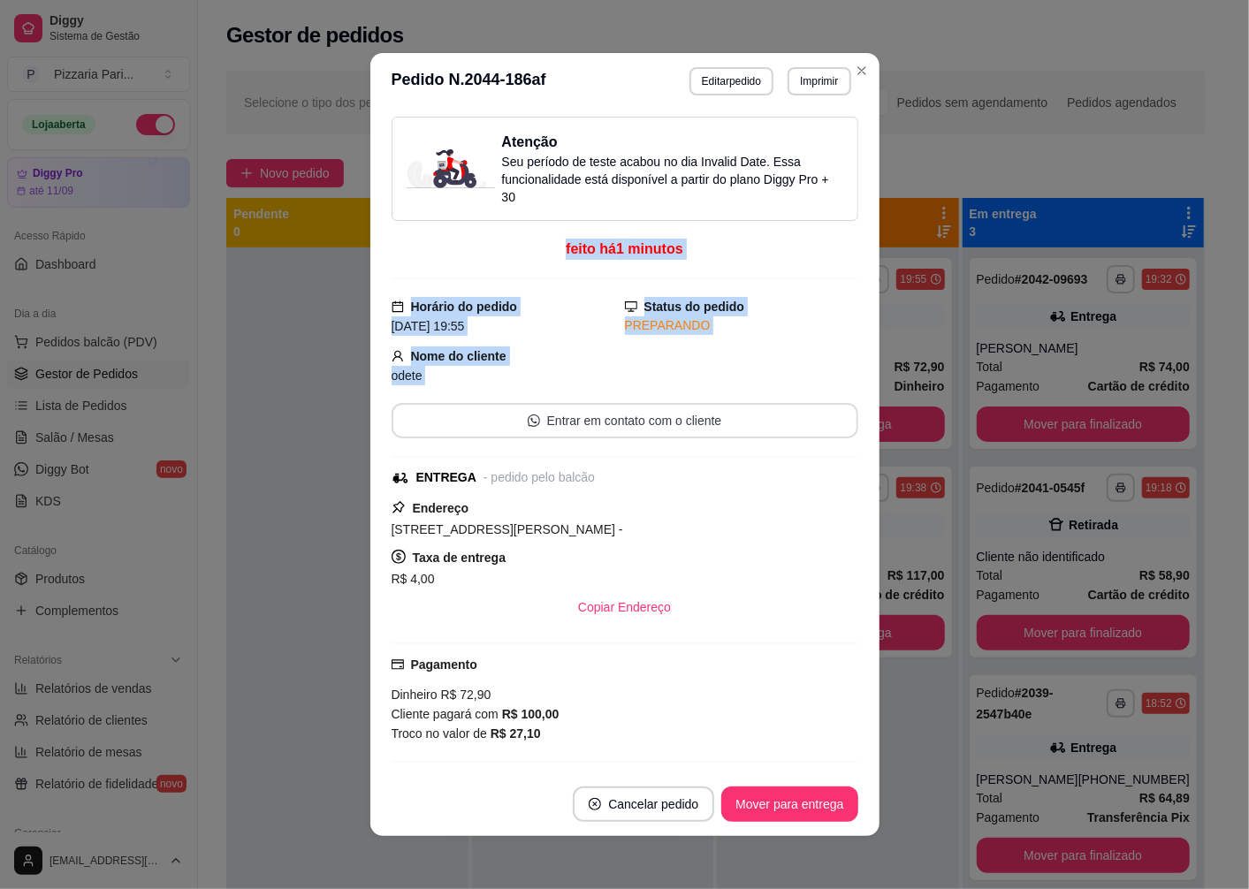
drag, startPoint x: 393, startPoint y: 249, endPoint x: 453, endPoint y: 419, distance: 180.0
click at [453, 419] on div "Atenção Seu período de teste acabou no dia Invalid Date . Essa funcionalidade e…" at bounding box center [625, 441] width 467 height 649
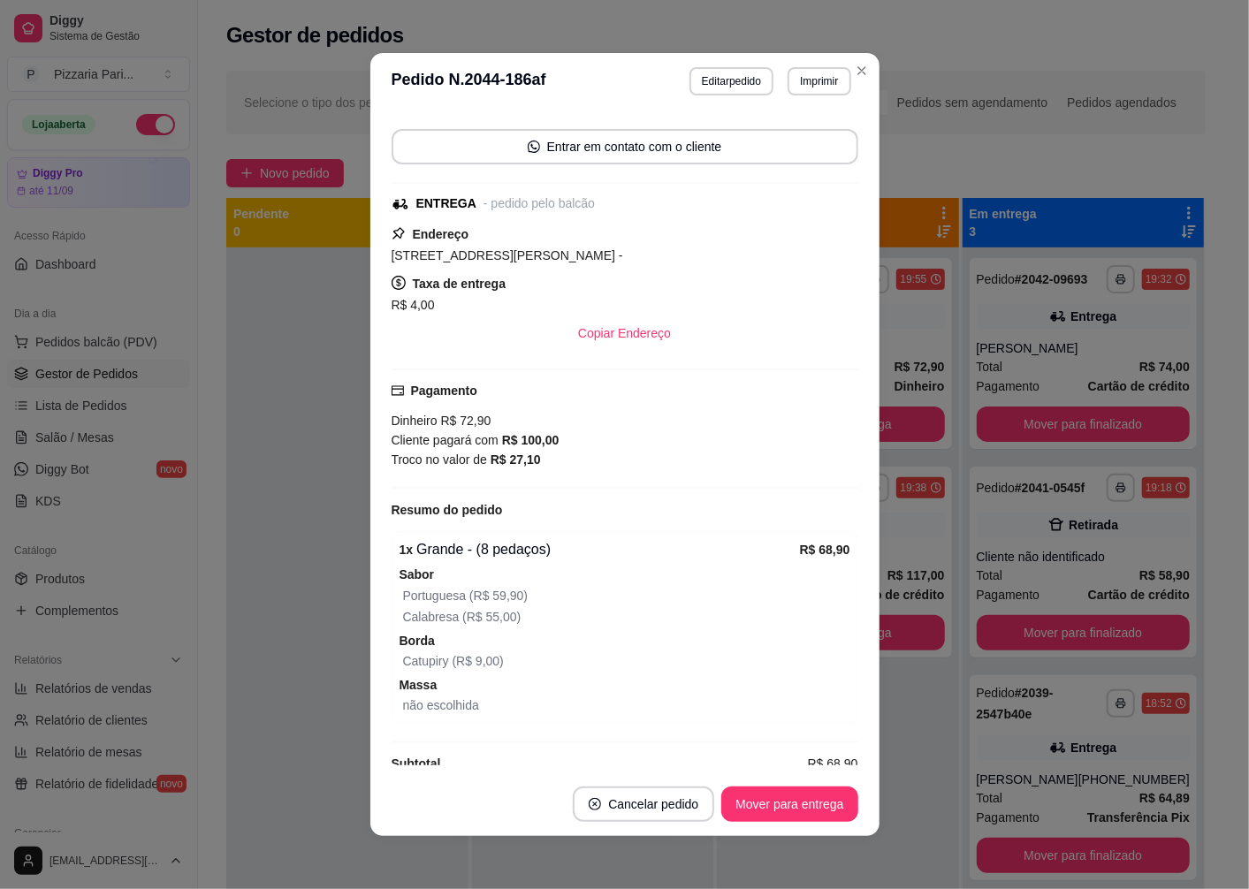
click at [453, 419] on div "Atenção Seu período de teste acabou no dia Invalid Date . Essa funcionalidade e…" at bounding box center [625, 441] width 467 height 649
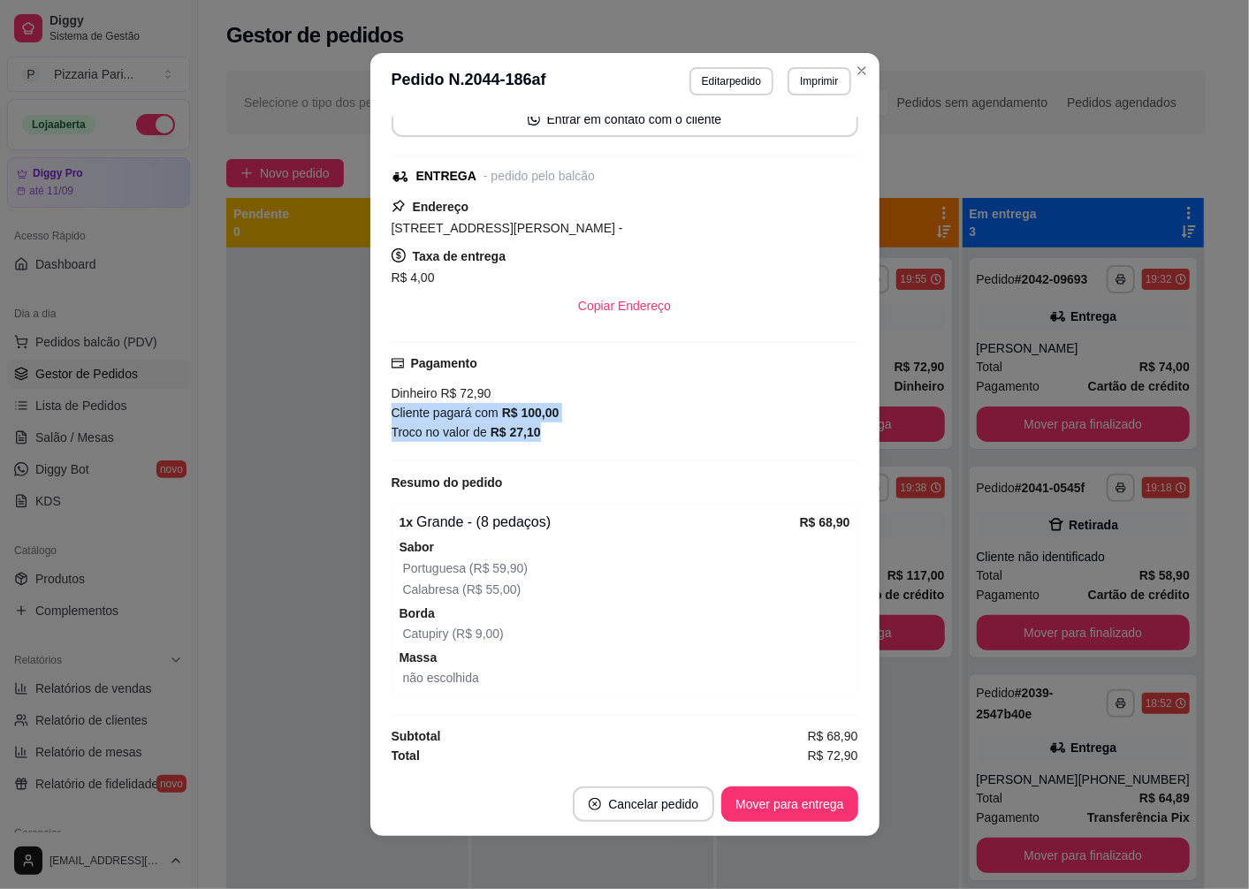
drag, startPoint x: 453, startPoint y: 419, endPoint x: 466, endPoint y: 436, distance: 20.9
click at [466, 436] on div "Dinheiro R$ 72,90 Cliente pagará com R$ 100,00 Troco no valor de R$ 27,10" at bounding box center [625, 413] width 467 height 58
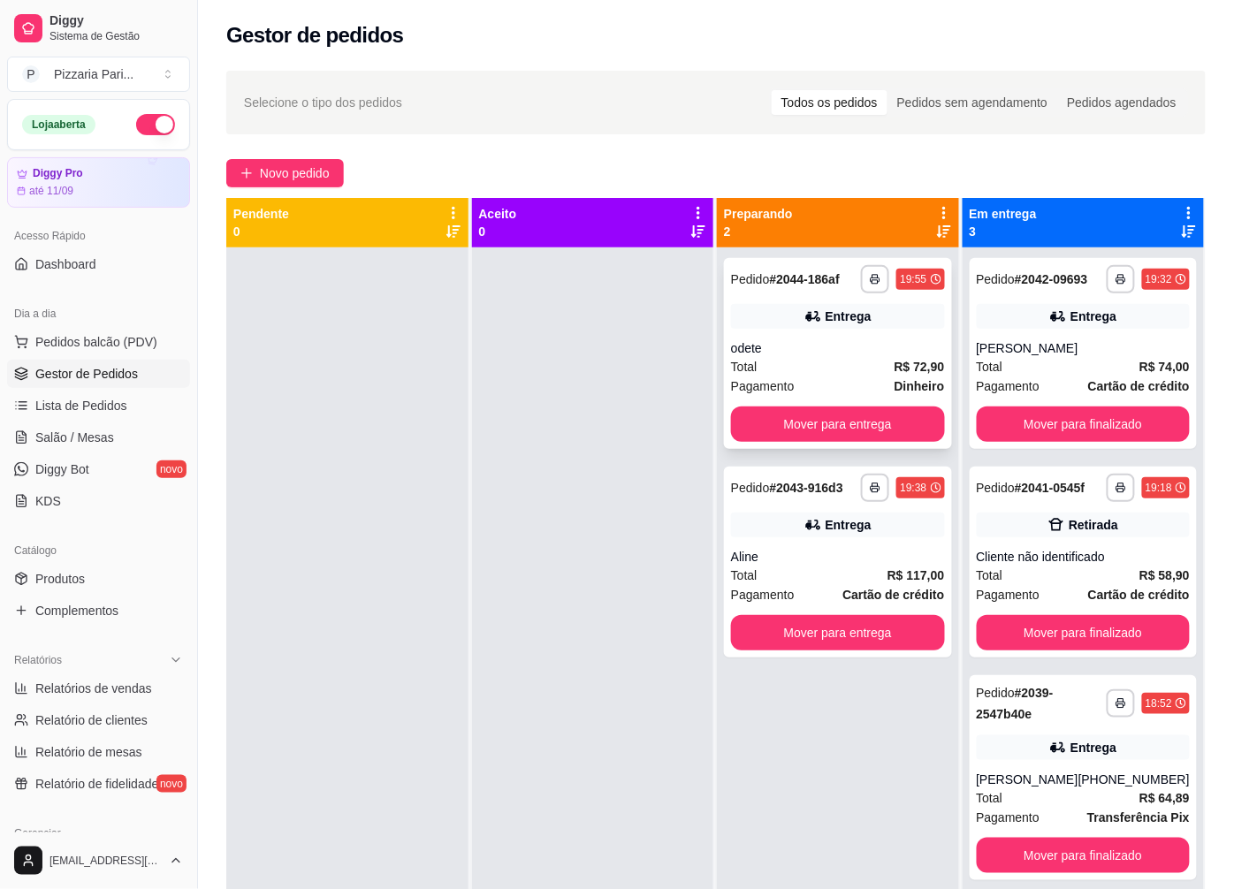
click at [731, 313] on div "Entrega" at bounding box center [838, 316] width 214 height 25
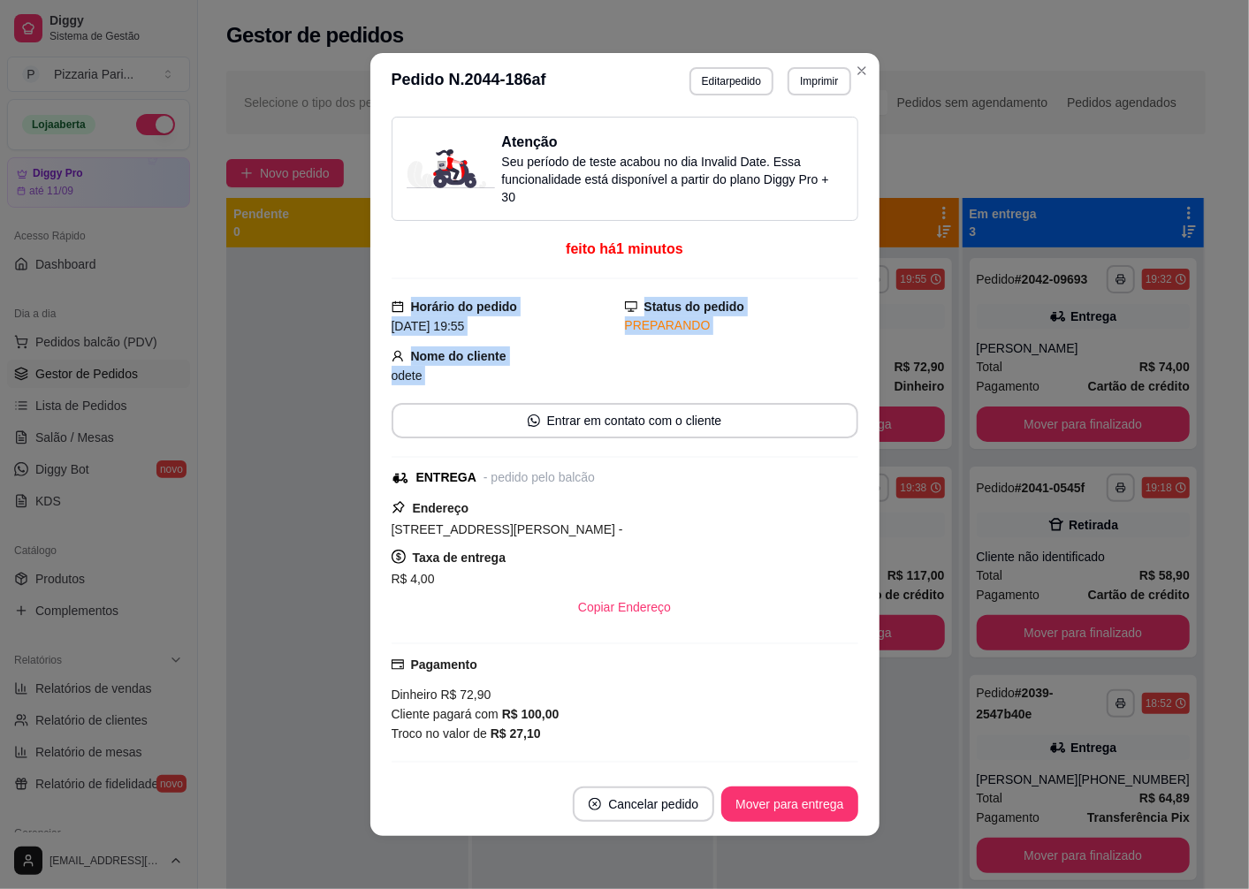
drag, startPoint x: 384, startPoint y: 279, endPoint x: 403, endPoint y: 403, distance: 125.1
click at [403, 403] on div "Atenção Seu período de teste acabou no dia Invalid Date . Essa funcionalidade e…" at bounding box center [625, 441] width 467 height 649
click at [421, 479] on div "Atenção Seu período de teste acabou no dia Invalid Date . Essa funcionalidade e…" at bounding box center [625, 441] width 467 height 649
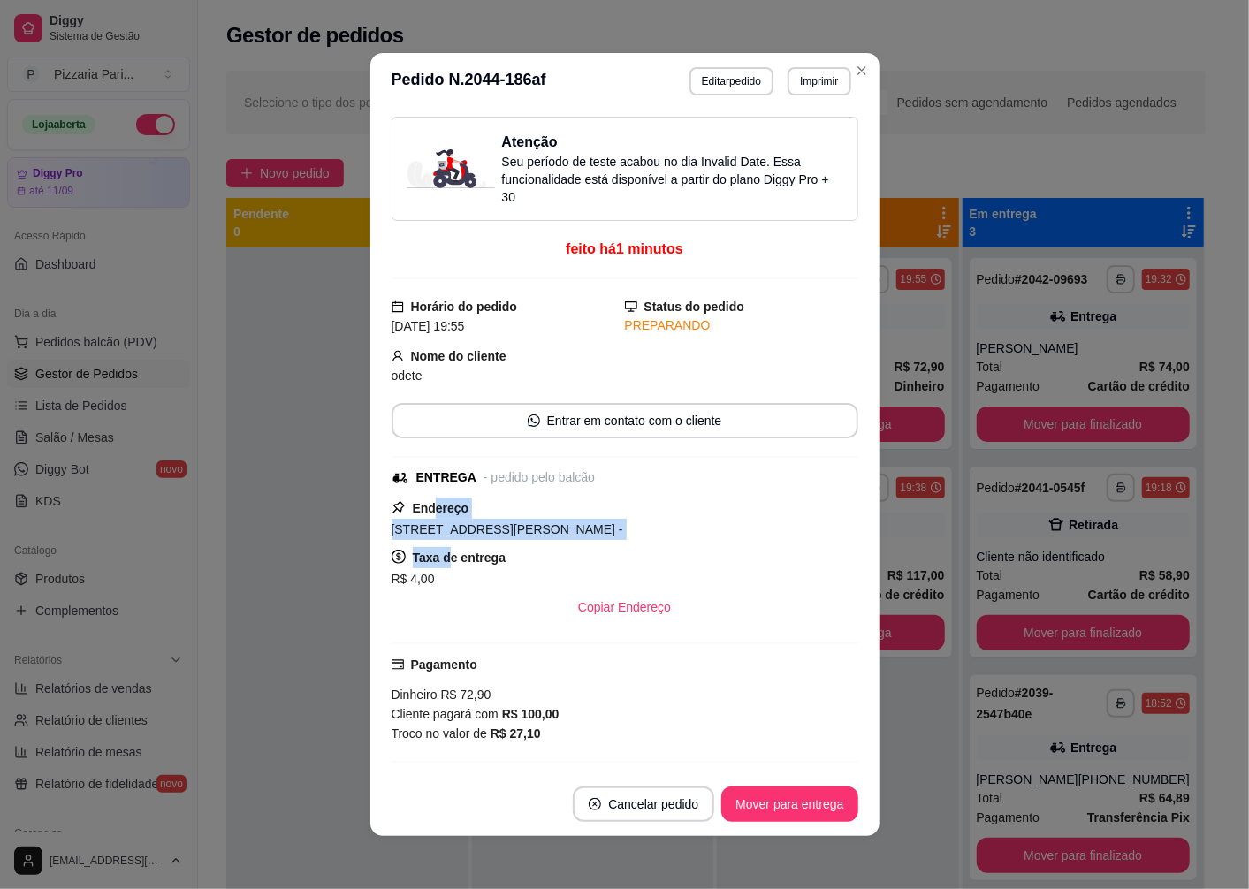
click at [437, 553] on div "Atenção Seu período de teste acabou no dia Invalid Date . Essa funcionalidade e…" at bounding box center [625, 441] width 467 height 649
drag, startPoint x: 437, startPoint y: 553, endPoint x: 453, endPoint y: 597, distance: 46.7
click at [453, 597] on div "Copiar Endereço" at bounding box center [625, 607] width 467 height 35
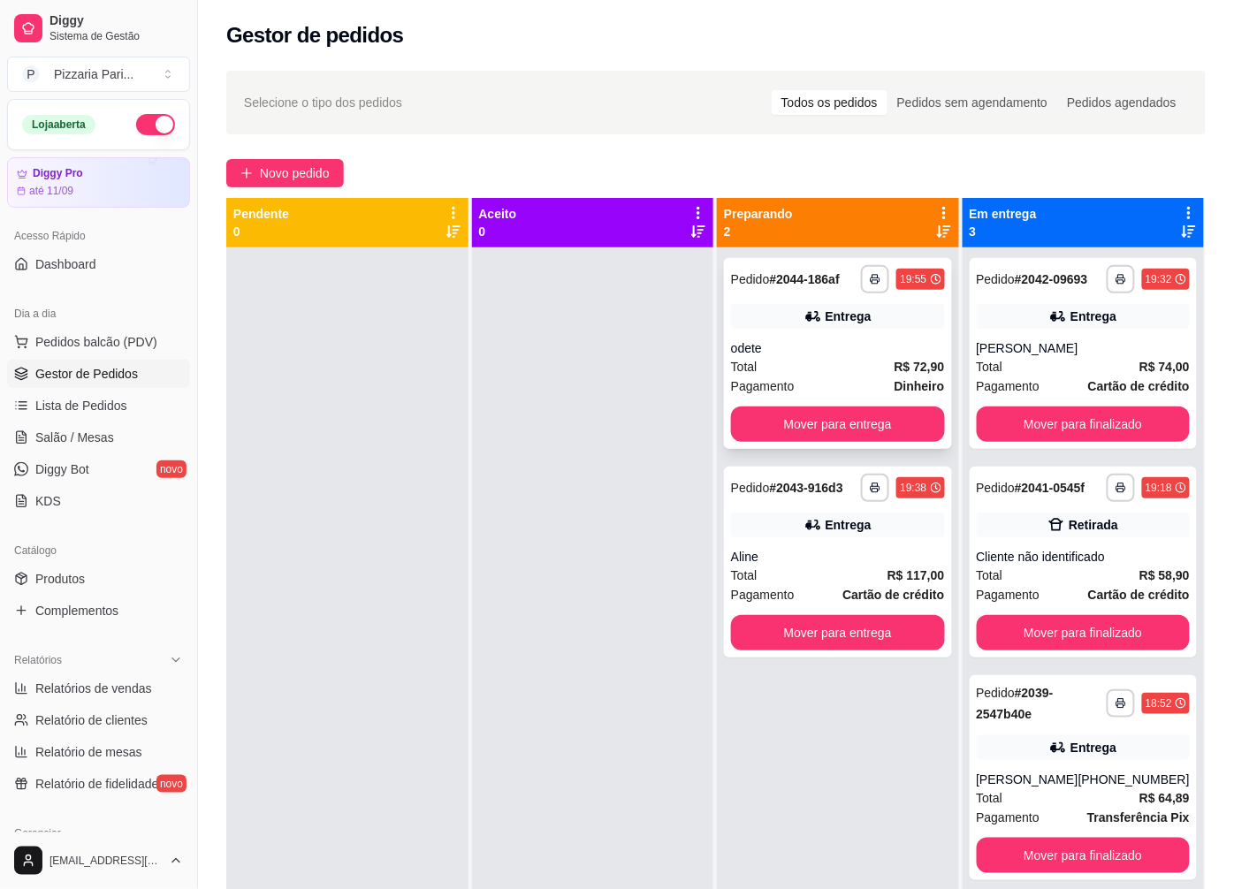
click at [739, 310] on div "Entrega" at bounding box center [838, 316] width 214 height 25
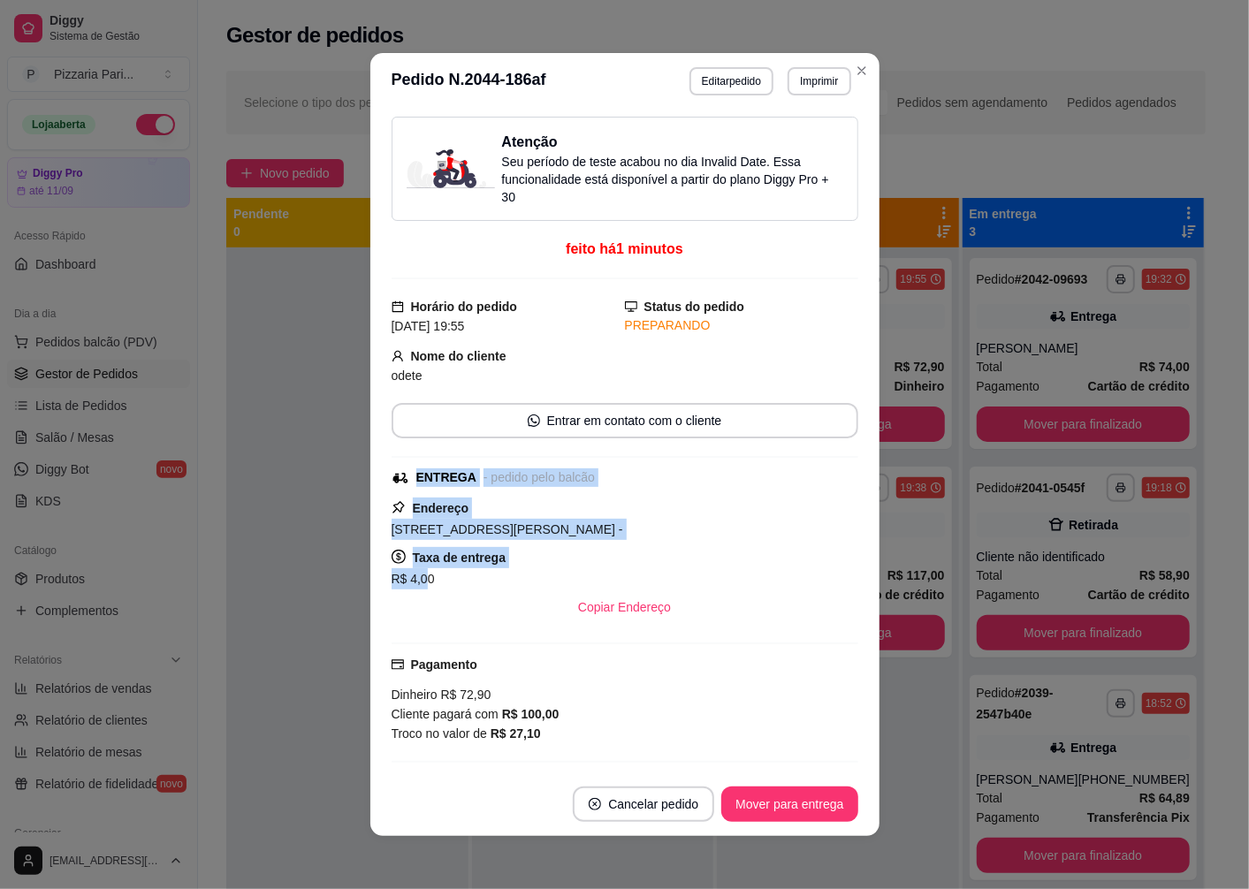
drag, startPoint x: 377, startPoint y: 475, endPoint x: 419, endPoint y: 599, distance: 131.4
click at [419, 599] on div "Atenção Seu período de teste acabou no dia Invalid Date . Essa funcionalidade e…" at bounding box center [624, 441] width 509 height 663
click at [419, 607] on div "Copiar Endereço" at bounding box center [625, 607] width 467 height 35
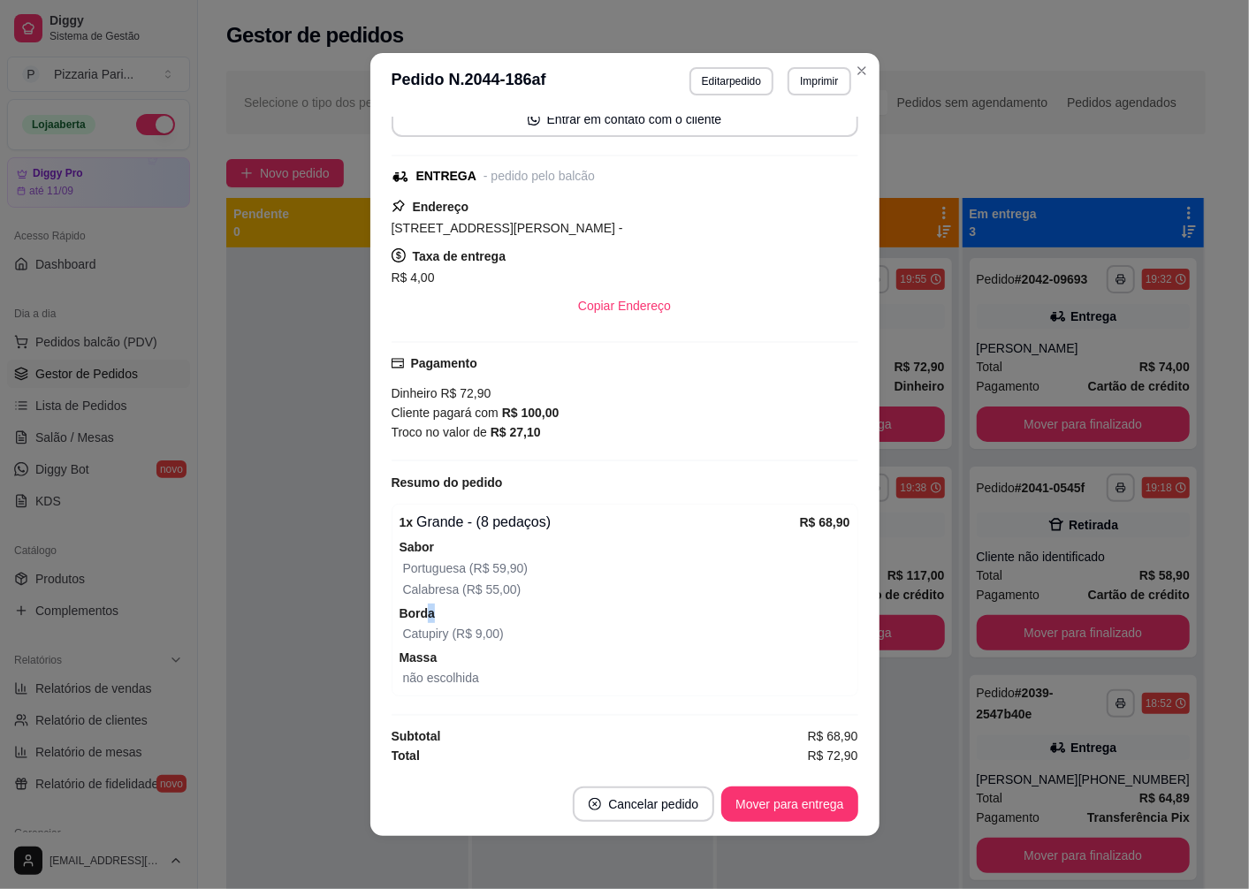
drag, startPoint x: 419, startPoint y: 607, endPoint x: 433, endPoint y: 613, distance: 15.4
click at [433, 613] on span "Borda" at bounding box center [624, 613] width 451 height 19
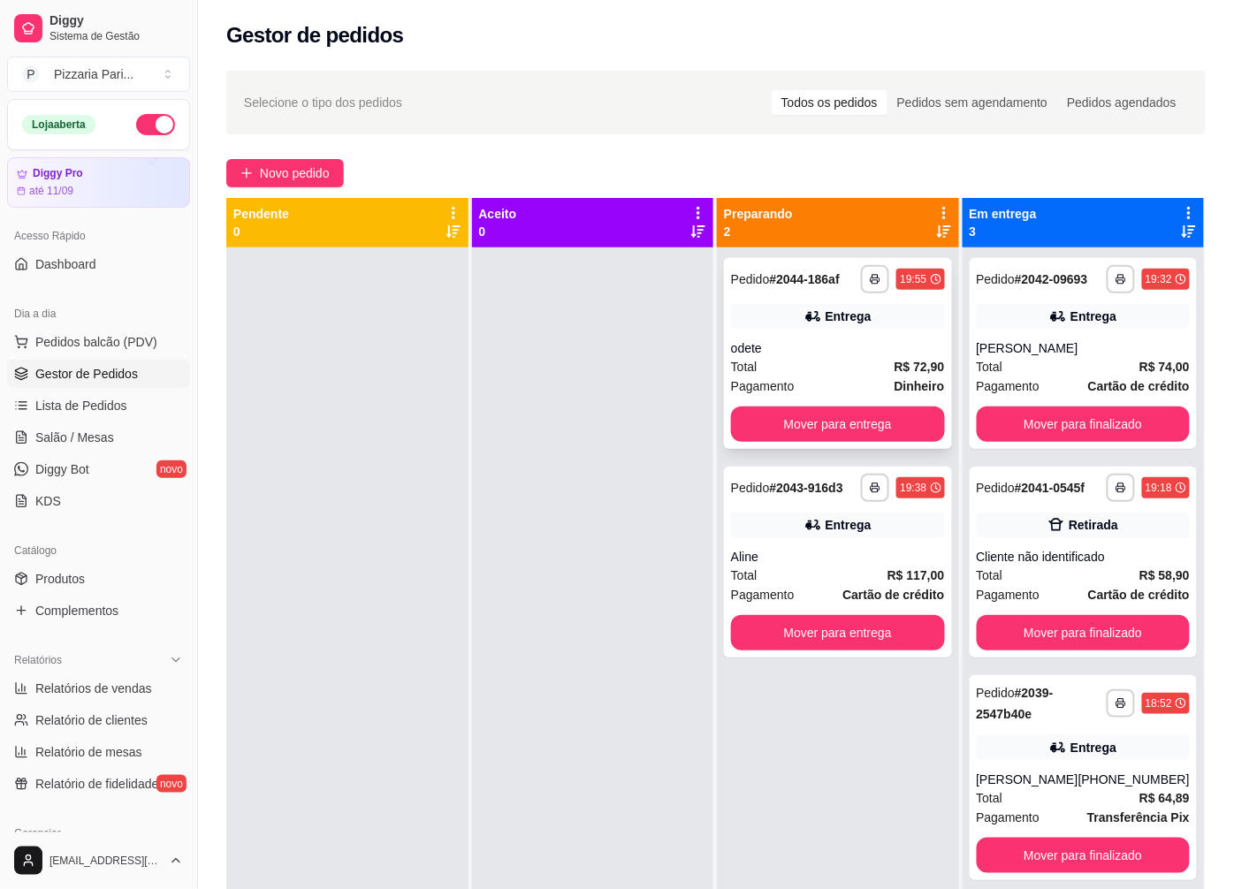
click at [731, 327] on div "Entrega" at bounding box center [838, 316] width 214 height 25
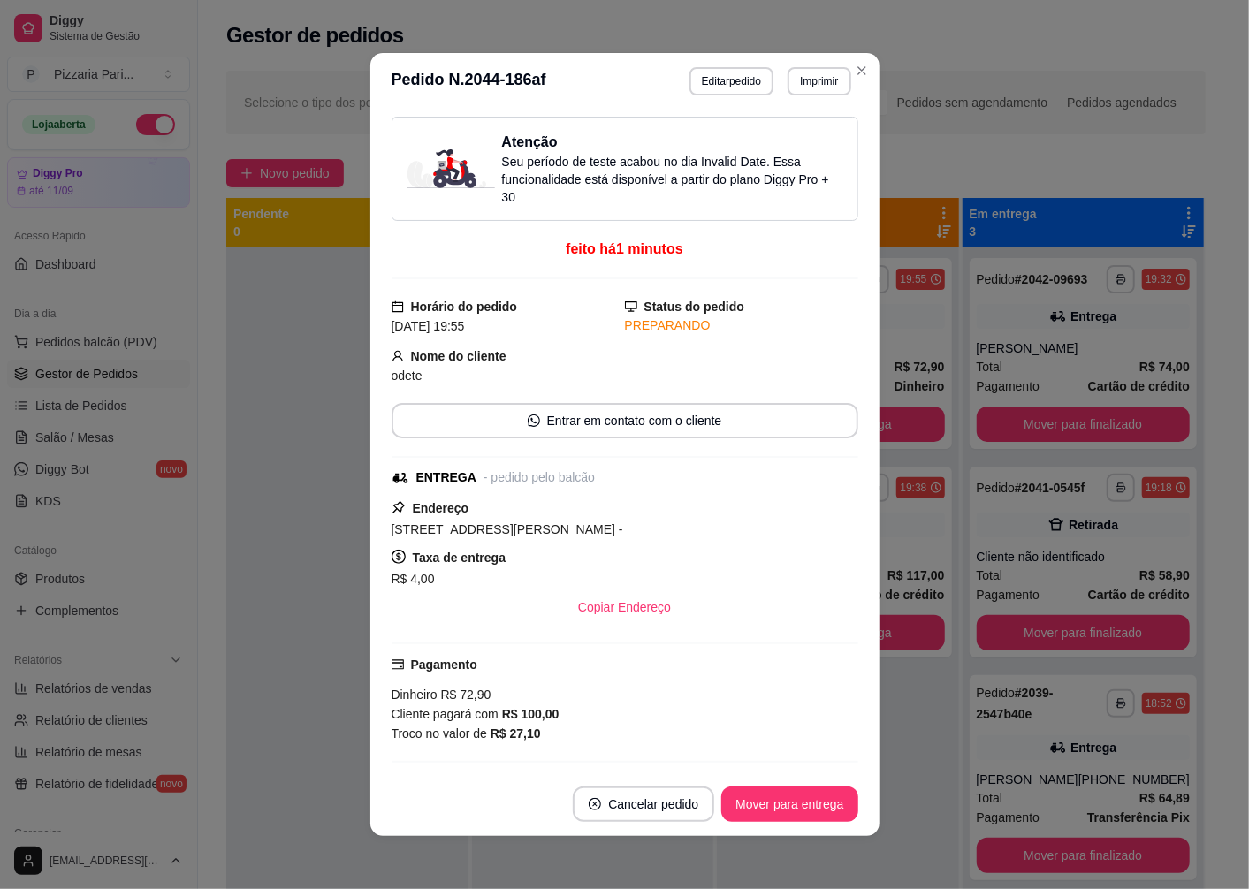
drag, startPoint x: 378, startPoint y: 474, endPoint x: 510, endPoint y: 550, distance: 152.0
click at [502, 545] on div "Atenção Seu período de teste acabou no dia Invalid Date . Essa funcionalidade e…" at bounding box center [624, 441] width 509 height 663
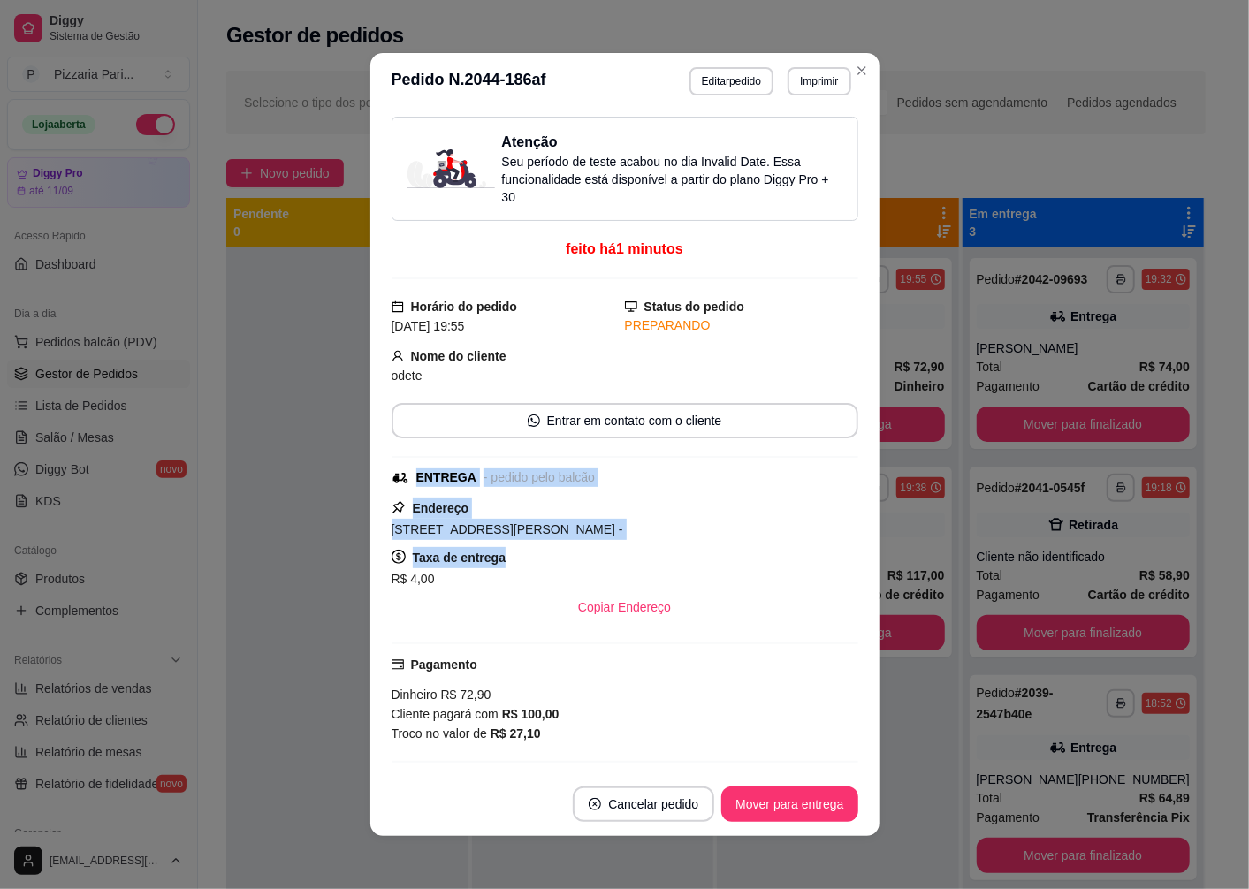
click at [511, 551] on div "Taxa de entrega R$ 4,00" at bounding box center [625, 568] width 467 height 42
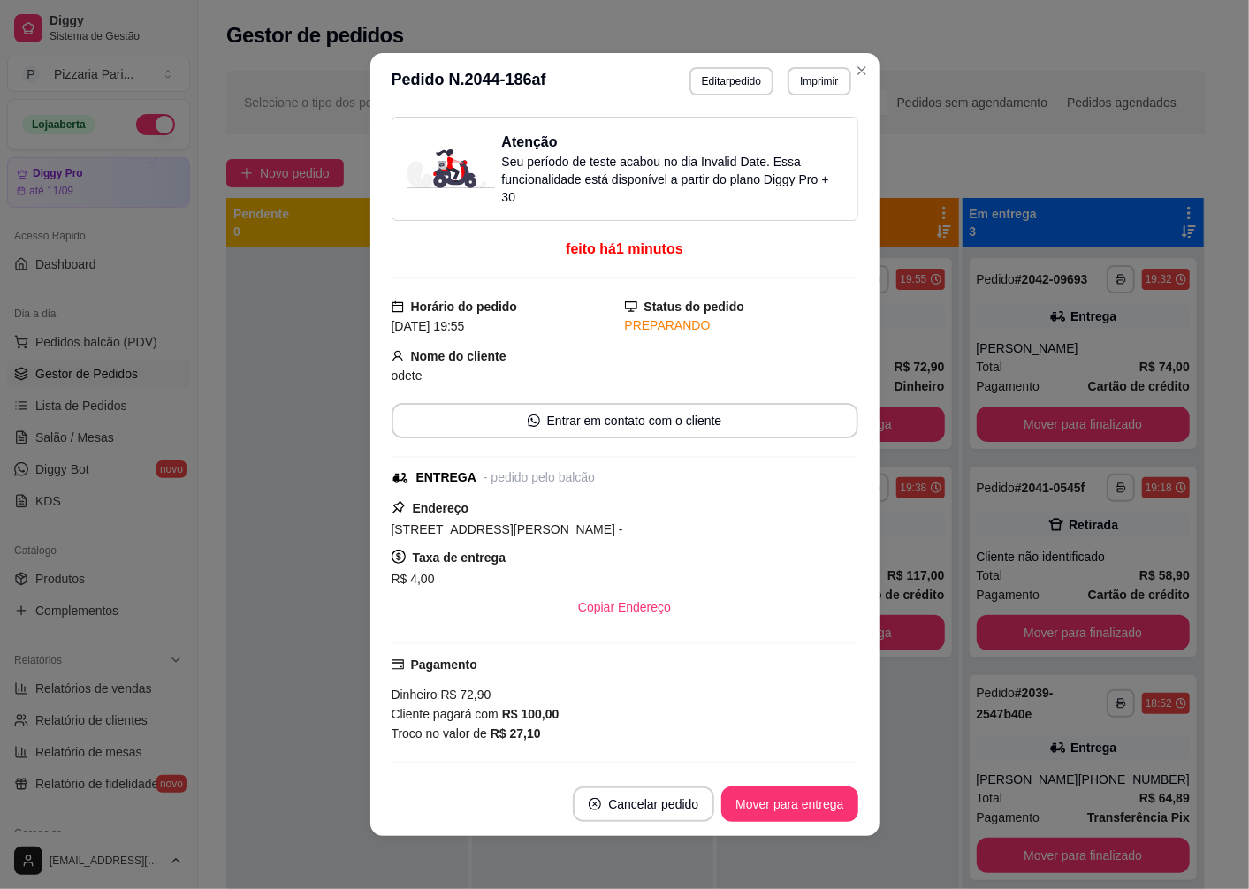
drag, startPoint x: 511, startPoint y: 551, endPoint x: 567, endPoint y: 654, distance: 117.9
click at [567, 654] on div "Pagamento Dinheiro R$ 72,90 Cliente pagará com R$ 100,00 Troco no valor de R$ 2…" at bounding box center [625, 703] width 467 height 120
click at [567, 656] on div "Pagamento Dinheiro R$ 72,90 Cliente pagará com R$ 100,00 Troco no valor de R$ 2…" at bounding box center [625, 703] width 467 height 120
drag, startPoint x: 553, startPoint y: 657, endPoint x: 525, endPoint y: 622, distance: 44.6
click at [551, 656] on div "Pagamento Dinheiro R$ 72,90 Cliente pagará com R$ 100,00 Troco no valor de R$ 2…" at bounding box center [625, 699] width 467 height 88
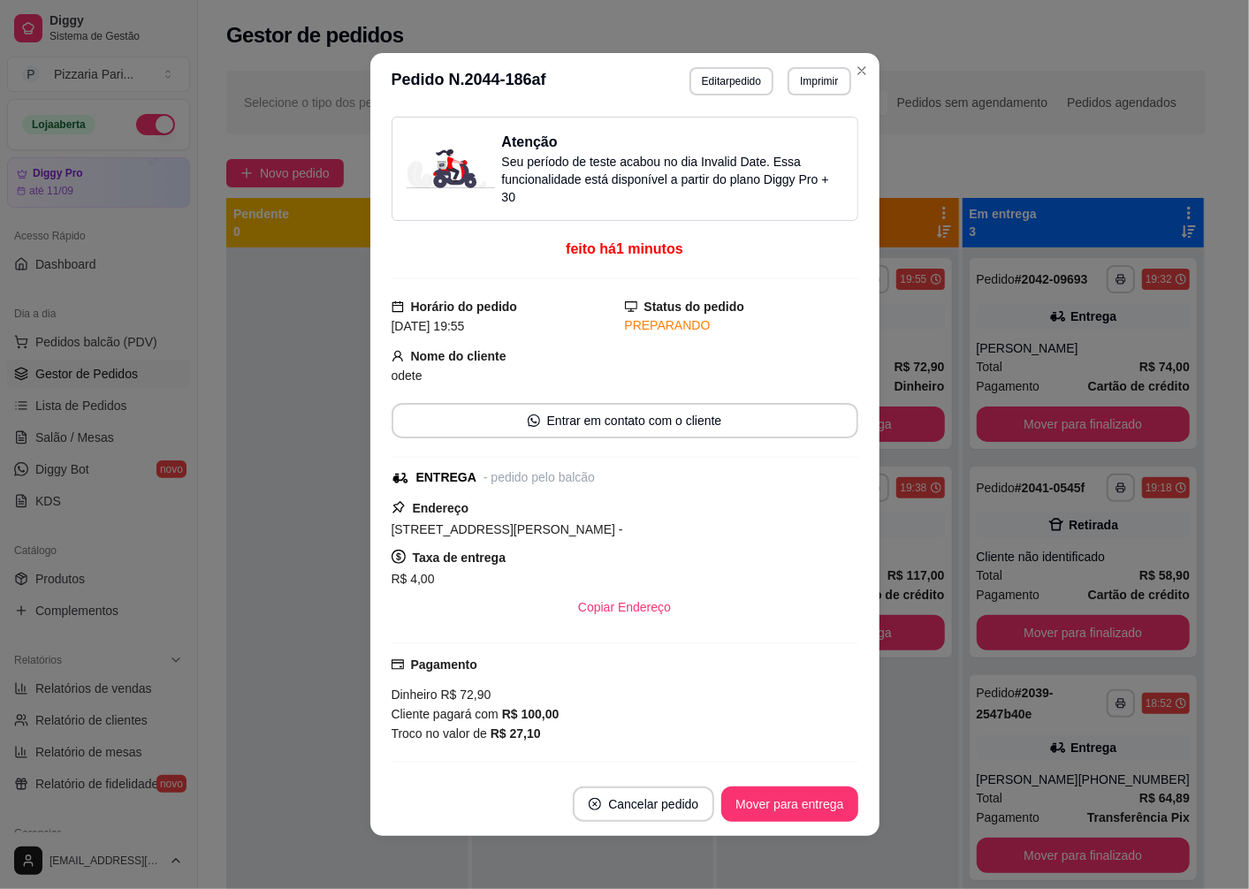
click at [507, 616] on div "Copiar Endereço" at bounding box center [625, 607] width 467 height 35
click at [392, 473] on icon at bounding box center [401, 478] width 18 height 18
drag, startPoint x: 385, startPoint y: 473, endPoint x: 434, endPoint y: 519, distance: 66.9
click at [431, 514] on div "Atenção Seu período de teste acabou no dia Invalid Date . Essa funcionalidade e…" at bounding box center [625, 441] width 467 height 649
drag, startPoint x: 437, startPoint y: 558, endPoint x: 434, endPoint y: 549, distance: 9.5
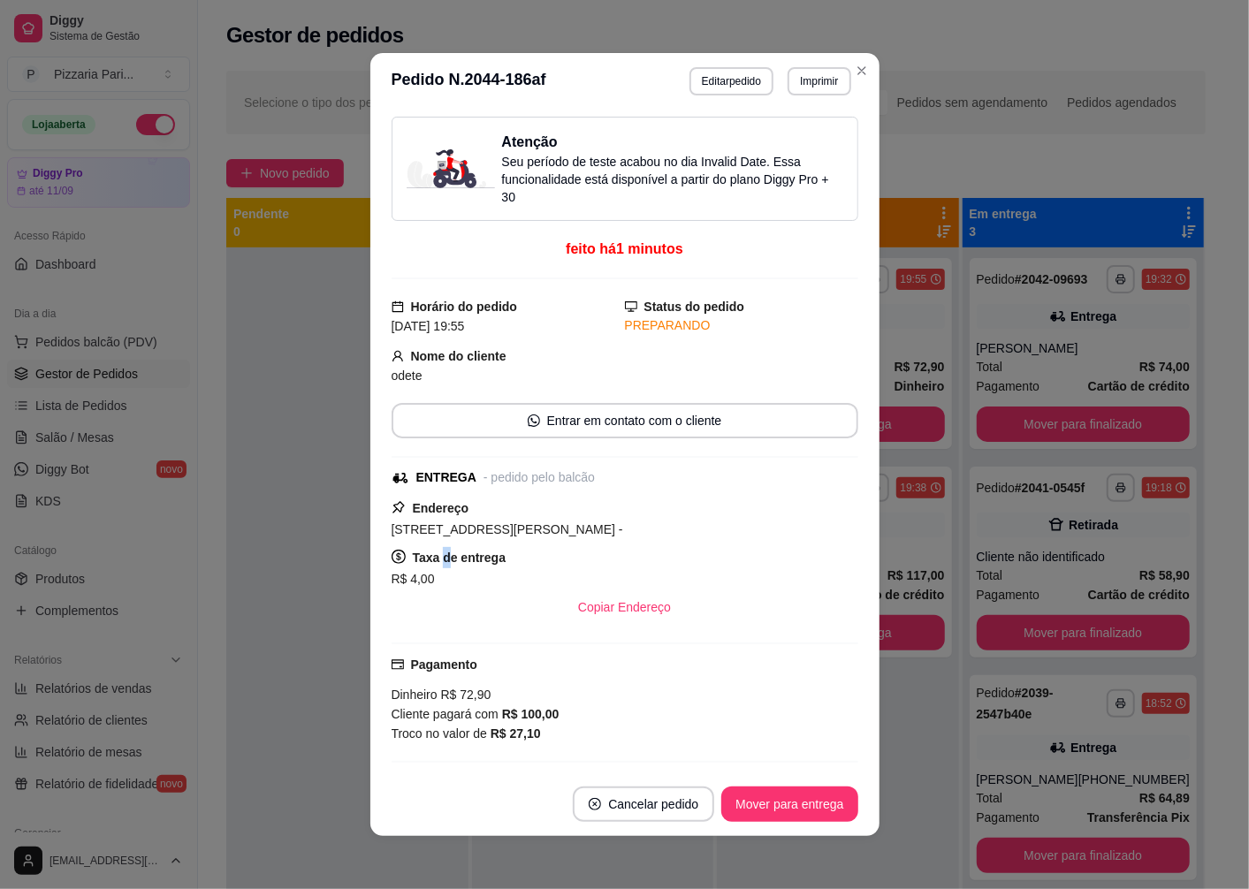
click at [434, 549] on div "Taxa de entrega R$ 4,00" at bounding box center [625, 568] width 467 height 42
drag, startPoint x: 434, startPoint y: 549, endPoint x: 405, endPoint y: 481, distance: 74.0
click at [405, 481] on div "ENTREGA - pedido pelo balcão" at bounding box center [623, 477] width 463 height 19
drag, startPoint x: 405, startPoint y: 481, endPoint x: 425, endPoint y: 486, distance: 21.0
click at [425, 486] on div "ENTREGA - pedido pelo balcão" at bounding box center [623, 477] width 463 height 19
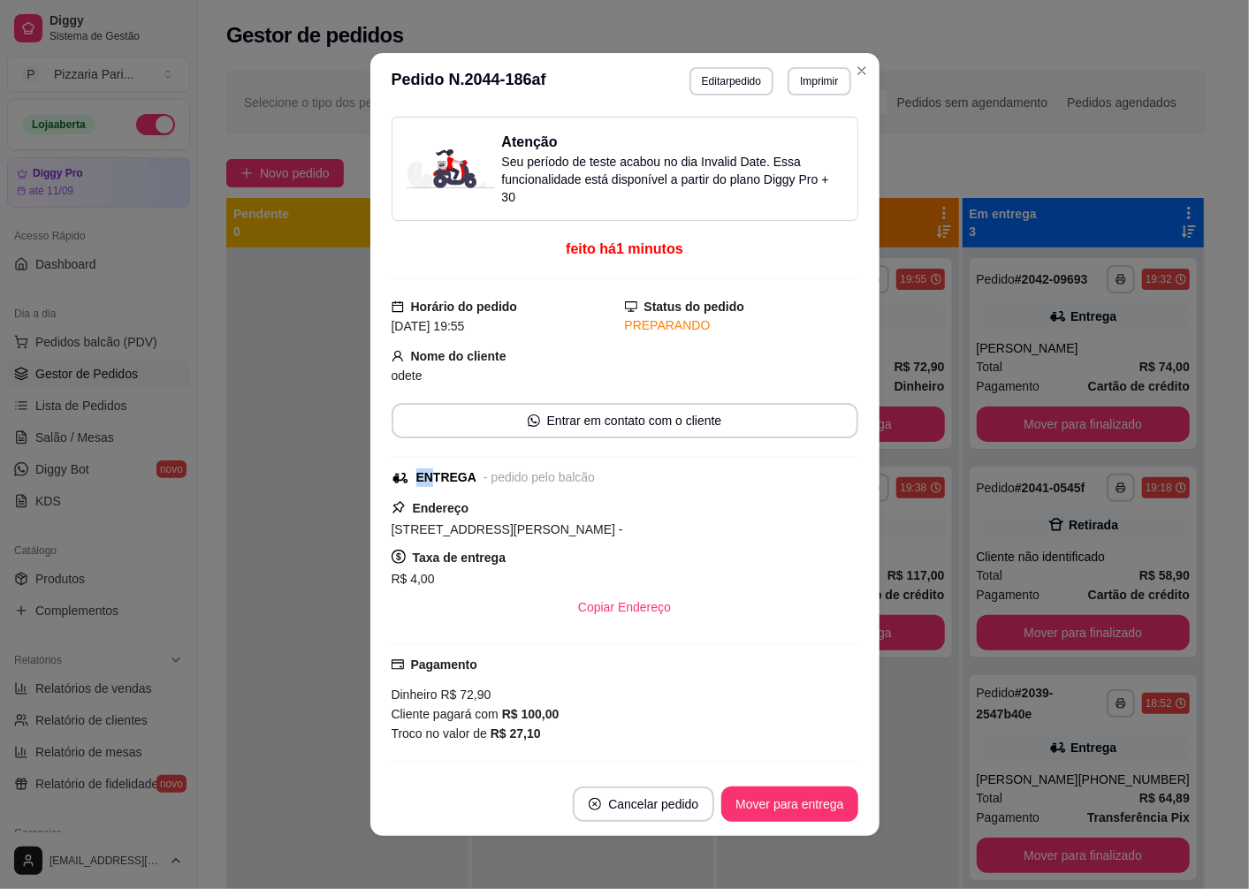
drag, startPoint x: 425, startPoint y: 486, endPoint x: 437, endPoint y: 495, distance: 15.2
click at [437, 495] on div "Atenção Seu período de teste acabou no dia Invalid Date . Essa funcionalidade e…" at bounding box center [625, 441] width 467 height 649
click at [440, 497] on div "Atenção Seu período de teste acabou no dia Invalid Date . Essa funcionalidade e…" at bounding box center [625, 441] width 467 height 649
click at [442, 498] on div "Atenção Seu período de teste acabou no dia Invalid Date . Essa funcionalidade e…" at bounding box center [625, 441] width 467 height 649
click at [443, 499] on div "Atenção Seu período de teste acabou no dia Invalid Date . Essa funcionalidade e…" at bounding box center [625, 441] width 467 height 649
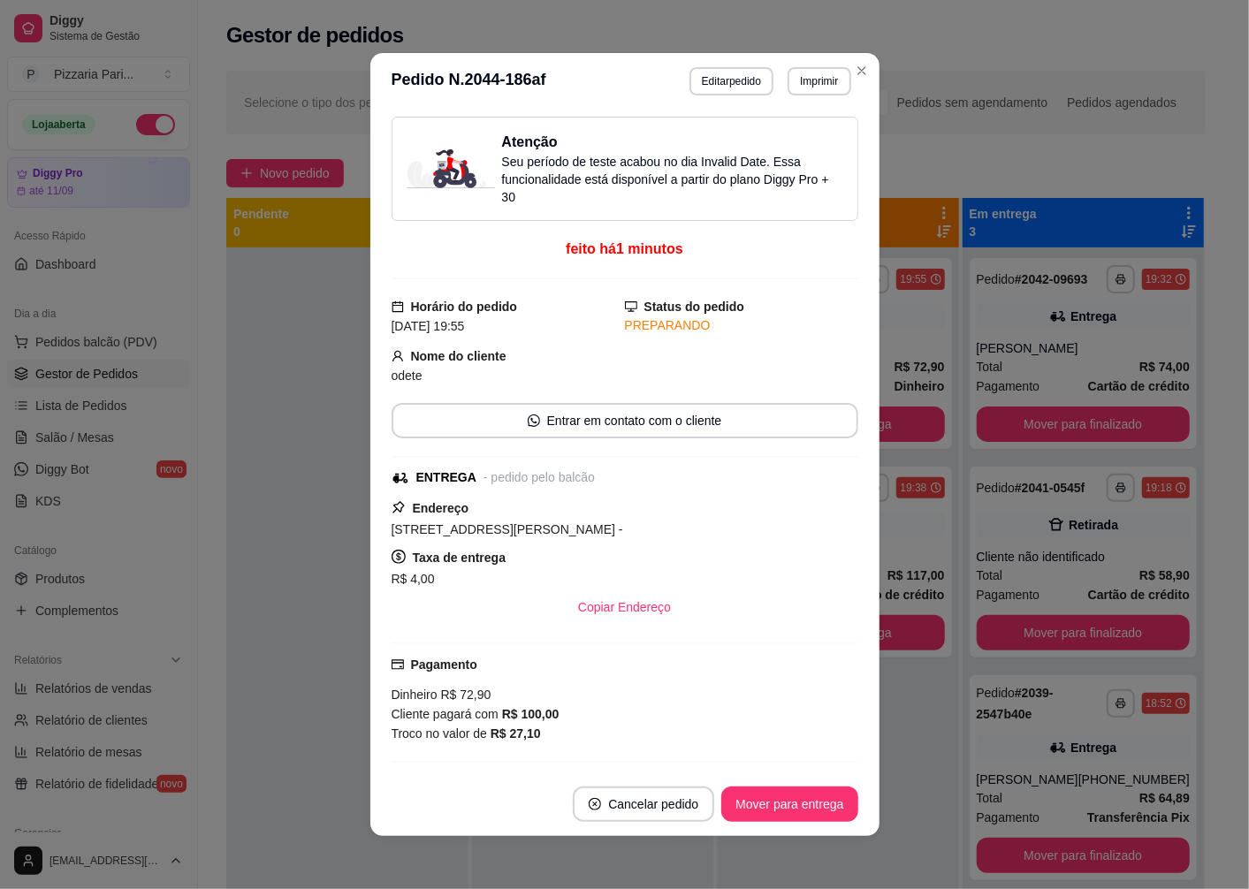
drag, startPoint x: 443, startPoint y: 499, endPoint x: 404, endPoint y: 479, distance: 43.9
click at [404, 479] on div "ENTREGA - pedido pelo balcão" at bounding box center [623, 477] width 463 height 19
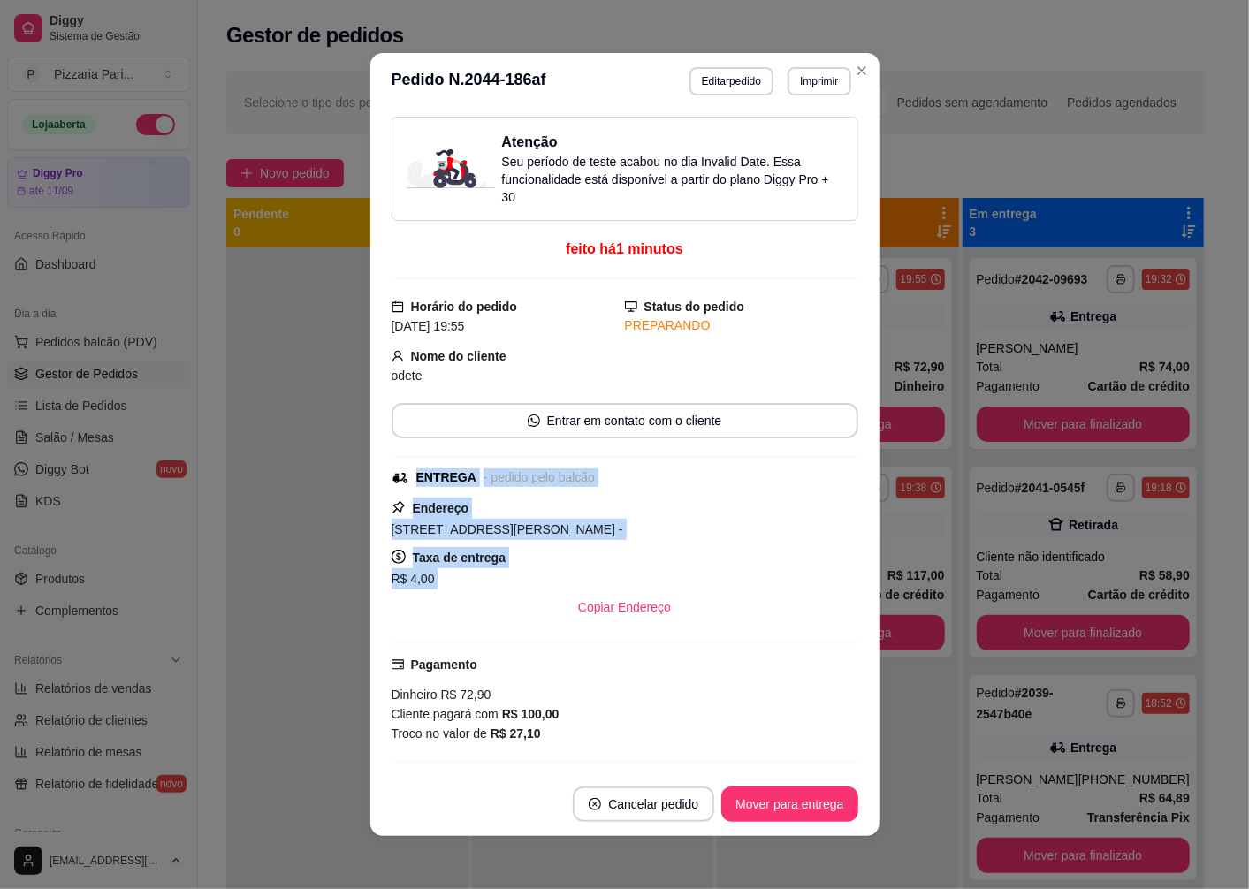
drag, startPoint x: 404, startPoint y: 479, endPoint x: 463, endPoint y: 599, distance: 134.0
click at [463, 599] on div "Atenção Seu período de teste acabou no dia Invalid Date . Essa funcionalidade e…" at bounding box center [625, 441] width 467 height 649
click at [467, 611] on div "Copiar Endereço" at bounding box center [625, 607] width 467 height 35
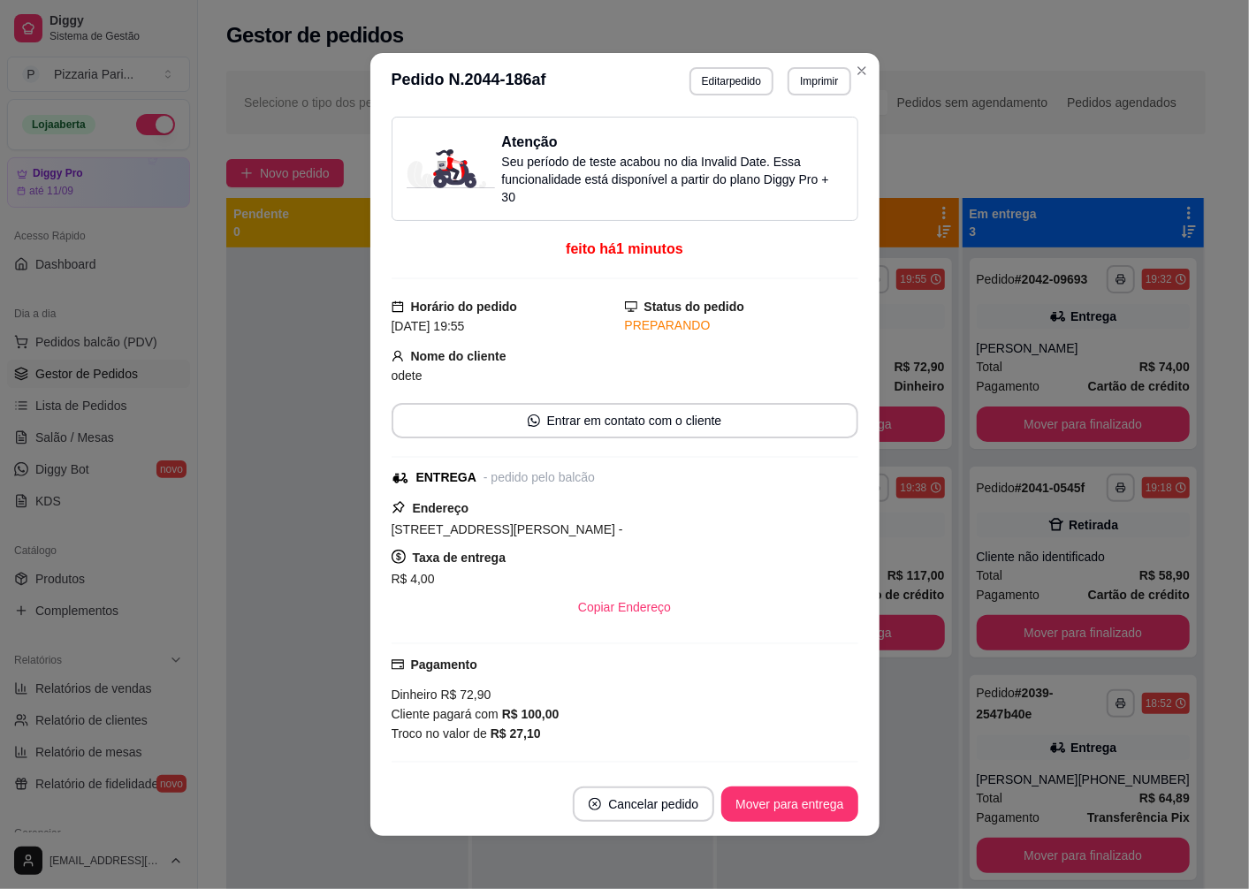
drag, startPoint x: 467, startPoint y: 611, endPoint x: 473, endPoint y: 650, distance: 40.3
click at [473, 650] on div "Pagamento Dinheiro R$ 72,90 Cliente pagará com R$ 100,00 Troco no valor de R$ 2…" at bounding box center [625, 703] width 467 height 120
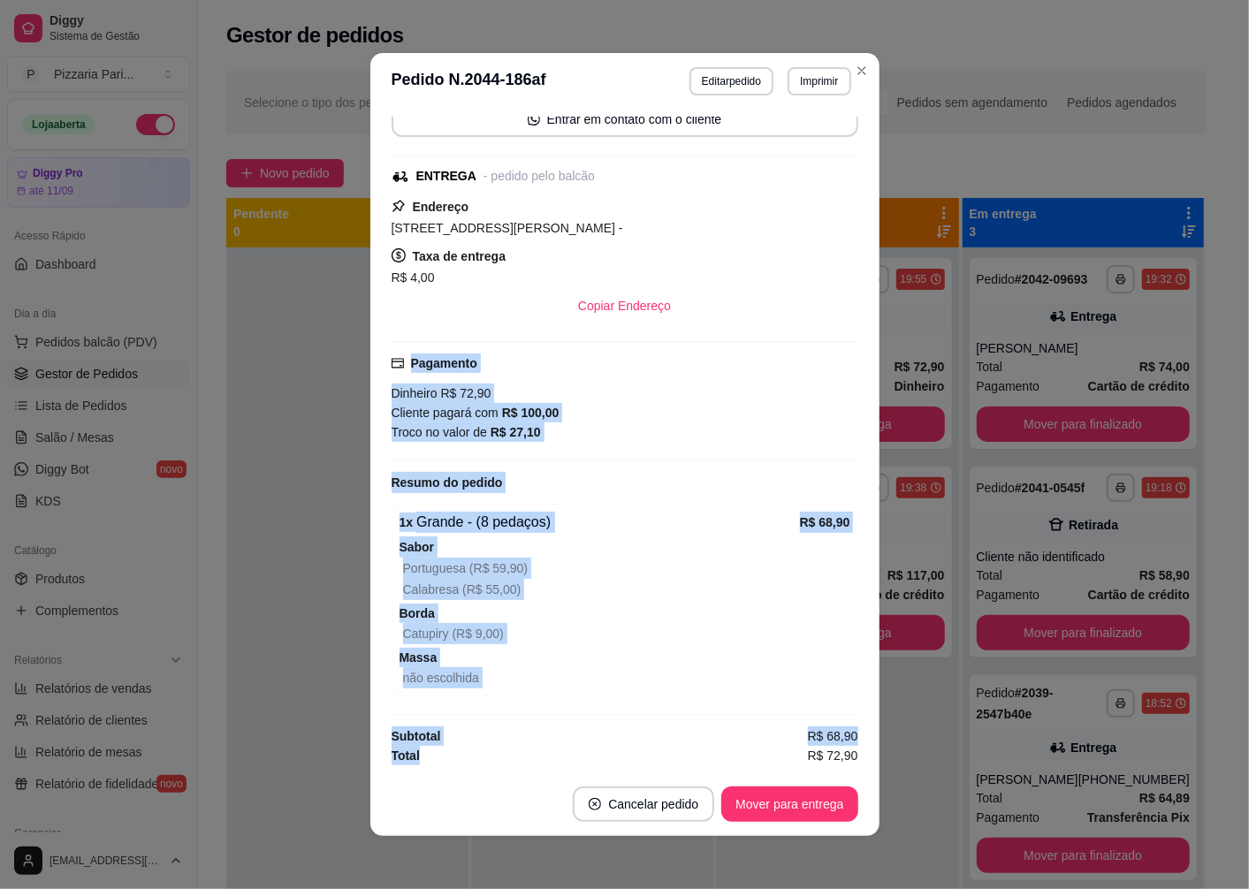
scroll to position [304, 0]
drag, startPoint x: 384, startPoint y: 358, endPoint x: 557, endPoint y: 755, distance: 433.0
click at [557, 755] on div "Atenção Seu período de teste acabou no dia Invalid Date . Essa funcionalidade e…" at bounding box center [625, 441] width 467 height 649
click at [590, 747] on div "Total R$ 72,90" at bounding box center [625, 755] width 467 height 19
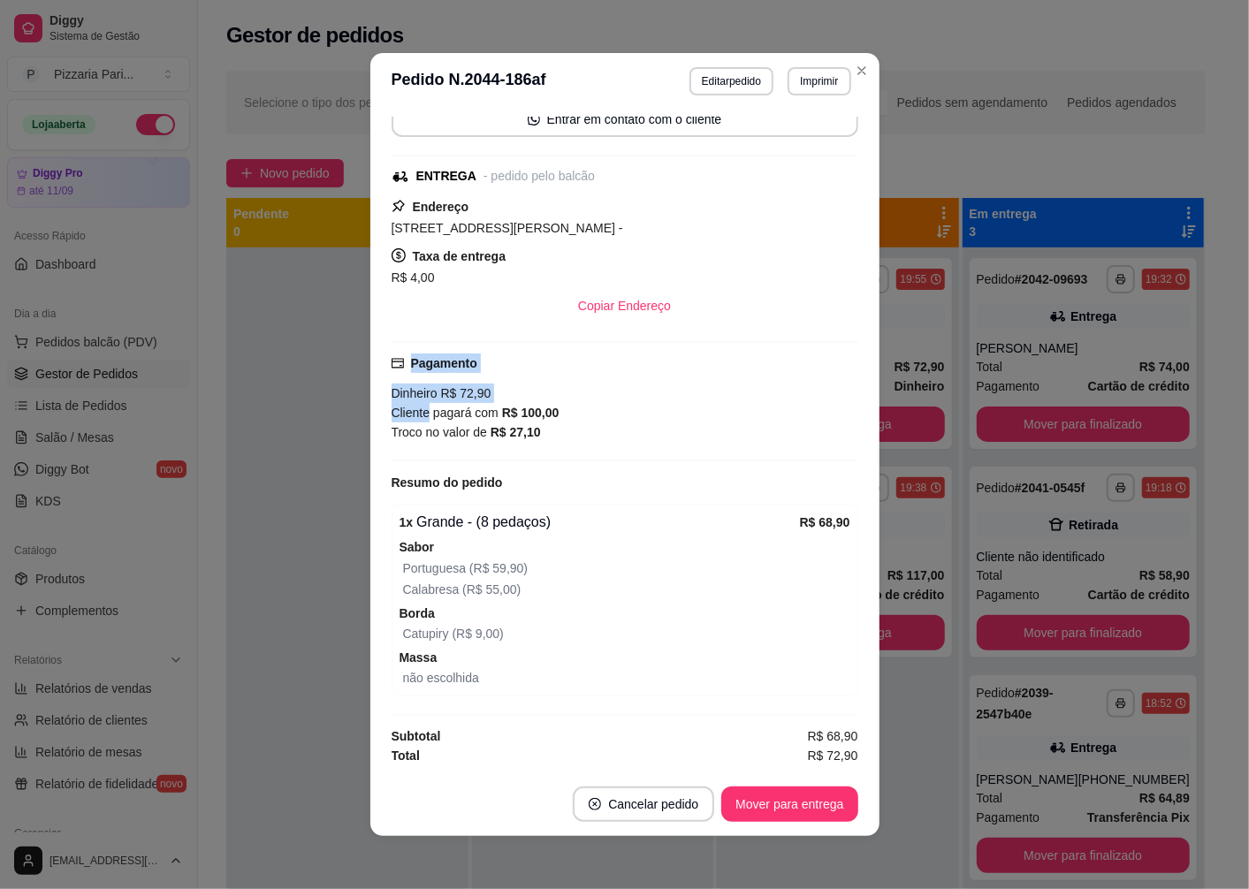
drag, startPoint x: 377, startPoint y: 355, endPoint x: 628, endPoint y: 643, distance: 381.5
click at [559, 572] on div "Atenção Seu período de teste acabou no dia Invalid Date . Essa funcionalidade e…" at bounding box center [624, 441] width 509 height 663
drag, startPoint x: 628, startPoint y: 643, endPoint x: 804, endPoint y: 748, distance: 205.2
click at [804, 748] on div "Atenção Seu período de teste acabou no dia Invalid Date . Essa funcionalidade e…" at bounding box center [625, 441] width 467 height 649
click at [613, 719] on div "Atenção Seu período de teste acabou no dia Invalid Date . Essa funcionalidade e…" at bounding box center [625, 441] width 467 height 649
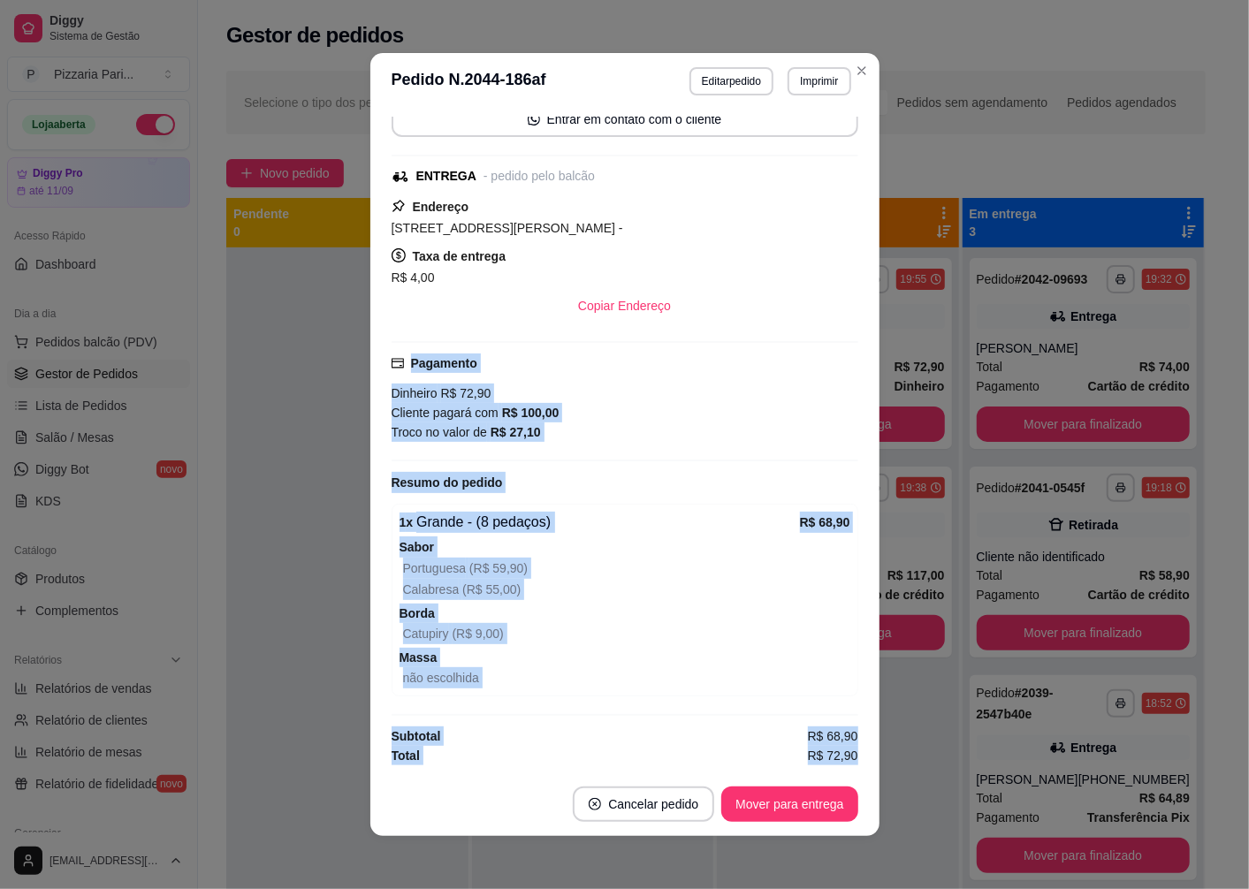
drag, startPoint x: 395, startPoint y: 377, endPoint x: 810, endPoint y: 781, distance: 578.8
click at [810, 781] on section "**********" at bounding box center [624, 444] width 509 height 783
click at [810, 781] on footer "Cancelar pedido Mover para entrega" at bounding box center [624, 804] width 509 height 64
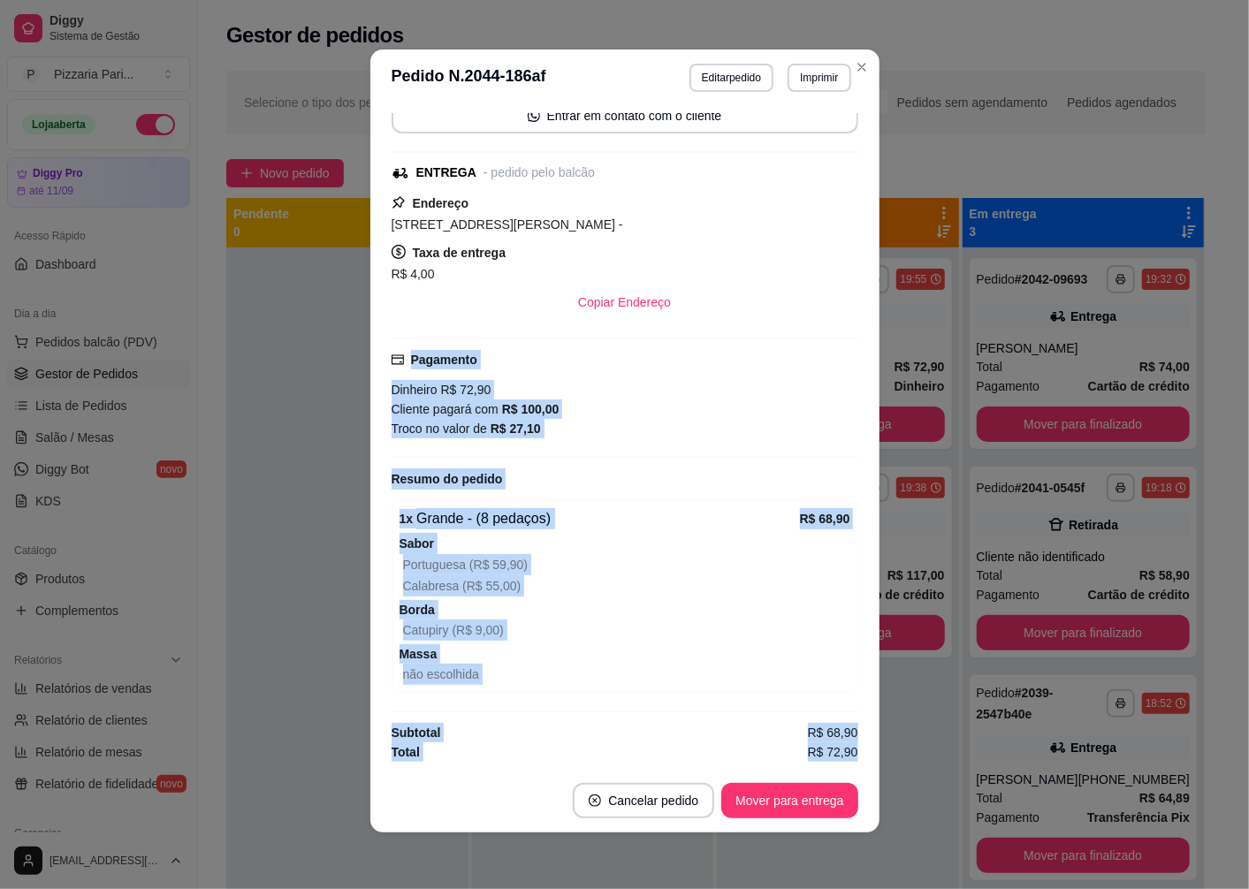
drag, startPoint x: 380, startPoint y: 341, endPoint x: 838, endPoint y: 766, distance: 624.8
click at [838, 766] on div "feito há 1 minutos Horário do pedido [DATE] 19:55 Status do pedido PREPARANDO N…" at bounding box center [624, 437] width 509 height 663
copy div "Pagamento Dinheiro R$ 72,90 Cliente pagará com R$ 100,00 Troco no valor de R$ 2…"
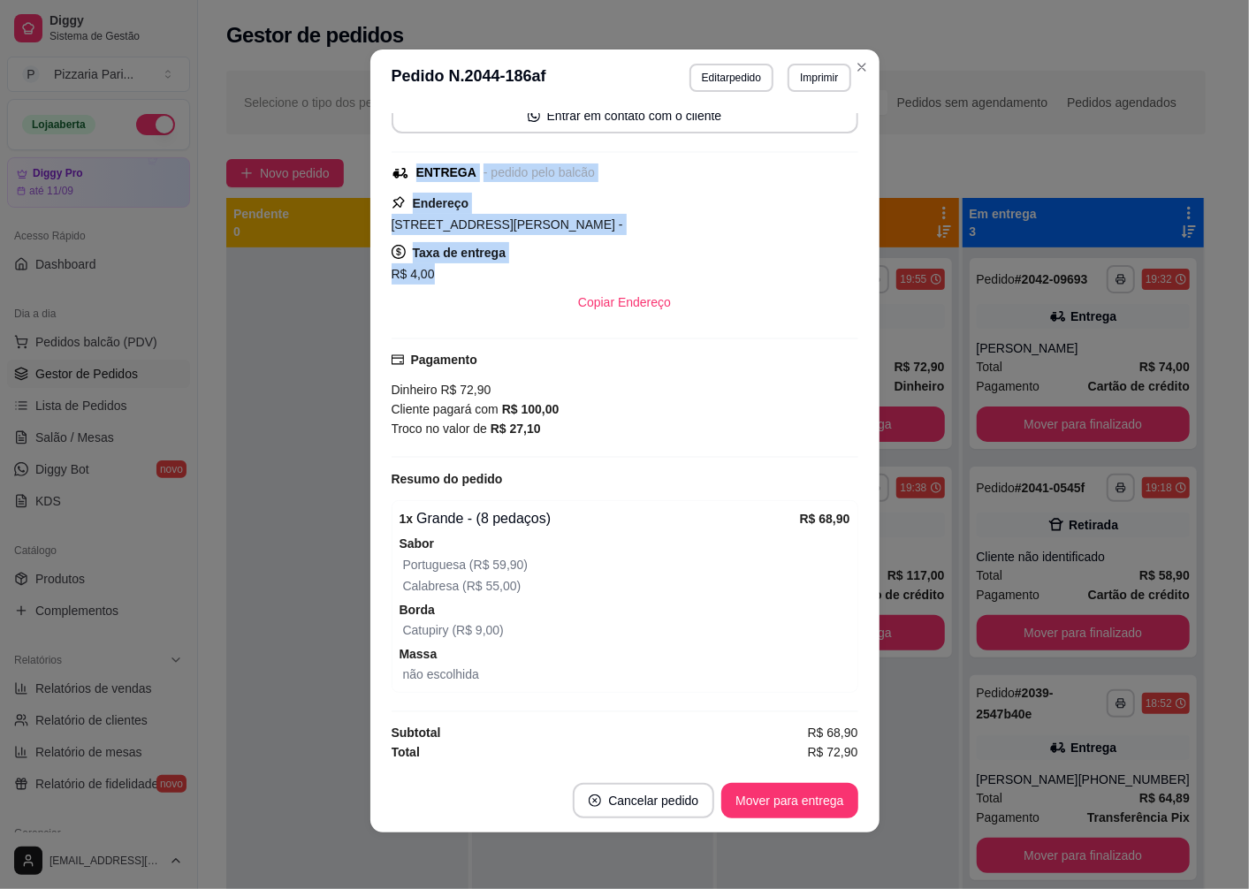
drag, startPoint x: 380, startPoint y: 173, endPoint x: 487, endPoint y: 275, distance: 147.5
click at [487, 275] on div "feito há 1 minutos Horário do pedido [DATE] 19:55 Status do pedido PREPARANDO N…" at bounding box center [624, 437] width 509 height 663
click at [487, 275] on div "R$ 4,00" at bounding box center [625, 273] width 467 height 21
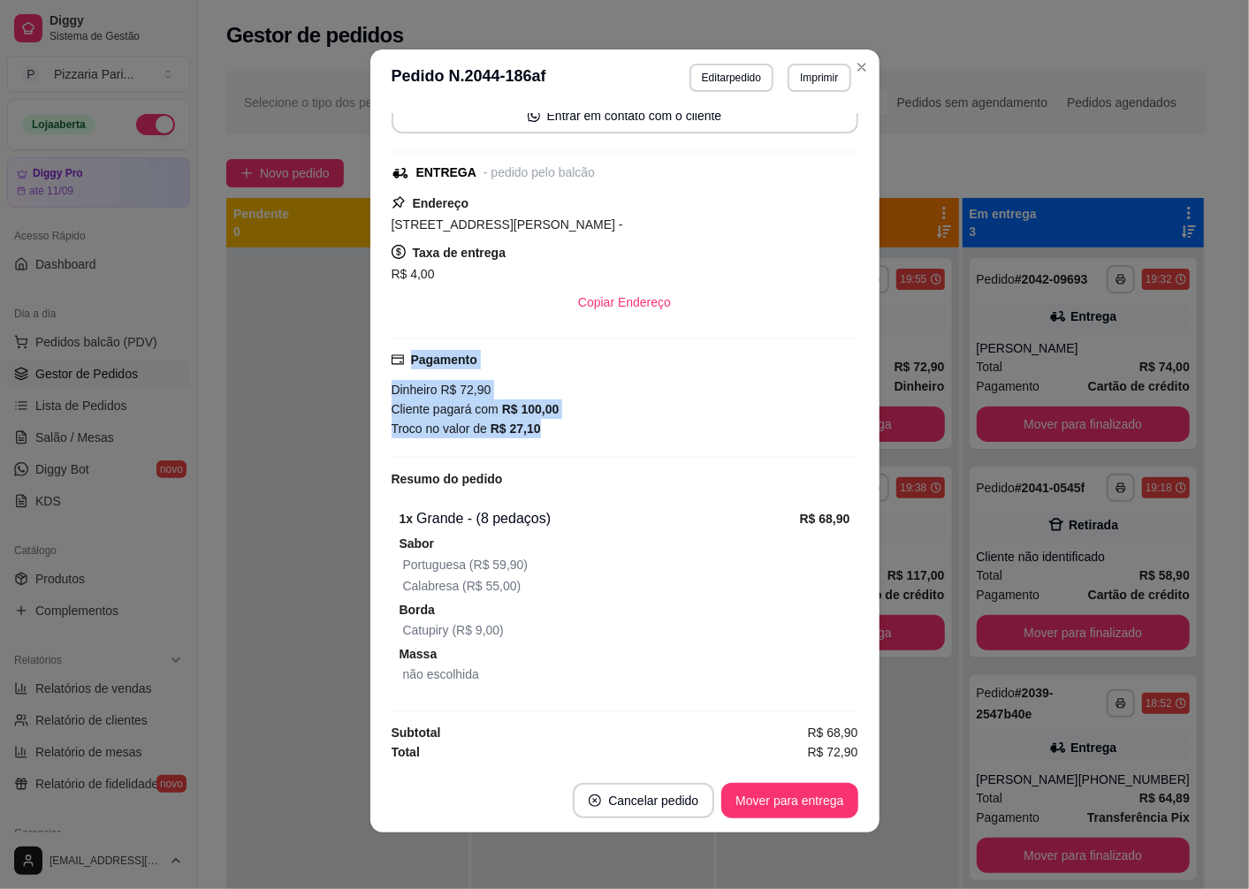
drag, startPoint x: 377, startPoint y: 349, endPoint x: 509, endPoint y: 437, distance: 159.3
click at [509, 437] on div "feito há 1 minutos Horário do pedido [DATE] 19:55 Status do pedido PREPARANDO N…" at bounding box center [624, 437] width 509 height 663
click at [509, 437] on div "Pagamento Dinheiro R$ 72,90 Cliente pagará com R$ 100,00 Troco no valor de R$ 2…" at bounding box center [625, 398] width 467 height 120
drag, startPoint x: 375, startPoint y: 359, endPoint x: 532, endPoint y: 439, distance: 176.7
click at [532, 439] on div "feito há 1 minutos Horário do pedido [DATE] 19:55 Status do pedido PREPARANDO N…" at bounding box center [624, 437] width 509 height 663
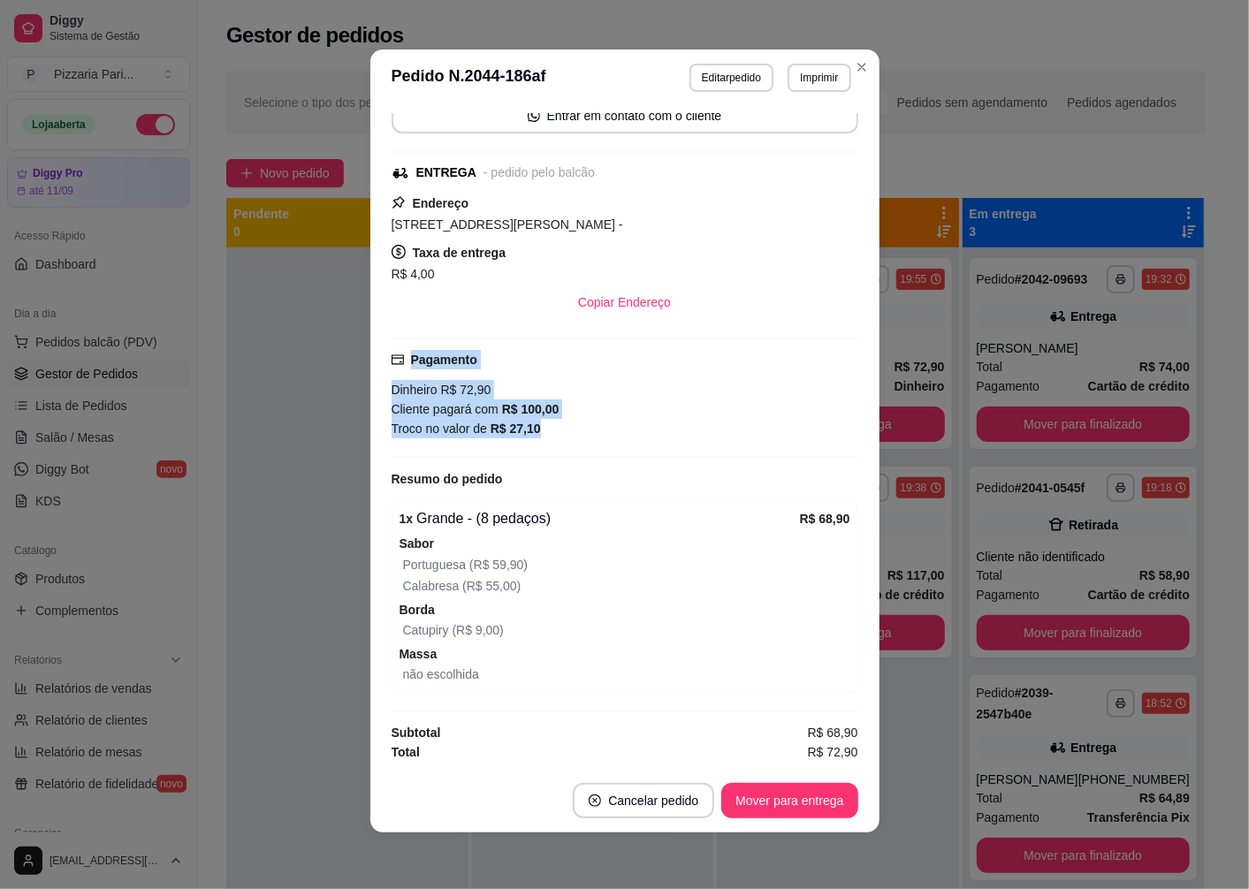
copy div "Pagamento Dinheiro R$ 72,90 Cliente pagará com R$ 100,00 Troco no valor de R$ 2…"
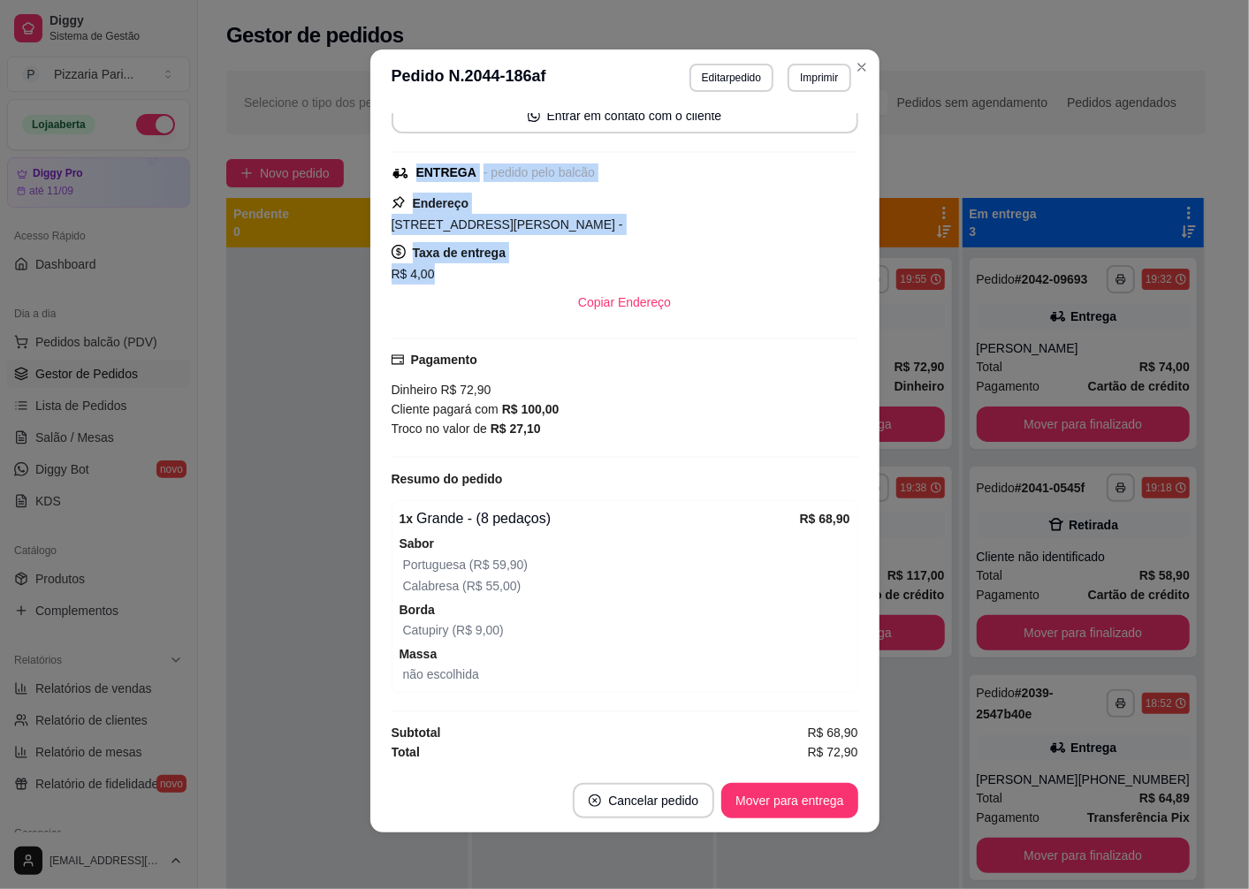
drag, startPoint x: 385, startPoint y: 157, endPoint x: 445, endPoint y: 271, distance: 128.9
click at [445, 271] on div "feito há 1 minutos Horário do pedido [DATE] 19:55 Status do pedido PREPARANDO N…" at bounding box center [625, 437] width 467 height 649
copy div "ENTREGA - pedido pelo balcão Endereço [STREET_ADDRESS][PERSON_NAME] de entrega …"
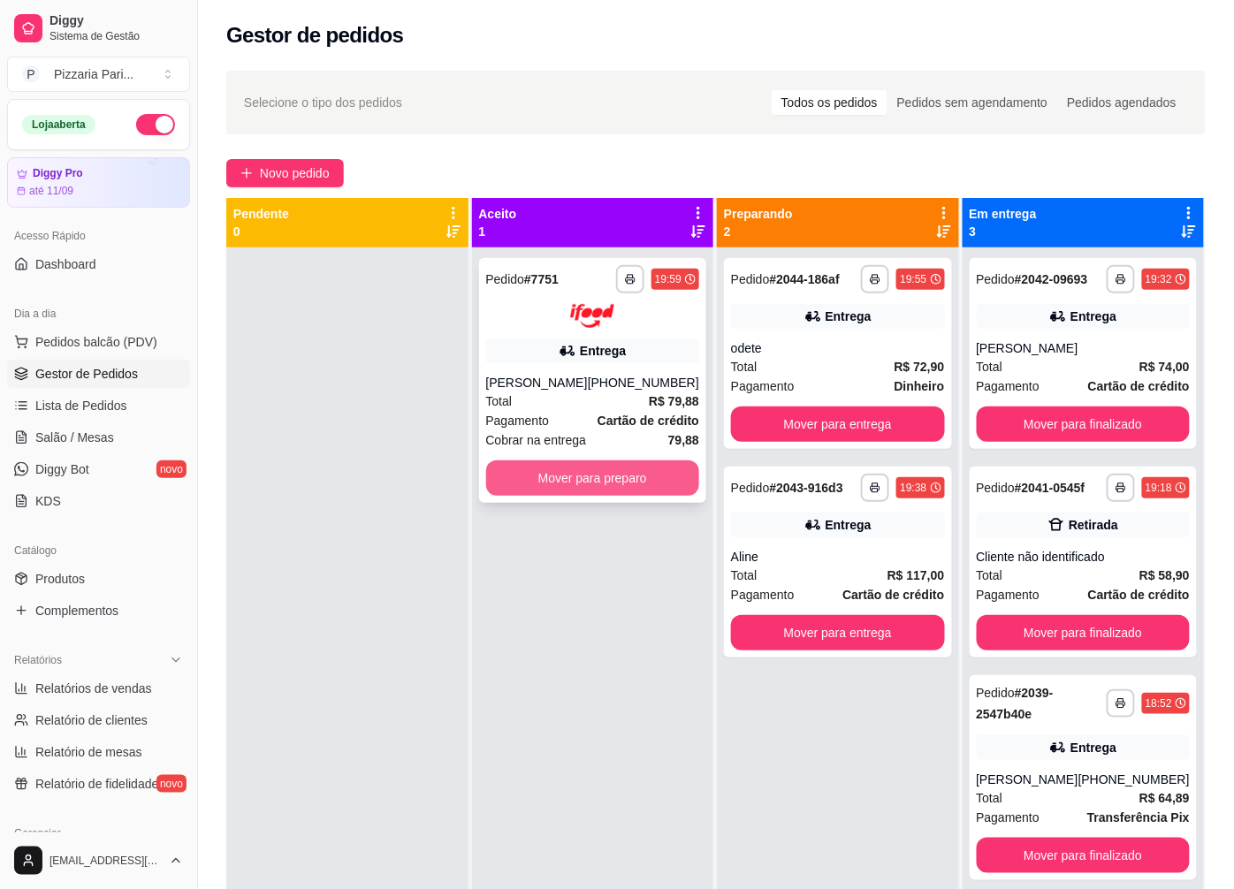
click at [605, 487] on button "Mover para preparo" at bounding box center [593, 477] width 214 height 35
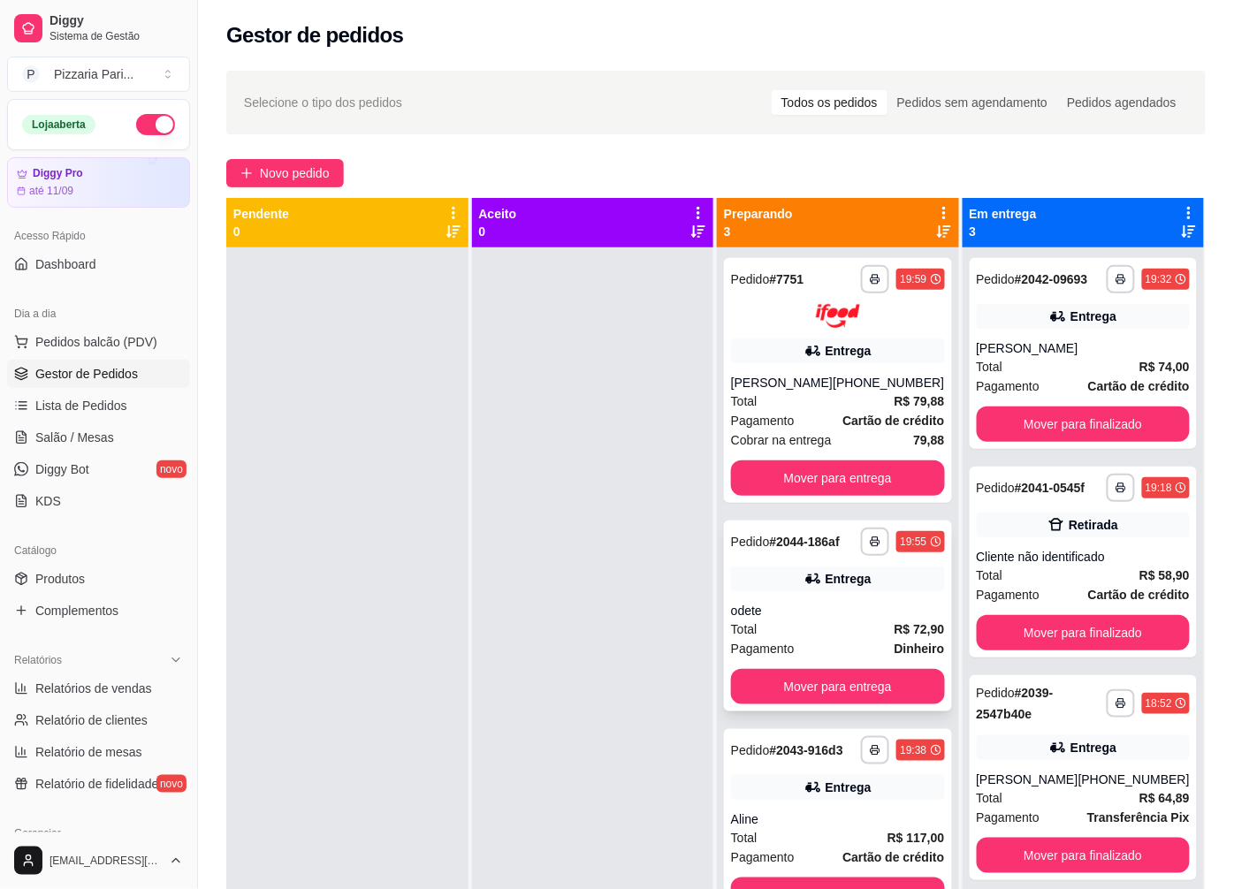
click at [749, 591] on div "Entrega" at bounding box center [838, 579] width 214 height 25
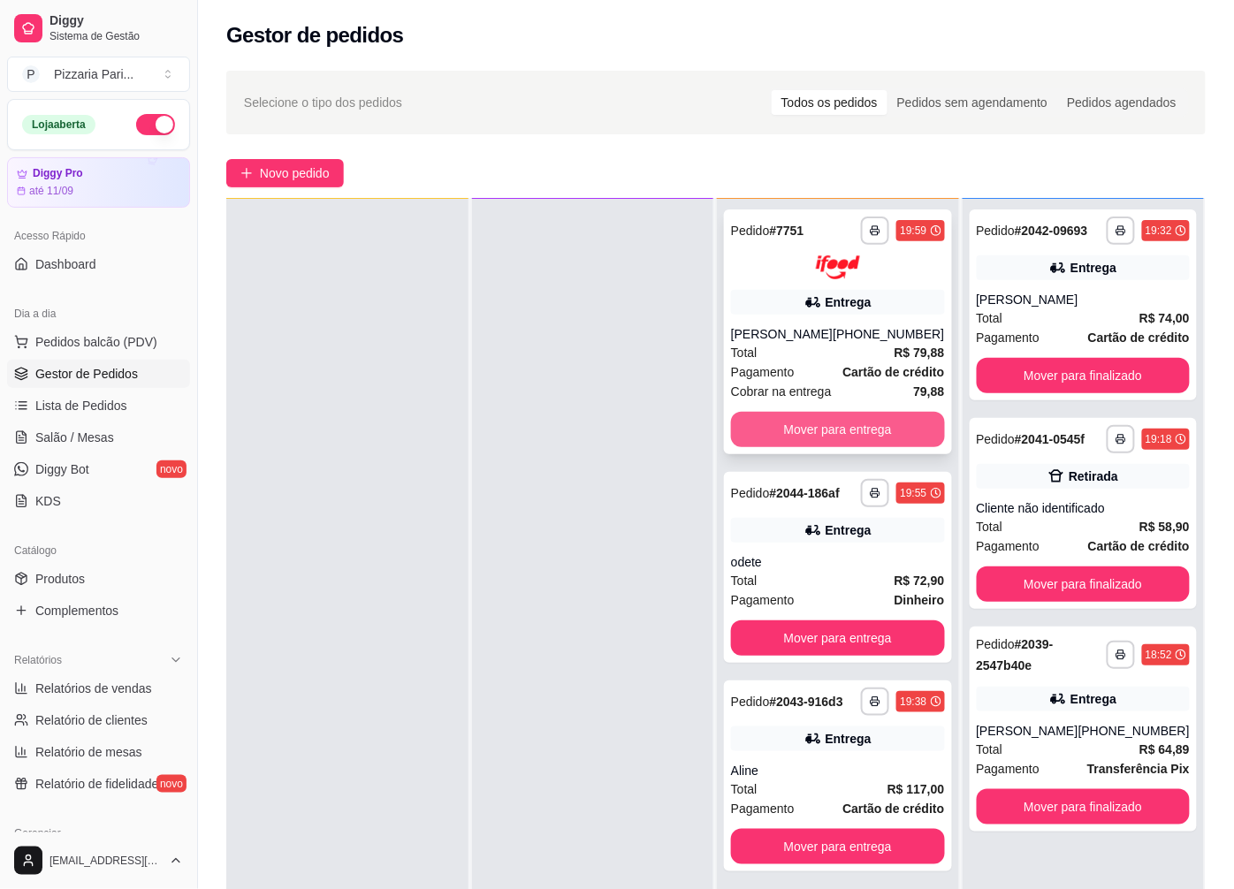
click at [863, 437] on button "Mover para entrega" at bounding box center [838, 429] width 214 height 35
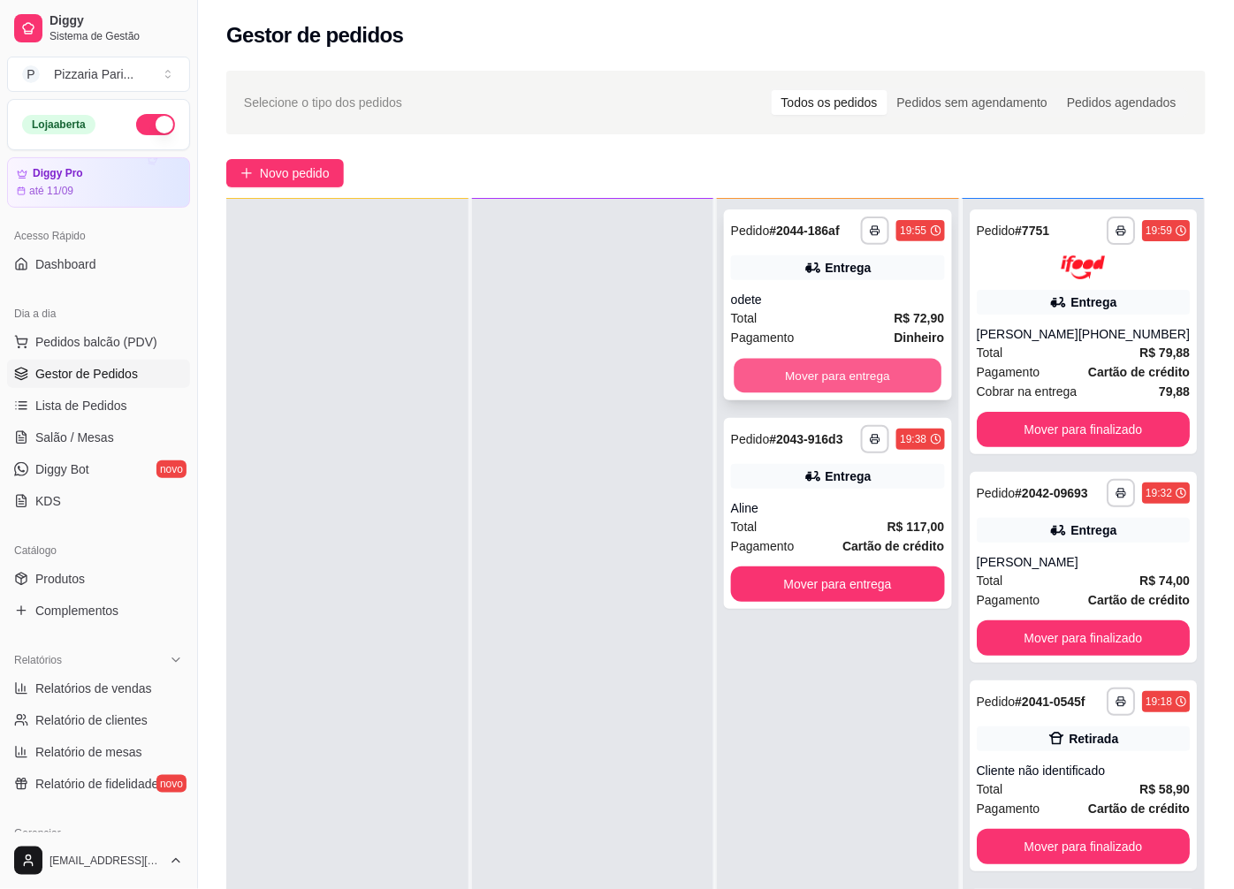
click at [849, 387] on button "Mover para entrega" at bounding box center [837, 376] width 207 height 34
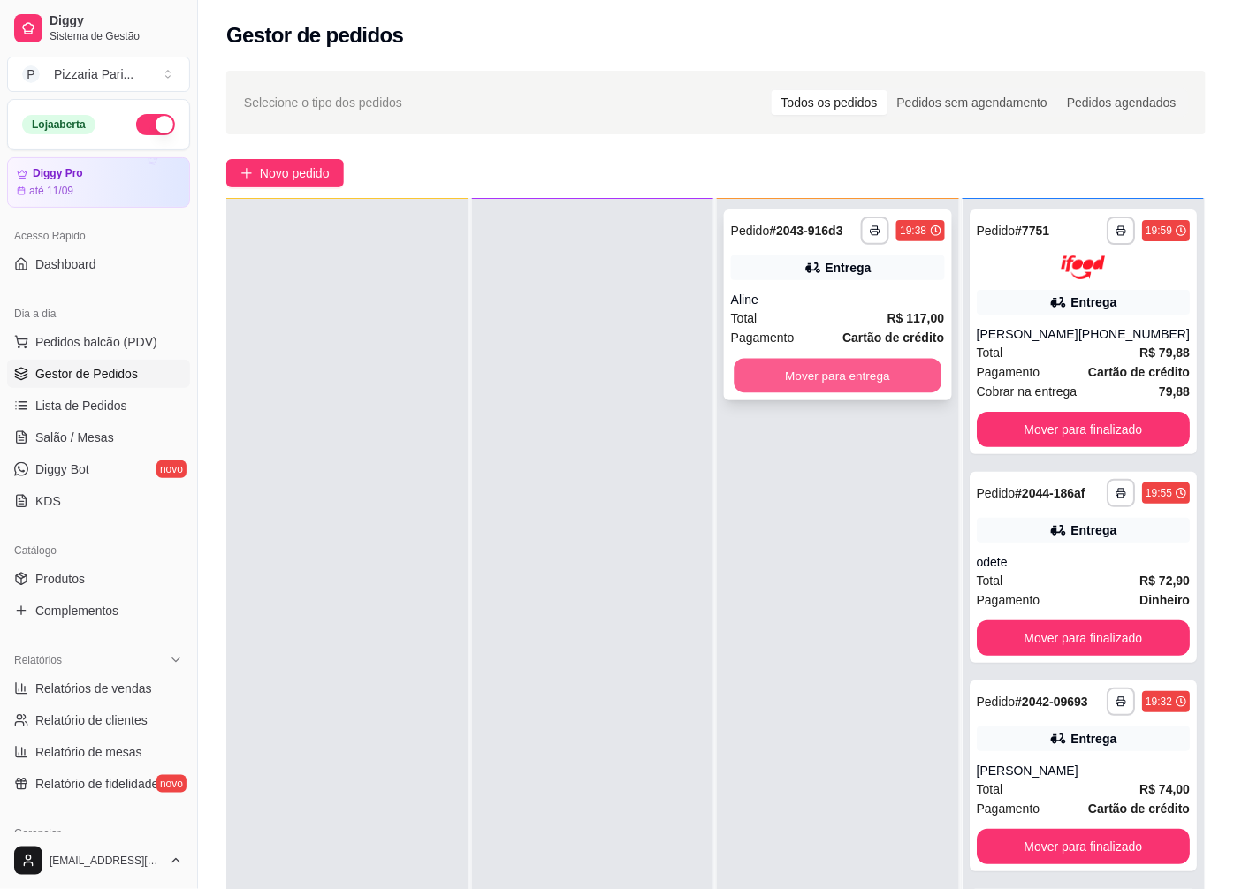
click at [842, 368] on button "Mover para entrega" at bounding box center [837, 376] width 207 height 34
